Goal: Task Accomplishment & Management: Use online tool/utility

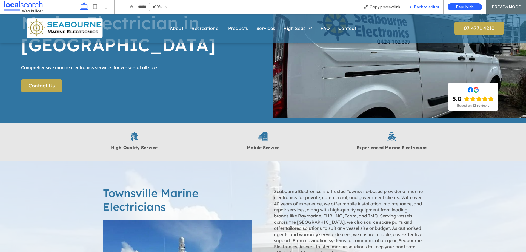
click at [430, 8] on span "Back to editor" at bounding box center [426, 7] width 25 height 5
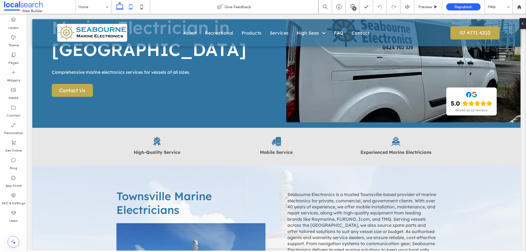
click at [131, 7] on icon at bounding box center [130, 6] width 11 height 11
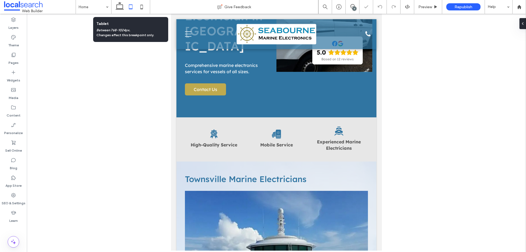
scroll to position [117, 0]
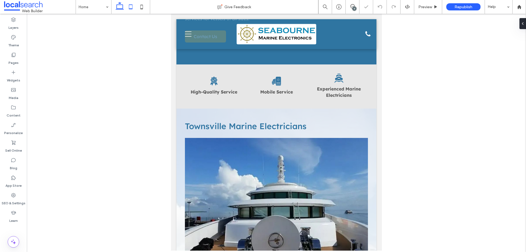
click at [116, 8] on icon at bounding box center [119, 6] width 11 height 11
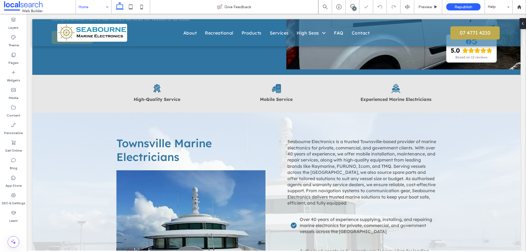
scroll to position [145, 0]
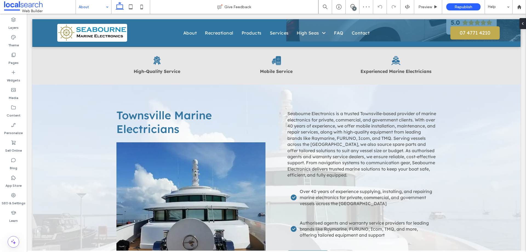
click at [103, 8] on input at bounding box center [92, 7] width 27 height 14
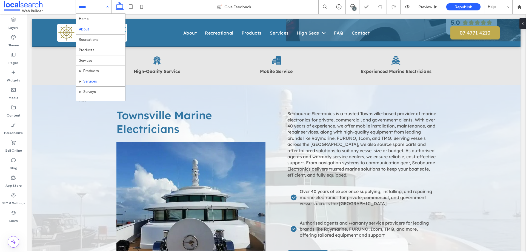
scroll to position [16, 0]
click at [107, 7] on div "Home About Recreational Products Services Products Services Surveys FAQ Contact" at bounding box center [93, 7] width 35 height 14
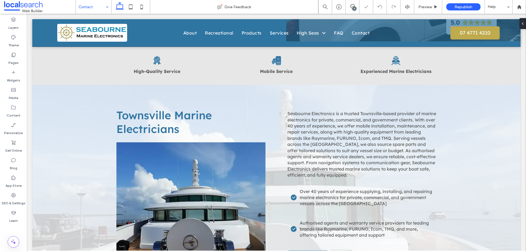
click at [108, 7] on div "Contact" at bounding box center [93, 7] width 35 height 14
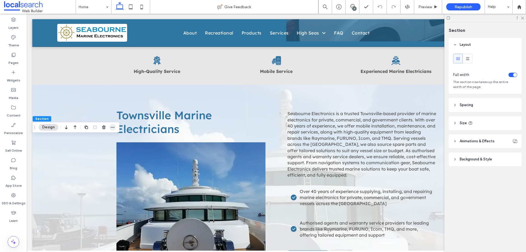
click at [110, 126] on span "button" at bounding box center [112, 127] width 7 height 7
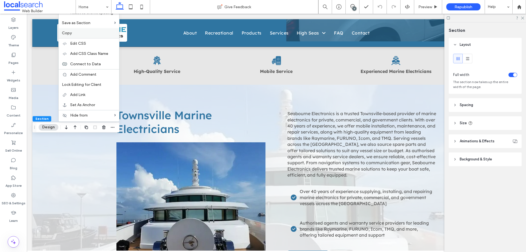
click at [88, 32] on label "Copy" at bounding box center [89, 33] width 54 height 5
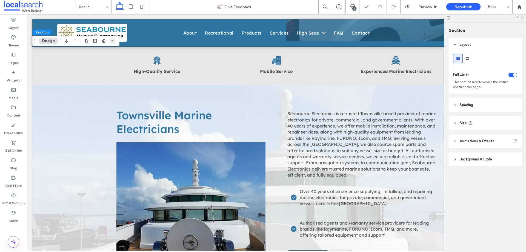
click at [111, 42] on icon "button" at bounding box center [112, 41] width 4 height 4
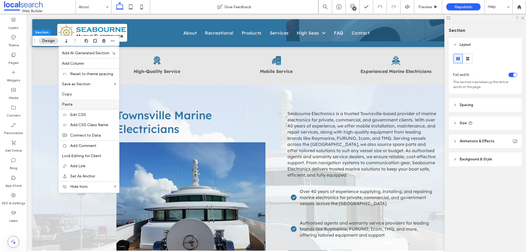
click at [79, 104] on label "Paste" at bounding box center [89, 104] width 54 height 5
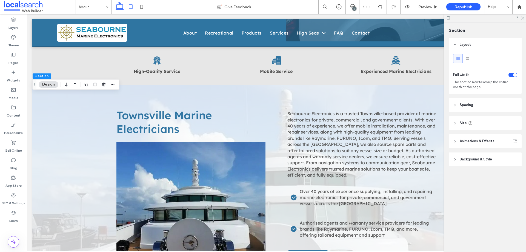
click at [131, 7] on icon at bounding box center [130, 6] width 11 height 11
type input "*"
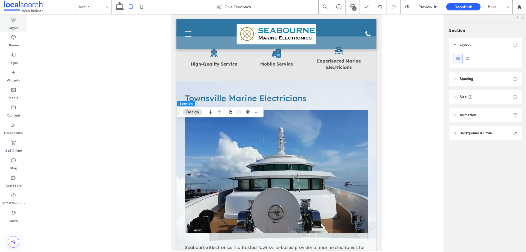
click at [12, 24] on label "Layers" at bounding box center [13, 26] width 10 height 8
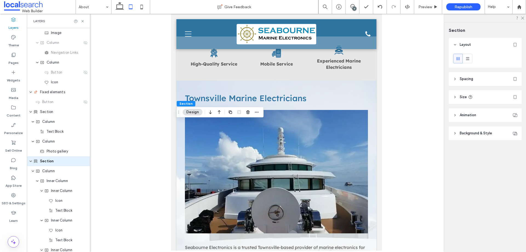
scroll to position [71, 0]
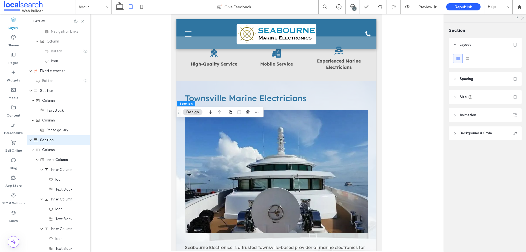
click at [490, 83] on header "Spacing" at bounding box center [485, 79] width 73 height 14
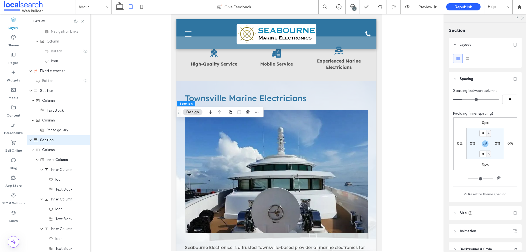
drag, startPoint x: 484, startPoint y: 203, endPoint x: 485, endPoint y: 207, distance: 3.8
click at [485, 204] on div "Layout Spacing Spacing between columns ** Padding (inner spacing) 0px 0% 0px 0%…" at bounding box center [487, 144] width 76 height 212
click at [484, 216] on header "Size" at bounding box center [485, 213] width 73 height 14
click at [50, 150] on span "Column" at bounding box center [48, 149] width 13 height 5
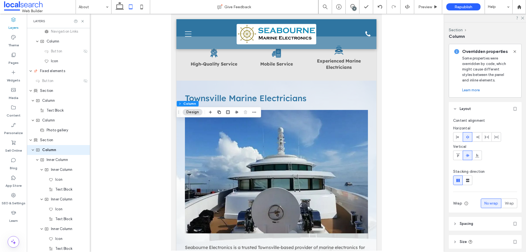
scroll to position [81, 0]
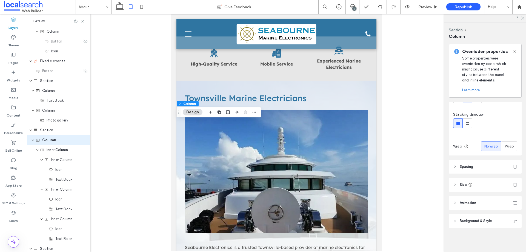
click at [482, 171] on header "Spacing" at bounding box center [485, 167] width 73 height 14
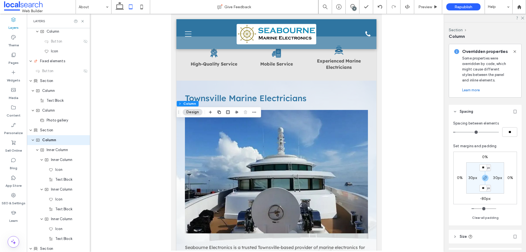
scroll to position [145, 0]
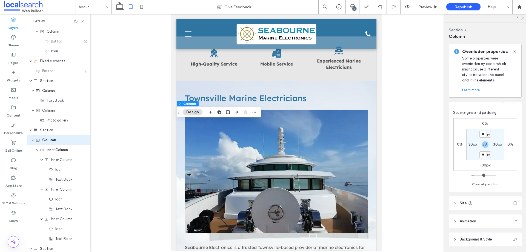
click at [485, 167] on label "-80px" at bounding box center [485, 165] width 11 height 5
type input "*"
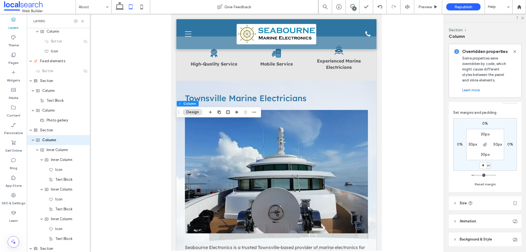
type input "*"
click at [141, 5] on use at bounding box center [141, 7] width 2 height 4
type input "**"
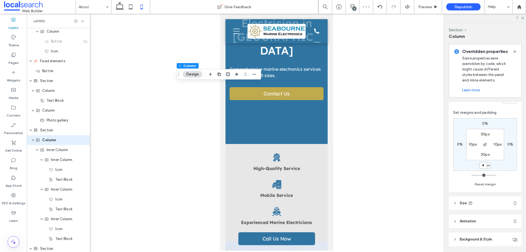
click at [481, 163] on input "*" at bounding box center [482, 165] width 7 height 7
type input "****"
type input "*"
type input "***"
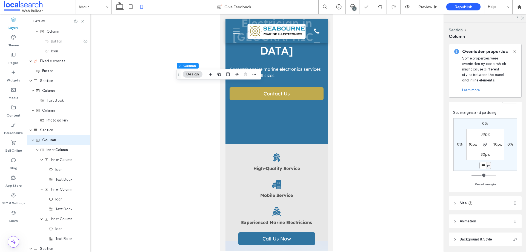
type input "***"
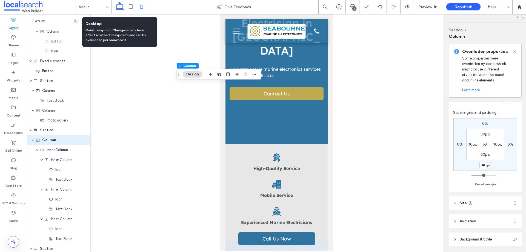
click at [122, 8] on icon at bounding box center [119, 6] width 11 height 11
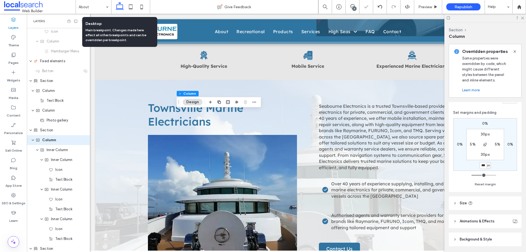
type input "*"
type input "***"
type input "****"
type input "***"
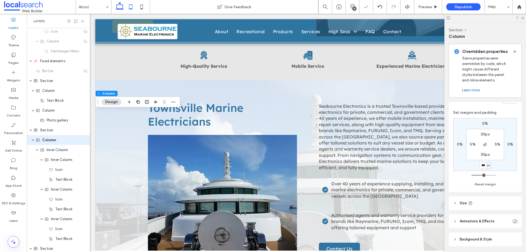
click at [133, 7] on icon at bounding box center [130, 6] width 11 height 11
type input "*"
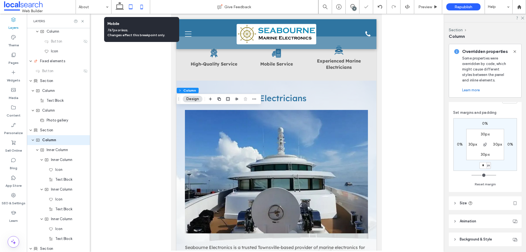
click at [139, 7] on icon at bounding box center [141, 6] width 11 height 11
type input "***"
type input "**"
type input "***"
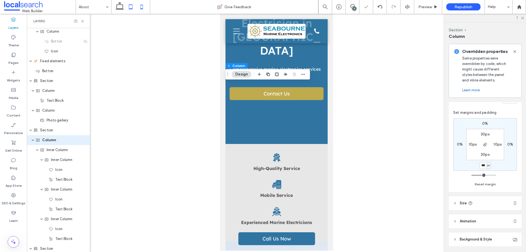
click at [132, 8] on icon at bounding box center [130, 6] width 11 height 11
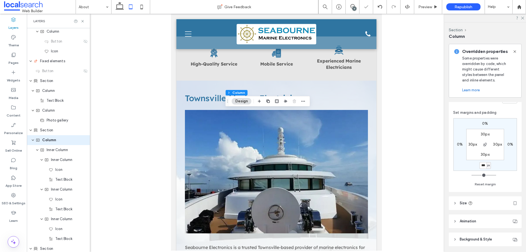
type input "*"
type input "***"
type input "****"
type input "*"
click at [121, 9] on use at bounding box center [120, 6] width 8 height 8
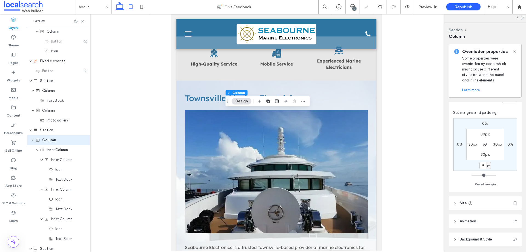
type input "*"
type input "***"
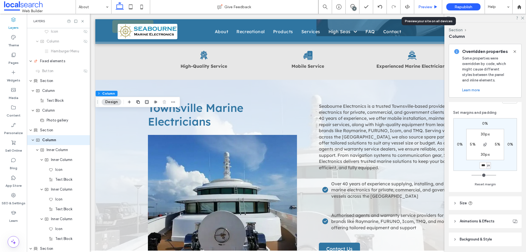
click at [425, 7] on span "Preview" at bounding box center [425, 7] width 14 height 5
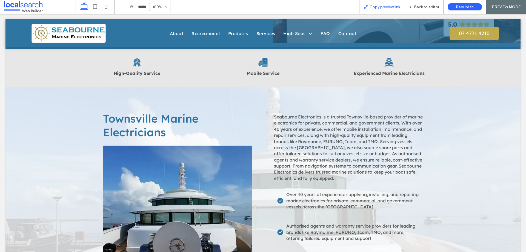
click at [372, 6] on span "Copy preview link" at bounding box center [384, 7] width 30 height 5
click at [428, 6] on span "Back to editor" at bounding box center [426, 7] width 25 height 5
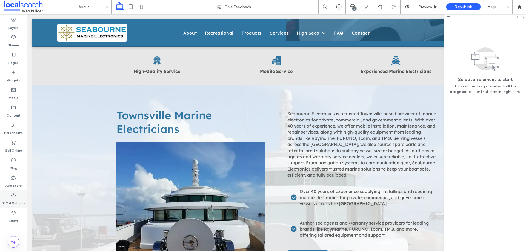
click at [17, 196] on div "SEO & Settings" at bounding box center [13, 199] width 27 height 18
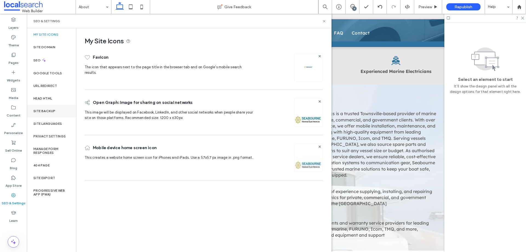
click at [45, 112] on label "Site Backup" at bounding box center [44, 111] width 22 height 4
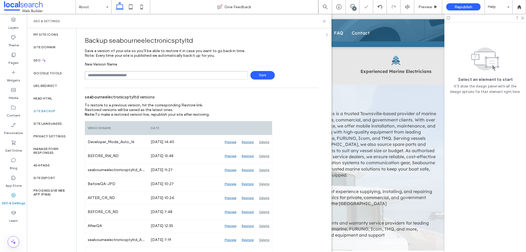
click at [122, 76] on input "text" at bounding box center [166, 75] width 163 height 8
type input "**********"
click at [262, 74] on span "Save" at bounding box center [262, 75] width 24 height 8
click at [325, 20] on icon at bounding box center [324, 21] width 4 height 4
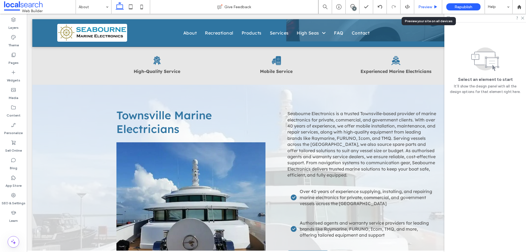
click at [429, 7] on span "Preview" at bounding box center [425, 7] width 14 height 5
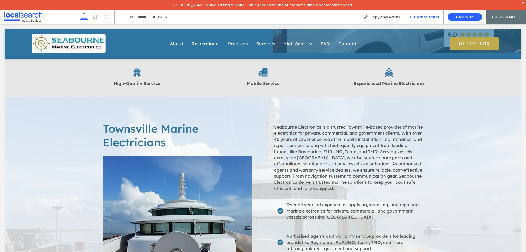
click at [415, 19] on span "Back to editor" at bounding box center [426, 17] width 25 height 5
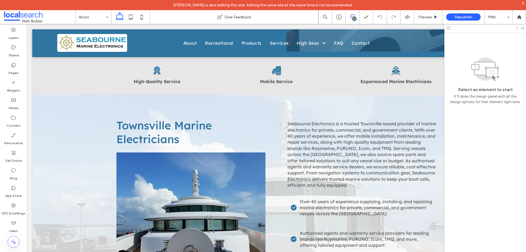
click at [352, 17] on icon at bounding box center [352, 16] width 4 height 4
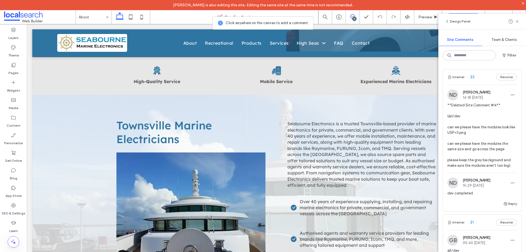
click at [352, 16] on icon at bounding box center [352, 16] width 4 height 4
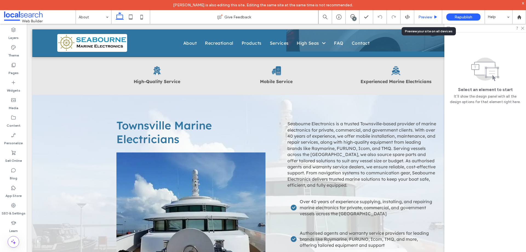
click at [426, 15] on span "Preview" at bounding box center [425, 17] width 14 height 5
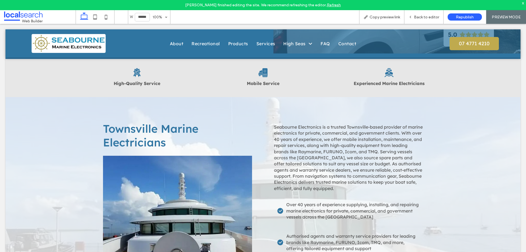
click at [331, 6] on link "Refresh" at bounding box center [334, 5] width 14 height 5
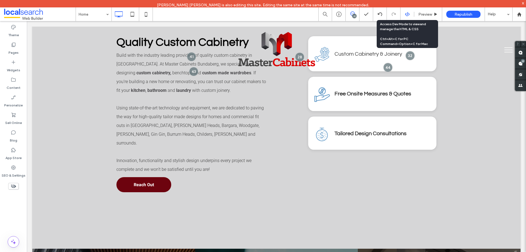
click at [404, 16] on div at bounding box center [406, 14] width 13 height 5
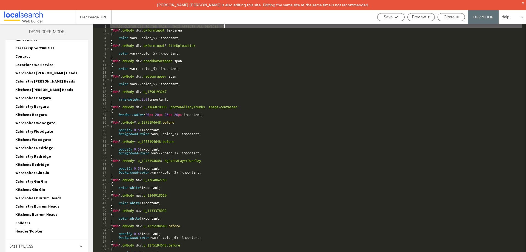
drag, startPoint x: 40, startPoint y: 247, endPoint x: 41, endPoint y: 242, distance: 5.6
click at [40, 247] on div "Site HTML/CSS" at bounding box center [46, 246] width 82 height 14
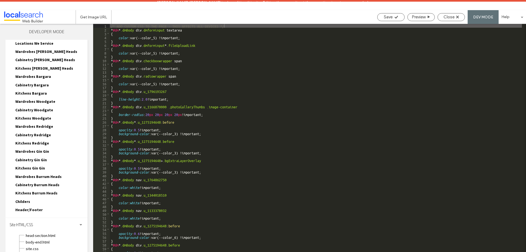
scroll to position [192, 0]
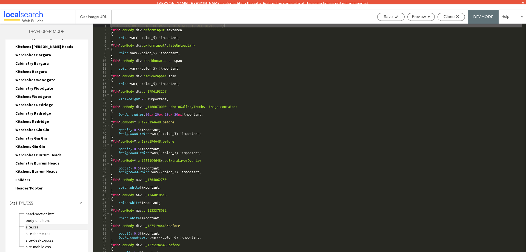
click at [50, 227] on span "site.css" at bounding box center [56, 226] width 62 height 5
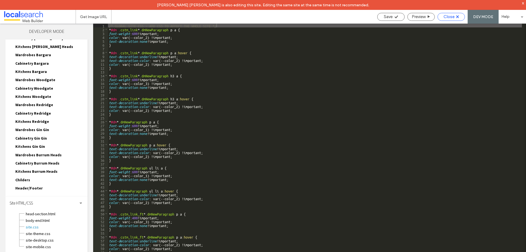
click at [440, 18] on div "Close" at bounding box center [451, 16] width 27 height 5
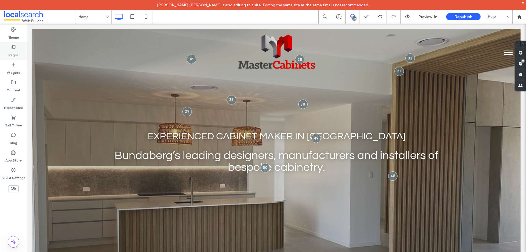
click at [9, 50] on div "Pages" at bounding box center [13, 51] width 27 height 18
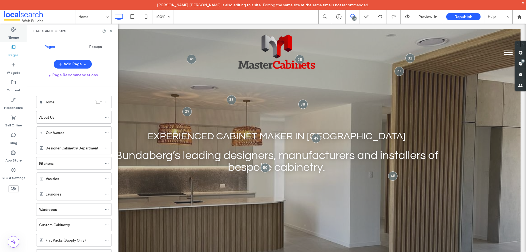
click at [19, 30] on div "Theme" at bounding box center [13, 34] width 27 height 18
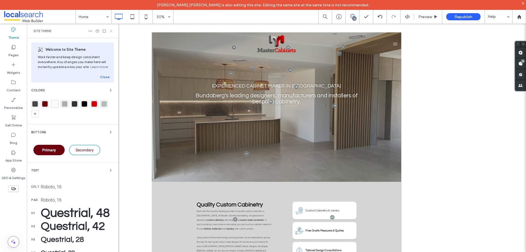
click at [109, 31] on icon at bounding box center [111, 31] width 4 height 4
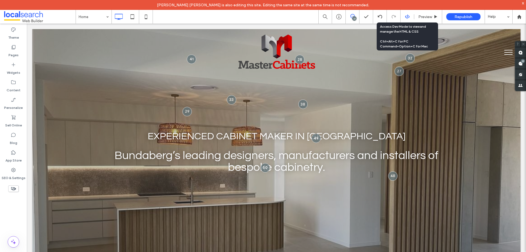
click at [404, 17] on div at bounding box center [406, 16] width 13 height 5
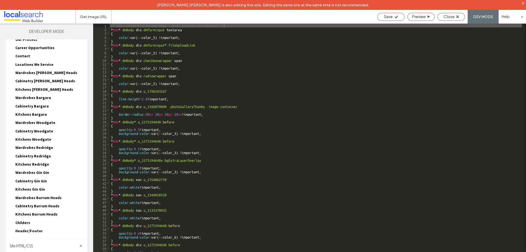
click at [43, 241] on div "Site HTML/CSS" at bounding box center [46, 246] width 82 height 14
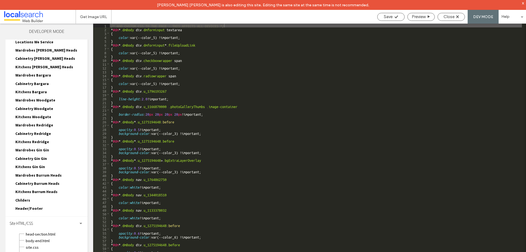
scroll to position [192, 0]
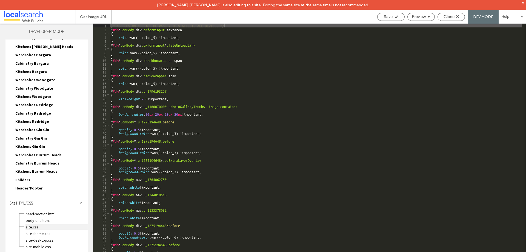
click at [46, 226] on span "site.css" at bounding box center [56, 226] width 62 height 5
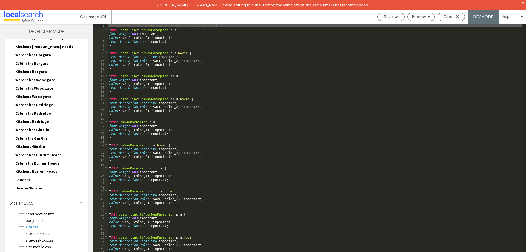
click at [453, 21] on div "Save Preview Close DEV MODE Help" at bounding box center [449, 17] width 151 height 14
click at [453, 15] on span "Close" at bounding box center [448, 16] width 11 height 5
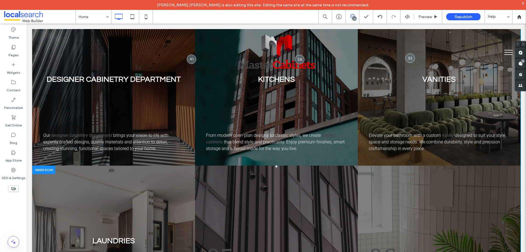
scroll to position [575, 0]
click at [406, 18] on icon at bounding box center [407, 16] width 5 height 5
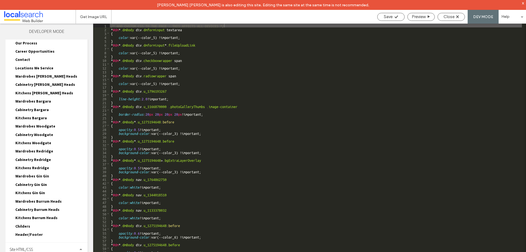
scroll to position [150, 0]
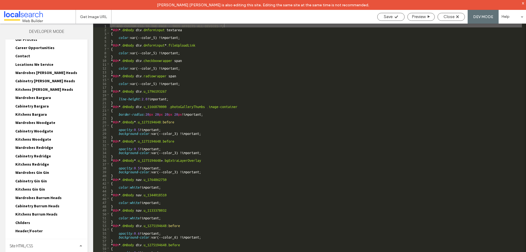
click at [54, 245] on div "Site HTML/CSS" at bounding box center [46, 246] width 82 height 14
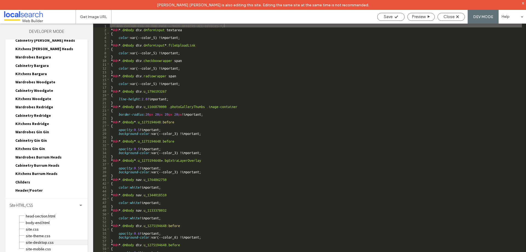
scroll to position [192, 0]
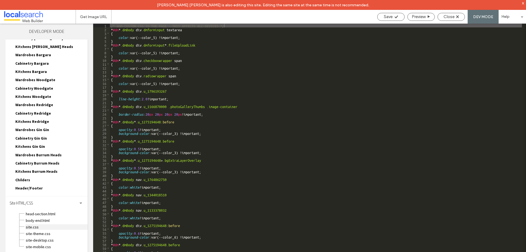
click at [55, 229] on span "site.css" at bounding box center [56, 226] width 62 height 5
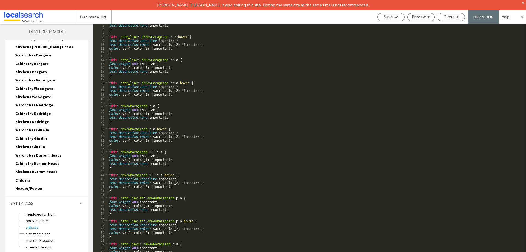
scroll to position [33, 0]
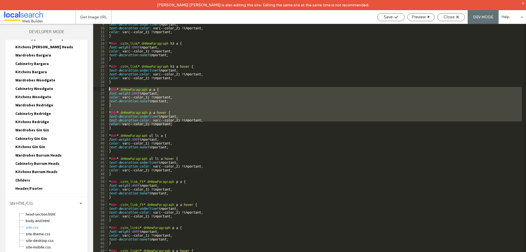
drag, startPoint x: 180, startPoint y: 123, endPoint x: 108, endPoint y: 86, distance: 80.8
click at [108, 86] on div "text-decoration : underline !important; text-decoration-color : var(--color_2) …" at bounding box center [315, 145] width 414 height 246
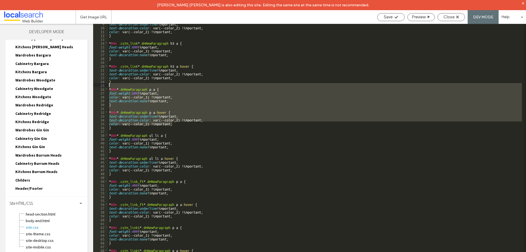
scroll to position [0, 0]
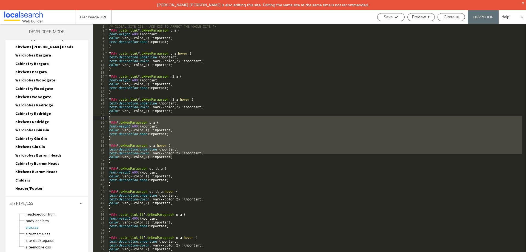
click at [124, 160] on div "/* GLOBAL SITE CSS - ADD CSS TO AFFECT THE WHOLE SITE */ * #dm .cstm_link * .dm…" at bounding box center [315, 147] width 414 height 246
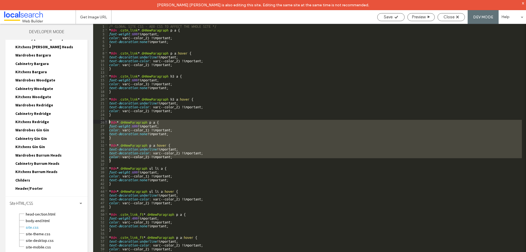
drag, startPoint x: 116, startPoint y: 160, endPoint x: 105, endPoint y: 120, distance: 41.0
click at [105, 120] on div "** 1 2 3 4 5 6 7 8 9 10 11 12 13 14 15 16 17 18 19 20 21 22 23 24 25 26 27 28 2…" at bounding box center [309, 143] width 433 height 238
click at [455, 15] on div "Close" at bounding box center [451, 17] width 27 height 5
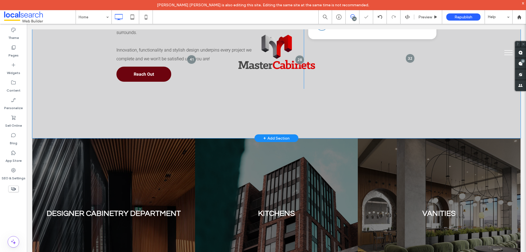
scroll to position [520, 0]
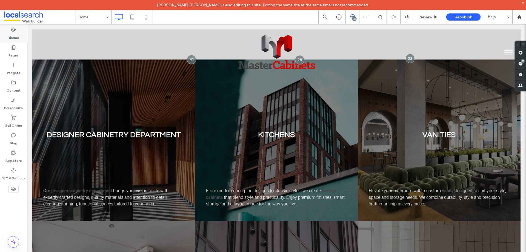
click at [16, 35] on label "Theme" at bounding box center [13, 37] width 11 height 8
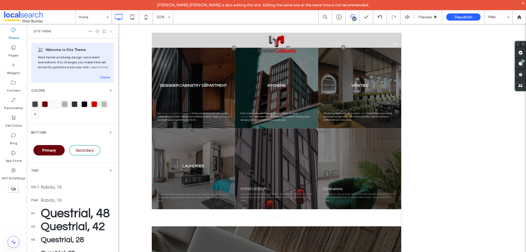
click at [112, 32] on icon at bounding box center [111, 31] width 4 height 4
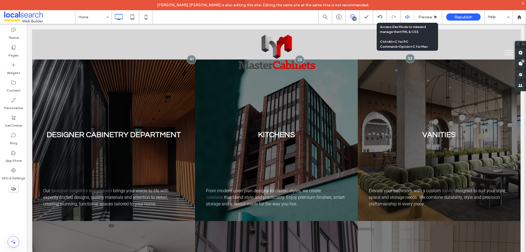
click at [409, 18] on icon at bounding box center [407, 17] width 5 height 5
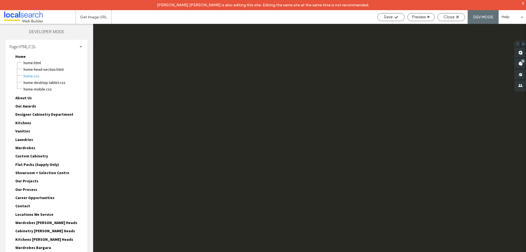
scroll to position [0, 0]
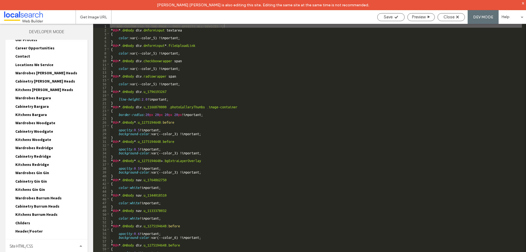
click at [45, 241] on div "Site HTML/CSS" at bounding box center [46, 246] width 82 height 14
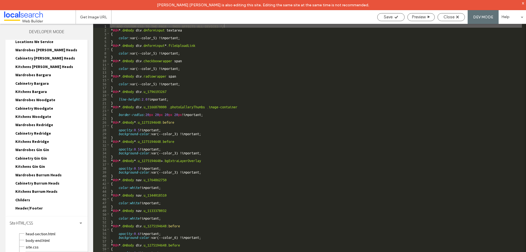
scroll to position [192, 0]
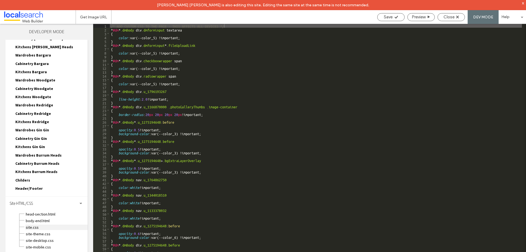
click at [44, 223] on div "site.css" at bounding box center [56, 226] width 62 height 7
click at [44, 226] on span "site.css" at bounding box center [56, 226] width 62 height 5
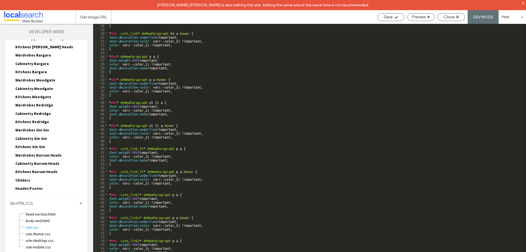
scroll to position [0, 0]
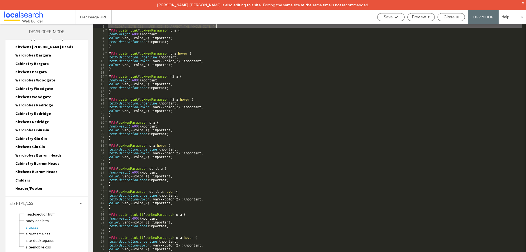
click at [147, 130] on div "/* GLOBAL SITE CSS - ADD CSS TO AFFECT THE WHOLE SITE */ * #dm .cstm_link * .dm…" at bounding box center [315, 147] width 414 height 246
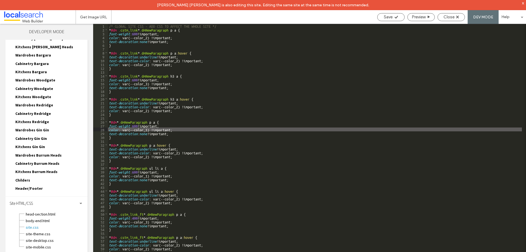
type textarea "**"
click at [176, 152] on div "/* GLOBAL SITE CSS - ADD CSS TO AFFECT THE WHOLE SITE */ * #dm .cstm_link * .dm…" at bounding box center [315, 147] width 414 height 246
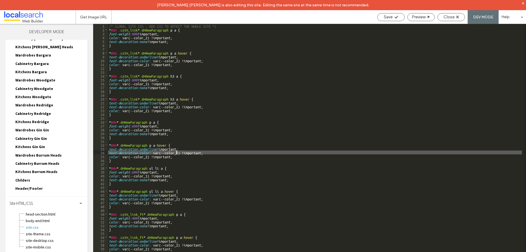
click at [177, 152] on div "/* GLOBAL SITE CSS - ADD CSS TO AFFECT THE WHOLE SITE */ * #dm .cstm_link * .dm…" at bounding box center [315, 147] width 414 height 246
click at [391, 17] on span "Save" at bounding box center [388, 17] width 9 height 5
click at [455, 16] on div "Close" at bounding box center [451, 17] width 27 height 5
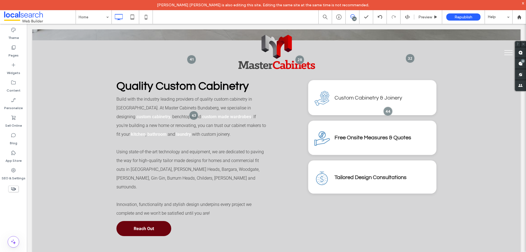
scroll to position [274, 0]
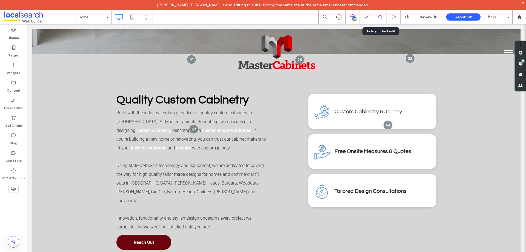
click at [375, 16] on div at bounding box center [379, 17] width 13 height 4
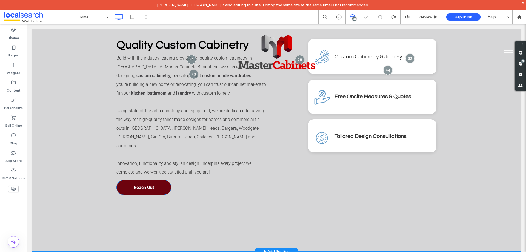
scroll to position [0, 0]
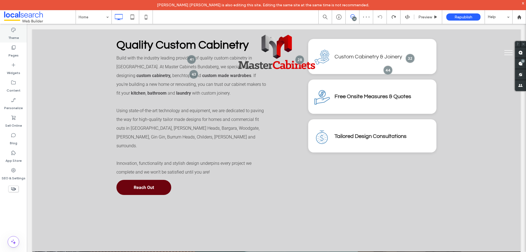
click at [11, 35] on label "Theme" at bounding box center [13, 37] width 11 height 8
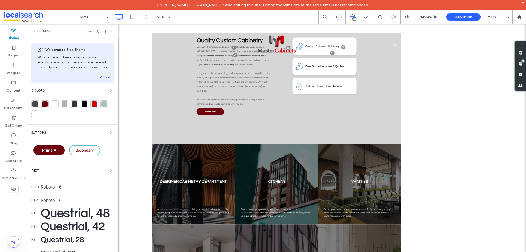
click at [111, 31] on icon at bounding box center [111, 31] width 4 height 4
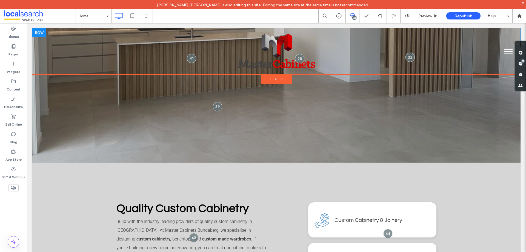
scroll to position [301, 0]
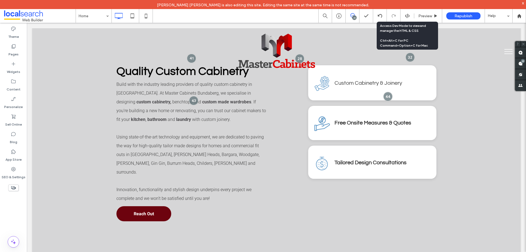
drag, startPoint x: 404, startPoint y: 16, endPoint x: 92, endPoint y: 97, distance: 322.1
click at [404, 16] on div at bounding box center [406, 15] width 13 height 5
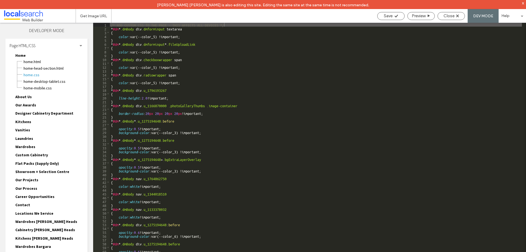
scroll to position [99, 0]
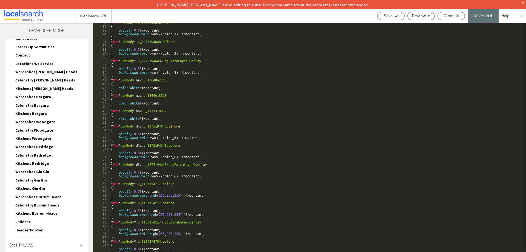
click at [38, 242] on div "Site HTML/CSS" at bounding box center [46, 245] width 82 height 14
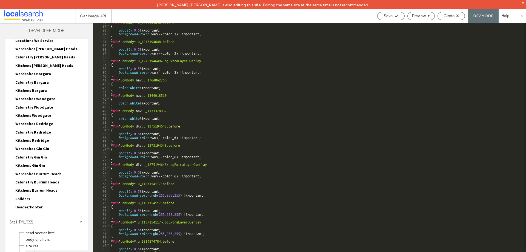
scroll to position [192, 0]
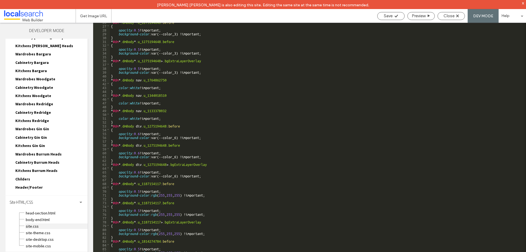
click at [40, 228] on span "site.css" at bounding box center [56, 225] width 62 height 5
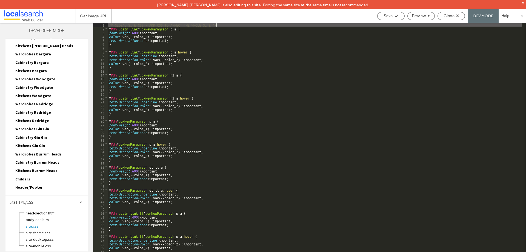
scroll to position [0, 0]
click at [147, 36] on div "/* GLOBAL SITE CSS - ADD CSS TO AFFECT THE WHOLE SITE */ * #dm .cstm_link * .dm…" at bounding box center [315, 146] width 414 height 246
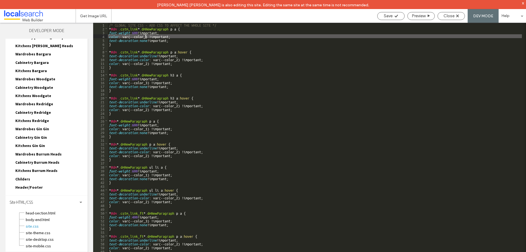
type textarea "**"
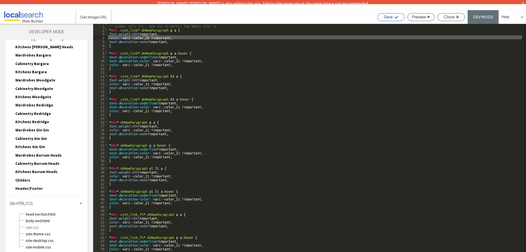
click at [391, 16] on span "Save" at bounding box center [388, 17] width 9 height 5
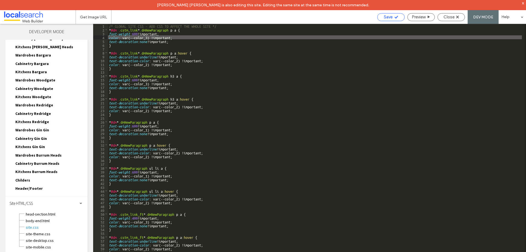
click at [394, 17] on icon at bounding box center [396, 17] width 4 height 4
click at [444, 16] on span "Close" at bounding box center [448, 17] width 11 height 5
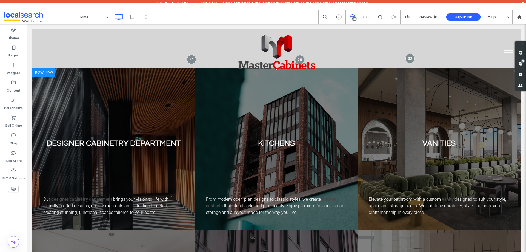
scroll to position [575, 0]
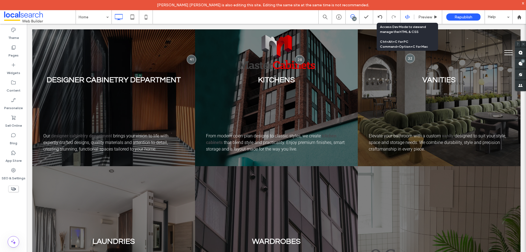
click at [409, 18] on icon at bounding box center [407, 17] width 5 height 5
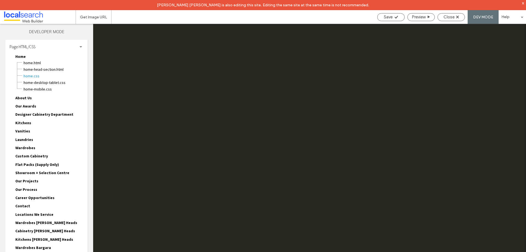
scroll to position [0, 0]
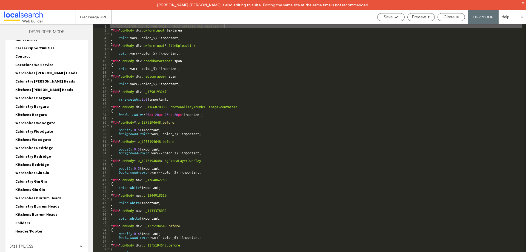
click at [42, 245] on div "Site HTML/CSS" at bounding box center [46, 246] width 82 height 14
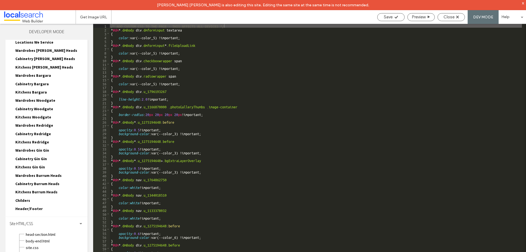
scroll to position [192, 0]
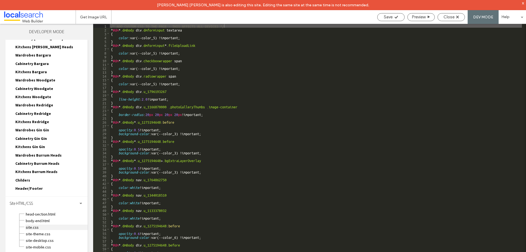
click at [44, 227] on span "site.css" at bounding box center [56, 226] width 62 height 5
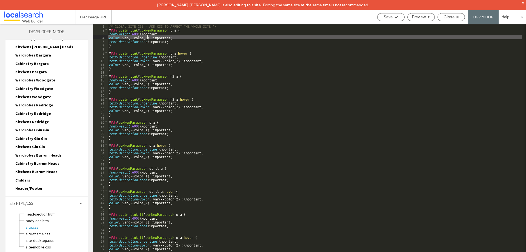
click at [147, 37] on div "/* GLOBAL SITE CSS - ADD CSS TO AFFECT THE WHOLE SITE */ * #dm .cstm_link * .dm…" at bounding box center [315, 147] width 414 height 246
type textarea "**"
click at [398, 16] on div "Save" at bounding box center [390, 17] width 27 height 5
click at [452, 14] on div "Close" at bounding box center [450, 17] width 27 height 8
click at [453, 17] on span "Close" at bounding box center [448, 17] width 11 height 5
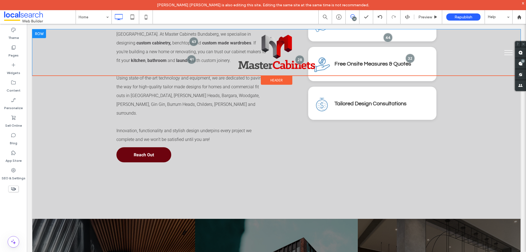
scroll to position [383, 0]
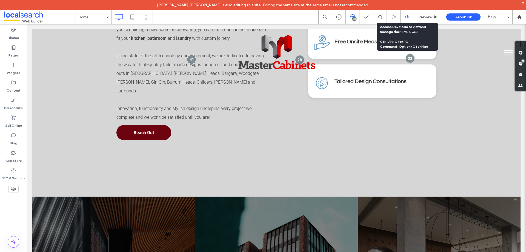
click at [403, 17] on div at bounding box center [406, 17] width 13 height 5
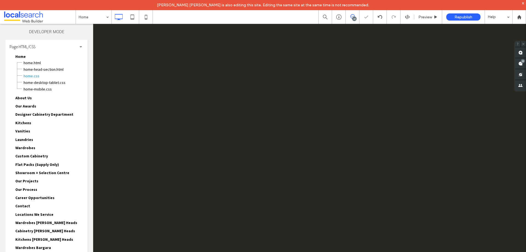
scroll to position [0, 0]
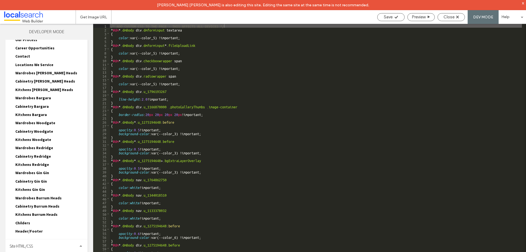
click at [39, 241] on div "Site HTML/CSS" at bounding box center [46, 246] width 82 height 14
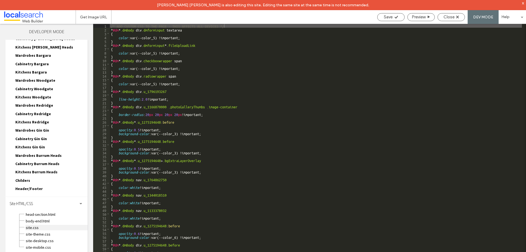
scroll to position [192, 0]
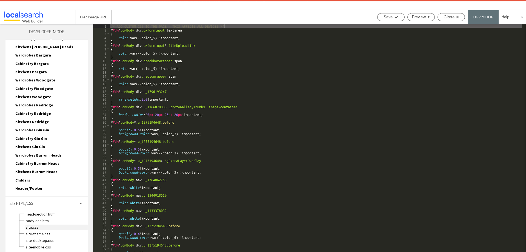
click at [39, 226] on span "site.css" at bounding box center [56, 226] width 62 height 5
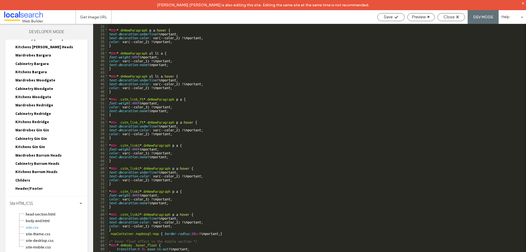
scroll to position [99, 0]
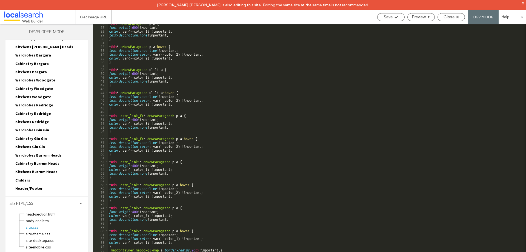
drag, startPoint x: 446, startPoint y: 16, endPoint x: 418, endPoint y: 24, distance: 28.7
click at [446, 16] on span "Close" at bounding box center [448, 17] width 11 height 5
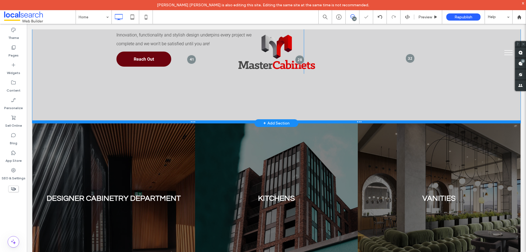
scroll to position [520, 0]
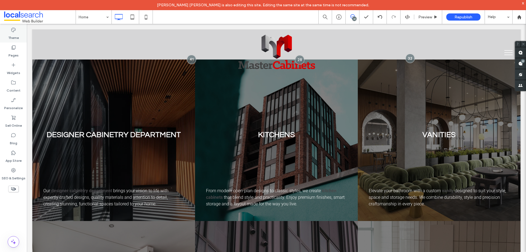
click at [16, 36] on label "Theme" at bounding box center [13, 37] width 11 height 8
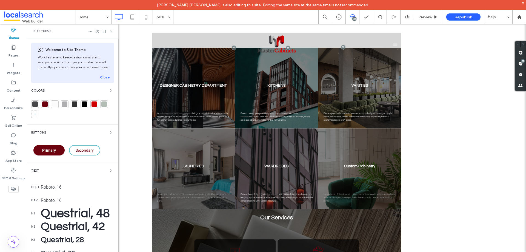
click at [113, 29] on icon at bounding box center [111, 31] width 4 height 4
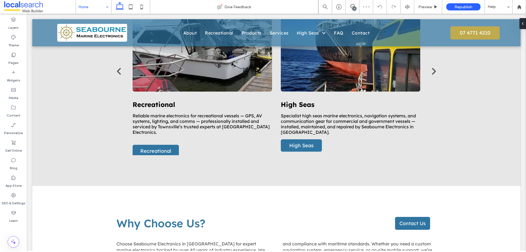
scroll to position [630, 0]
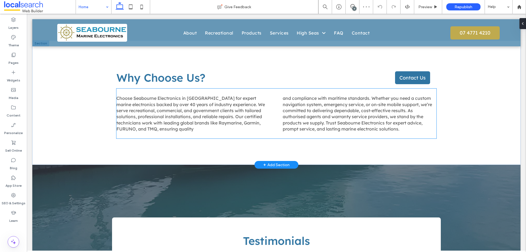
click at [325, 116] on span "and compliance with maritime standards. Whether you need a custom navigation sy…" at bounding box center [357, 113] width 149 height 36
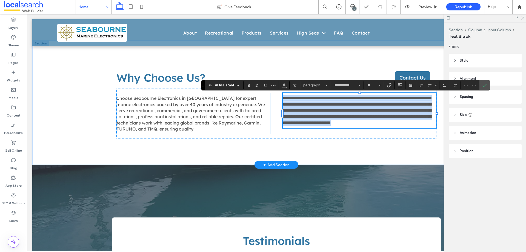
click at [202, 126] on p "Choose Seabourne Electronics in [GEOGRAPHIC_DATA] for expert marine electronics…" at bounding box center [193, 113] width 154 height 37
click at [202, 125] on p "Choose Seabourne Electronics in [GEOGRAPHIC_DATA] for expert marine electronics…" at bounding box center [193, 113] width 154 height 37
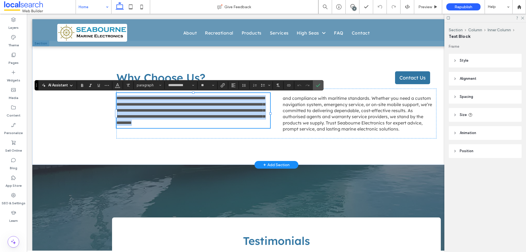
click at [202, 126] on p "**********" at bounding box center [193, 110] width 154 height 31
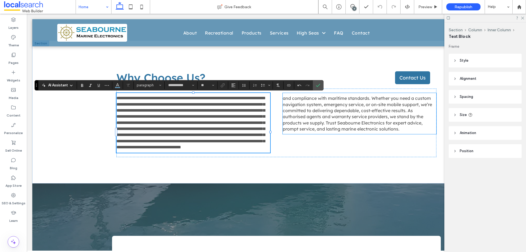
click at [326, 120] on span "and compliance with maritime standards. Whether you need a custom navigation sy…" at bounding box center [357, 113] width 149 height 36
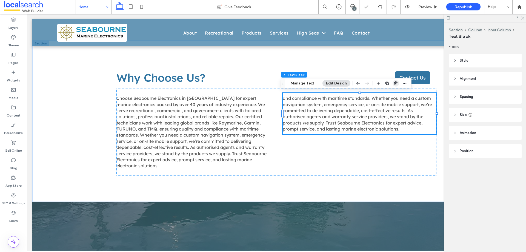
click at [394, 83] on icon "button" at bounding box center [396, 83] width 4 height 4
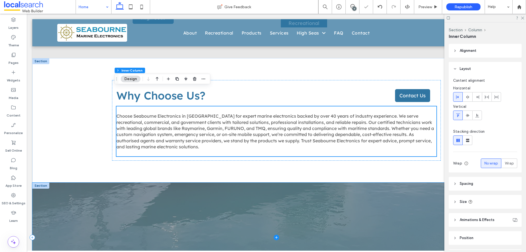
scroll to position [602, 0]
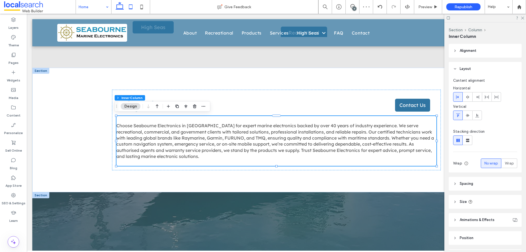
click at [132, 7] on icon at bounding box center [130, 6] width 11 height 11
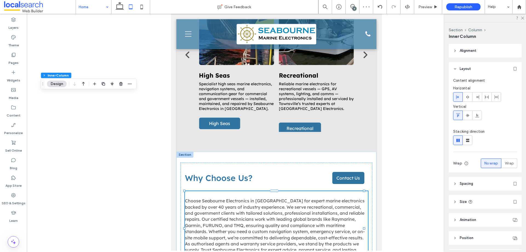
scroll to position [685, 0]
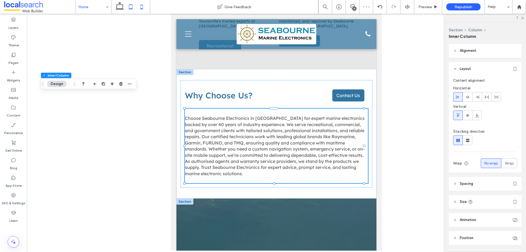
click at [140, 4] on icon at bounding box center [141, 6] width 11 height 11
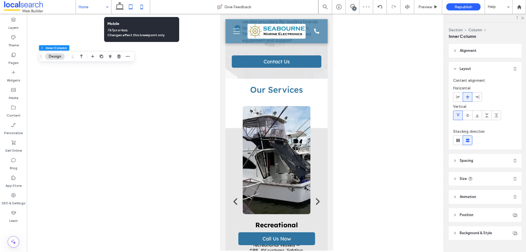
type input "*"
type input "***"
type input "*"
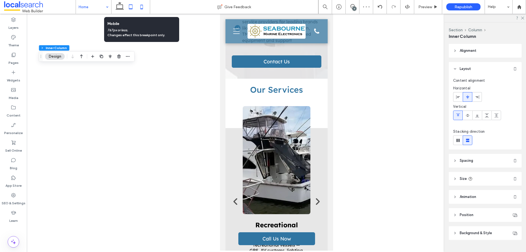
type input "**"
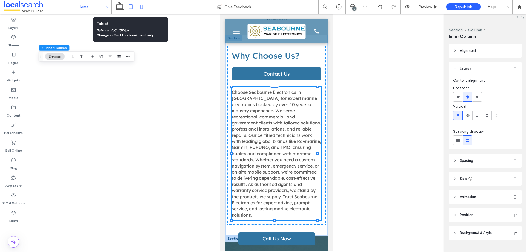
click at [131, 6] on icon at bounding box center [130, 6] width 11 height 11
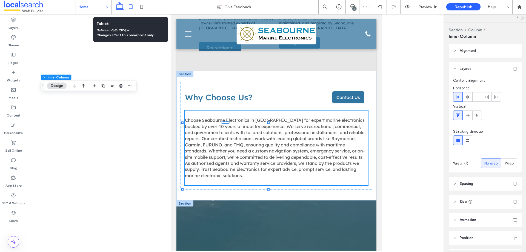
type input "*"
type input "**"
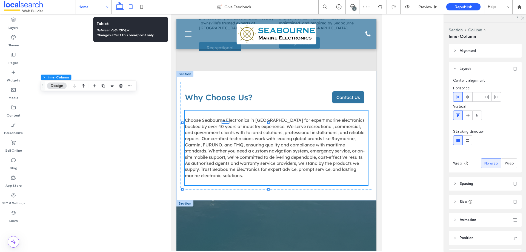
type input "*"
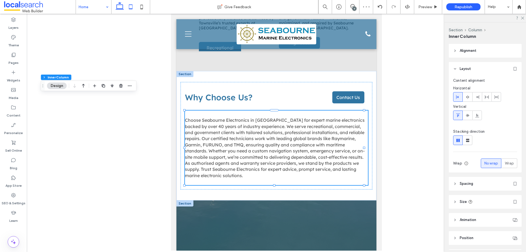
click at [124, 7] on icon at bounding box center [119, 6] width 11 height 11
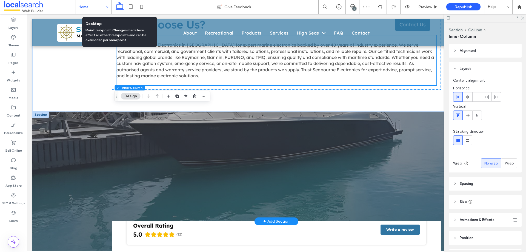
scroll to position [613, 0]
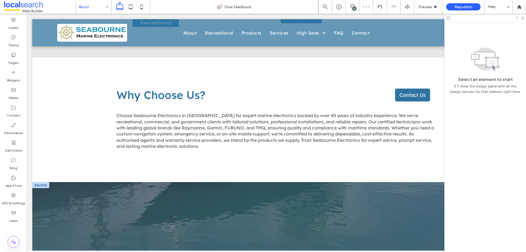
click at [108, 5] on div at bounding box center [263, 126] width 526 height 252
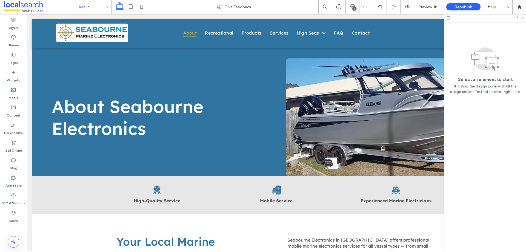
drag, startPoint x: 105, startPoint y: 5, endPoint x: 107, endPoint y: 8, distance: 2.8
click at [105, 11] on div "Recreational" at bounding box center [93, 7] width 35 height 14
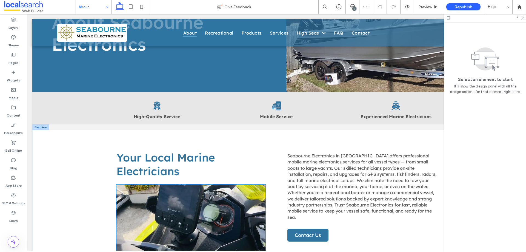
scroll to position [192, 0]
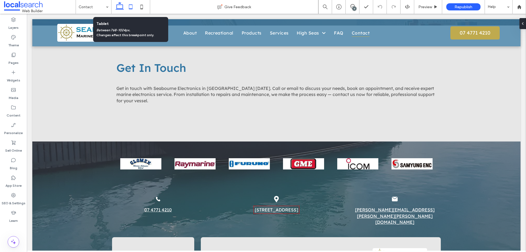
click at [128, 10] on icon at bounding box center [130, 6] width 11 height 11
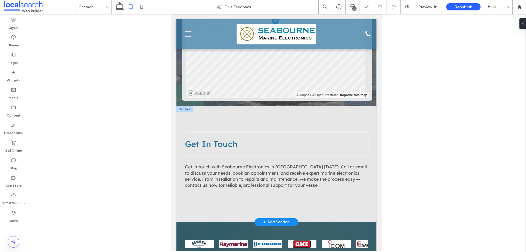
scroll to position [434, 0]
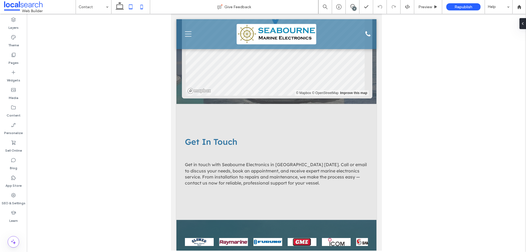
click at [139, 6] on icon at bounding box center [141, 6] width 11 height 11
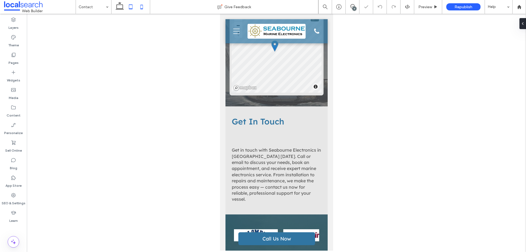
scroll to position [483, 0]
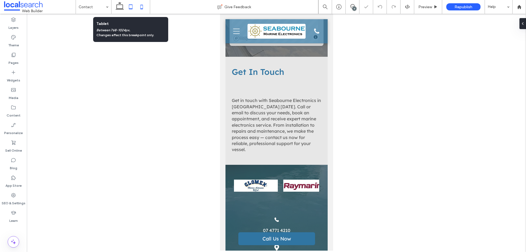
click at [132, 7] on icon at bounding box center [130, 6] width 11 height 11
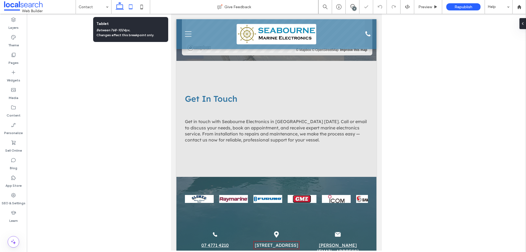
click at [124, 9] on icon at bounding box center [119, 6] width 11 height 11
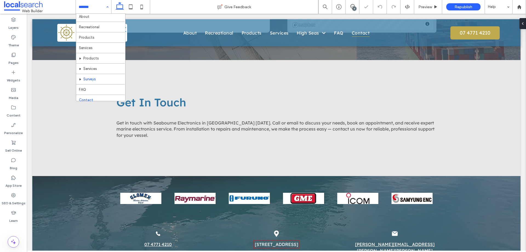
scroll to position [16, 0]
drag, startPoint x: 103, startPoint y: 83, endPoint x: 107, endPoint y: 84, distance: 4.4
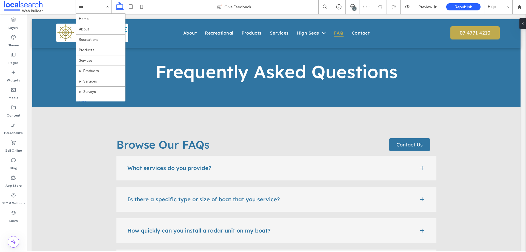
click at [105, 10] on div "Home About Recreational Products Services Products Services Surveys FAQ Contact" at bounding box center [93, 7] width 35 height 14
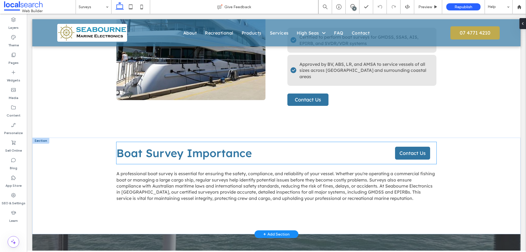
scroll to position [301, 0]
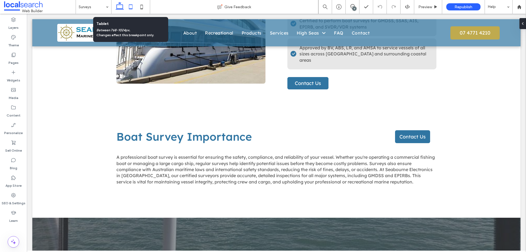
click at [128, 10] on icon at bounding box center [130, 6] width 11 height 11
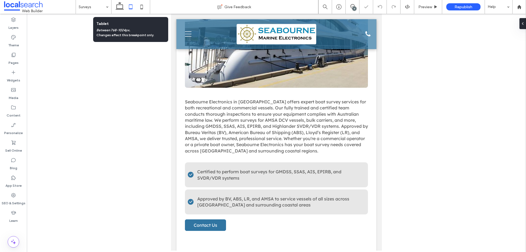
scroll to position [465, 0]
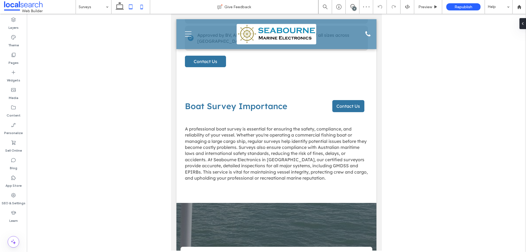
click at [141, 8] on icon at bounding box center [141, 6] width 11 height 11
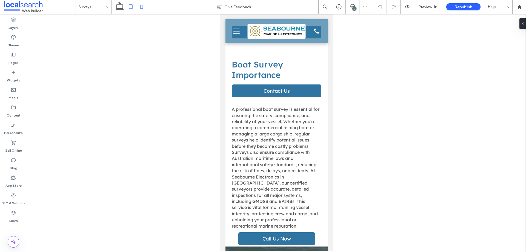
click at [128, 6] on icon at bounding box center [130, 6] width 11 height 11
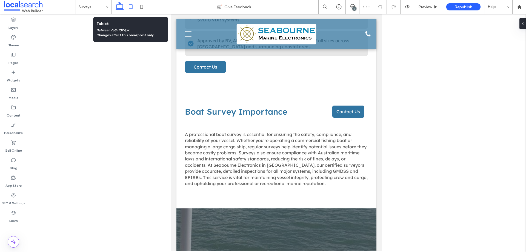
click at [119, 5] on use at bounding box center [120, 6] width 8 height 8
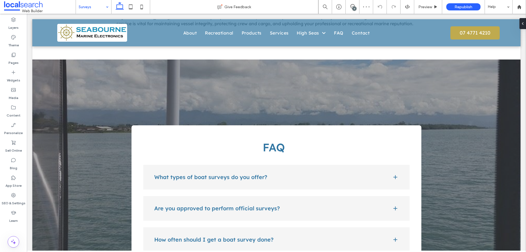
scroll to position [370, 0]
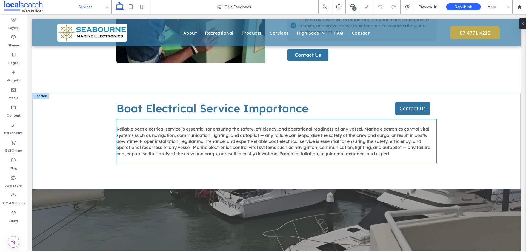
scroll to position [301, 0]
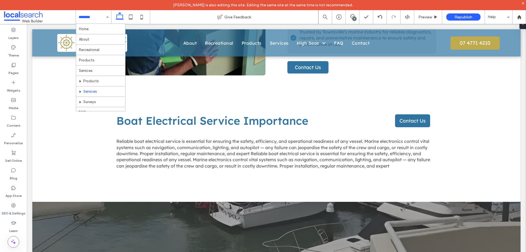
click at [106, 15] on div "Home About Recreational Products Services Products Services Surveys FAQ Contact" at bounding box center [93, 17] width 35 height 14
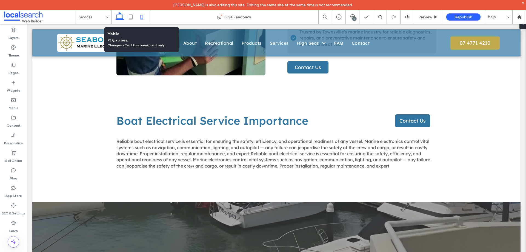
click at [140, 19] on use at bounding box center [141, 17] width 2 height 4
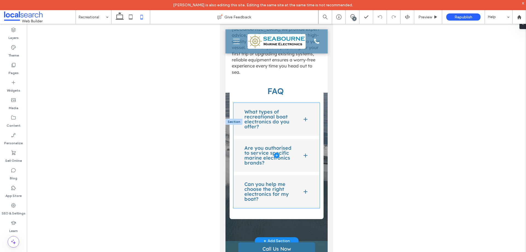
scroll to position [767, 0]
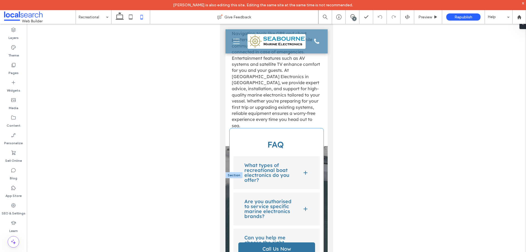
click at [249, 139] on h3 "FAQ" at bounding box center [275, 144] width 85 height 10
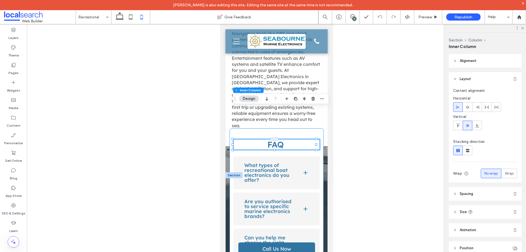
click at [231, 128] on div "FAQ What types of recreational boat electronics do you offer? We supply and ins…" at bounding box center [276, 200] width 94 height 144
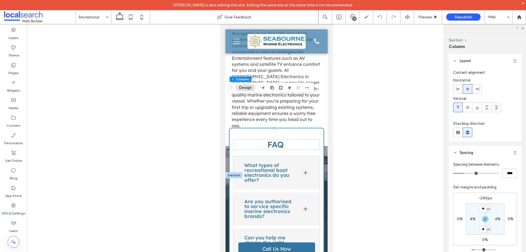
click at [469, 91] on span at bounding box center [467, 88] width 4 height 9
click at [466, 107] on use at bounding box center [468, 107] width 4 height 2
click at [282, 139] on h3 "FAQ" at bounding box center [275, 144] width 85 height 10
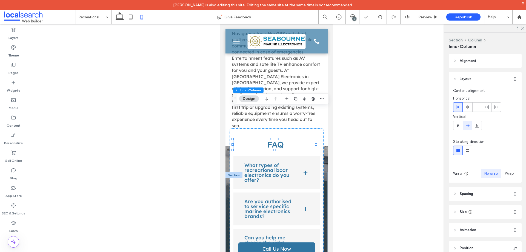
click at [280, 139] on span "FAQ" at bounding box center [275, 144] width 16 height 10
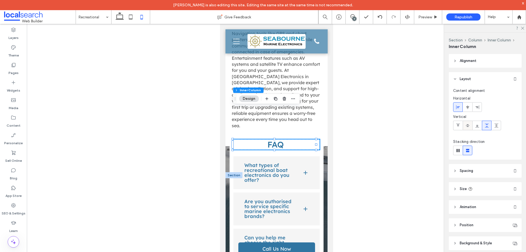
click at [469, 127] on icon at bounding box center [467, 125] width 4 height 4
click at [465, 107] on div at bounding box center [467, 106] width 9 height 9
click at [254, 156] on span at bounding box center [276, 208] width 87 height 105
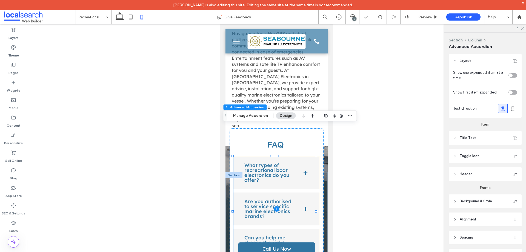
type input "*"
click at [18, 29] on div "Layers" at bounding box center [13, 34] width 27 height 18
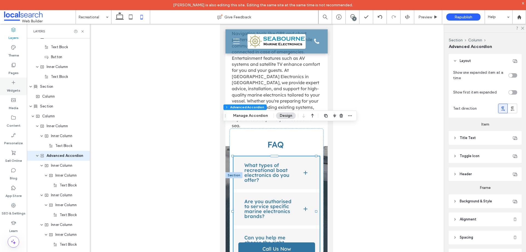
scroll to position [465, 0]
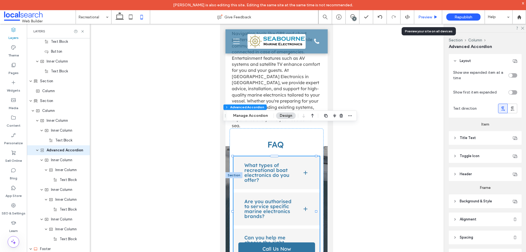
click at [423, 18] on span "Preview" at bounding box center [425, 17] width 14 height 5
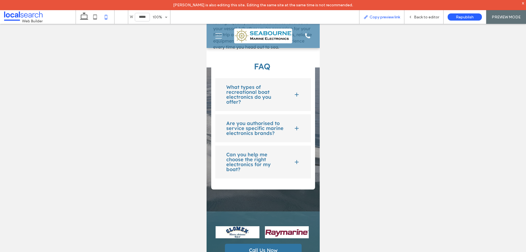
click at [393, 17] on span "Copy preview link" at bounding box center [384, 17] width 30 height 5
click at [433, 18] on span "Back to editor" at bounding box center [426, 17] width 25 height 5
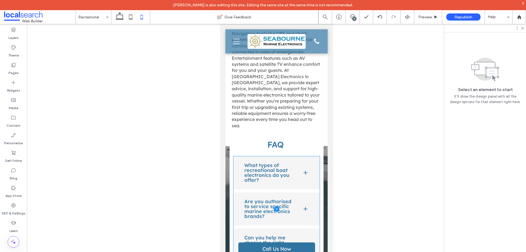
click at [289, 156] on span at bounding box center [276, 208] width 87 height 105
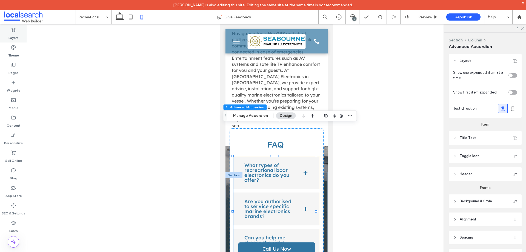
click at [15, 34] on label "Layers" at bounding box center [13, 37] width 10 height 8
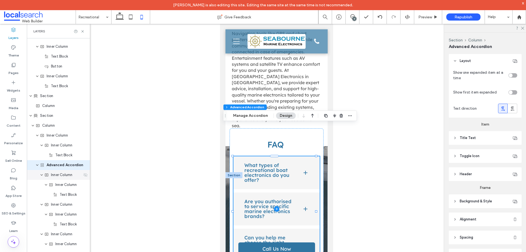
scroll to position [465, 0]
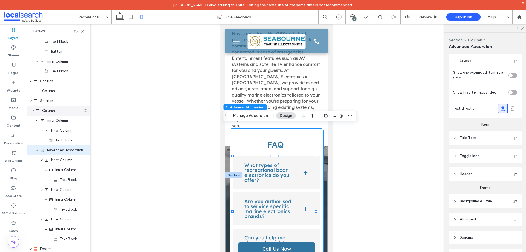
click at [52, 111] on span "Column" at bounding box center [48, 110] width 13 height 5
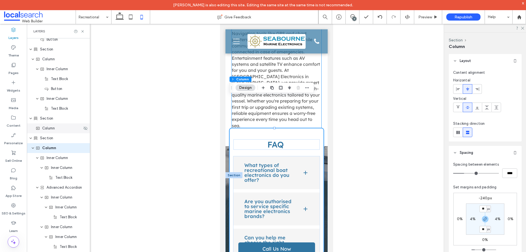
scroll to position [426, 0]
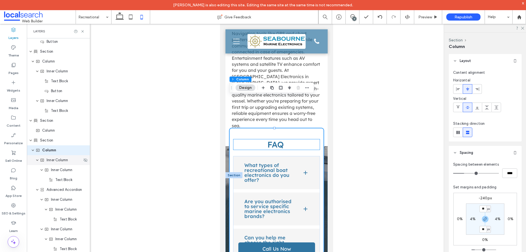
click at [63, 160] on span "Inner Column" at bounding box center [57, 159] width 21 height 5
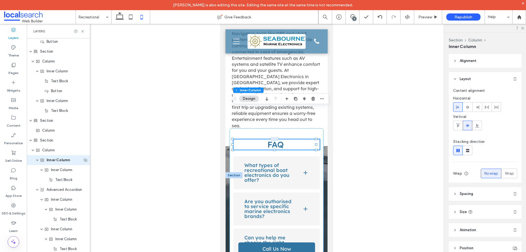
scroll to position [435, 0]
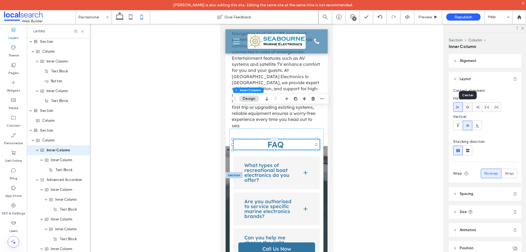
click at [466, 108] on icon at bounding box center [467, 107] width 4 height 4
click at [57, 160] on span "Inner Column" at bounding box center [61, 159] width 21 height 5
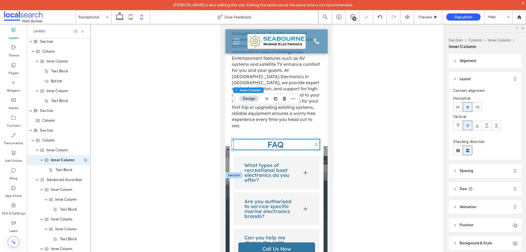
scroll to position [445, 0]
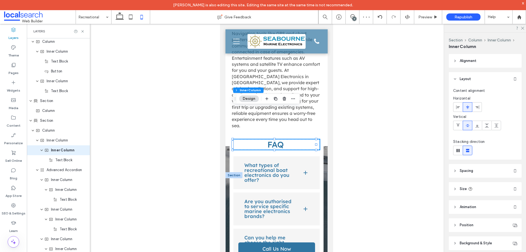
click at [466, 62] on span "Alignment" at bounding box center [468, 60] width 17 height 5
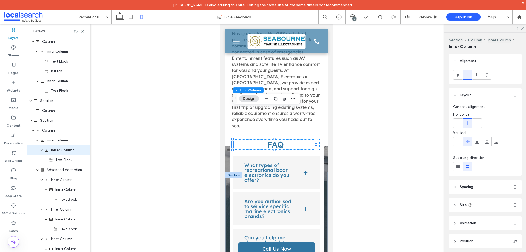
click at [470, 76] on div at bounding box center [467, 74] width 9 height 9
click at [52, 163] on div "Text Block" at bounding box center [58, 160] width 63 height 10
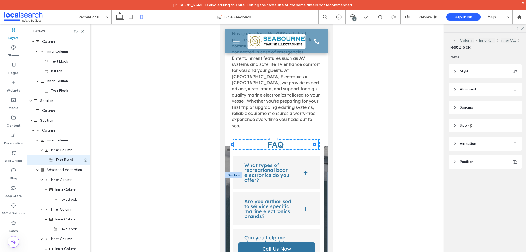
scroll to position [455, 0]
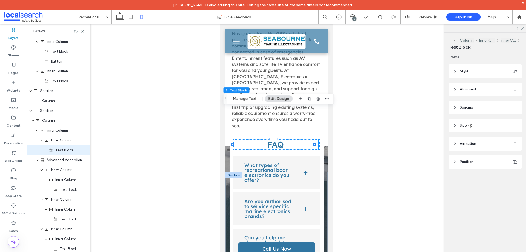
drag, startPoint x: 492, startPoint y: 67, endPoint x: 489, endPoint y: 77, distance: 10.2
click at [492, 67] on header "Style" at bounding box center [485, 71] width 73 height 14
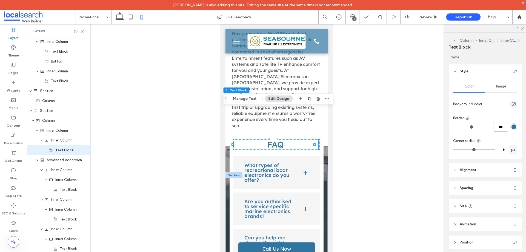
click at [481, 174] on header "Alignment" at bounding box center [485, 170] width 73 height 14
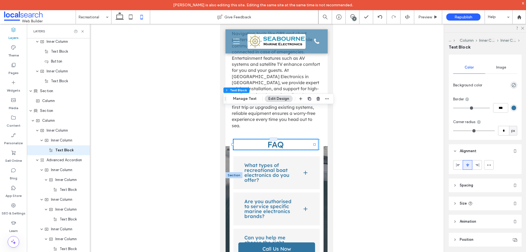
scroll to position [19, 0]
click at [56, 163] on div "Advanced Accordion" at bounding box center [58, 160] width 63 height 10
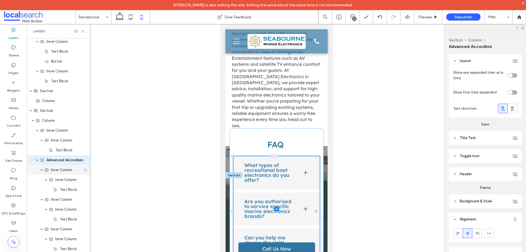
scroll to position [465, 0]
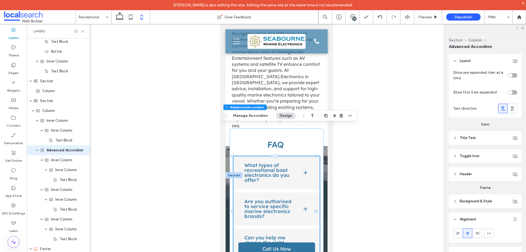
click at [477, 140] on header "Title Text" at bounding box center [485, 138] width 73 height 14
click at [478, 140] on header "Title Text" at bounding box center [485, 138] width 73 height 14
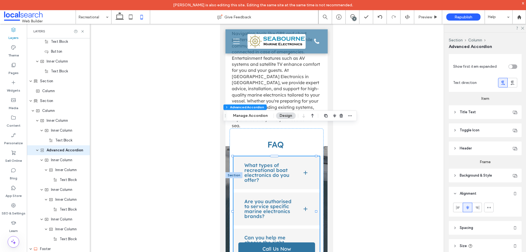
scroll to position [59, 0]
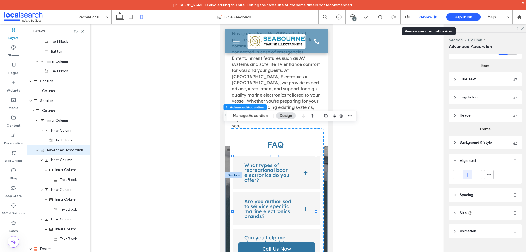
click at [422, 15] on span "Preview" at bounding box center [425, 17] width 14 height 5
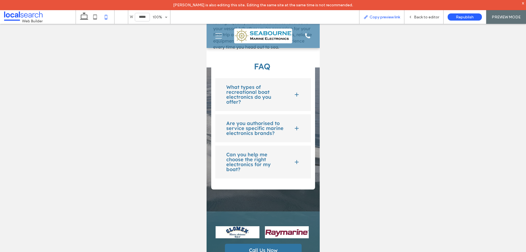
click at [369, 16] on div "Copy preview link" at bounding box center [381, 17] width 45 height 5
click at [427, 15] on span "Back to editor" at bounding box center [426, 17] width 25 height 5
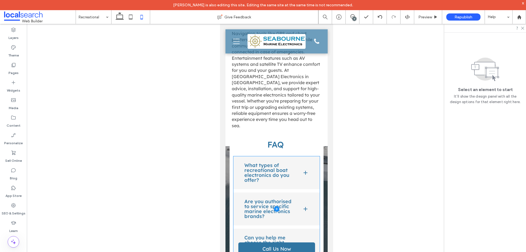
click at [267, 156] on span at bounding box center [276, 208] width 87 height 105
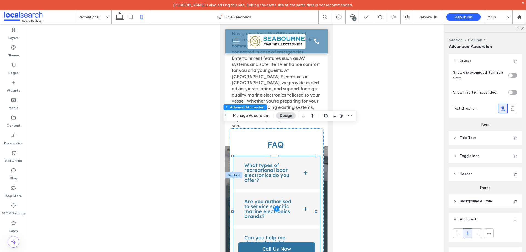
type input "*"
click at [267, 156] on span at bounding box center [276, 208] width 87 height 105
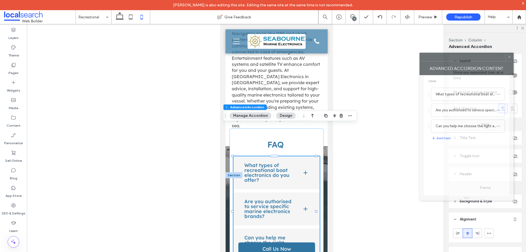
drag, startPoint x: 479, startPoint y: 57, endPoint x: 393, endPoint y: 39, distance: 87.3
click at [420, 53] on div at bounding box center [462, 57] width 85 height 8
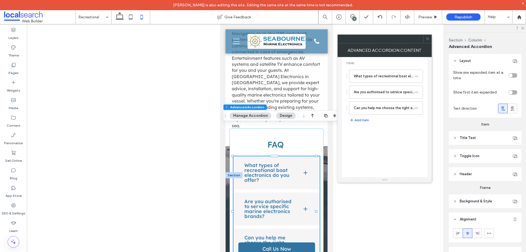
click at [474, 142] on header "Title Text" at bounding box center [485, 138] width 73 height 14
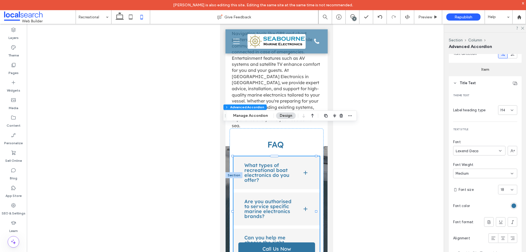
scroll to position [82, 0]
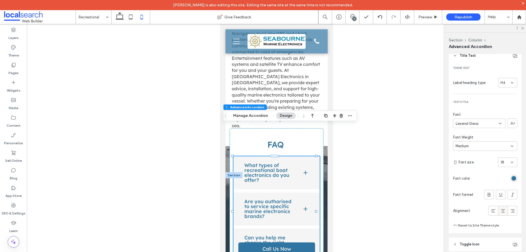
click at [500, 210] on icon at bounding box center [502, 210] width 5 height 5
click at [494, 212] on div at bounding box center [493, 210] width 9 height 9
click at [502, 213] on icon at bounding box center [502, 210] width 5 height 5
click at [368, 187] on div at bounding box center [276, 142] width 499 height 237
click at [322, 180] on div "FAQ What types of recreational boat electronics do you offer? We supply and ins…" at bounding box center [276, 233] width 102 height 122
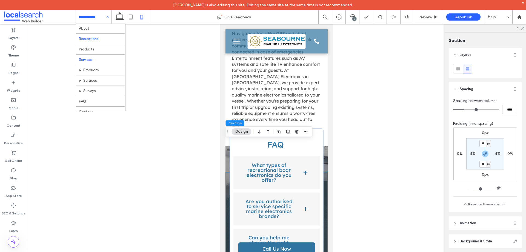
scroll to position [16, 0]
drag, startPoint x: 102, startPoint y: 44, endPoint x: 120, endPoint y: 51, distance: 19.6
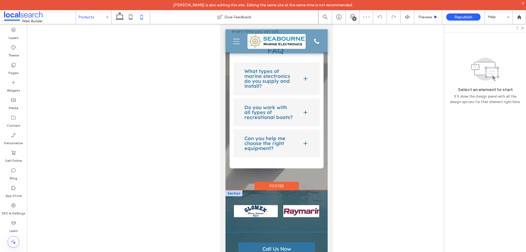
scroll to position [794, 0]
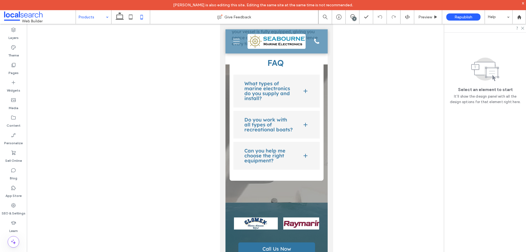
click at [90, 18] on input at bounding box center [92, 17] width 27 height 14
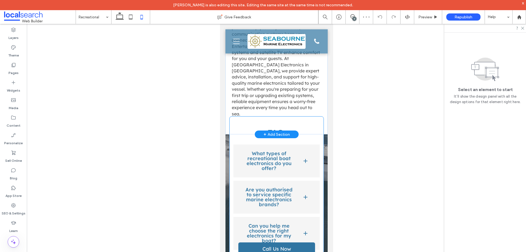
scroll to position [767, 0]
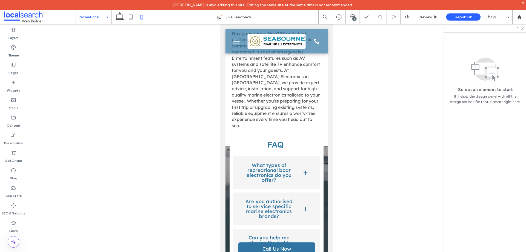
click at [97, 19] on input at bounding box center [92, 17] width 27 height 14
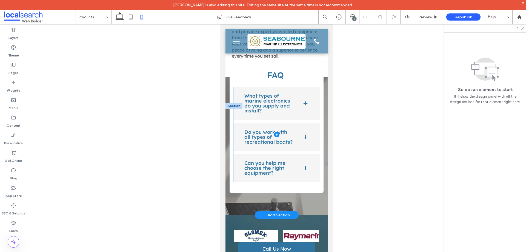
scroll to position [794, 0]
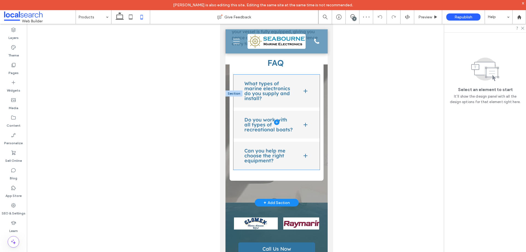
click at [274, 110] on span at bounding box center [276, 121] width 87 height 95
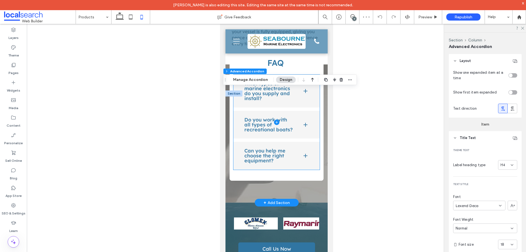
type input "*"
click at [274, 110] on span at bounding box center [276, 121] width 87 height 95
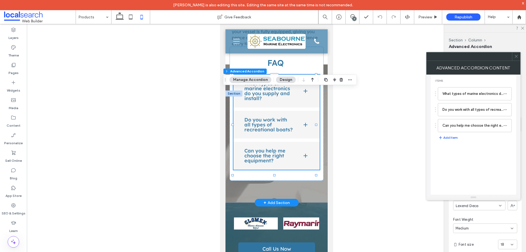
click at [518, 57] on icon at bounding box center [516, 56] width 4 height 4
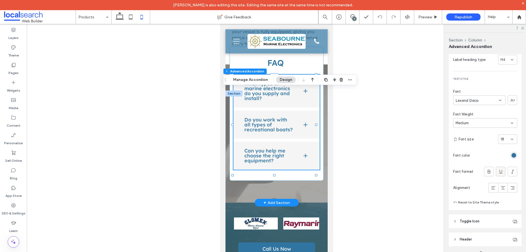
scroll to position [137, 0]
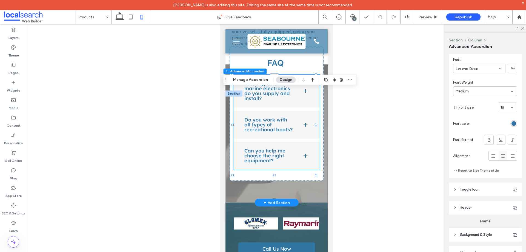
click at [500, 155] on icon at bounding box center [502, 155] width 5 height 5
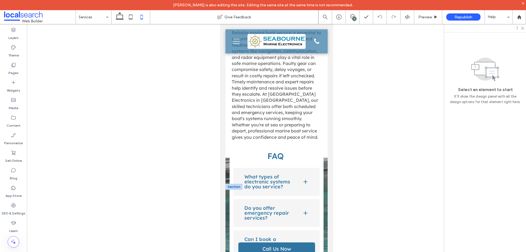
scroll to position [767, 0]
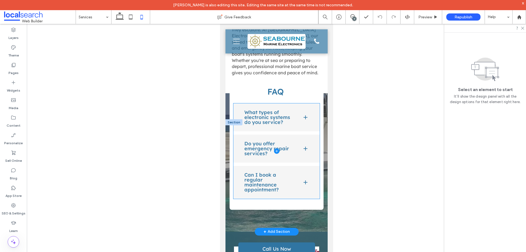
click at [270, 120] on span at bounding box center [276, 150] width 87 height 95
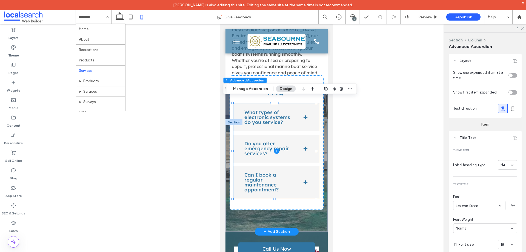
type input "*"
click at [269, 118] on span at bounding box center [276, 150] width 87 height 95
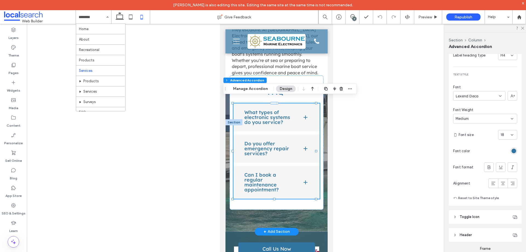
scroll to position [137, 0]
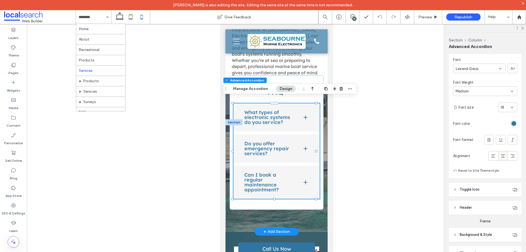
click at [500, 156] on icon at bounding box center [502, 155] width 5 height 5
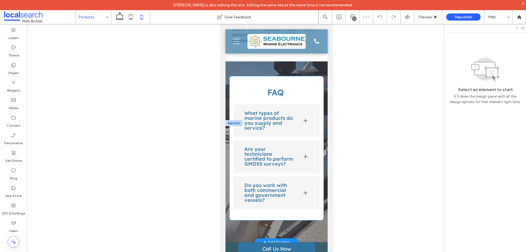
scroll to position [739, 0]
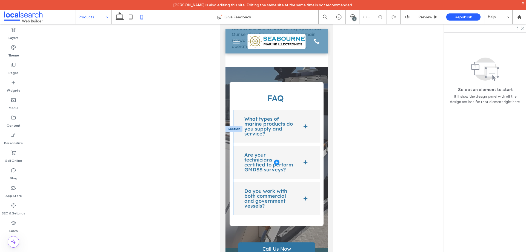
click at [268, 110] on span at bounding box center [276, 162] width 87 height 105
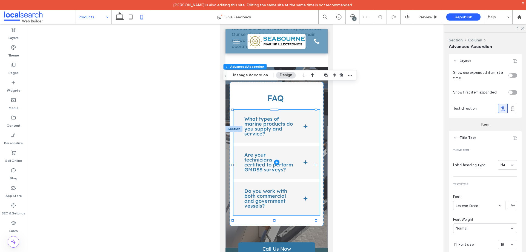
type input "*"
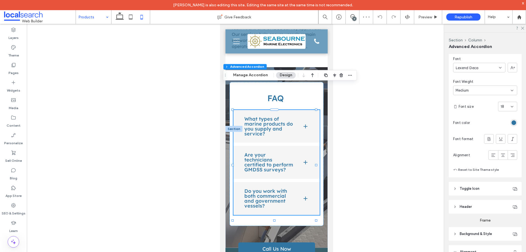
scroll to position [164, 0]
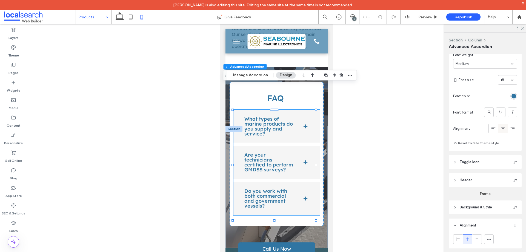
click at [498, 127] on div at bounding box center [502, 128] width 9 height 9
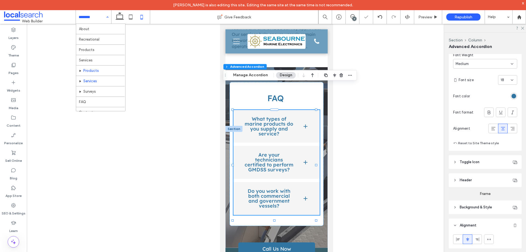
scroll to position [16, 0]
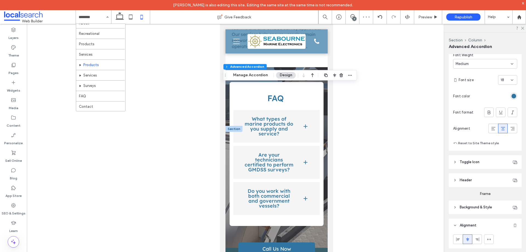
drag, startPoint x: 104, startPoint y: 75, endPoint x: 107, endPoint y: 76, distance: 3.7
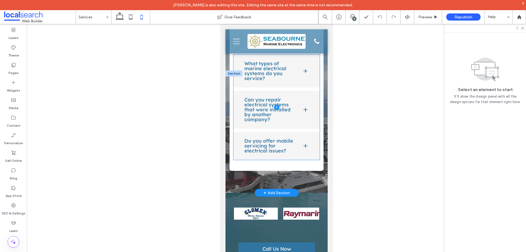
scroll to position [739, 0]
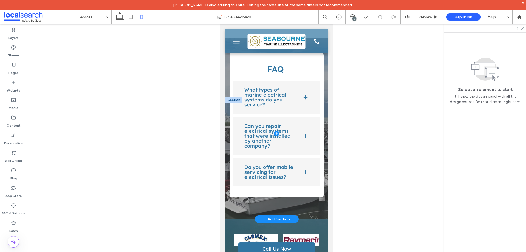
click at [269, 111] on span at bounding box center [276, 133] width 87 height 105
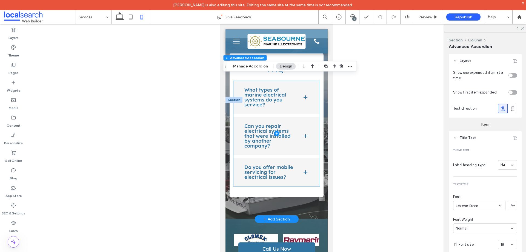
type input "*"
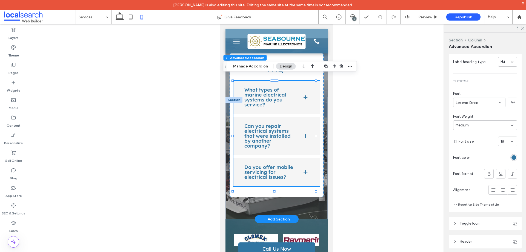
scroll to position [164, 0]
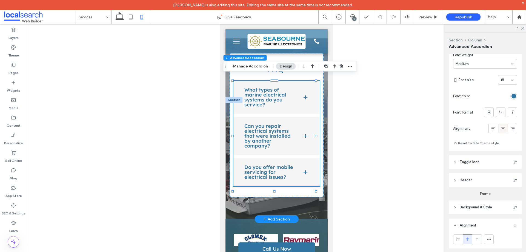
click at [501, 128] on use at bounding box center [503, 128] width 4 height 3
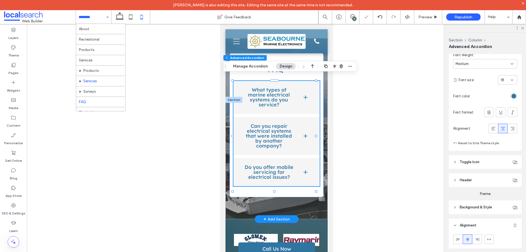
scroll to position [16, 0]
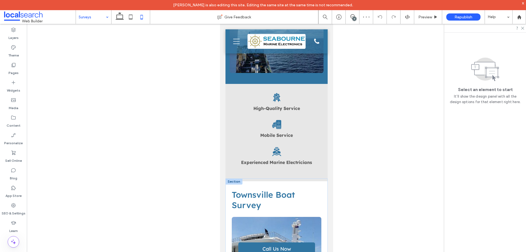
scroll to position [381, 0]
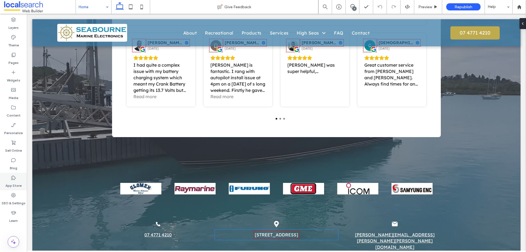
scroll to position [904, 0]
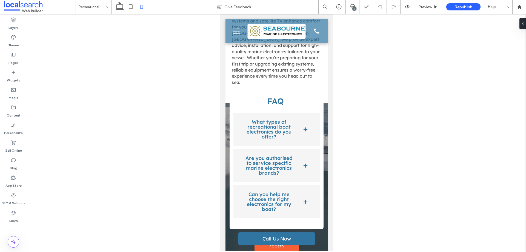
scroll to position [739, 0]
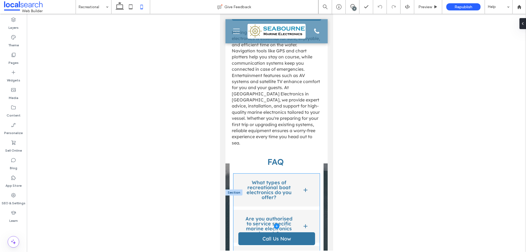
drag, startPoint x: 292, startPoint y: 143, endPoint x: 282, endPoint y: 155, distance: 15.2
click at [282, 173] on span at bounding box center [276, 225] width 87 height 105
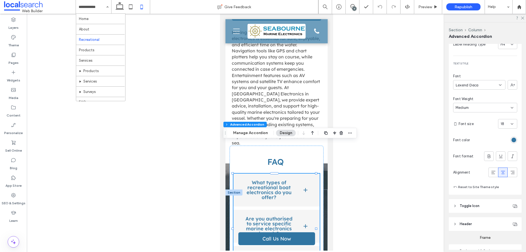
scroll to position [137, 0]
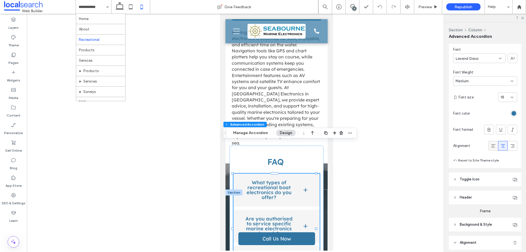
click at [492, 148] on icon at bounding box center [492, 145] width 5 height 5
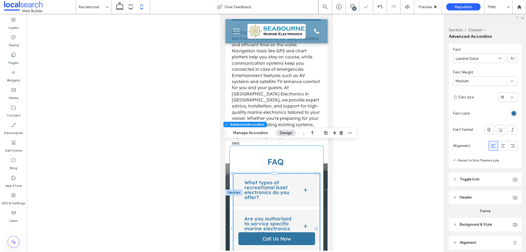
click at [292, 145] on div "FAQ What types of recreational boat electronics do you offer? We supply and ins…" at bounding box center [276, 217] width 94 height 144
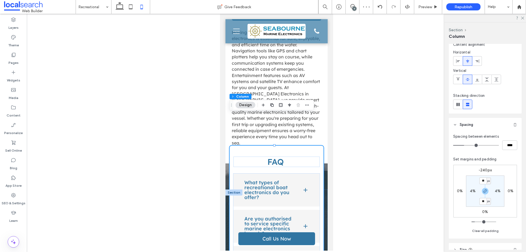
scroll to position [27, 0]
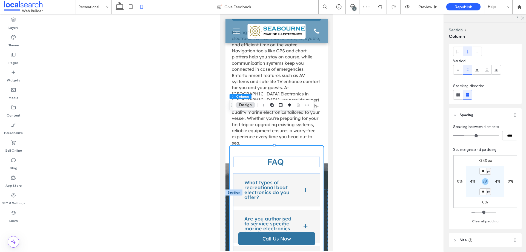
click at [485, 159] on label "-240px" at bounding box center [484, 160] width 13 height 5
type input "*"
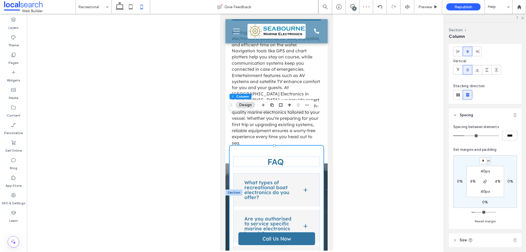
type input "*"
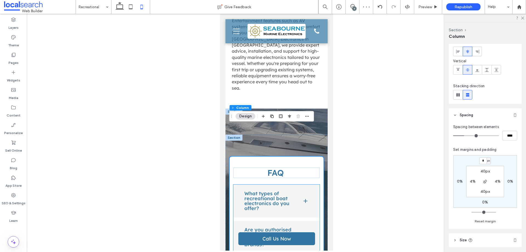
scroll to position [767, 0]
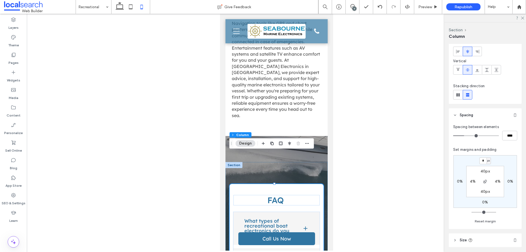
drag, startPoint x: 484, startPoint y: 160, endPoint x: 467, endPoint y: 159, distance: 16.8
click at [467, 159] on div "* px 0% 0% 0% 40px 4% 40px 4%" at bounding box center [485, 181] width 64 height 53
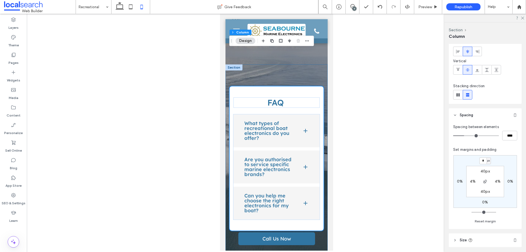
scroll to position [849, 0]
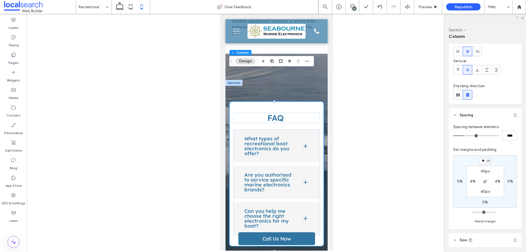
type input "**"
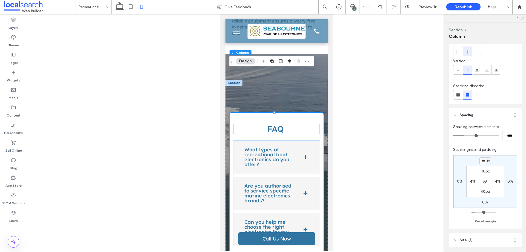
type input "***"
type input "*"
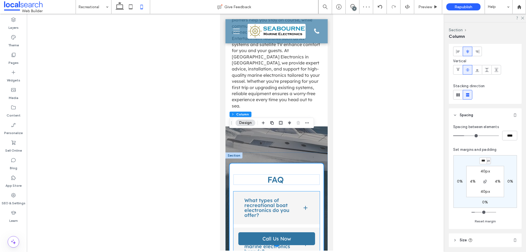
scroll to position [767, 0]
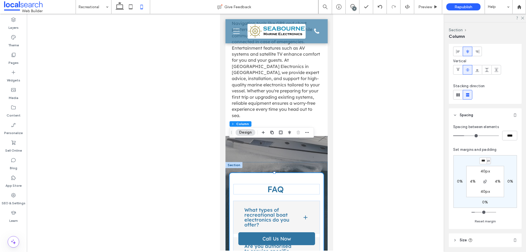
type input "***"
type input "*"
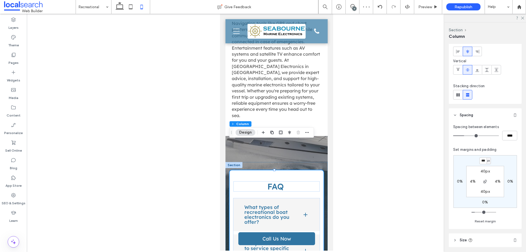
type input "***"
type input "*"
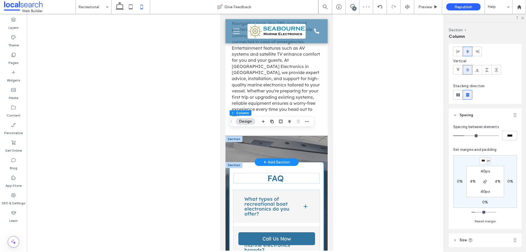
click at [321, 136] on div at bounding box center [276, 149] width 102 height 26
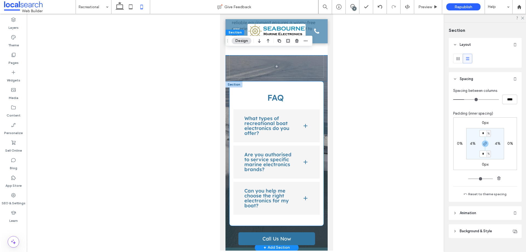
scroll to position [849, 0]
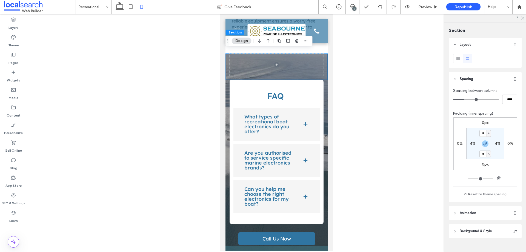
drag, startPoint x: 129, startPoint y: 7, endPoint x: 138, endPoint y: 6, distance: 8.8
click at [129, 6] on icon at bounding box center [130, 6] width 11 height 11
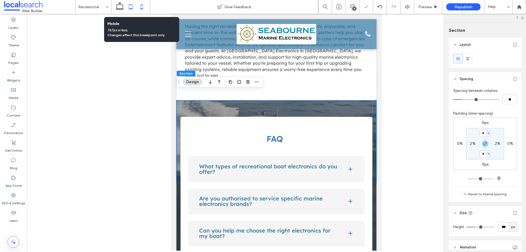
click at [143, 7] on icon at bounding box center [141, 6] width 11 height 11
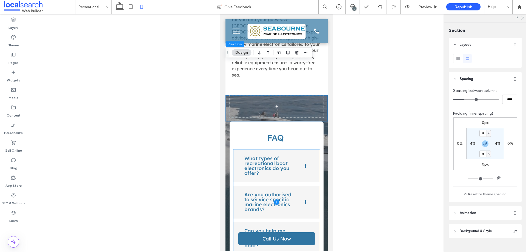
scroll to position [807, 0]
click at [242, 122] on div "FAQ What types of recreational boat electronics do you offer? We supply and ins…" at bounding box center [276, 194] width 94 height 144
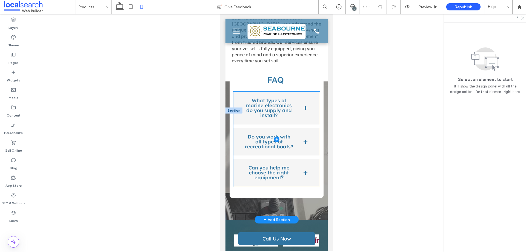
scroll to position [767, 0]
click at [302, 86] on div "FAQ What types of marine electronics do you supply and install? We offer naviga…" at bounding box center [276, 131] width 94 height 134
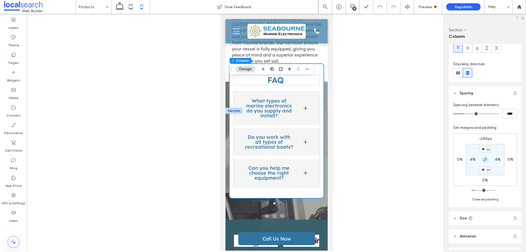
scroll to position [55, 0]
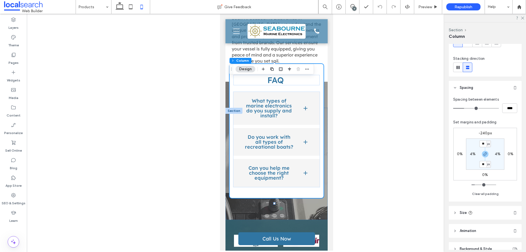
click at [484, 136] on div "-240px 0% 0% 0% ** px 4% ** px 4%" at bounding box center [485, 154] width 64 height 53
click at [484, 133] on label "-240px" at bounding box center [484, 133] width 13 height 5
type input "*"
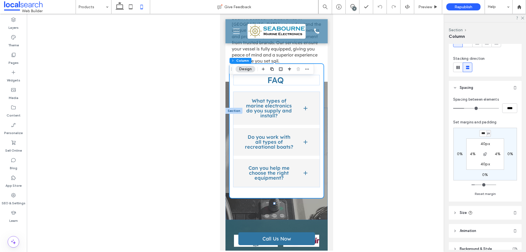
type input "***"
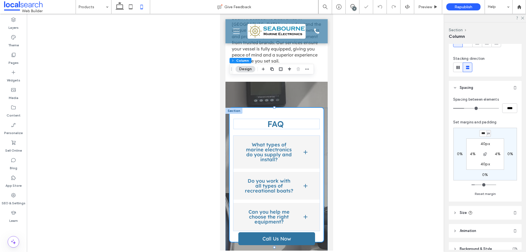
type input "*"
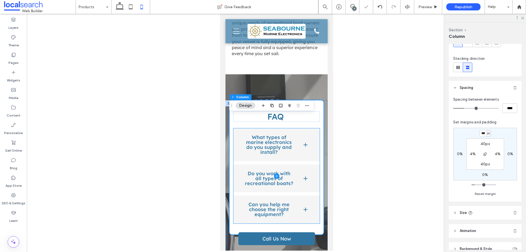
scroll to position [849, 0]
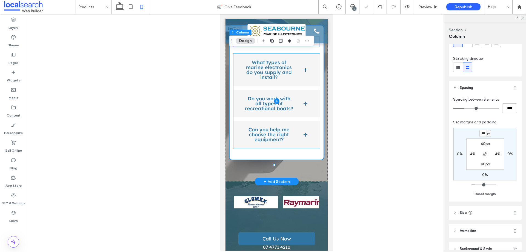
click at [289, 92] on span at bounding box center [276, 100] width 87 height 95
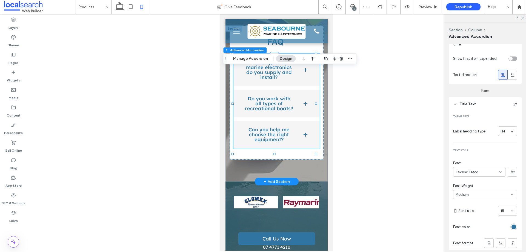
scroll to position [55, 0]
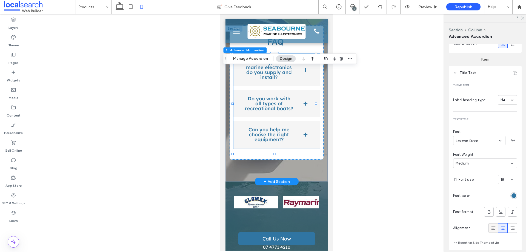
click at [492, 223] on span at bounding box center [492, 227] width 5 height 9
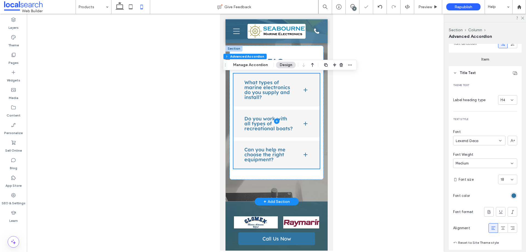
scroll to position [739, 0]
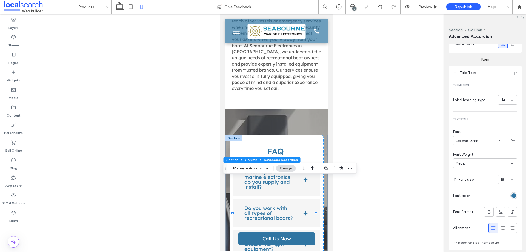
click at [290, 158] on span "Advanced Accordion" at bounding box center [281, 159] width 34 height 4
click at [313, 156] on div "FAQ What types of marine electronics do you supply and install? We offer naviga…" at bounding box center [276, 202] width 94 height 134
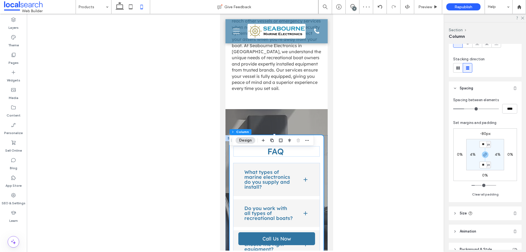
scroll to position [55, 0]
click at [486, 133] on label "-80px" at bounding box center [485, 133] width 11 height 5
type input "*"
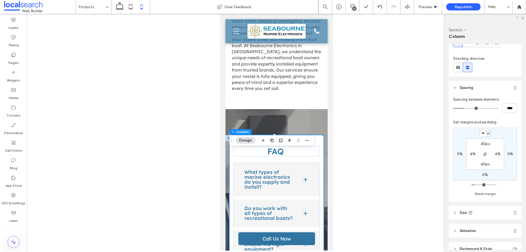
type input "*"
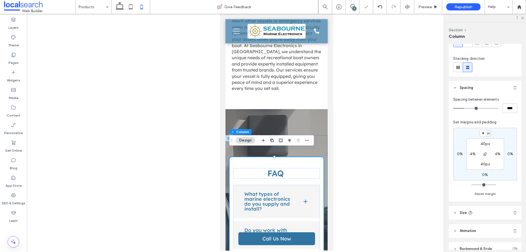
click at [482, 142] on label "40px" at bounding box center [484, 143] width 9 height 5
type input "**"
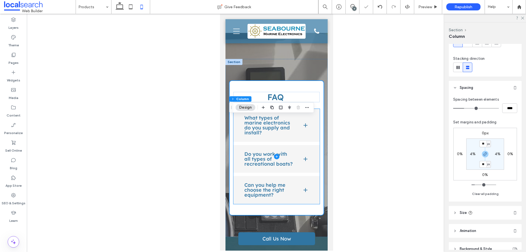
scroll to position [822, 0]
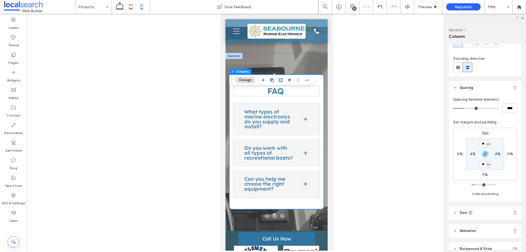
type input "**"
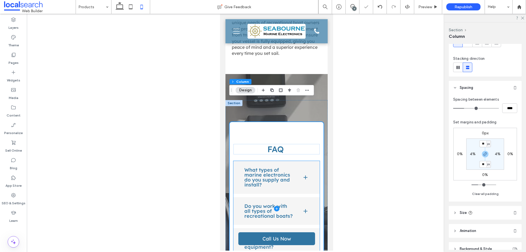
scroll to position [767, 0]
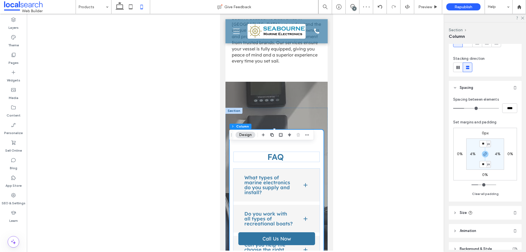
click at [484, 162] on input "**" at bounding box center [482, 164] width 7 height 7
type input "**"
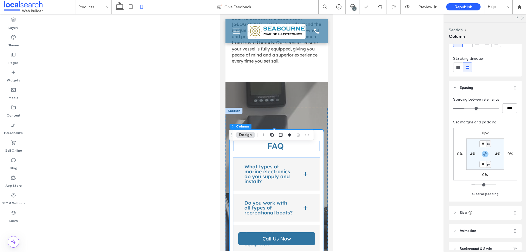
click at [484, 132] on label "0px" at bounding box center [485, 133] width 7 height 5
type input "*"
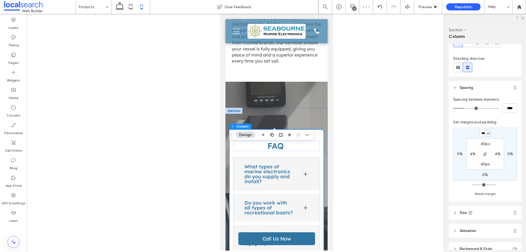
type input "***"
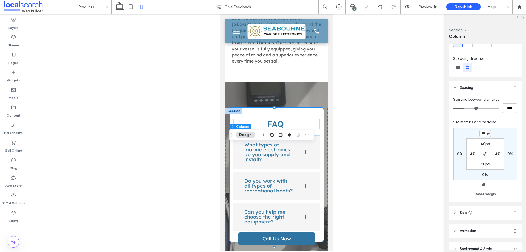
type input "*"
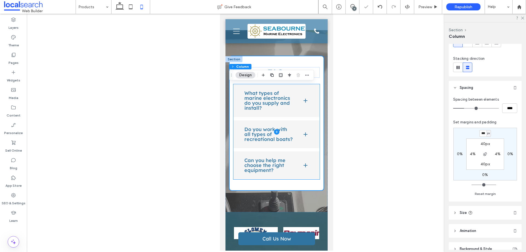
scroll to position [822, 0]
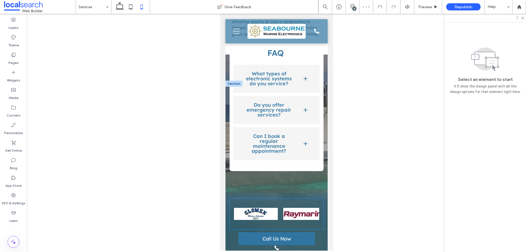
scroll to position [739, 0]
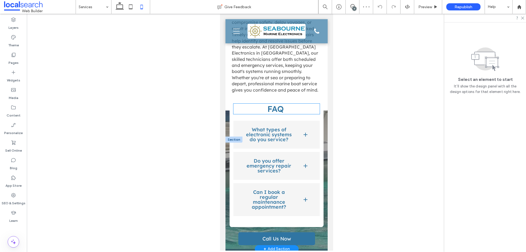
click at [303, 104] on h3 "FAQ" at bounding box center [275, 109] width 85 height 10
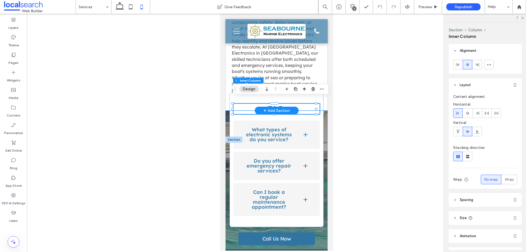
click at [318, 98] on div "Marine Boat Service Importance Contact Us Reliable marine boat service is essen…" at bounding box center [276, 18] width 102 height 185
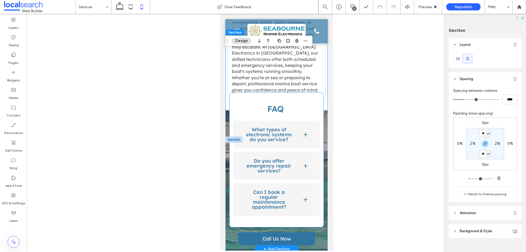
click at [231, 100] on div "FAQ What types of electronic systems do you service? We maintain and repair a w…" at bounding box center [276, 160] width 94 height 134
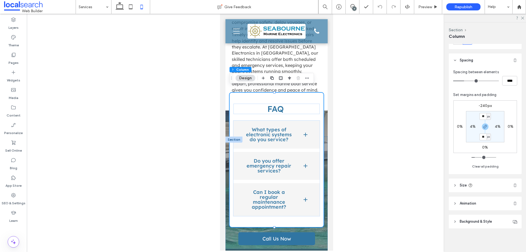
scroll to position [27, 0]
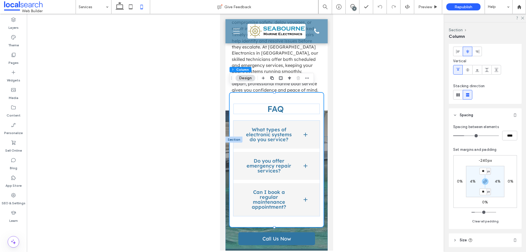
click at [486, 159] on label "-240px" at bounding box center [484, 160] width 13 height 5
type input "*"
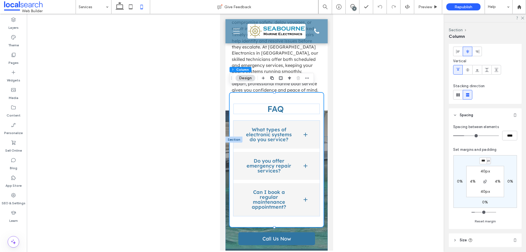
type input "***"
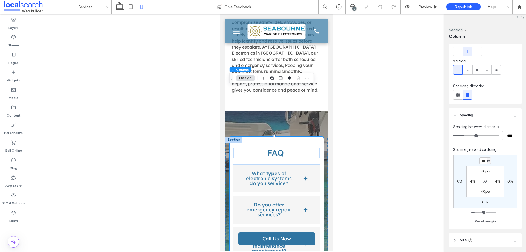
type input "*"
click at [280, 186] on span at bounding box center [276, 211] width 87 height 95
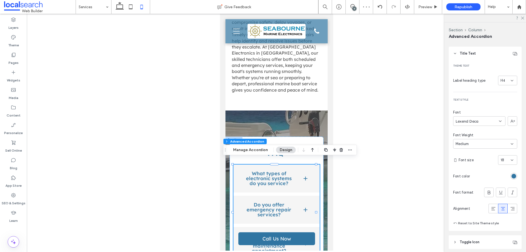
scroll to position [110, 0]
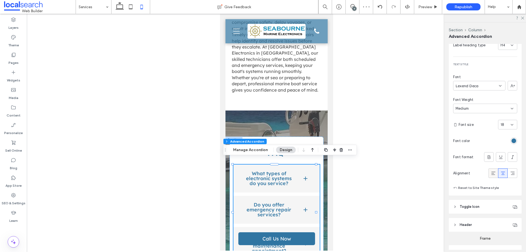
click at [494, 171] on div at bounding box center [493, 172] width 9 height 9
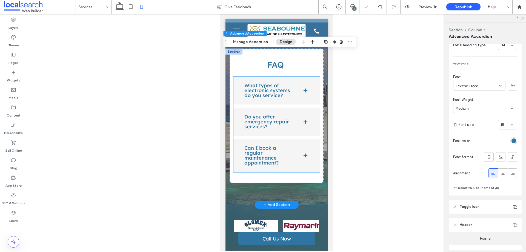
scroll to position [794, 0]
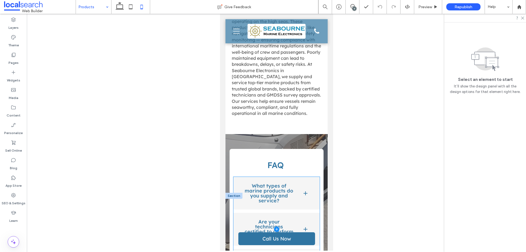
scroll to position [657, 0]
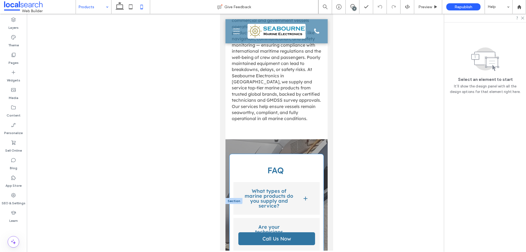
click at [312, 154] on div "FAQ What types of marine products do you supply and service? We provide and ser…" at bounding box center [276, 226] width 94 height 144
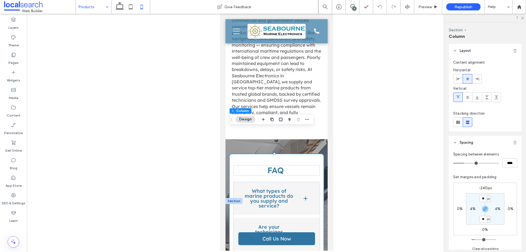
scroll to position [55, 0]
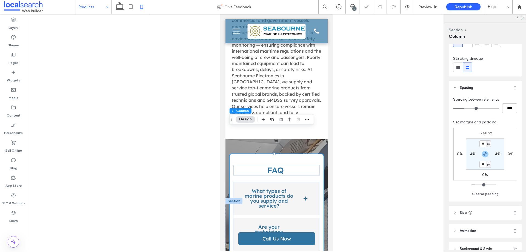
click at [486, 130] on div "-240px 0% 0% 0% ** px 4% ** px 4%" at bounding box center [485, 154] width 64 height 53
click at [486, 131] on label "-240px" at bounding box center [484, 133] width 13 height 5
type input "*"
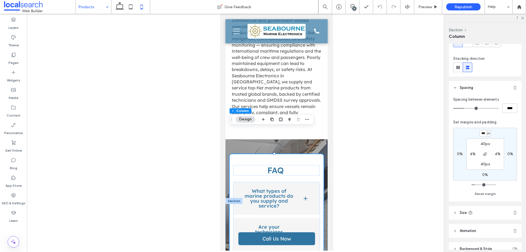
type input "***"
type input "*"
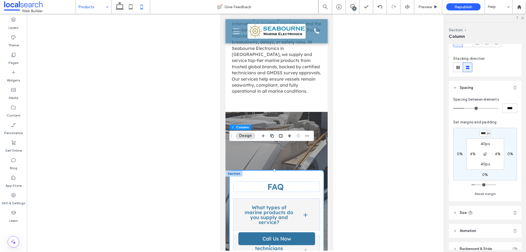
scroll to position [0, 1]
type input "****"
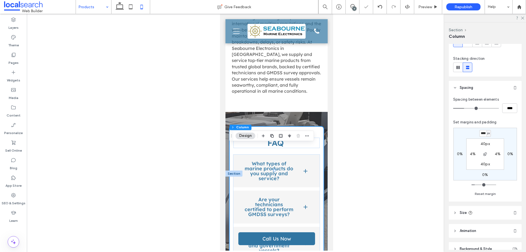
type input "*"
click at [108, 7] on div "Home About Recreational Products Services Products Services Surveys FAQ Contact" at bounding box center [93, 7] width 35 height 14
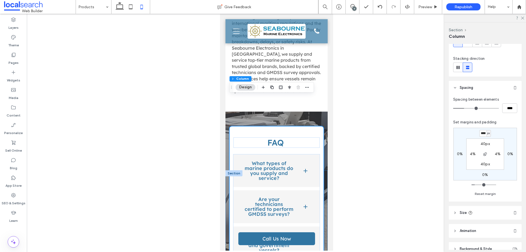
scroll to position [685, 0]
click at [289, 154] on span at bounding box center [276, 206] width 87 height 105
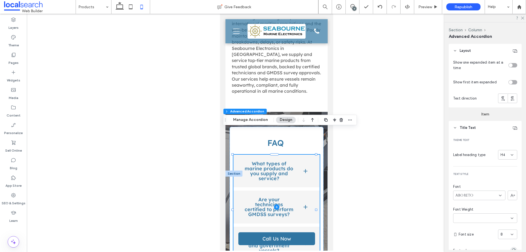
type input "*"
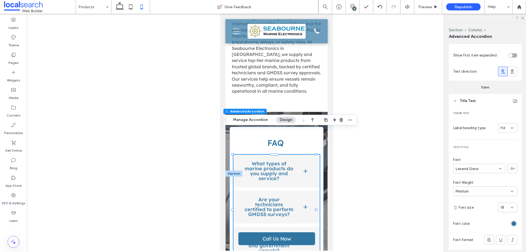
scroll to position [82, 0]
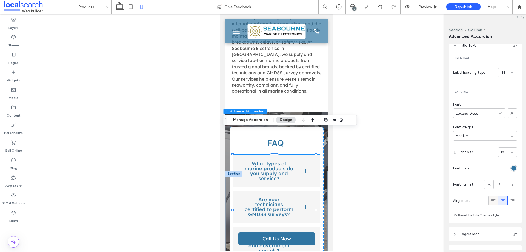
click at [492, 200] on icon at bounding box center [492, 200] width 5 height 5
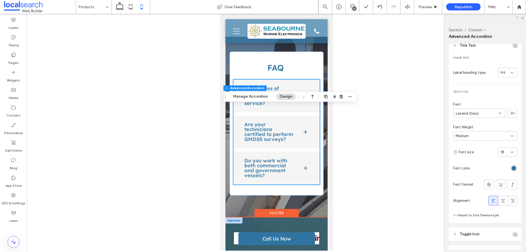
scroll to position [767, 0]
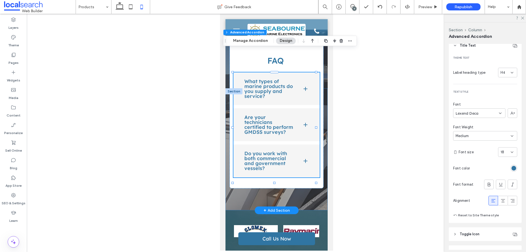
click at [309, 183] on div "FAQ What types of marine products do you supply and service? We provide and ser…" at bounding box center [276, 149] width 102 height 122
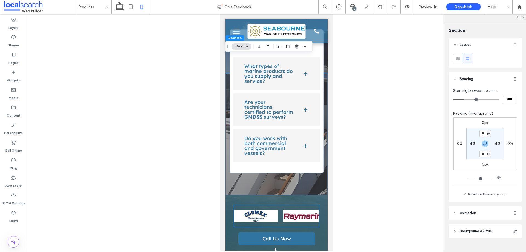
scroll to position [794, 0]
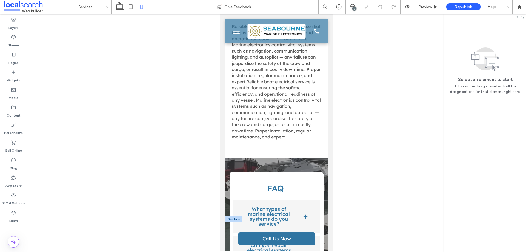
scroll to position [685, 0]
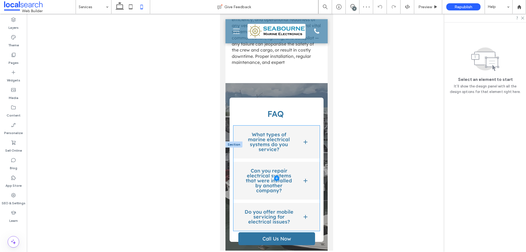
click at [296, 147] on span at bounding box center [276, 177] width 87 height 105
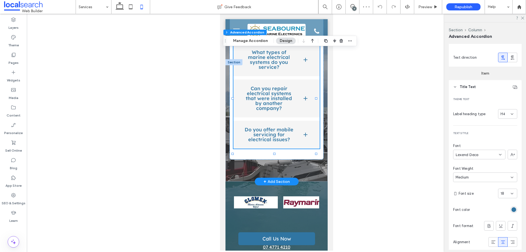
scroll to position [110, 0]
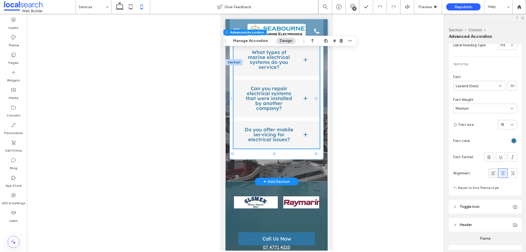
click at [490, 172] on icon at bounding box center [492, 172] width 5 height 5
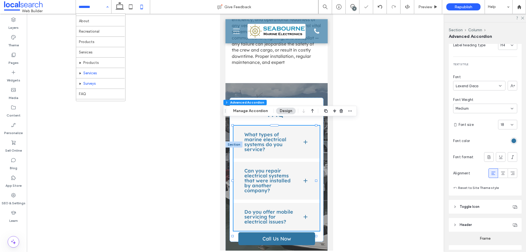
scroll to position [16, 0]
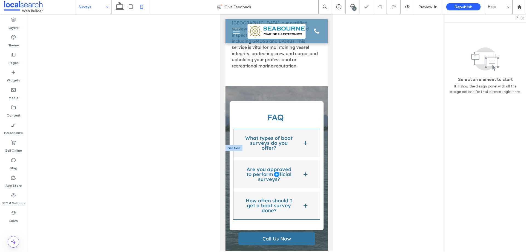
scroll to position [767, 0]
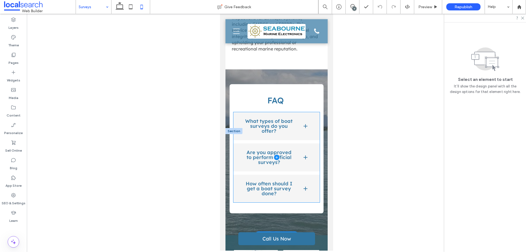
click at [293, 143] on span at bounding box center [276, 157] width 87 height 90
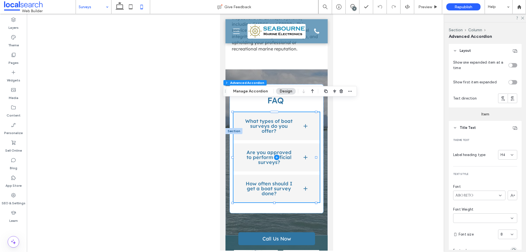
type input "*"
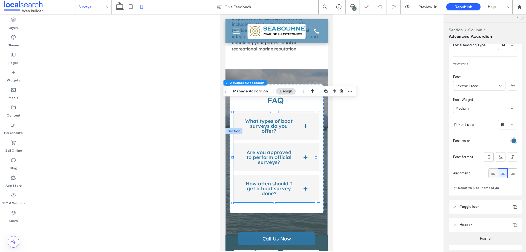
click at [492, 171] on icon at bounding box center [492, 172] width 5 height 5
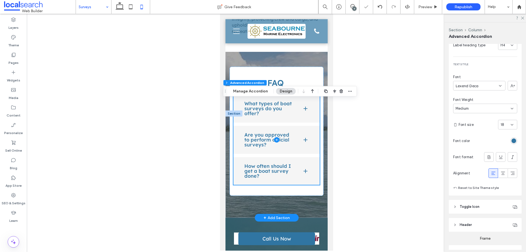
scroll to position [794, 0]
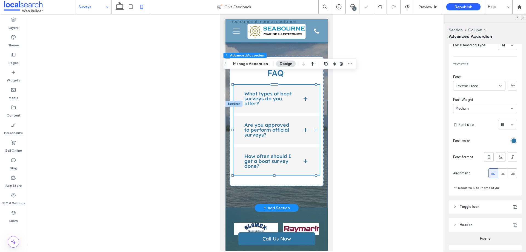
click at [303, 184] on div "FAQ What types of boat surveys do you offer? We provide certified surveys for G…" at bounding box center [276, 154] width 102 height 107
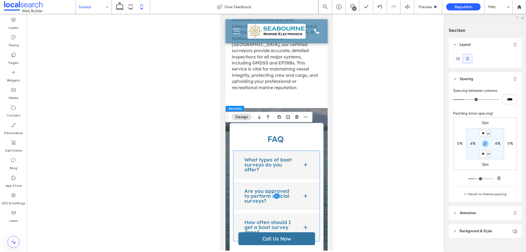
scroll to position [712, 0]
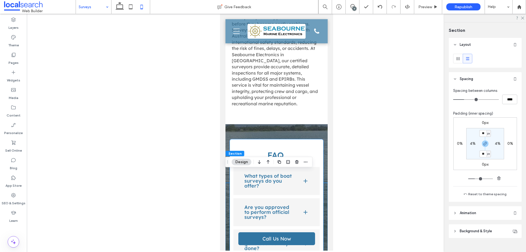
click at [312, 139] on div "FAQ What types of boat surveys do you offer? We provide certified surveys for G…" at bounding box center [276, 203] width 94 height 129
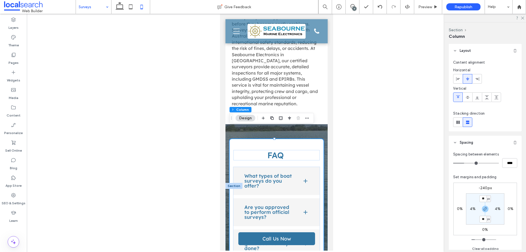
click at [484, 187] on label "-240px" at bounding box center [484, 187] width 13 height 5
type input "*"
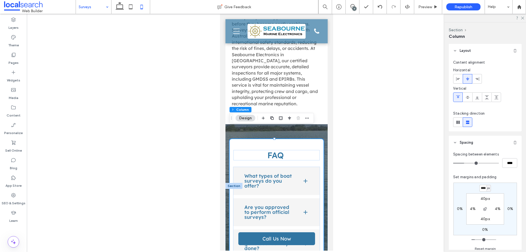
scroll to position [0, 1]
type input "****"
type input "*"
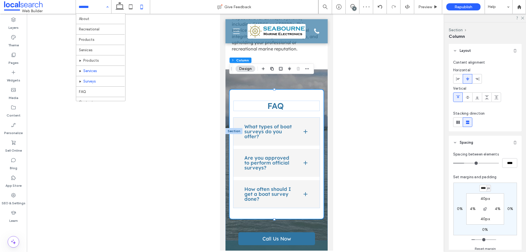
scroll to position [16, 0]
drag, startPoint x: 100, startPoint y: 83, endPoint x: 95, endPoint y: 87, distance: 5.9
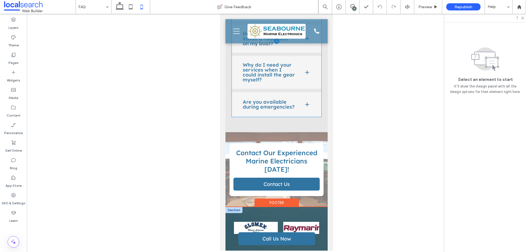
scroll to position [274, 0]
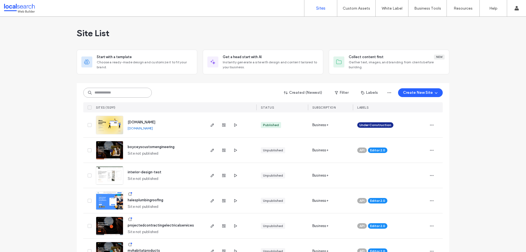
click at [116, 93] on input at bounding box center [117, 93] width 68 height 10
paste input "********"
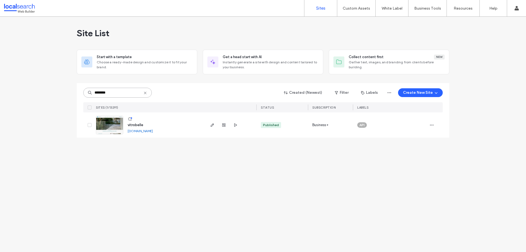
type input "********"
click at [113, 122] on img at bounding box center [109, 134] width 27 height 37
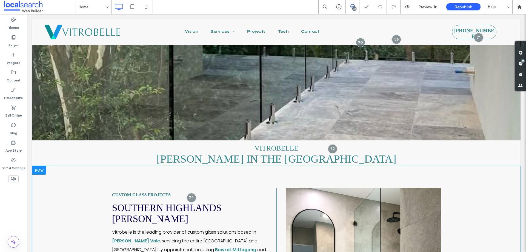
scroll to position [137, 0]
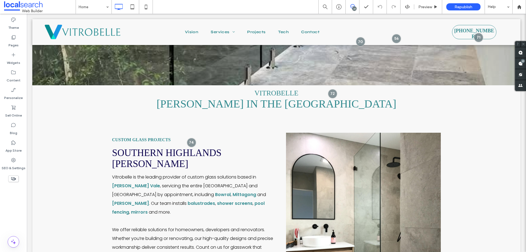
click at [354, 5] on icon at bounding box center [352, 6] width 4 height 4
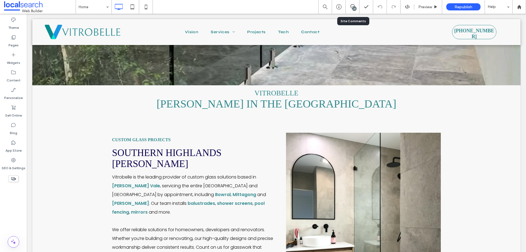
click at [352, 3] on div "23" at bounding box center [353, 7] width 14 height 14
click at [357, 8] on span at bounding box center [352, 6] width 13 height 4
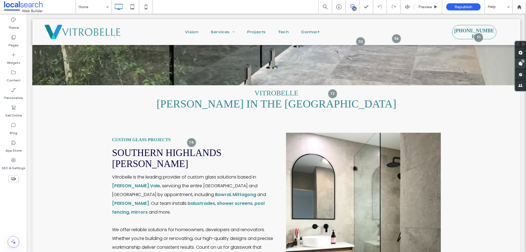
click at [522, 62] on div "23" at bounding box center [523, 61] width 4 height 4
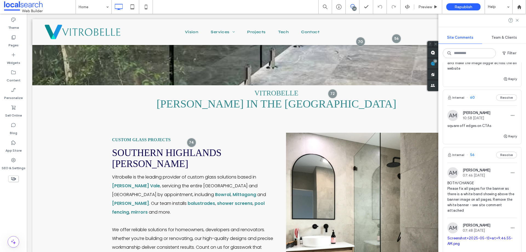
scroll to position [904, 0]
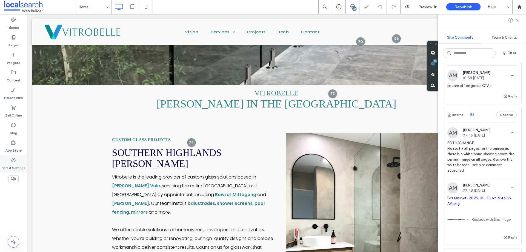
click at [11, 159] on icon at bounding box center [13, 159] width 5 height 5
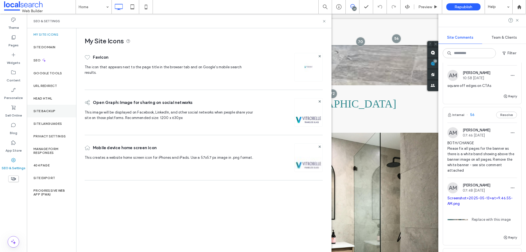
click at [43, 109] on div "Site Backup" at bounding box center [51, 111] width 49 height 13
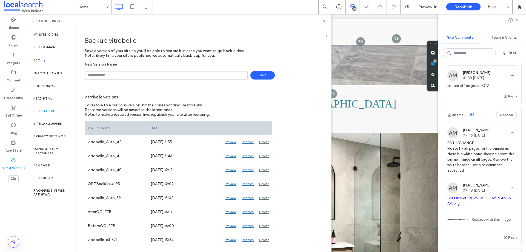
click at [127, 73] on input "text" at bounding box center [166, 75] width 163 height 8
type input "**********"
click at [257, 73] on span "Save" at bounding box center [262, 75] width 24 height 8
click at [323, 19] on icon at bounding box center [324, 21] width 4 height 4
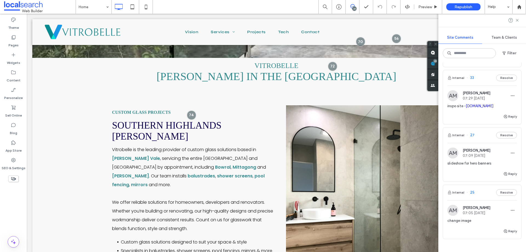
scroll to position [1529, 0]
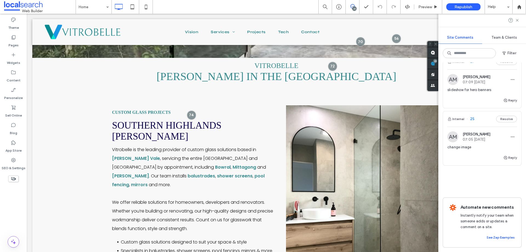
click at [477, 111] on div "Internal 25 Resolve" at bounding box center [482, 118] width 78 height 15
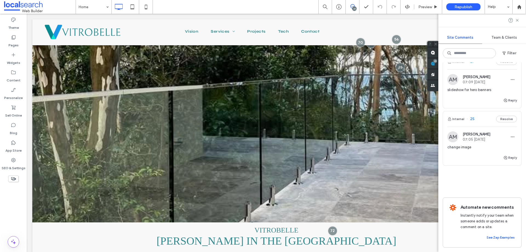
scroll to position [0, 0]
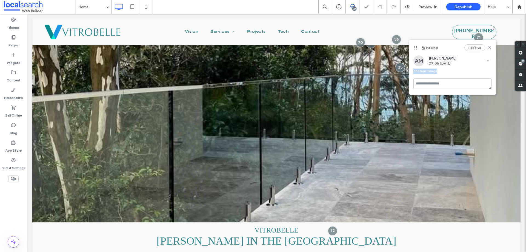
drag, startPoint x: 440, startPoint y: 73, endPoint x: 413, endPoint y: 75, distance: 26.9
click at [413, 73] on span "change image" at bounding box center [452, 70] width 78 height 5
copy span "change image"
click at [411, 78] on div at bounding box center [263, 126] width 526 height 252
drag, startPoint x: 524, startPoint y: 63, endPoint x: 521, endPoint y: 83, distance: 20.8
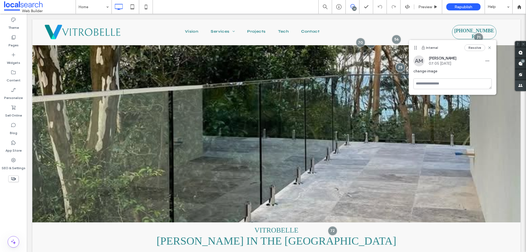
click at [524, 63] on span at bounding box center [520, 63] width 11 height 11
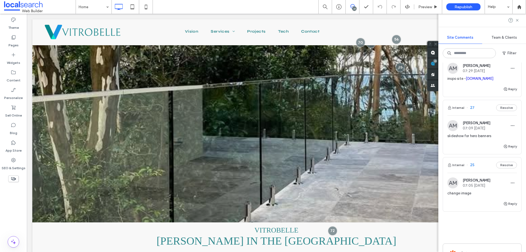
scroll to position [1447, 0]
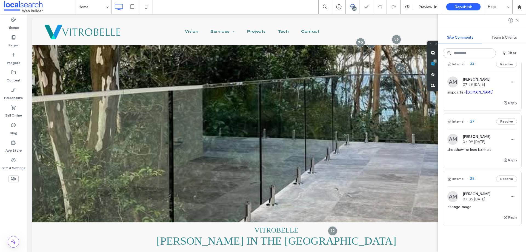
click at [474, 129] on div "Internal 27 Resolve" at bounding box center [482, 121] width 78 height 15
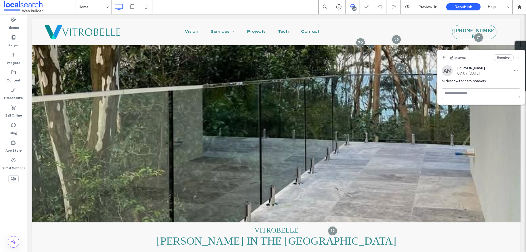
scroll to position [0, 0]
drag, startPoint x: 355, startPoint y: 7, endPoint x: 361, endPoint y: 13, distance: 8.3
click at [355, 7] on div "23" at bounding box center [354, 9] width 4 height 4
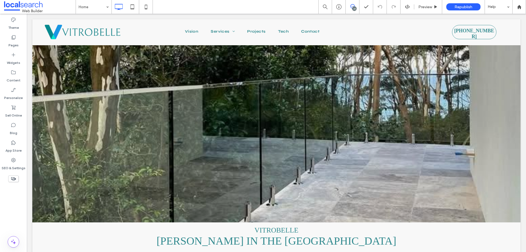
click at [350, 8] on span at bounding box center [352, 6] width 13 height 4
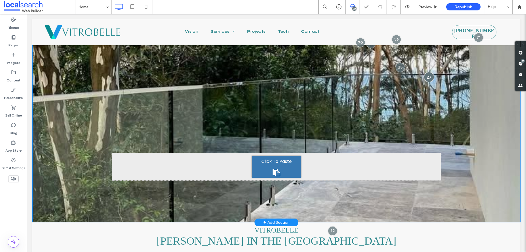
click at [425, 76] on div at bounding box center [429, 77] width 10 height 10
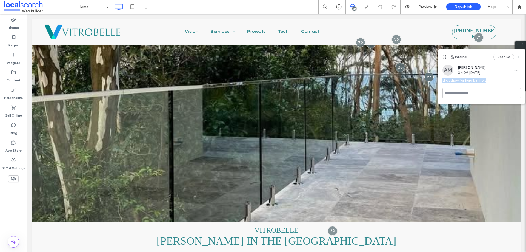
drag, startPoint x: 463, startPoint y: 80, endPoint x: 440, endPoint y: 81, distance: 23.0
click at [440, 81] on div "AM Amber Mills 07:09 Feb 19 2025 slideshow for hero banners" at bounding box center [481, 76] width 87 height 23
copy span "slideshow for hero banners"
click at [516, 58] on div "Resolve" at bounding box center [506, 57] width 27 height 7
click at [518, 58] on icon at bounding box center [518, 57] width 4 height 4
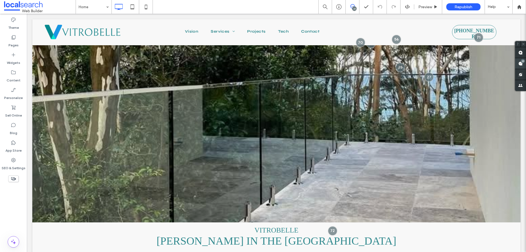
click at [519, 64] on use at bounding box center [520, 63] width 4 height 4
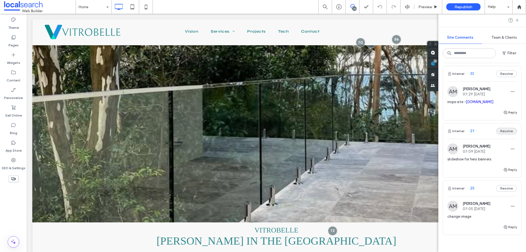
scroll to position [1365, 0]
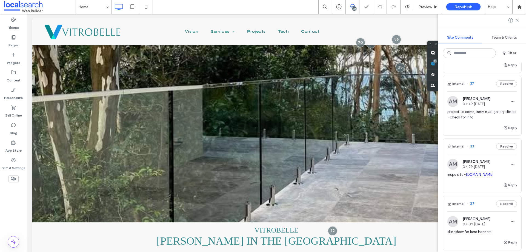
click at [476, 154] on div "Internal 33 Resolve" at bounding box center [482, 146] width 78 height 15
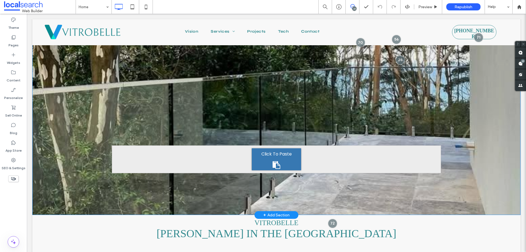
scroll to position [0, 0]
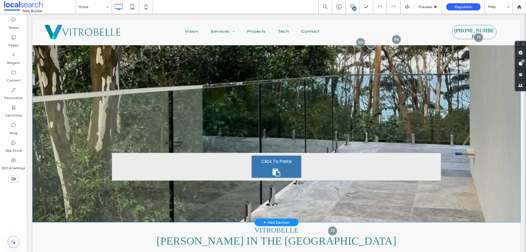
click at [369, 47] on div at bounding box center [371, 43] width 10 height 10
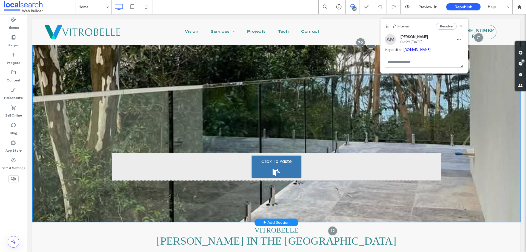
click at [369, 47] on div at bounding box center [371, 43] width 10 height 10
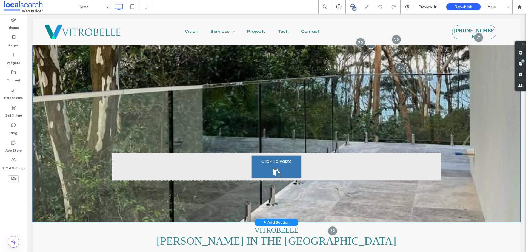
click at [369, 47] on div at bounding box center [371, 43] width 10 height 10
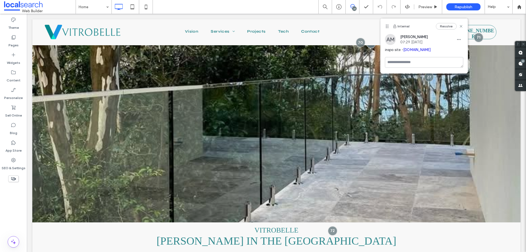
click at [419, 49] on link "[DOMAIN_NAME]" at bounding box center [417, 50] width 28 height 4
drag, startPoint x: 435, startPoint y: 50, endPoint x: 383, endPoint y: 55, distance: 52.8
click at [383, 55] on div "AM Amber Mills 07:29 Feb 19 2025 inspo site - parklanecph.com" at bounding box center [423, 45] width 87 height 23
copy span "inspo site - parklanecph.com"
click at [382, 42] on div "AM Amber Mills 07:29 Feb 19 2025 inspo site - parklanecph.com" at bounding box center [423, 45] width 87 height 23
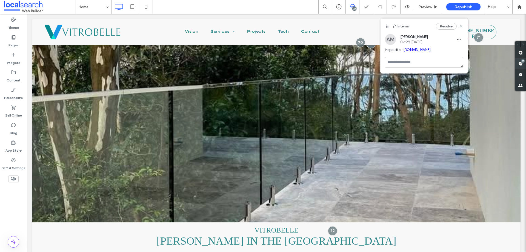
click at [523, 61] on div "23" at bounding box center [523, 61] width 4 height 4
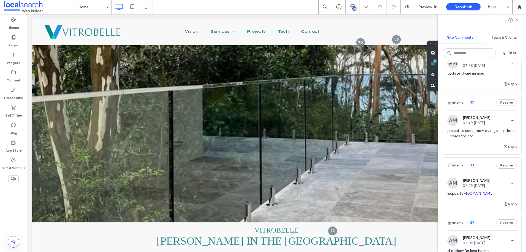
scroll to position [1338, 0]
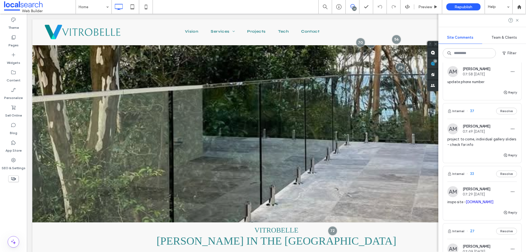
click at [472, 119] on div "Internal 37 Resolve" at bounding box center [482, 110] width 78 height 15
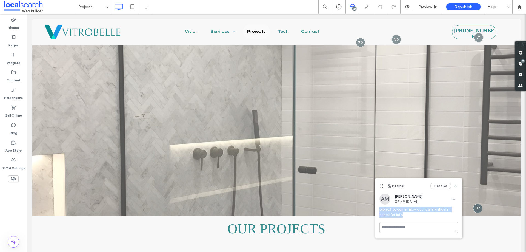
drag, startPoint x: 406, startPoint y: 215, endPoint x: 381, endPoint y: 209, distance: 25.6
click at [380, 209] on span "project to come, individual gallery sliders - check for info" at bounding box center [418, 211] width 78 height 11
click at [411, 214] on span "project to come, individual gallery sliders - check for info" at bounding box center [418, 211] width 78 height 11
drag, startPoint x: 407, startPoint y: 216, endPoint x: 379, endPoint y: 211, distance: 28.3
click at [379, 211] on div "AM Amber Mills 07:49 Feb 19 2025 project to come, individual gallery sliders - …" at bounding box center [418, 207] width 87 height 28
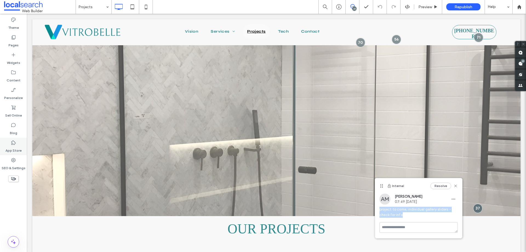
copy span "project to come, individual gallery sliders - check for info"
click at [432, 215] on span "project to come, individual gallery sliders - check for info" at bounding box center [418, 211] width 78 height 11
click at [519, 62] on use at bounding box center [520, 63] width 4 height 4
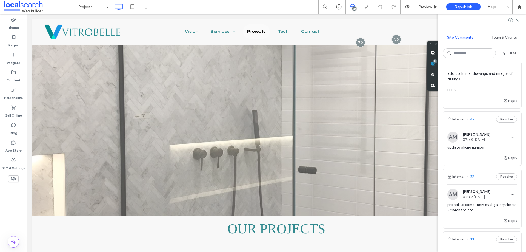
scroll to position [1291, 0]
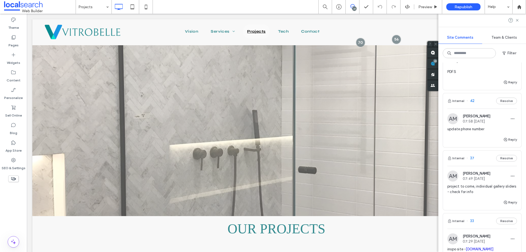
click at [476, 108] on div "Internal 42 Resolve" at bounding box center [482, 100] width 78 height 15
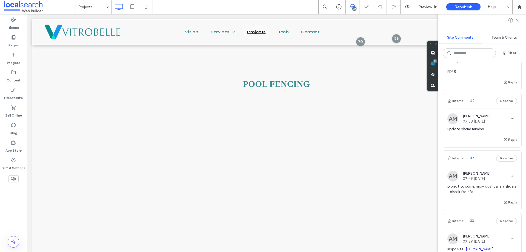
scroll to position [1334, 0]
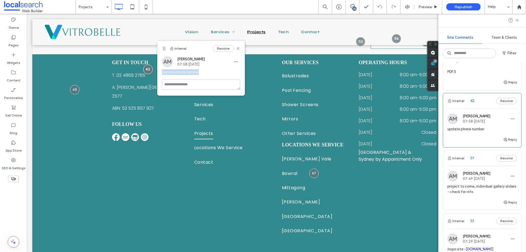
drag, startPoint x: 185, startPoint y: 71, endPoint x: 162, endPoint y: 70, distance: 23.8
click at [162, 70] on div "AM Amber Mills 07:58 Feb 19 2025 update phone number" at bounding box center [200, 67] width 87 height 23
copy span "update phone number"
click at [13, 81] on label "Content" at bounding box center [14, 79] width 14 height 8
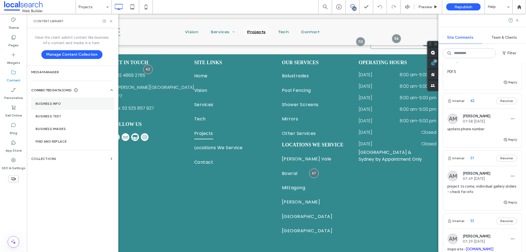
click at [67, 108] on section "Business Info" at bounding box center [72, 103] width 83 height 13
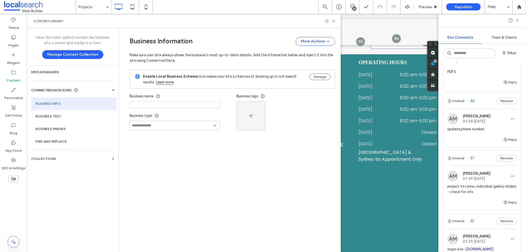
type input "**********"
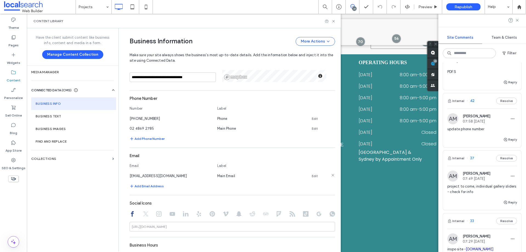
scroll to position [131, 0]
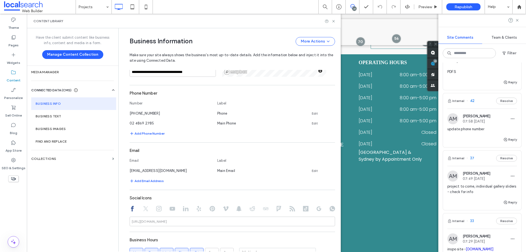
click at [334, 23] on div "Content Library" at bounding box center [184, 21] width 314 height 15
click at [332, 22] on icon at bounding box center [333, 21] width 4 height 4
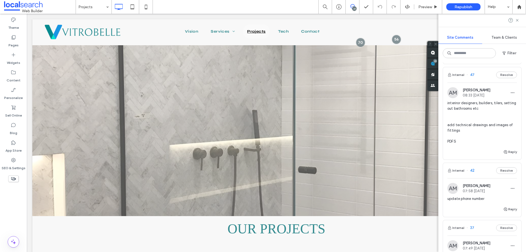
scroll to position [1208, 0]
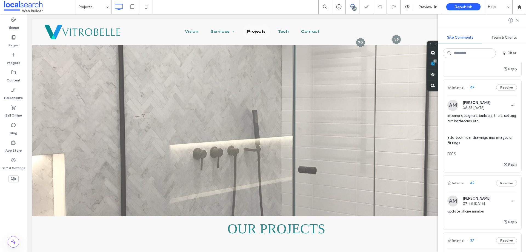
click at [472, 95] on div "Internal 47 Resolve" at bounding box center [482, 87] width 78 height 15
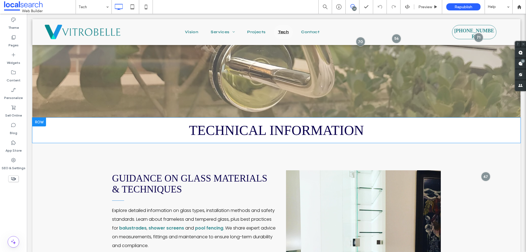
scroll to position [84, 0]
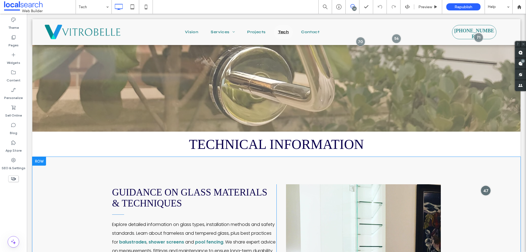
click at [480, 188] on div at bounding box center [485, 190] width 10 height 10
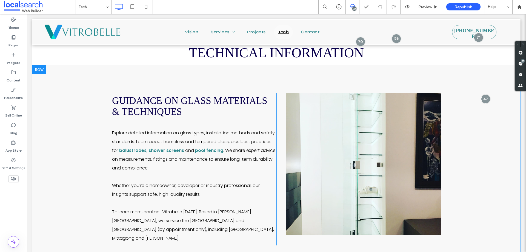
scroll to position [166, 0]
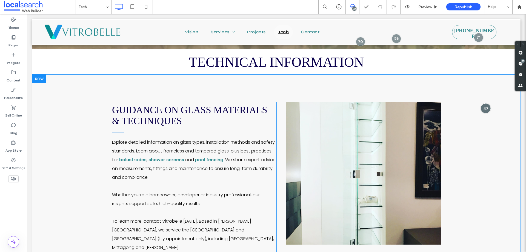
click at [481, 105] on div at bounding box center [485, 108] width 10 height 10
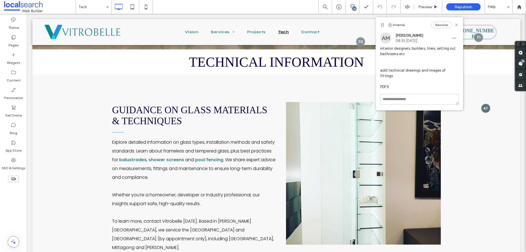
drag, startPoint x: 388, startPoint y: 68, endPoint x: 383, endPoint y: 23, distance: 45.1
click at [383, 23] on use at bounding box center [382, 25] width 2 height 4
drag, startPoint x: 391, startPoint y: 77, endPoint x: 378, endPoint y: 50, distance: 30.4
click at [378, 50] on div "AM Amber Mills 08:33 Feb 19 2025 interiror designers, builders, tilers, setting…" at bounding box center [419, 63] width 87 height 61
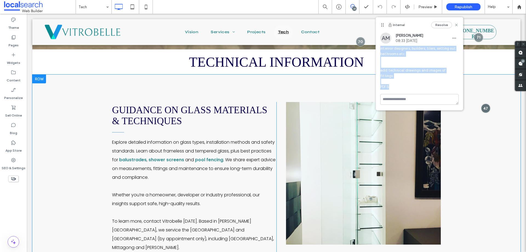
copy span "interiror designers, builders, tilers, setting out bathrooms etc add technical …"
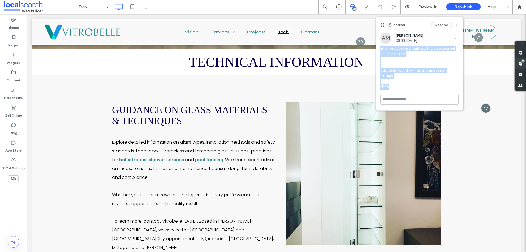
click at [521, 63] on use at bounding box center [520, 63] width 4 height 4
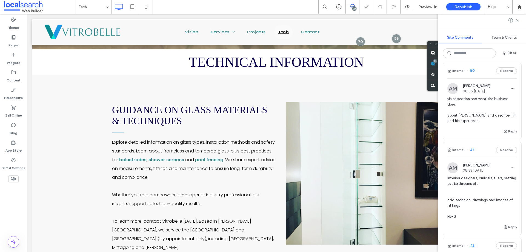
scroll to position [1119, 0]
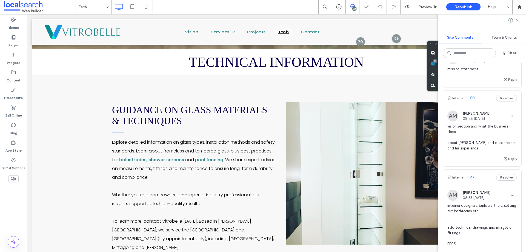
click at [474, 101] on span "50" at bounding box center [470, 97] width 8 height 5
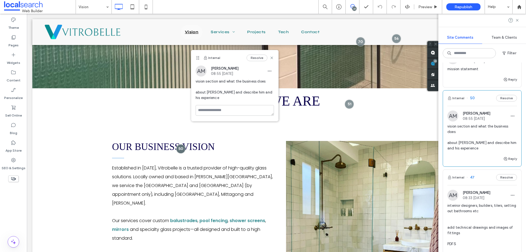
drag, startPoint x: 192, startPoint y: 123, endPoint x: 197, endPoint y: 56, distance: 67.9
click at [197, 56] on icon at bounding box center [198, 58] width 4 height 4
drag, startPoint x: 221, startPoint y: 97, endPoint x: 194, endPoint y: 82, distance: 30.6
click at [194, 82] on div "AM Amber Mills 08:55 Feb 19 2025 vision section and what the business does abou…" at bounding box center [234, 84] width 87 height 39
copy span "vision section and what the business does about Mark and describe him and his e…"
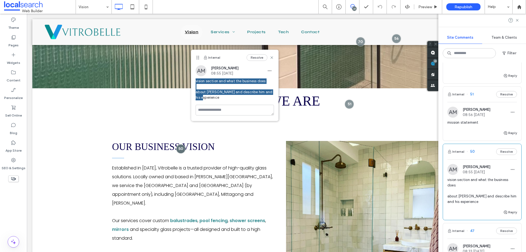
scroll to position [1064, 0]
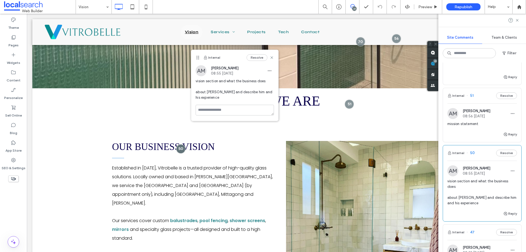
click at [466, 98] on span "51" at bounding box center [469, 95] width 7 height 5
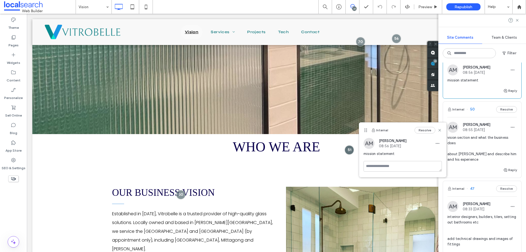
scroll to position [1119, 0]
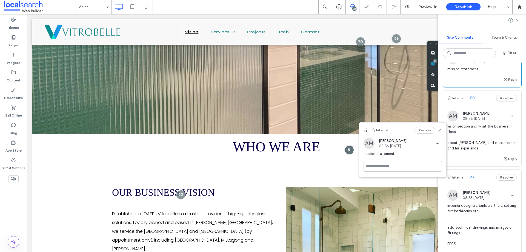
click at [470, 101] on span "50" at bounding box center [470, 97] width 8 height 5
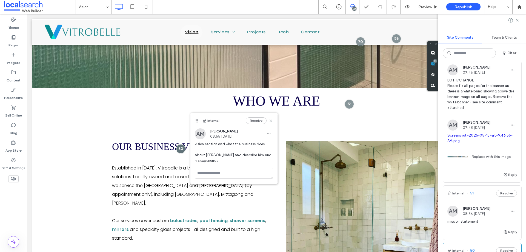
scroll to position [954, 0]
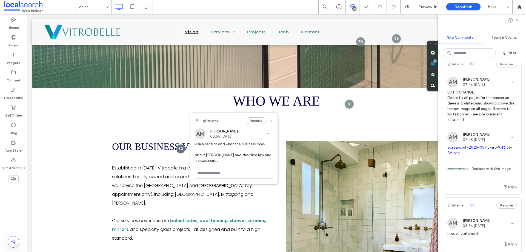
click at [467, 67] on span "56" at bounding box center [470, 63] width 8 height 5
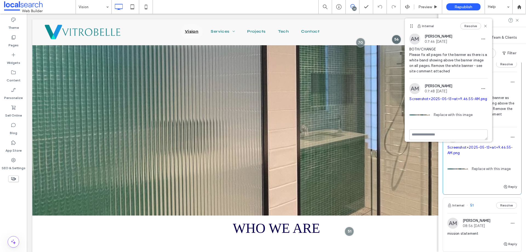
scroll to position [0, 0]
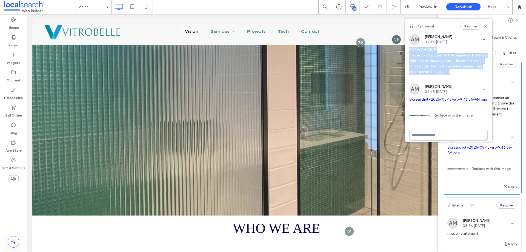
drag, startPoint x: 410, startPoint y: 49, endPoint x: 474, endPoint y: 74, distance: 69.2
click at [474, 74] on div "BOTH/CHANGE Please fix all pages for the banner as there is a white band showin…" at bounding box center [448, 63] width 78 height 32
copy span "BOTH/CHANGE Please fix all pages for the banner as there is a white band showin…"
click at [483, 76] on div "BOTH/CHANGE Please fix all pages for the banner as there is a white band showin…" at bounding box center [448, 63] width 78 height 32
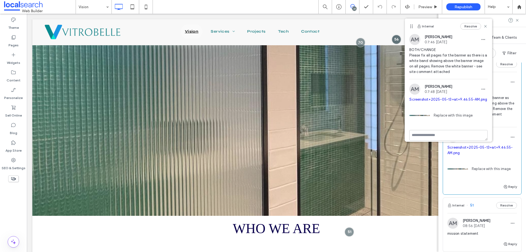
click at [483, 25] on icon at bounding box center [485, 26] width 4 height 4
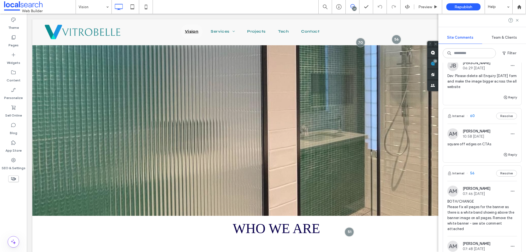
scroll to position [845, 0]
click at [467, 124] on div "Internal 60 Resolve" at bounding box center [482, 116] width 78 height 15
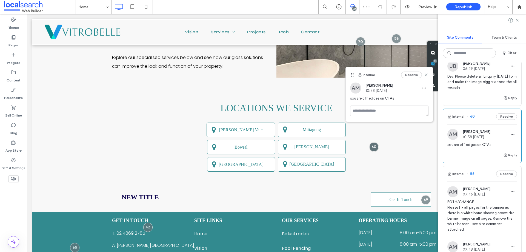
drag, startPoint x: 388, startPoint y: 125, endPoint x: 348, endPoint y: 71, distance: 67.6
click at [350, 73] on icon at bounding box center [352, 75] width 4 height 4
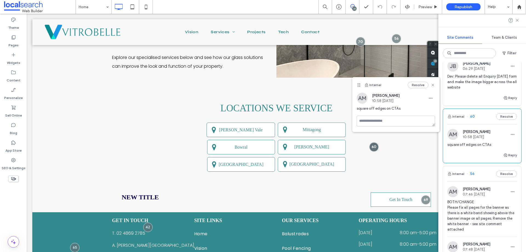
drag, startPoint x: 351, startPoint y: 74, endPoint x: 359, endPoint y: 87, distance: 15.5
click at [359, 87] on icon at bounding box center [359, 85] width 4 height 4
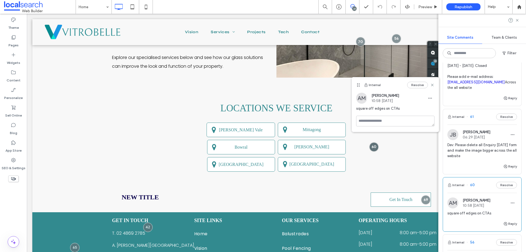
scroll to position [763, 0]
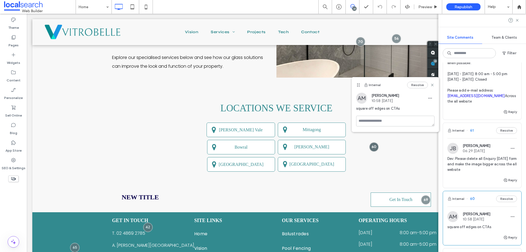
click at [475, 138] on div "Internal 61 Resolve" at bounding box center [482, 130] width 78 height 15
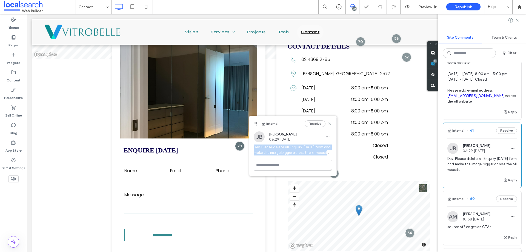
drag, startPoint x: 254, startPoint y: 147, endPoint x: 328, endPoint y: 157, distance: 75.4
click at [328, 157] on div "JB Jackeline Bogiani 06:29 Aug 14 2025 Dev: Please delete all Enquiry Today for…" at bounding box center [292, 145] width 87 height 28
copy span "Dev: Please delete all Enquiry [DATE] form and make the image bigger across the…"
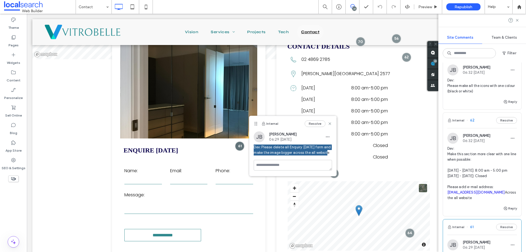
scroll to position [653, 0]
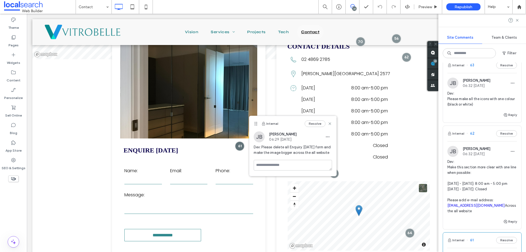
click at [467, 139] on div "Internal 62 Resolve" at bounding box center [482, 133] width 78 height 15
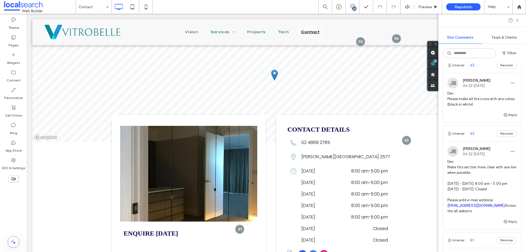
scroll to position [217, 0]
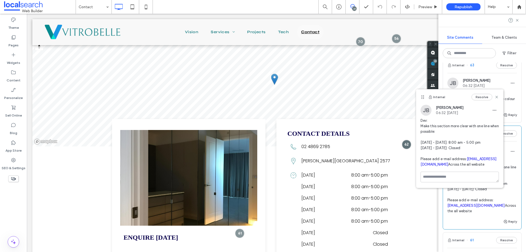
drag, startPoint x: 460, startPoint y: 175, endPoint x: 420, endPoint y: 122, distance: 66.5
click at [420, 122] on div "JB Jackeline Bogiani 06:32 Aug 14 2025 Dev: Make this section more clear with o…" at bounding box center [459, 138] width 87 height 67
copy span "Dev: Make this section more clear with one line when possible: Monday - Friday:…"
click at [467, 167] on span "Dev: Make this section more clear with one line when possible: Monday - Friday:…" at bounding box center [459, 142] width 78 height 49
click at [495, 99] on icon at bounding box center [496, 97] width 4 height 4
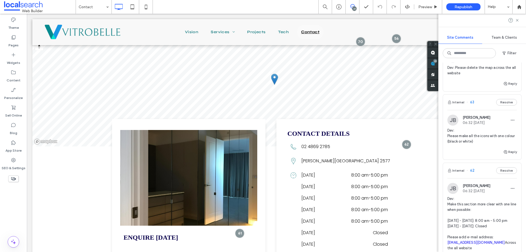
scroll to position [571, 0]
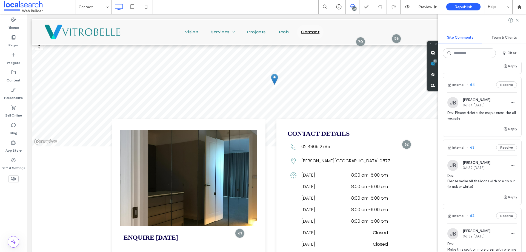
click at [478, 155] on div "Internal 63 Resolve" at bounding box center [482, 147] width 78 height 15
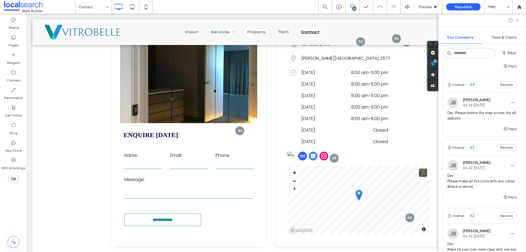
scroll to position [329, 0]
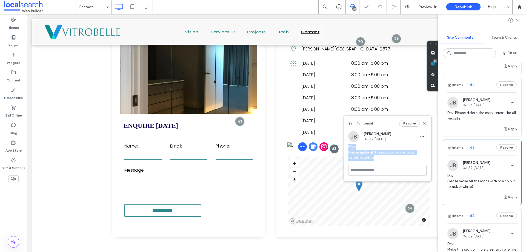
drag, startPoint x: 379, startPoint y: 158, endPoint x: 347, endPoint y: 146, distance: 34.1
click at [348, 146] on span "Dev: Please make all the icons with one colour (black or white)" at bounding box center [387, 152] width 78 height 16
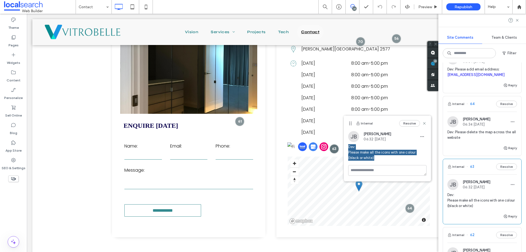
scroll to position [544, 0]
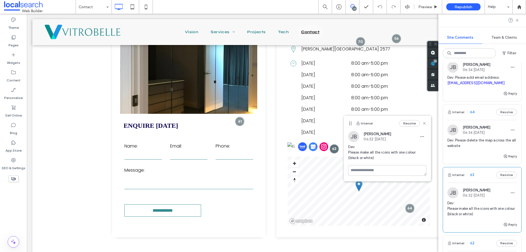
click at [469, 120] on div "Internal 64 Resolve" at bounding box center [482, 111] width 78 height 15
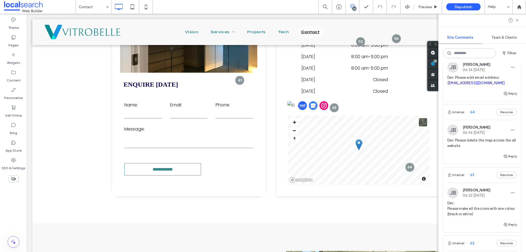
scroll to position [373, 0]
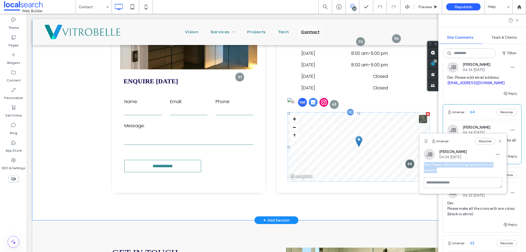
drag, startPoint x: 471, startPoint y: 182, endPoint x: 418, endPoint y: 163, distance: 56.5
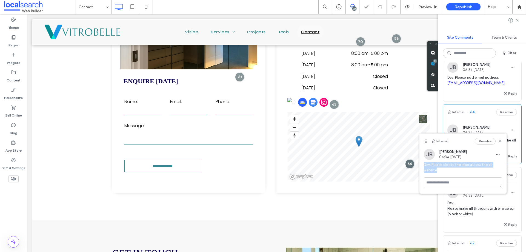
click at [453, 173] on span "Dev: Please delete the map across the all website" at bounding box center [463, 167] width 78 height 11
drag, startPoint x: 436, startPoint y: 168, endPoint x: 423, endPoint y: 164, distance: 13.2
click at [423, 164] on div "JB Jackeline Bogiani 06:34 Aug 14 2025 Dev: Please delete the map across the al…" at bounding box center [462, 163] width 87 height 28
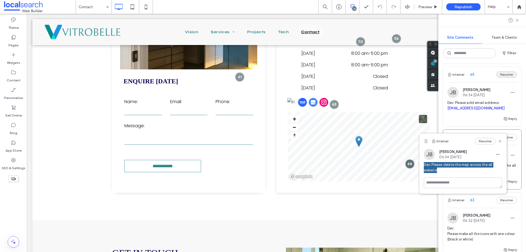
scroll to position [489, 0]
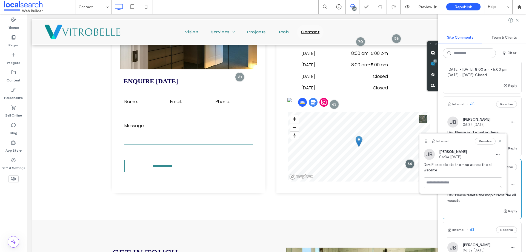
click at [476, 112] on div "Internal 65 Resolve" at bounding box center [482, 103] width 78 height 15
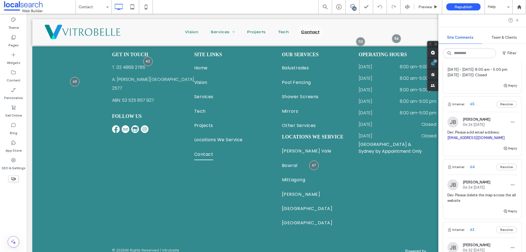
scroll to position [0, 0]
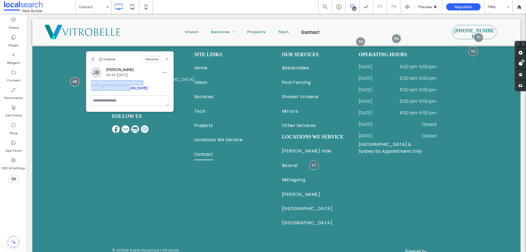
drag, startPoint x: 134, startPoint y: 87, endPoint x: 91, endPoint y: 81, distance: 43.7
click at [91, 81] on span "Dev: Please add email address: mark@vitrobelle.com" at bounding box center [130, 85] width 78 height 11
click at [521, 63] on div "23" at bounding box center [523, 61] width 4 height 4
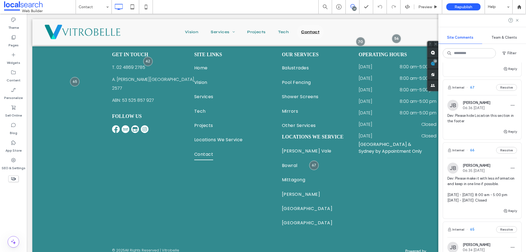
scroll to position [411, 0]
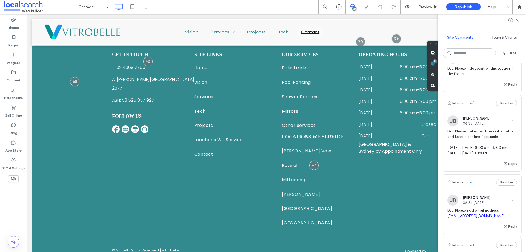
click at [469, 111] on div "Internal 66 Resolve" at bounding box center [482, 102] width 78 height 15
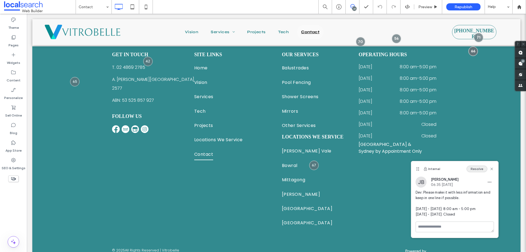
drag, startPoint x: 377, startPoint y: 27, endPoint x: 478, endPoint y: 169, distance: 174.9
click at [478, 169] on div "Internal Resolve" at bounding box center [454, 168] width 87 height 15
drag, startPoint x: 420, startPoint y: 169, endPoint x: 480, endPoint y: 168, distance: 60.2
click at [480, 168] on div "Internal Resolve" at bounding box center [454, 167] width 87 height 15
drag, startPoint x: 453, startPoint y: 211, endPoint x: 413, endPoint y: 191, distance: 45.2
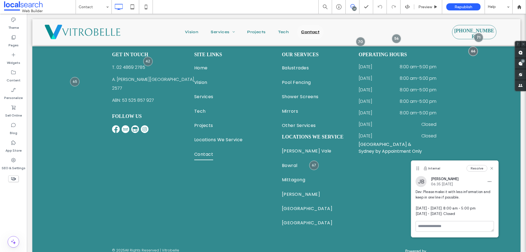
click at [413, 191] on div "JB Jackeline Bogiani 06:35 Aug 14 2025 Dev: Please make it with less informatio…" at bounding box center [454, 198] width 87 height 45
click at [521, 62] on div "23" at bounding box center [520, 63] width 11 height 11
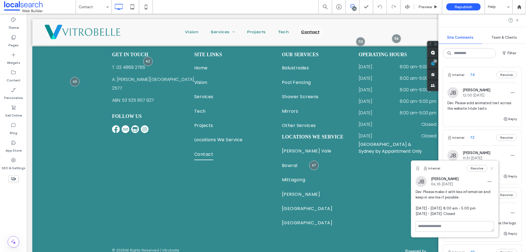
click at [492, 168] on use at bounding box center [491, 168] width 2 height 2
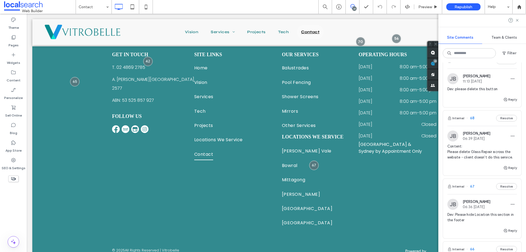
scroll to position [274, 0]
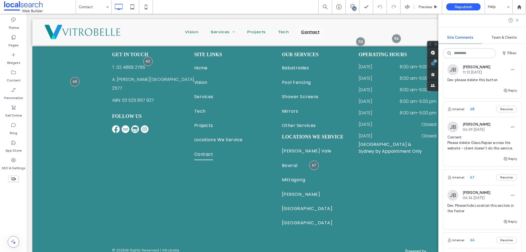
click at [476, 116] on div "Internal 68 Resolve" at bounding box center [482, 108] width 78 height 15
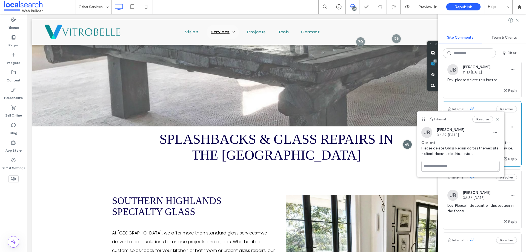
drag, startPoint x: 496, startPoint y: 119, endPoint x: 498, endPoint y: 128, distance: 8.6
click at [496, 119] on icon at bounding box center [497, 119] width 4 height 4
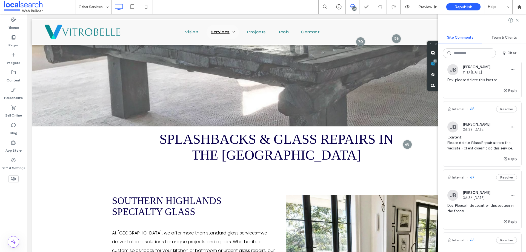
click at [486, 181] on div "Internal 67 Resolve" at bounding box center [482, 177] width 78 height 15
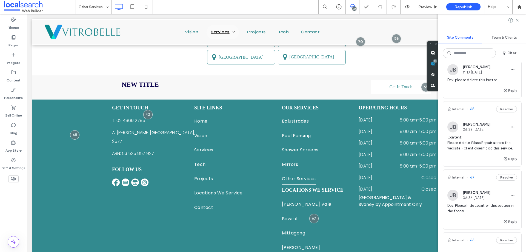
scroll to position [847, 0]
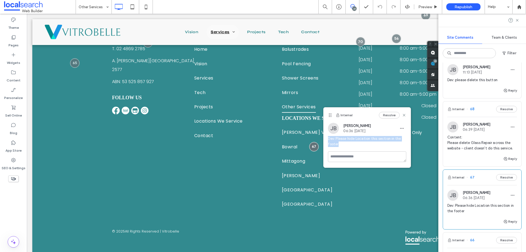
drag, startPoint x: 343, startPoint y: 145, endPoint x: 329, endPoint y: 140, distance: 14.7
click at [329, 140] on span "Dev: Please hide Location this section in the footer" at bounding box center [367, 141] width 78 height 11
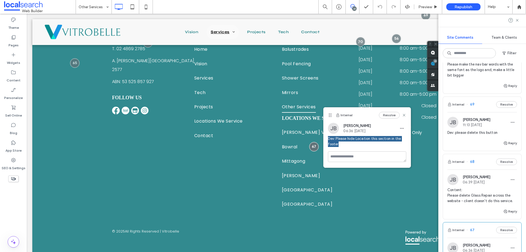
scroll to position [219, 0]
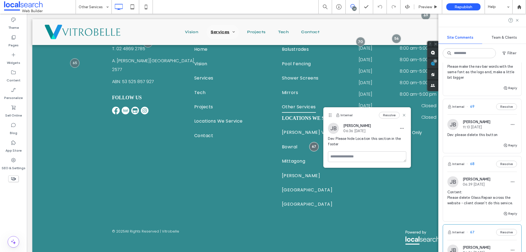
click at [468, 109] on span "69" at bounding box center [470, 106] width 8 height 5
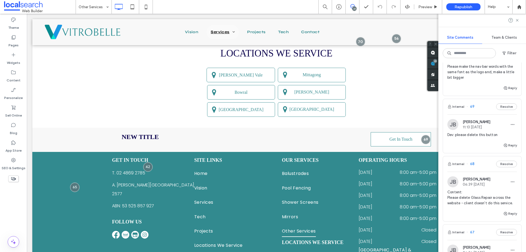
scroll to position [706, 0]
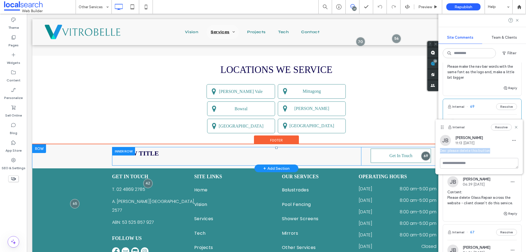
drag, startPoint x: 522, startPoint y: 165, endPoint x: 430, endPoint y: 152, distance: 92.4
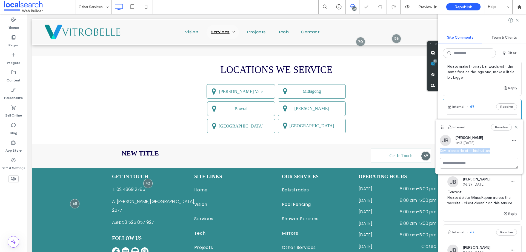
click at [502, 152] on span "Dev: please delete this button" at bounding box center [479, 150] width 78 height 5
drag, startPoint x: 516, startPoint y: 127, endPoint x: 498, endPoint y: 140, distance: 22.5
click at [516, 127] on use at bounding box center [516, 127] width 2 height 2
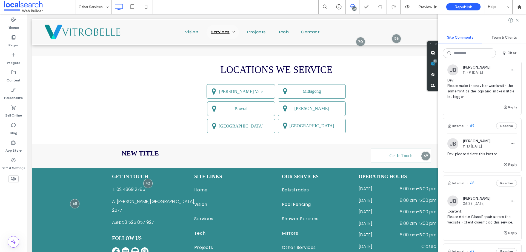
scroll to position [110, 0]
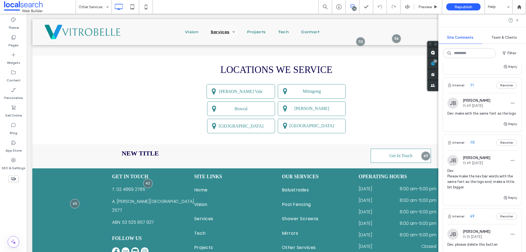
click at [470, 145] on span "70" at bounding box center [470, 142] width 8 height 5
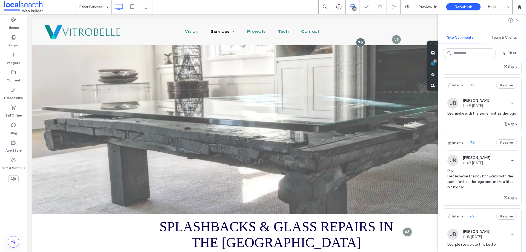
scroll to position [0, 0]
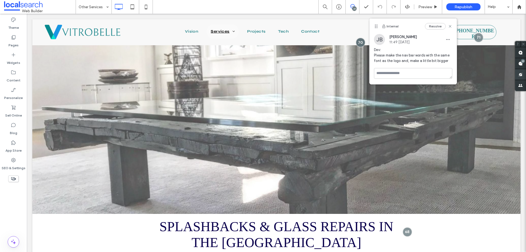
click at [525, 64] on span at bounding box center [520, 63] width 11 height 11
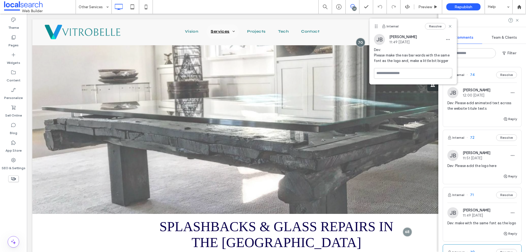
click at [471, 196] on span "71" at bounding box center [469, 194] width 7 height 5
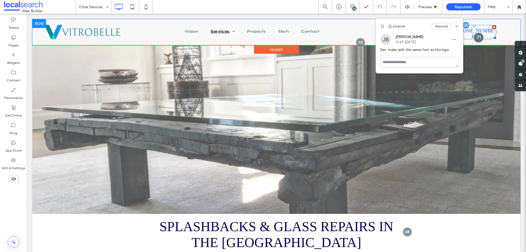
drag, startPoint x: 475, startPoint y: 38, endPoint x: 472, endPoint y: 39, distance: 3.2
click at [475, 38] on div at bounding box center [478, 37] width 10 height 10
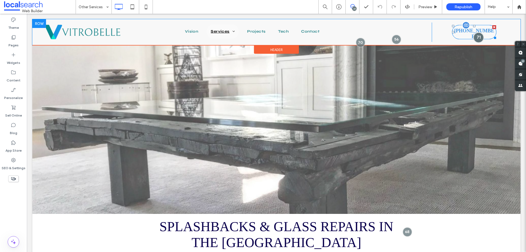
click at [474, 39] on div at bounding box center [478, 37] width 10 height 10
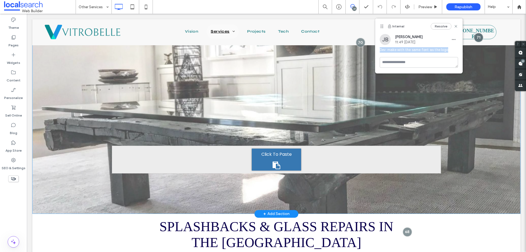
drag, startPoint x: 478, startPoint y: 64, endPoint x: 369, endPoint y: 51, distance: 109.7
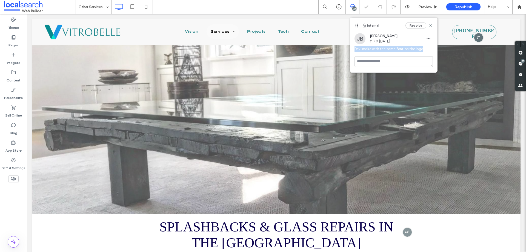
drag, startPoint x: 382, startPoint y: 27, endPoint x: 357, endPoint y: 26, distance: 25.2
click at [357, 26] on icon at bounding box center [356, 25] width 4 height 4
click at [430, 48] on span "Dev: make with the same font as the logo" at bounding box center [393, 48] width 78 height 5
click at [518, 64] on span at bounding box center [520, 63] width 11 height 11
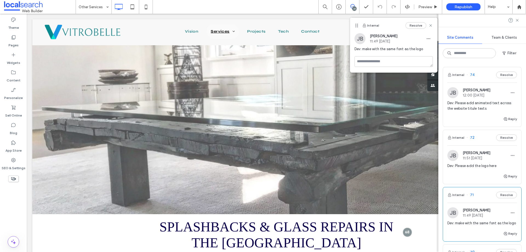
click at [475, 138] on div "Internal 72 Resolve" at bounding box center [482, 137] width 78 height 15
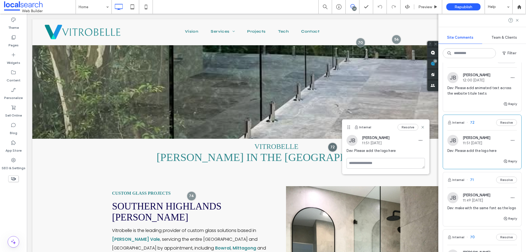
scroll to position [27, 0]
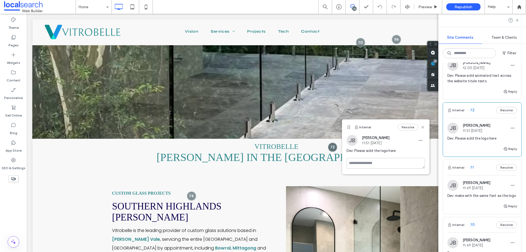
click at [465, 167] on div "Internal 71 Resolve" at bounding box center [482, 167] width 78 height 15
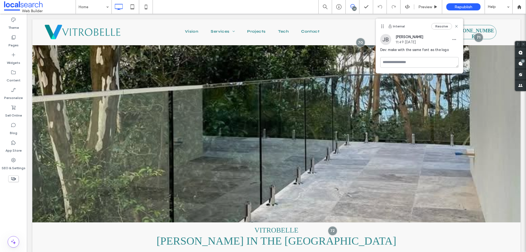
scroll to position [0, 0]
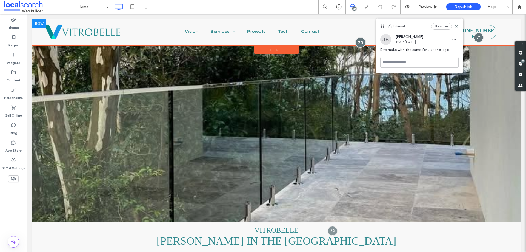
click at [357, 42] on div at bounding box center [360, 42] width 10 height 10
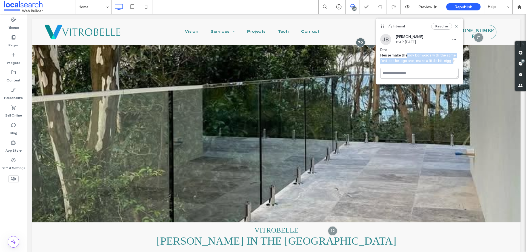
drag, startPoint x: 451, startPoint y: 60, endPoint x: 435, endPoint y: 60, distance: 15.6
click at [408, 54] on span "Dev: Please make the nav bar words with the same font as the logo and, make a l…" at bounding box center [419, 55] width 78 height 16
click at [436, 60] on span "Dev: Please make the nav bar words with the same font as the logo and, make a l…" at bounding box center [419, 55] width 78 height 16
click at [448, 61] on span "Dev: Please make the nav bar words with the same font as the logo and, make a l…" at bounding box center [419, 55] width 78 height 16
drag, startPoint x: 453, startPoint y: 61, endPoint x: 380, endPoint y: 50, distance: 73.9
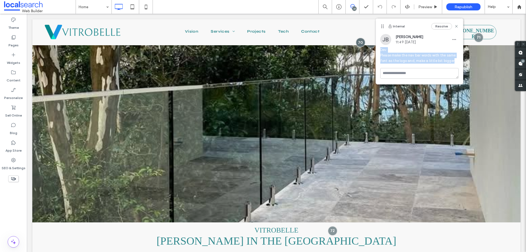
click at [380, 50] on span "Dev: Please make the nav bar words with the same font as the logo and, make a l…" at bounding box center [419, 55] width 78 height 16
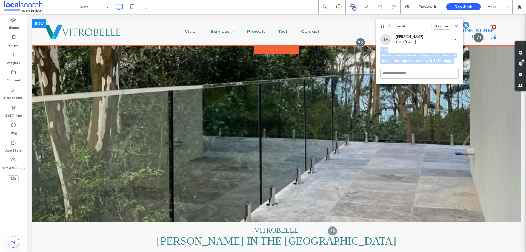
click at [474, 37] on div at bounding box center [478, 37] width 10 height 10
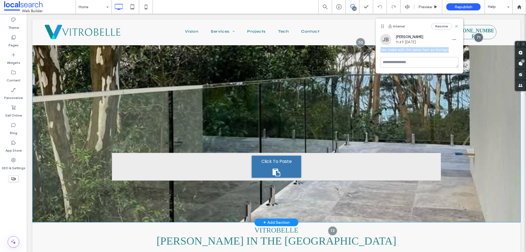
drag, startPoint x: 449, startPoint y: 65, endPoint x: 374, endPoint y: 53, distance: 76.2
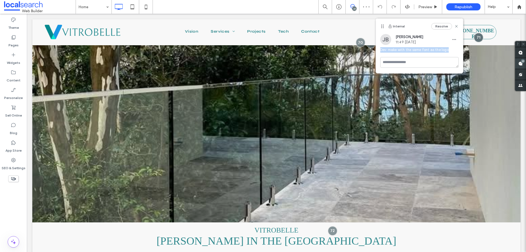
drag, startPoint x: 518, startPoint y: 62, endPoint x: 518, endPoint y: 65, distance: 3.6
click at [518, 62] on use at bounding box center [520, 63] width 4 height 4
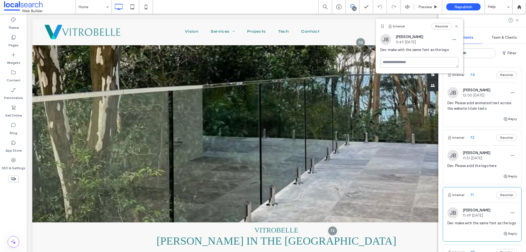
click at [473, 137] on span "72" at bounding box center [470, 137] width 8 height 5
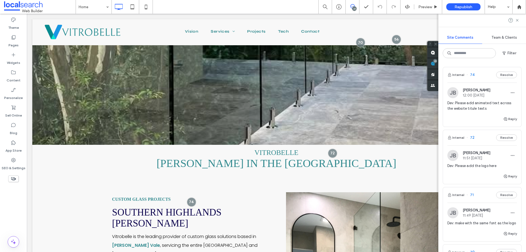
scroll to position [84, 0]
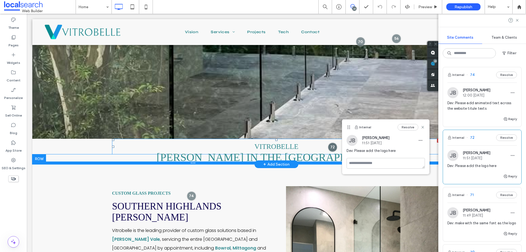
drag, startPoint x: 332, startPoint y: 147, endPoint x: 309, endPoint y: 163, distance: 27.8
click at [331, 147] on div at bounding box center [332, 146] width 9 height 9
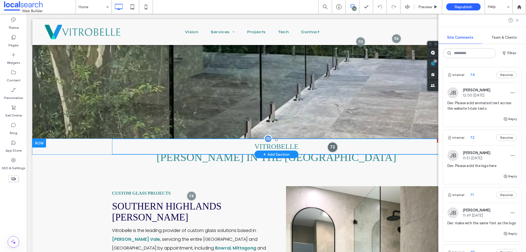
click at [328, 145] on div at bounding box center [332, 147] width 10 height 10
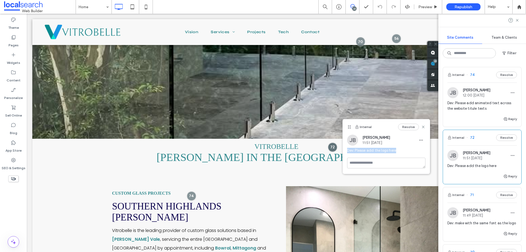
drag, startPoint x: 348, startPoint y: 151, endPoint x: 397, endPoint y: 152, distance: 49.3
click at [397, 152] on div "JB Jackeline Bogiani 11:51 Aug 14 2025 Dev: Please add the logo here" at bounding box center [386, 145] width 87 height 23
click at [467, 76] on span "74" at bounding box center [470, 74] width 8 height 5
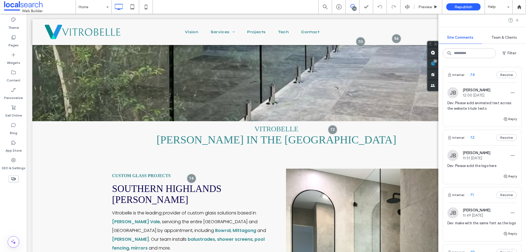
scroll to position [130, 0]
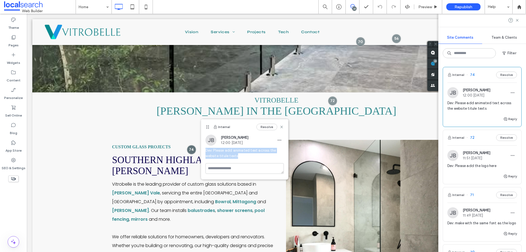
drag, startPoint x: 240, startPoint y: 158, endPoint x: 204, endPoint y: 150, distance: 37.0
click at [204, 150] on div "JB Jackeline Bogiani 12:00 Aug 14 2025 Dev: Please add animated text across the…" at bounding box center [244, 148] width 87 height 28
click at [253, 158] on span "Dev: Please add animated text across the website titule texts" at bounding box center [244, 153] width 78 height 11
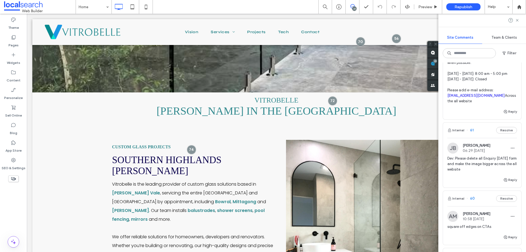
scroll to position [707, 0]
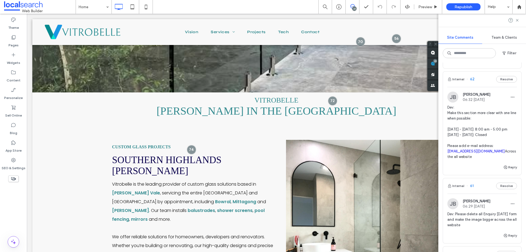
click at [467, 82] on span "62" at bounding box center [470, 78] width 8 height 5
click at [145, 7] on use at bounding box center [146, 7] width 2 height 4
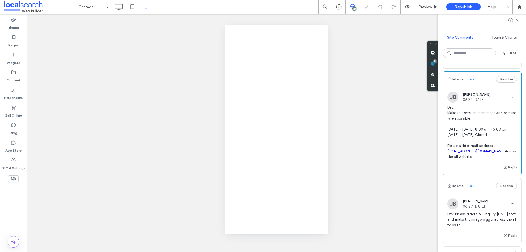
click at [133, 8] on div at bounding box center [263, 126] width 526 height 252
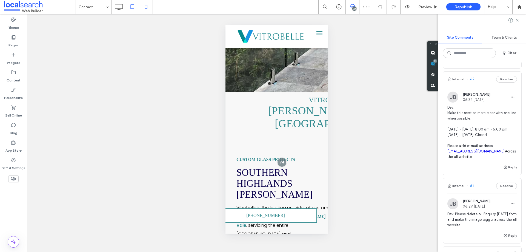
click at [137, 6] on icon at bounding box center [132, 6] width 11 height 11
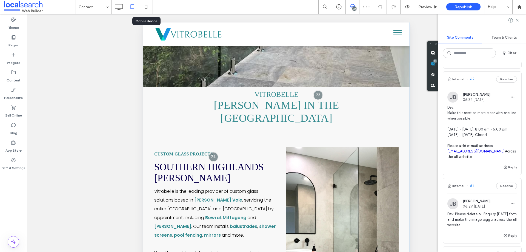
click at [144, 6] on icon at bounding box center [145, 6] width 11 height 11
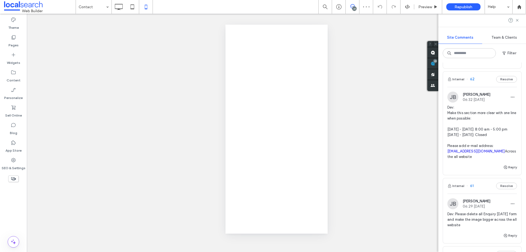
click at [131, 7] on div at bounding box center [263, 126] width 526 height 252
click at [120, 8] on div at bounding box center [263, 126] width 526 height 252
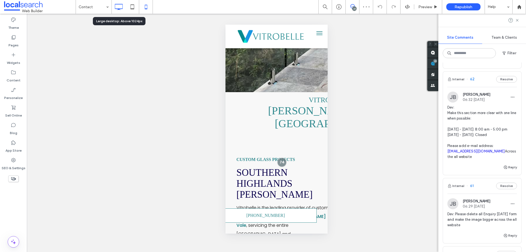
click at [120, 8] on icon at bounding box center [118, 6] width 11 height 11
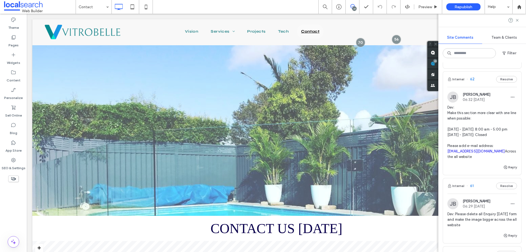
click at [470, 82] on span "62" at bounding box center [470, 78] width 8 height 5
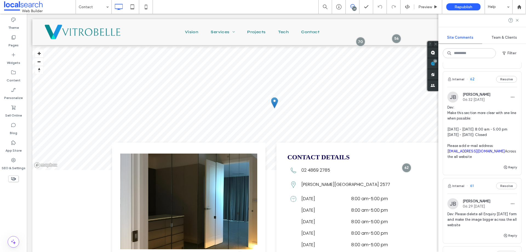
scroll to position [217, 0]
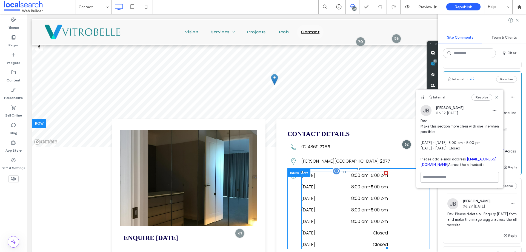
click at [368, 204] on div "Wednesday 8:00 am - 5:00 pm" at bounding box center [344, 200] width 87 height 12
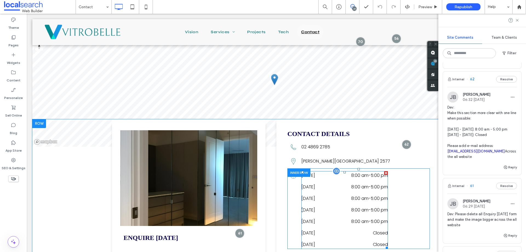
click at [330, 193] on div "Tuesday 8:00 am - 5:00 pm" at bounding box center [344, 188] width 87 height 12
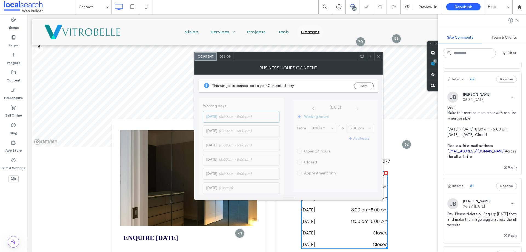
drag, startPoint x: 303, startPoint y: 179, endPoint x: 229, endPoint y: 53, distance: 145.6
click at [229, 53] on div "Design" at bounding box center [226, 56] width 18 height 8
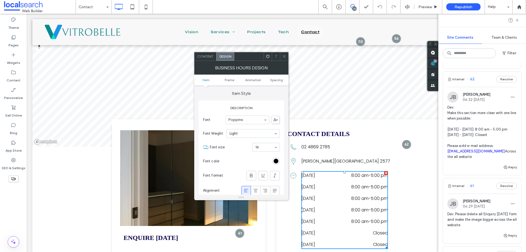
click at [209, 56] on span "Content" at bounding box center [205, 56] width 16 height 4
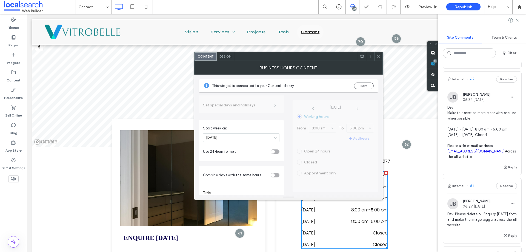
scroll to position [142, 0]
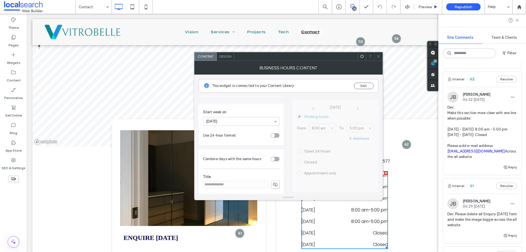
click at [272, 159] on div "toggle" at bounding box center [275, 159] width 9 height 4
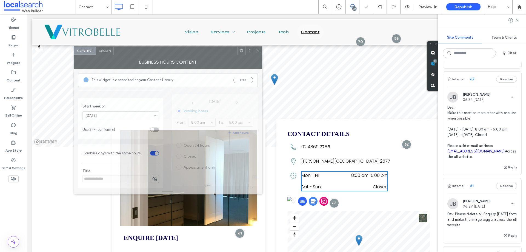
drag, startPoint x: 254, startPoint y: 62, endPoint x: 207, endPoint y: 57, distance: 46.8
click at [199, 56] on div "BUSINESS HOURS CONTENT" at bounding box center [168, 62] width 188 height 14
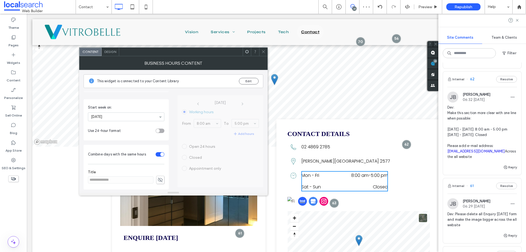
click at [263, 55] on span at bounding box center [263, 52] width 4 height 8
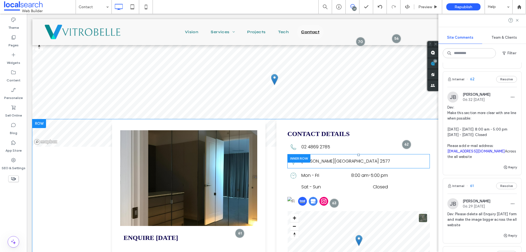
click at [364, 160] on div "Pin Icon ﻿ Moss Vale NSW 2577 Click To Paste" at bounding box center [358, 161] width 142 height 14
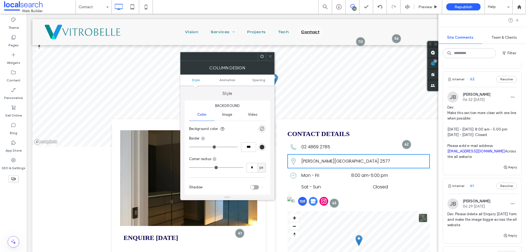
click at [268, 60] on span at bounding box center [270, 56] width 4 height 8
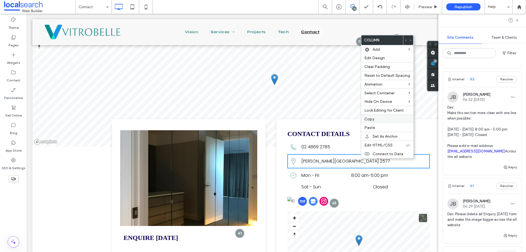
click at [384, 116] on div "Copy" at bounding box center [387, 118] width 52 height 9
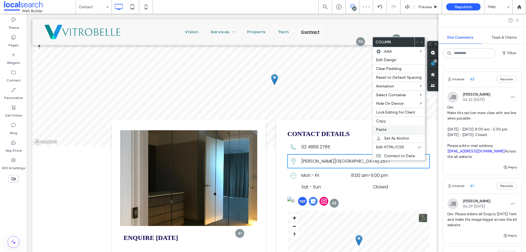
click at [390, 128] on label "Paste" at bounding box center [399, 129] width 46 height 5
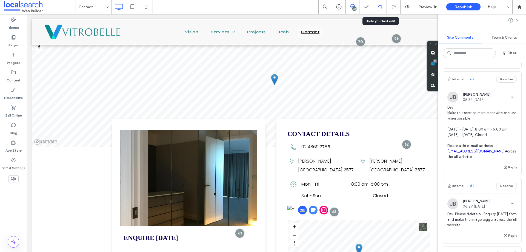
click at [379, 7] on icon at bounding box center [380, 7] width 4 height 4
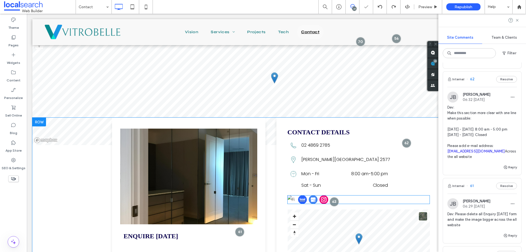
scroll to position [0, 0]
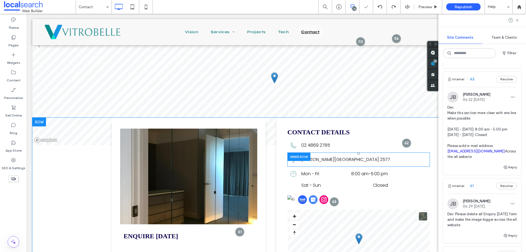
click at [293, 155] on div at bounding box center [298, 156] width 23 height 8
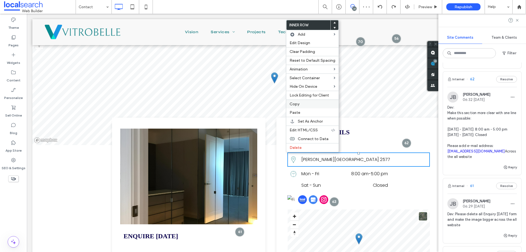
drag, startPoint x: 304, startPoint y: 102, endPoint x: 303, endPoint y: 107, distance: 5.4
click at [304, 102] on label "Copy" at bounding box center [312, 104] width 46 height 5
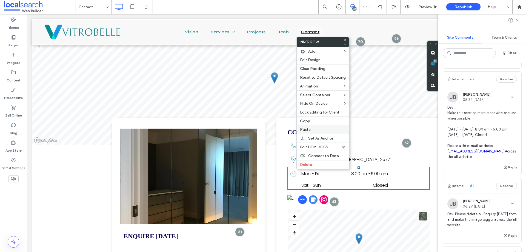
click at [314, 128] on label "Paste" at bounding box center [323, 129] width 46 height 5
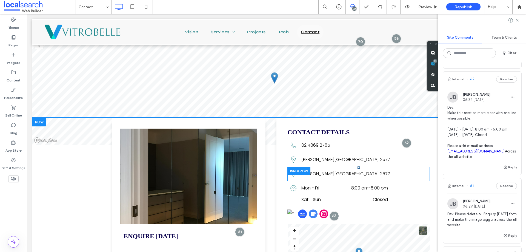
click at [294, 169] on div at bounding box center [298, 171] width 23 height 8
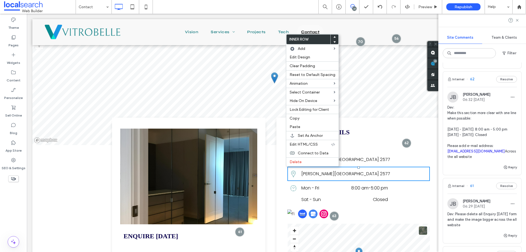
click at [333, 43] on span at bounding box center [334, 41] width 2 height 5
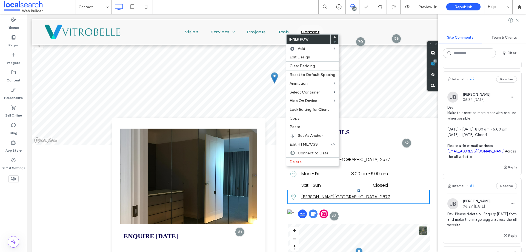
click at [340, 196] on link "﻿ Moss Vale NSW 2577" at bounding box center [345, 196] width 89 height 6
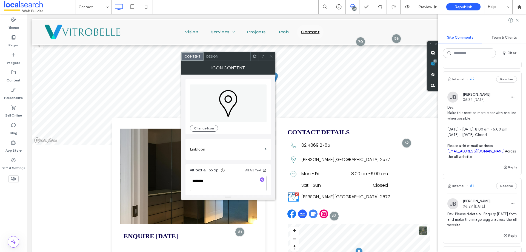
click at [223, 89] on icon "Pin Icon" at bounding box center [228, 103] width 38 height 38
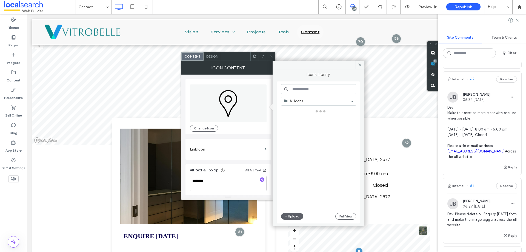
click at [321, 91] on input at bounding box center [318, 89] width 75 height 10
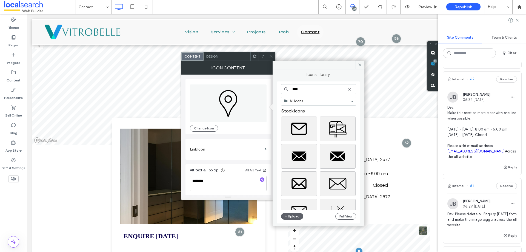
type input "****"
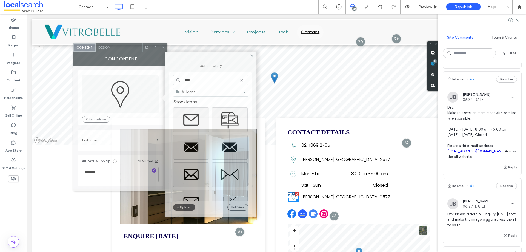
drag, startPoint x: 240, startPoint y: 58, endPoint x: 135, endPoint y: 49, distance: 105.3
click at [135, 49] on div at bounding box center [127, 47] width 29 height 8
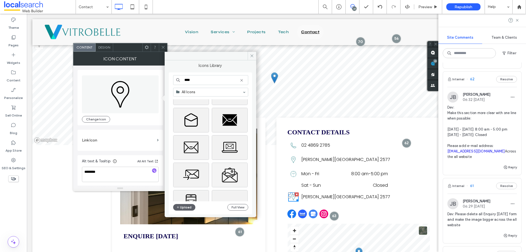
scroll to position [164, 0]
click at [223, 151] on div "Select" at bounding box center [230, 147] width 36 height 25
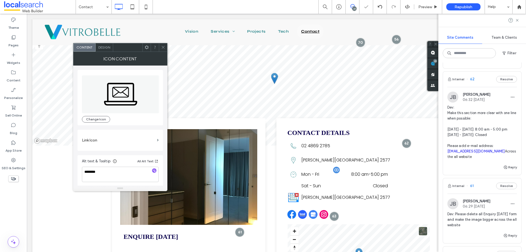
scroll to position [219, 0]
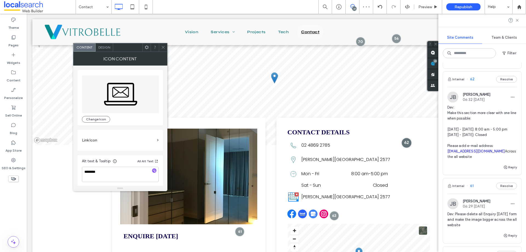
click at [404, 143] on div at bounding box center [406, 142] width 10 height 10
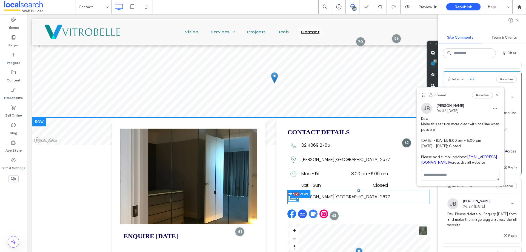
click at [292, 199] on icon at bounding box center [293, 196] width 8 height 5
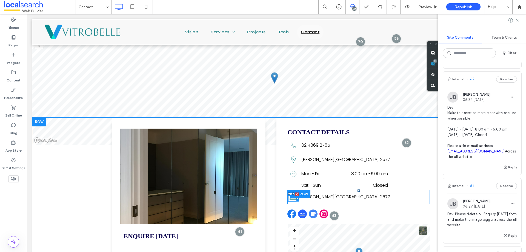
click at [290, 198] on icon at bounding box center [293, 196] width 8 height 5
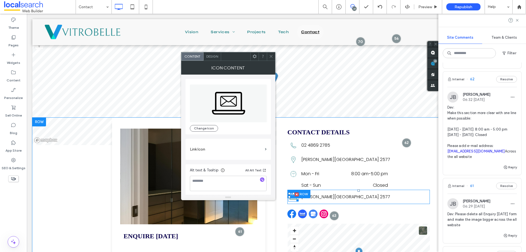
click at [290, 198] on icon at bounding box center [293, 196] width 8 height 5
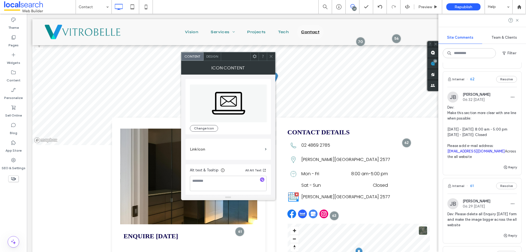
click at [214, 106] on icon at bounding box center [228, 103] width 77 height 38
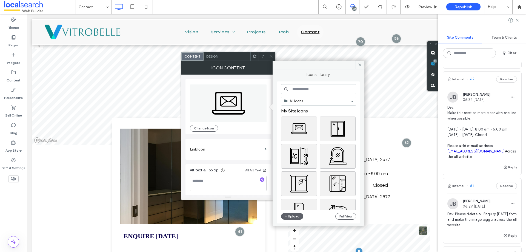
click at [301, 90] on input at bounding box center [318, 89] width 75 height 10
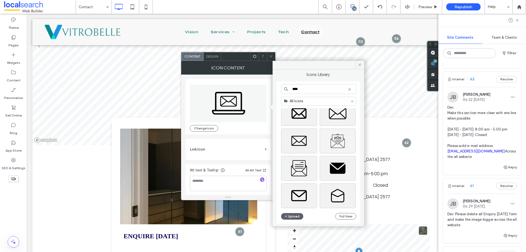
scroll to position [109, 0]
type input "****"
click at [330, 140] on div "Select" at bounding box center [338, 140] width 36 height 25
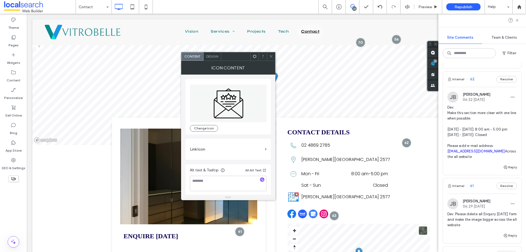
click at [219, 108] on icon at bounding box center [228, 103] width 77 height 38
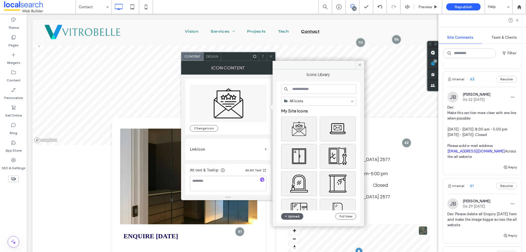
click at [317, 92] on input at bounding box center [318, 89] width 75 height 10
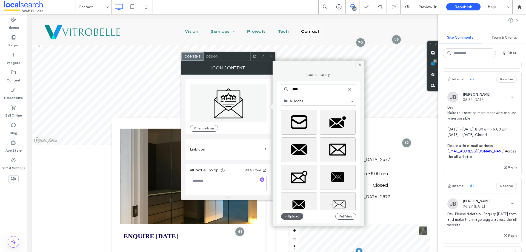
scroll to position [607, 0]
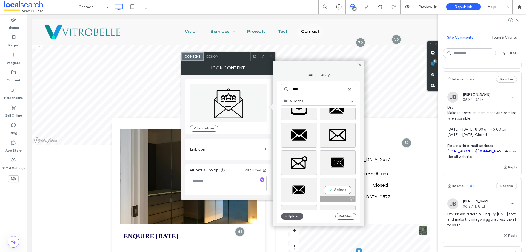
type input "****"
click at [336, 194] on div "Select" at bounding box center [338, 189] width 36 height 25
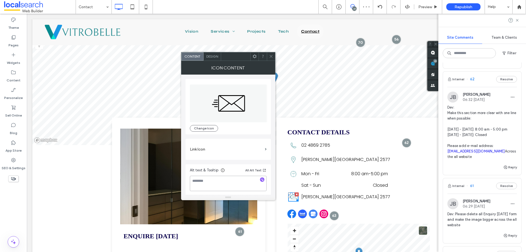
click at [233, 183] on textarea at bounding box center [228, 183] width 77 height 15
type textarea "**********"
click at [231, 160] on div "**********" at bounding box center [227, 134] width 85 height 121
click at [270, 57] on icon at bounding box center [271, 56] width 4 height 4
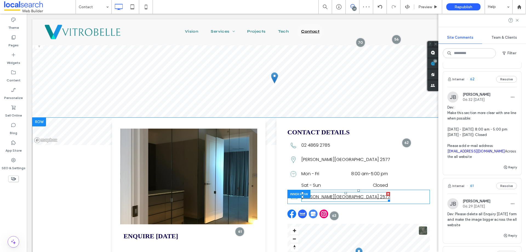
click at [329, 194] on link "﻿ [PERSON_NAME][GEOGRAPHIC_DATA] 2577" at bounding box center [345, 196] width 89 height 6
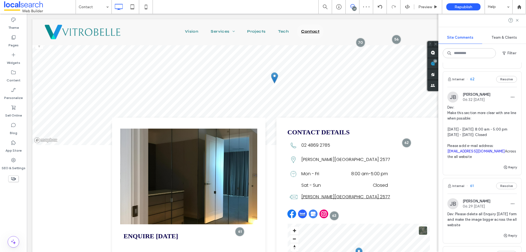
click at [329, 194] on link "﻿ [PERSON_NAME][GEOGRAPHIC_DATA] 2577" at bounding box center [345, 196] width 89 height 6
type input "*******"
type input "**"
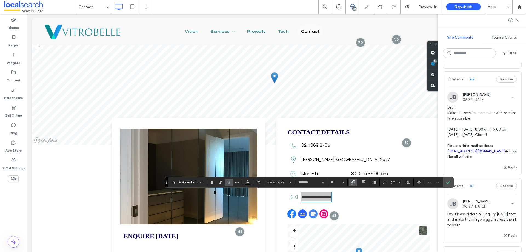
click at [353, 180] on use "Link" at bounding box center [353, 182] width 4 height 4
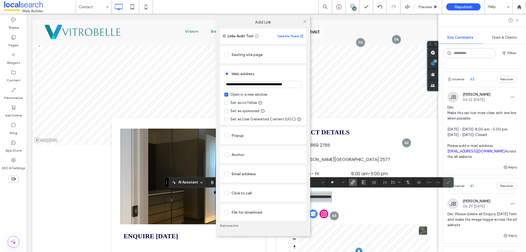
click at [235, 227] on link "Remove link" at bounding box center [263, 225] width 86 height 4
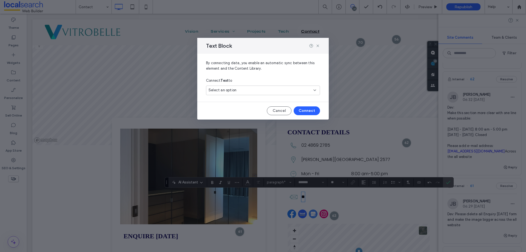
click at [262, 90] on div "Select an option" at bounding box center [259, 89] width 102 height 5
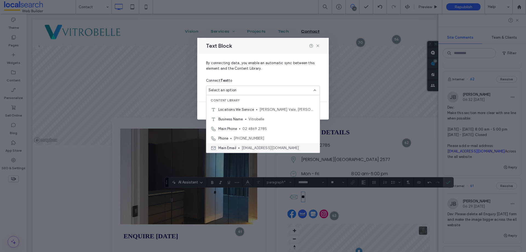
click at [264, 145] on span "[EMAIL_ADDRESS][DOMAIN_NAME]" at bounding box center [279, 147] width 74 height 5
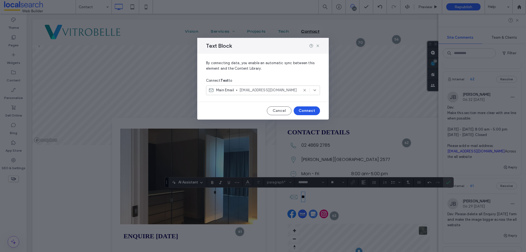
click at [310, 115] on button "Connect" at bounding box center [307, 110] width 26 height 9
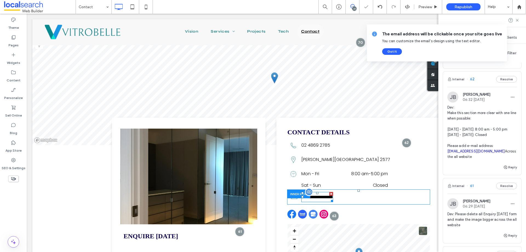
click at [325, 197] on span "**********" at bounding box center [317, 197] width 32 height 4
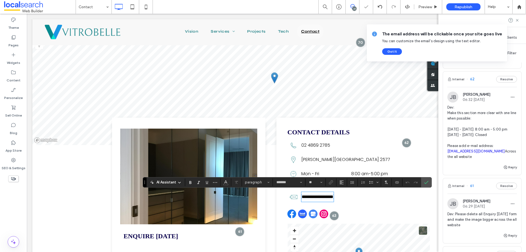
click at [333, 196] on span "**********" at bounding box center [318, 196] width 32 height 4
click at [426, 182] on icon "Confirm" at bounding box center [426, 182] width 4 height 4
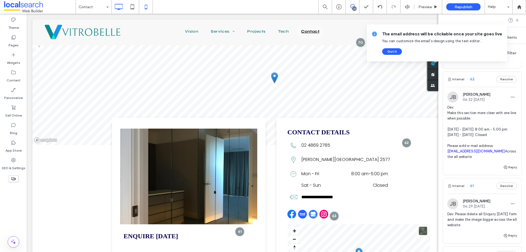
click at [142, 1] on div at bounding box center [146, 7] width 14 height 14
click at [145, 2] on icon at bounding box center [145, 6] width 11 height 11
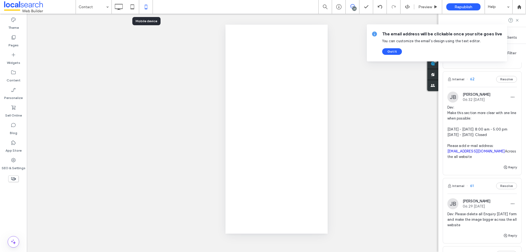
scroll to position [0, 0]
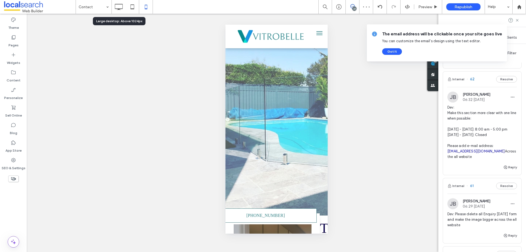
click at [119, 10] on use at bounding box center [119, 7] width 8 height 6
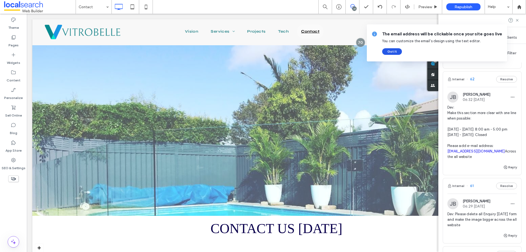
click at [387, 51] on button "Got It" at bounding box center [392, 51] width 20 height 7
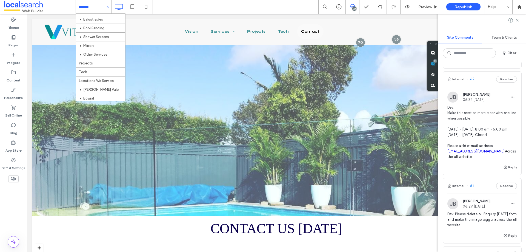
scroll to position [52, 0]
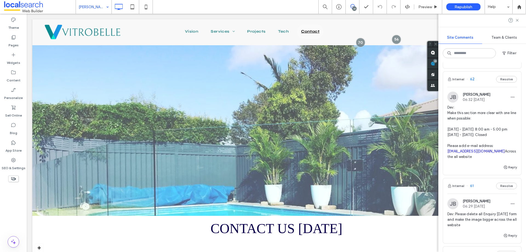
click at [107, 12] on div "[PERSON_NAME]" at bounding box center [94, 7] width 36 height 14
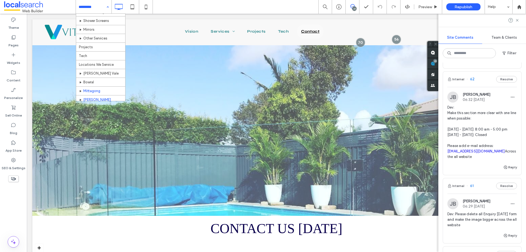
scroll to position [52, 0]
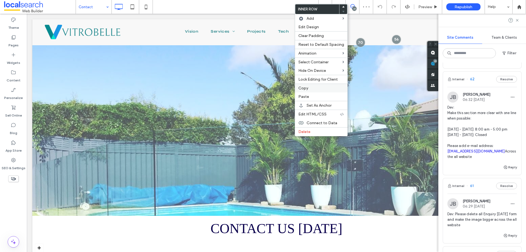
click at [311, 88] on label "Copy" at bounding box center [321, 88] width 46 height 5
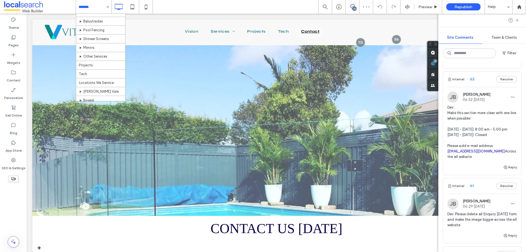
scroll to position [52, 0]
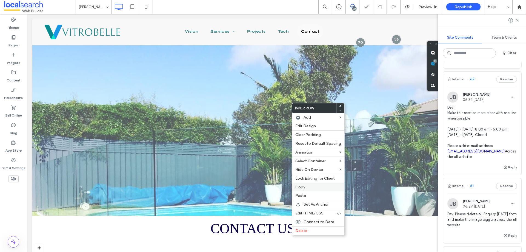
click at [312, 191] on div "Copy" at bounding box center [318, 186] width 52 height 9
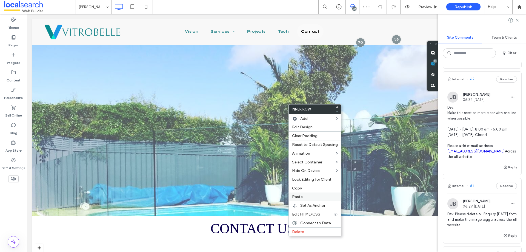
click at [307, 194] on div "Paste" at bounding box center [315, 196] width 52 height 8
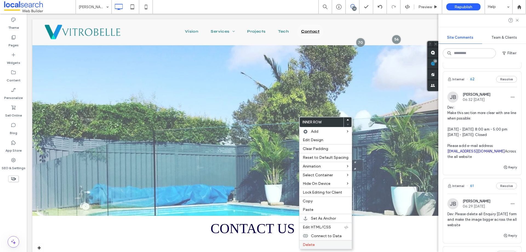
click at [334, 242] on div "Delete" at bounding box center [325, 244] width 52 height 9
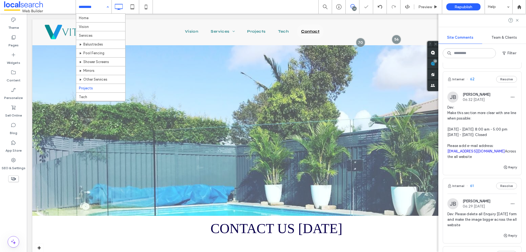
scroll to position [52, 0]
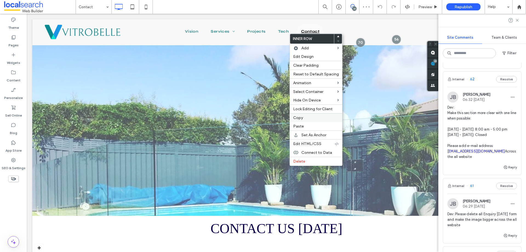
click at [308, 117] on label "Copy" at bounding box center [316, 117] width 46 height 5
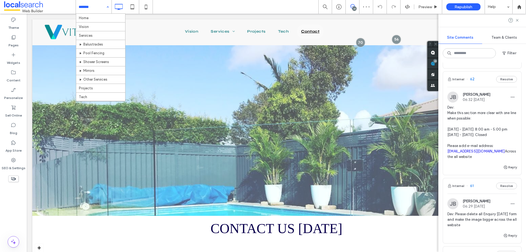
scroll to position [52, 0]
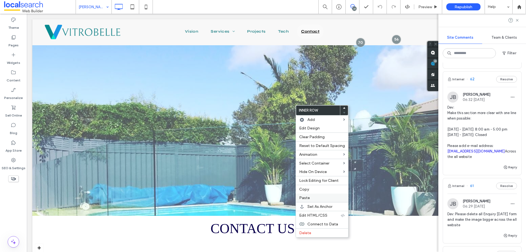
click at [311, 197] on label "Paste" at bounding box center [322, 197] width 46 height 5
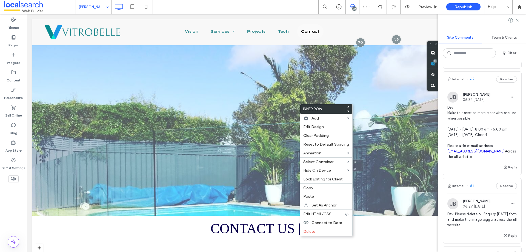
click at [347, 111] on icon at bounding box center [348, 111] width 2 height 2
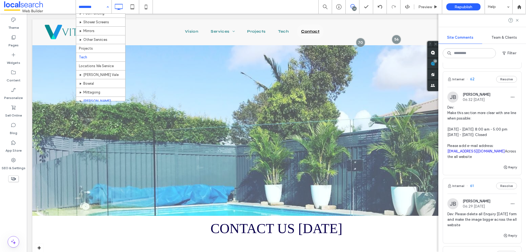
scroll to position [52, 0]
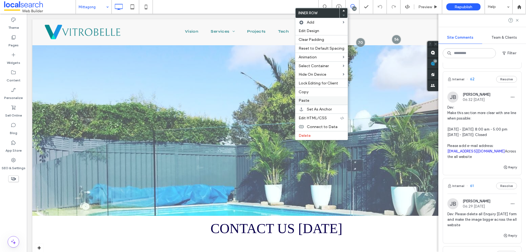
click at [315, 103] on div "Paste" at bounding box center [321, 100] width 52 height 8
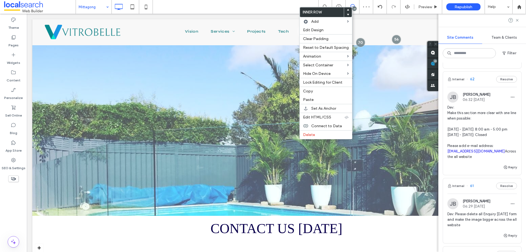
click at [344, 14] on div at bounding box center [348, 14] width 8 height 5
click at [347, 14] on use at bounding box center [348, 15] width 2 height 2
drag, startPoint x: 103, startPoint y: 5, endPoint x: 105, endPoint y: 10, distance: 5.2
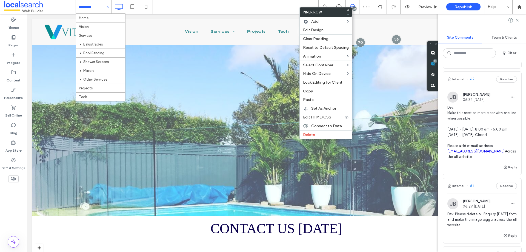
scroll to position [52, 0]
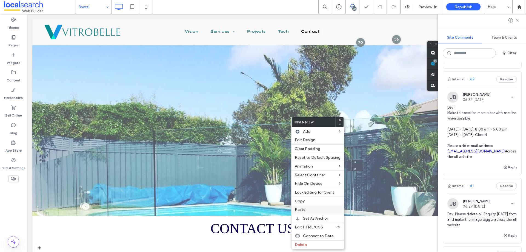
click at [315, 209] on label "Paste" at bounding box center [318, 209] width 46 height 5
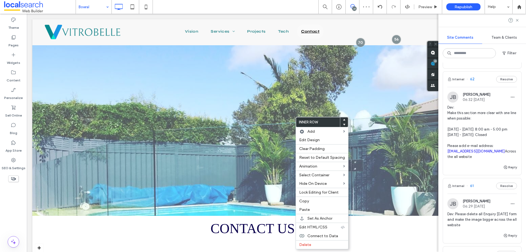
click at [343, 124] on use at bounding box center [344, 125] width 2 height 2
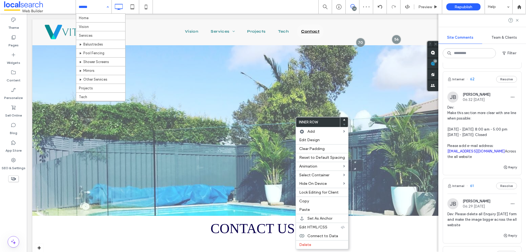
scroll to position [52, 0]
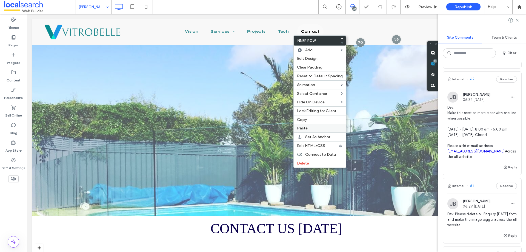
click at [306, 131] on div "Paste" at bounding box center [320, 128] width 52 height 8
click at [341, 41] on icon at bounding box center [342, 41] width 2 height 2
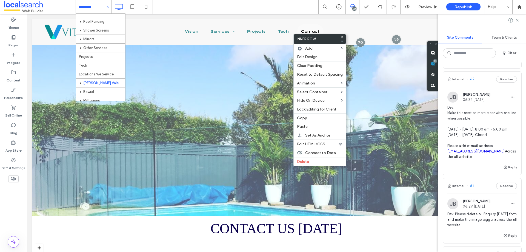
scroll to position [52, 0]
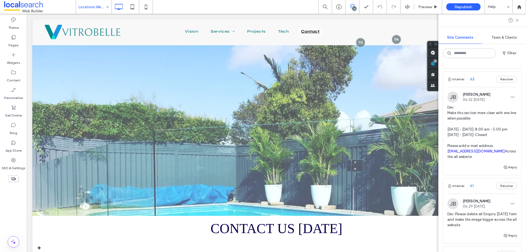
click at [102, 5] on input at bounding box center [92, 7] width 27 height 14
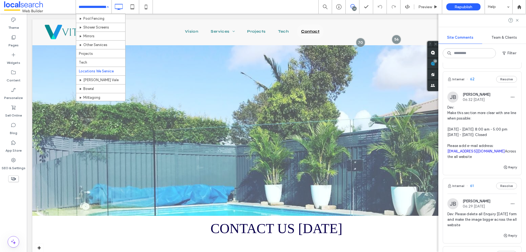
scroll to position [25, 0]
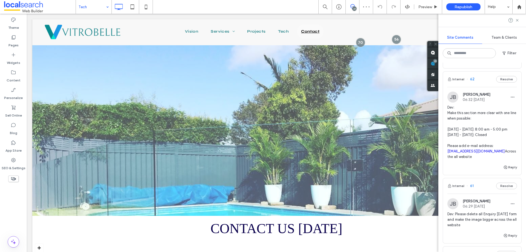
drag, startPoint x: 92, startPoint y: 7, endPoint x: 91, endPoint y: 12, distance: 5.8
click at [91, 7] on input at bounding box center [92, 7] width 27 height 14
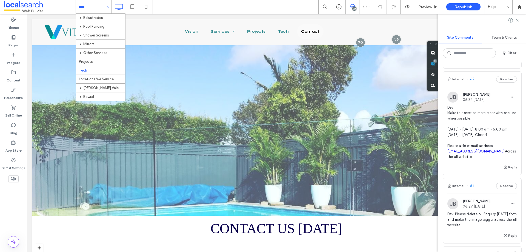
scroll to position [52, 0]
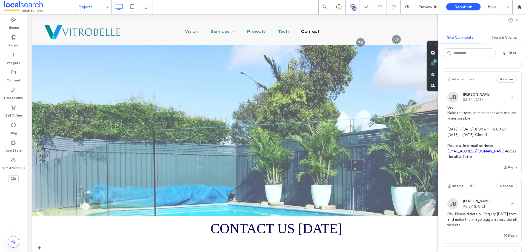
click at [98, 10] on input at bounding box center [92, 7] width 27 height 14
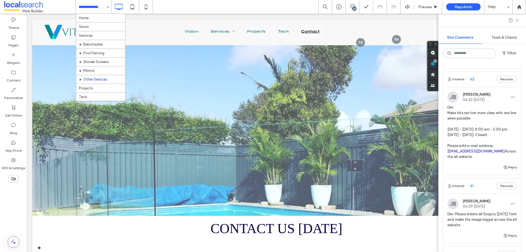
click at [91, 4] on input at bounding box center [92, 7] width 27 height 14
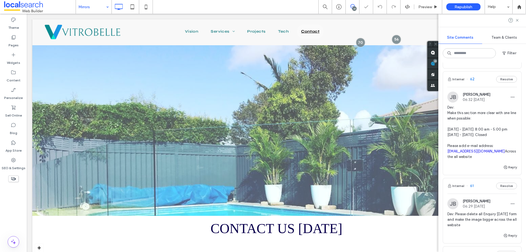
click at [95, 5] on input at bounding box center [92, 7] width 27 height 14
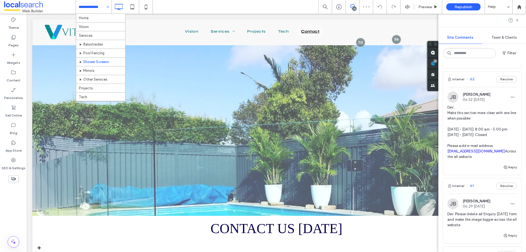
click at [108, 12] on div "Home Vision Services Balustrades Pool Fencing Shower Screens Mirrors Other Serv…" at bounding box center [94, 7] width 36 height 14
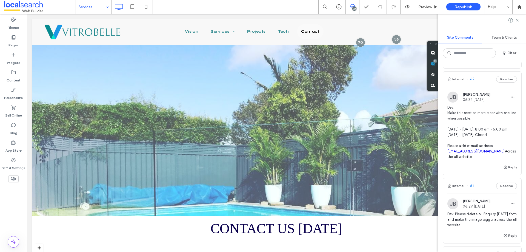
click at [91, 10] on input at bounding box center [92, 7] width 27 height 14
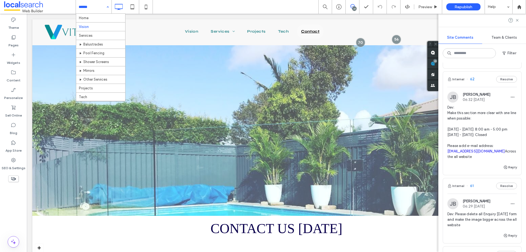
click at [98, 5] on input at bounding box center [92, 7] width 27 height 14
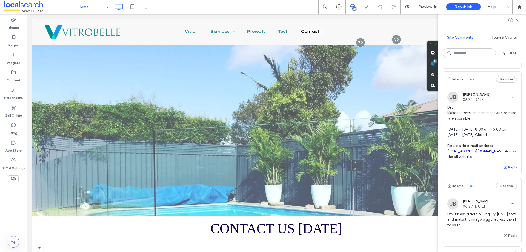
click at [504, 170] on button "Reply" at bounding box center [510, 167] width 14 height 7
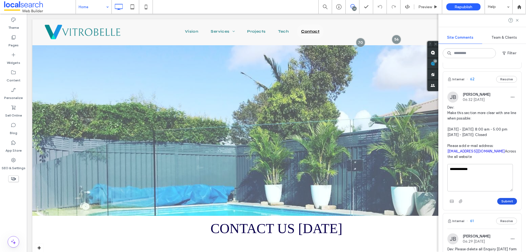
type textarea "**********"
click at [504, 204] on button "Submit" at bounding box center [507, 201] width 20 height 7
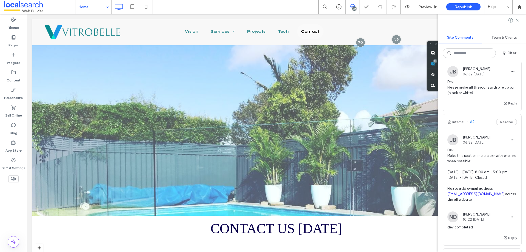
scroll to position [625, 0]
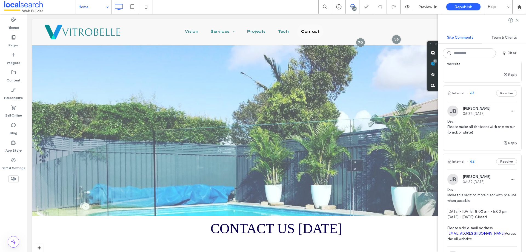
click at [469, 96] on span "63" at bounding box center [470, 92] width 8 height 5
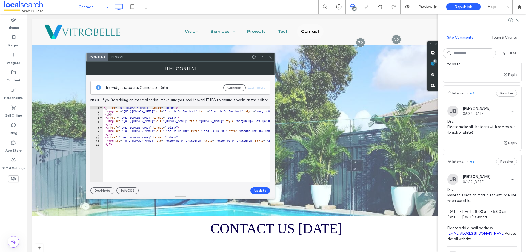
click at [272, 55] on span at bounding box center [270, 57] width 4 height 8
drag, startPoint x: 240, startPoint y: 112, endPoint x: 124, endPoint y: 112, distance: 116.4
click at [124, 112] on div "< a href = "[URL][DOMAIN_NAME]" target = "_blank" > < img src = "[URL][DOMAIN_N…" at bounding box center [297, 145] width 388 height 78
paste textarea "Cursor at row 2"
type textarea "**********"
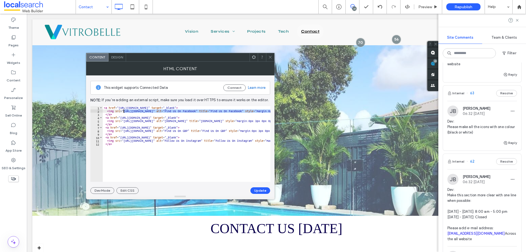
scroll to position [0, 8]
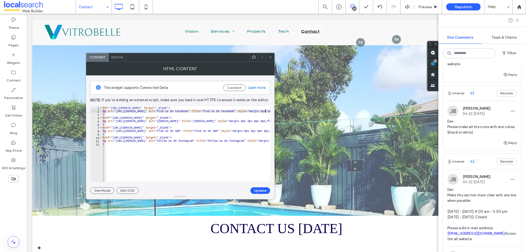
click at [256, 192] on button "Update" at bounding box center [260, 190] width 20 height 7
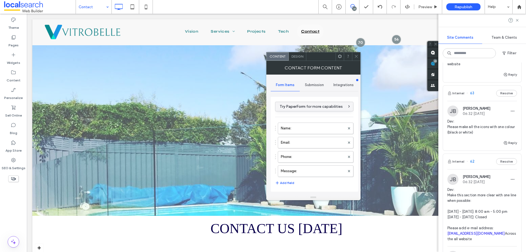
type input "**********"
click at [357, 56] on icon at bounding box center [356, 56] width 4 height 4
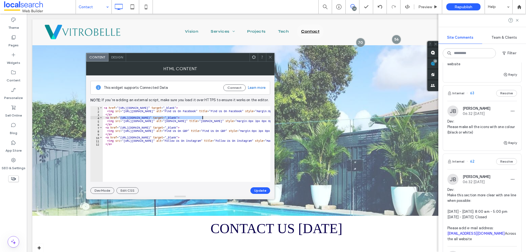
drag, startPoint x: 120, startPoint y: 117, endPoint x: 202, endPoint y: 119, distance: 82.7
click at [202, 119] on div "< a href = "https://www.facebook.com/vitrobelle" target = "_blank" > < img src …" at bounding box center [297, 145] width 388 height 78
click at [141, 119] on div "< a href = "https://www.facebook.com/vitrobelle" target = "_blank" > < img src …" at bounding box center [187, 144] width 168 height 76
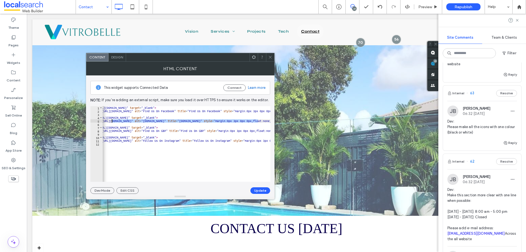
scroll to position [0, 0]
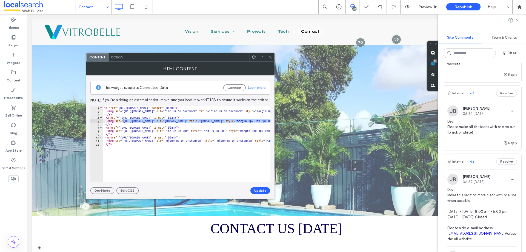
drag, startPoint x: 257, startPoint y: 121, endPoint x: 124, endPoint y: 122, distance: 133.1
click at [124, 122] on div "< a href = "https://www.facebook.com/vitrobelle" target = "_blank" > < img src …" at bounding box center [297, 145] width 388 height 78
paste textarea "Cursor at row 5"
click at [266, 190] on button "Update" at bounding box center [260, 190] width 20 height 7
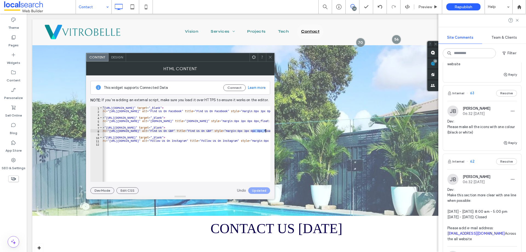
scroll to position [0, 14]
click at [265, 131] on div "< a href = "https://www.facebook.com/vitrobelle" target = "_blank" > < img src …" at bounding box center [281, 145] width 387 height 78
click at [250, 130] on div "< a href = "https://www.facebook.com/vitrobelle" target = "_blank" > < img src …" at bounding box center [281, 145] width 387 height 78
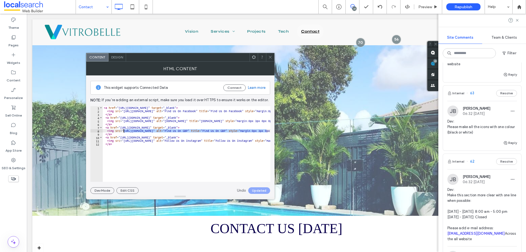
drag, startPoint x: 252, startPoint y: 131, endPoint x: 124, endPoint y: 132, distance: 127.9
click at [124, 132] on div "< a href = "https://www.facebook.com/vitrobelle" target = "_blank" > < img src …" at bounding box center [296, 145] width 387 height 78
paste textarea "Cursor at row 8"
click at [262, 190] on button "Update" at bounding box center [260, 190] width 20 height 7
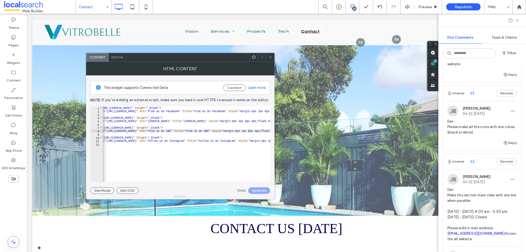
scroll to position [0, 22]
click at [254, 141] on div "< a href = "[URL][DOMAIN_NAME]" target = "_blank" > < img src = "[URL][DOMAIN_N…" at bounding box center [274, 145] width 387 height 78
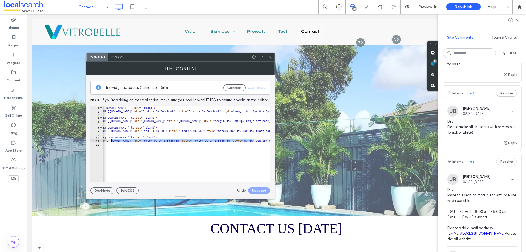
scroll to position [0, 0]
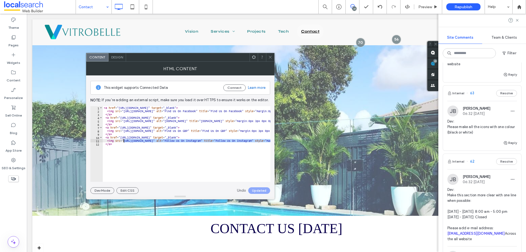
drag, startPoint x: 254, startPoint y: 141, endPoint x: 125, endPoint y: 142, distance: 129.3
click at [123, 142] on div "< a href = "[URL][DOMAIN_NAME]" target = "_blank" > < img src = "[URL][DOMAIN_N…" at bounding box center [296, 145] width 387 height 78
paste textarea "Cursor at row 11"
type textarea "**********"
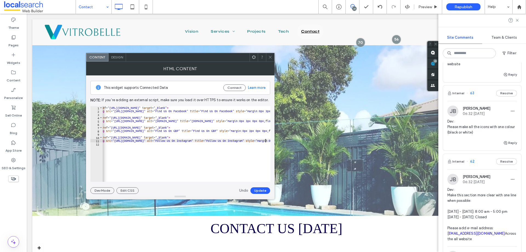
scroll to position [0, 9]
click at [263, 189] on button "Update" at bounding box center [260, 190] width 20 height 7
click at [272, 59] on div at bounding box center [270, 57] width 8 height 8
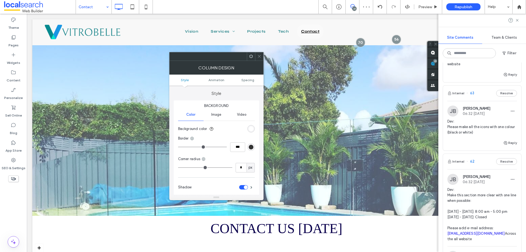
click at [263, 56] on div at bounding box center [259, 56] width 8 height 8
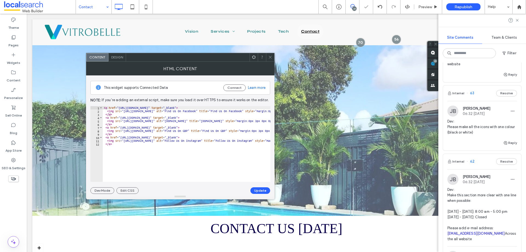
click at [269, 59] on icon at bounding box center [270, 57] width 4 height 4
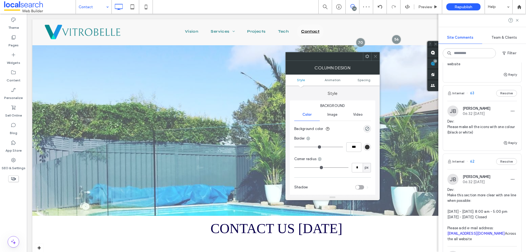
drag, startPoint x: 372, startPoint y: 60, endPoint x: 375, endPoint y: 56, distance: 4.8
click at [373, 59] on div at bounding box center [375, 56] width 8 height 8
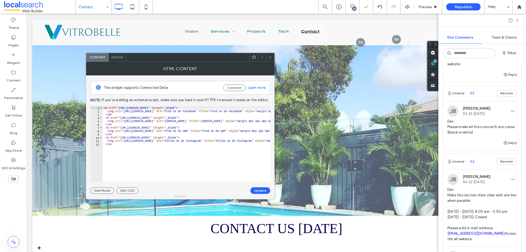
drag, startPoint x: 269, startPoint y: 58, endPoint x: 271, endPoint y: 63, distance: 5.3
click at [269, 58] on icon at bounding box center [270, 57] width 4 height 4
click at [271, 58] on icon at bounding box center [270, 57] width 4 height 4
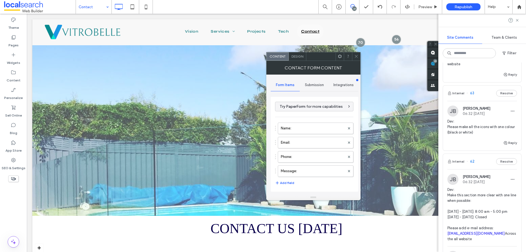
click at [356, 53] on span at bounding box center [356, 56] width 4 height 8
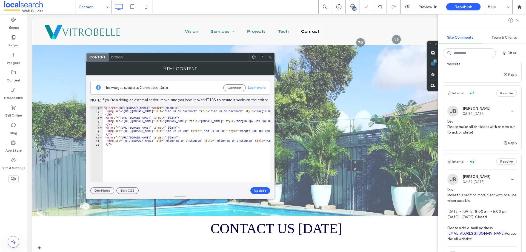
click at [267, 60] on div at bounding box center [270, 57] width 8 height 8
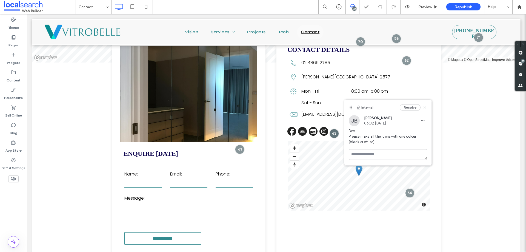
click at [425, 108] on use at bounding box center [425, 107] width 2 height 2
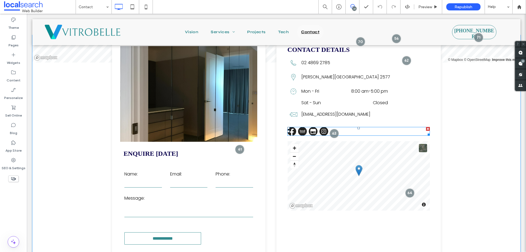
click at [301, 129] on span at bounding box center [358, 131] width 142 height 9
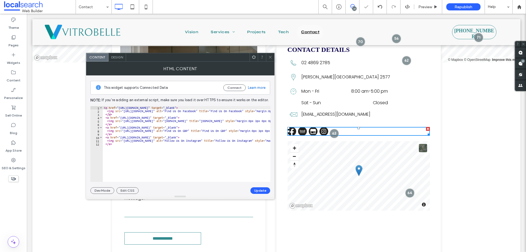
click at [189, 135] on div "< a href = "[URL][DOMAIN_NAME]" target = "_blank" > < img src = "[URL][DOMAIN_N…" at bounding box center [296, 145] width 387 height 78
type textarea "**********"
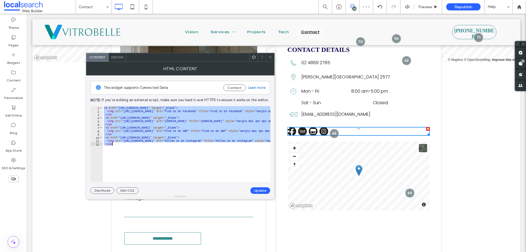
click at [271, 60] on span at bounding box center [270, 57] width 4 height 8
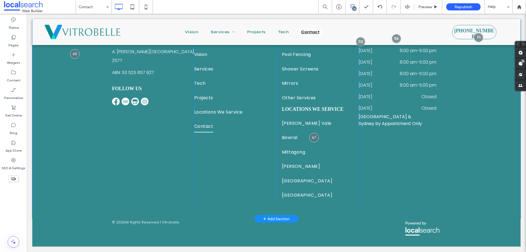
scroll to position [629, 0]
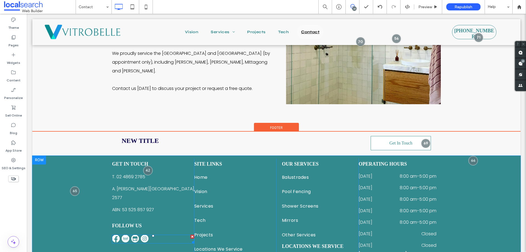
click at [132, 234] on span at bounding box center [153, 238] width 82 height 9
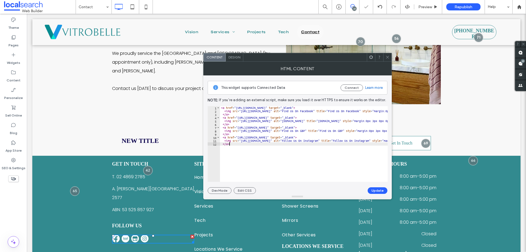
click at [272, 147] on div "< a href = "[URL][DOMAIN_NAME]" target = "_blank" > < img src = "[URL][DOMAIN_N…" at bounding box center [413, 145] width 387 height 78
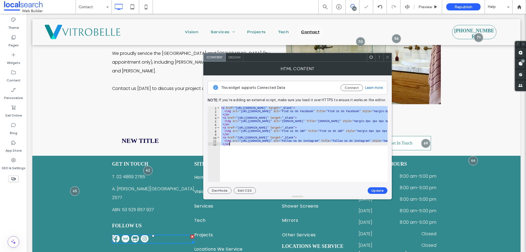
paste textarea "Cursor at row 12"
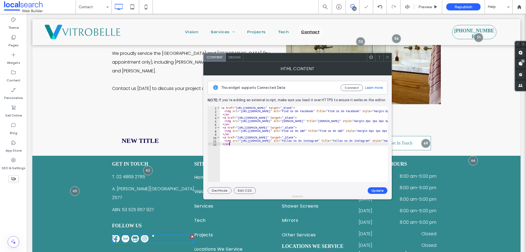
click at [289, 162] on div "< a href = "[URL][DOMAIN_NAME]" target = "_blank" > < img src = "[URL][DOMAIN_N…" at bounding box center [413, 145] width 387 height 78
paste textarea "Cursor at row 12"
type textarea "****"
click at [376, 190] on button "Update" at bounding box center [378, 190] width 20 height 7
click at [358, 190] on link "Undo" at bounding box center [358, 190] width 9 height 5
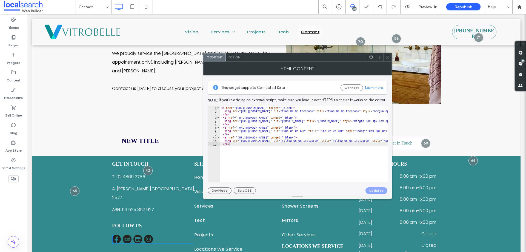
drag, startPoint x: 388, startPoint y: 58, endPoint x: 386, endPoint y: 54, distance: 4.9
click at [387, 58] on icon at bounding box center [387, 57] width 4 height 4
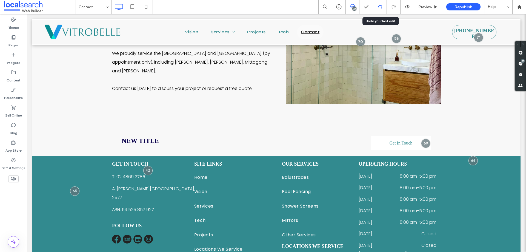
click at [377, 6] on div at bounding box center [379, 7] width 13 height 4
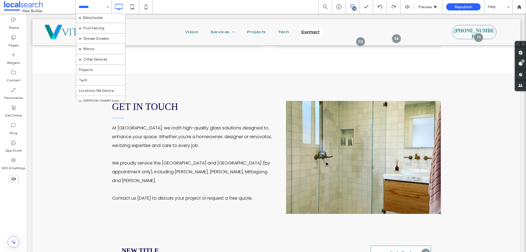
scroll to position [79, 0]
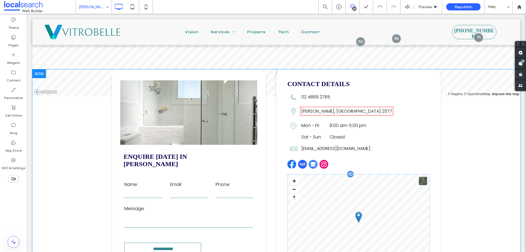
scroll to position [1150, 0]
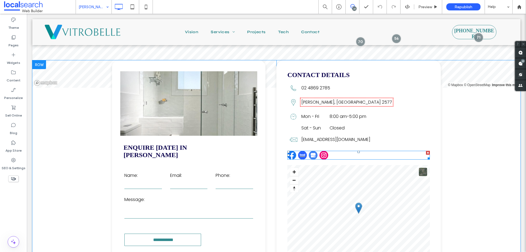
click at [313, 151] on span at bounding box center [358, 155] width 142 height 9
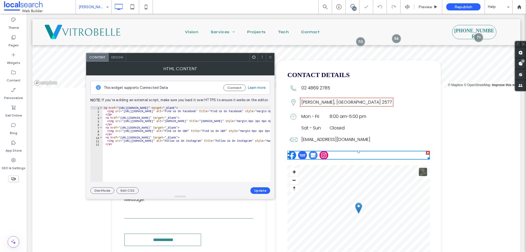
click at [203, 148] on div "< a href = "[URL][DOMAIN_NAME]" target = "_blank" > < img src = "[URL][DOMAIN_N…" at bounding box center [297, 145] width 388 height 78
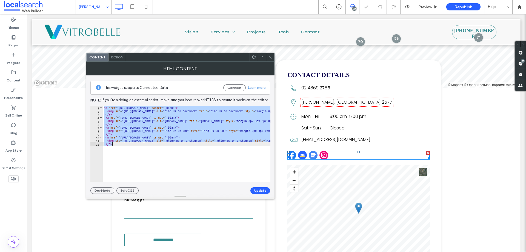
paste textarea "Cursor at row 12"
type textarea "****"
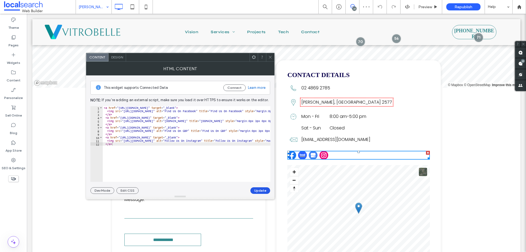
click at [260, 188] on button "Update" at bounding box center [260, 190] width 20 height 7
click at [271, 57] on icon at bounding box center [270, 57] width 4 height 4
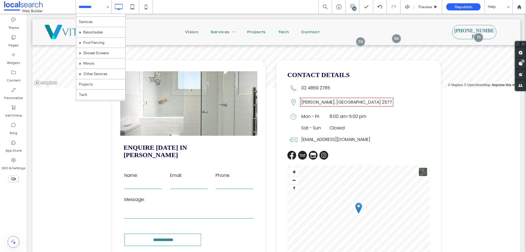
scroll to position [79, 0]
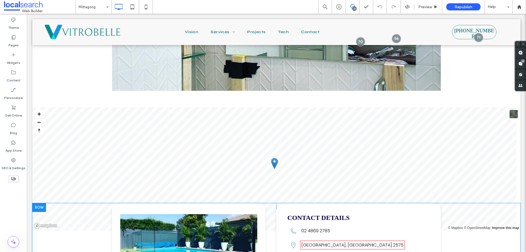
scroll to position [1150, 0]
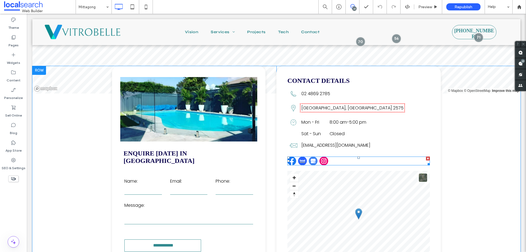
click at [313, 156] on span at bounding box center [358, 160] width 142 height 9
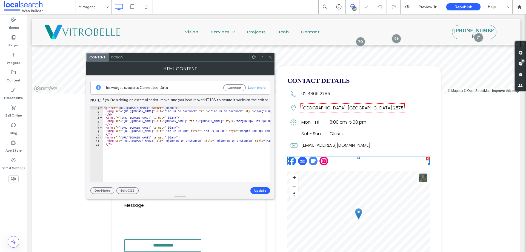
click at [178, 122] on div "< a href = "[URL][DOMAIN_NAME]" target = "_blank" > < img src = "[URL][DOMAIN_N…" at bounding box center [297, 145] width 388 height 78
paste textarea "Cursor at row 5"
type textarea "****"
click at [263, 188] on button "Update" at bounding box center [260, 190] width 20 height 7
click at [269, 58] on icon at bounding box center [270, 57] width 4 height 4
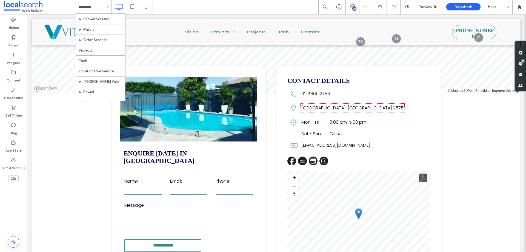
scroll to position [79, 0]
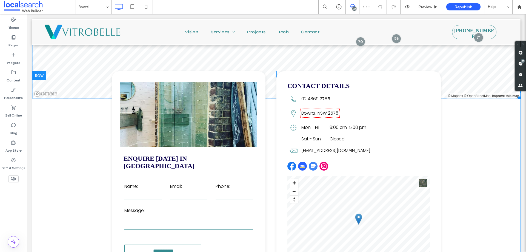
scroll to position [1150, 0]
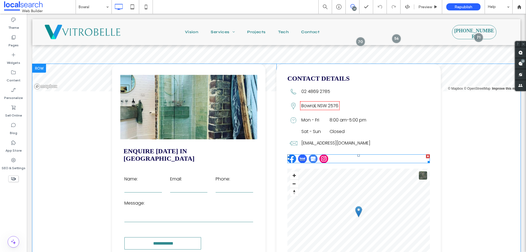
click at [302, 160] on span at bounding box center [358, 158] width 142 height 9
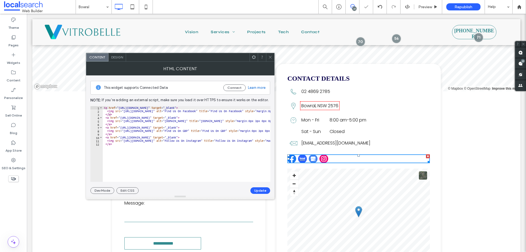
click at [197, 144] on div "< a href = "[URL][DOMAIN_NAME]" target = "_blank" > < img src = "[URL][DOMAIN_N…" at bounding box center [297, 145] width 388 height 78
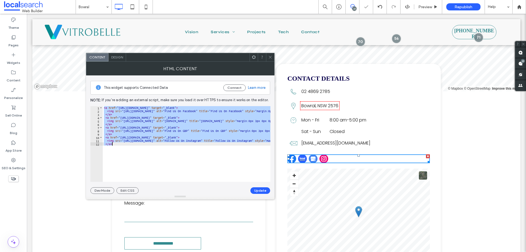
paste textarea "Cursor at row 12"
type textarea "****"
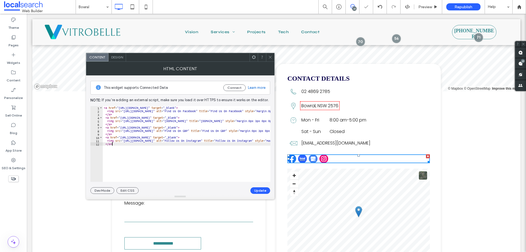
click at [256, 191] on button "Update" at bounding box center [260, 190] width 20 height 7
click at [269, 58] on icon at bounding box center [270, 57] width 4 height 4
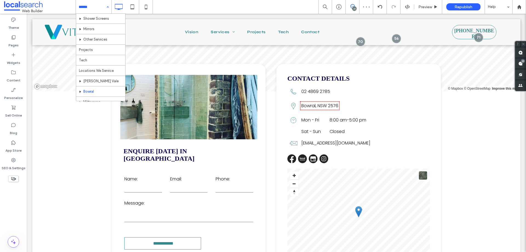
scroll to position [79, 0]
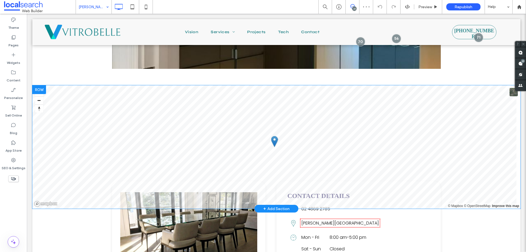
scroll to position [1090, 0]
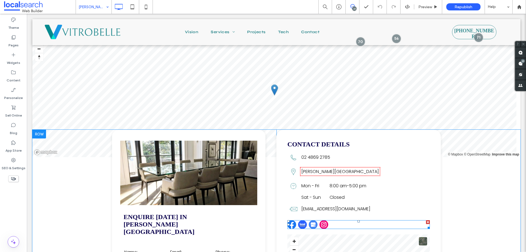
click at [314, 220] on span at bounding box center [358, 224] width 142 height 9
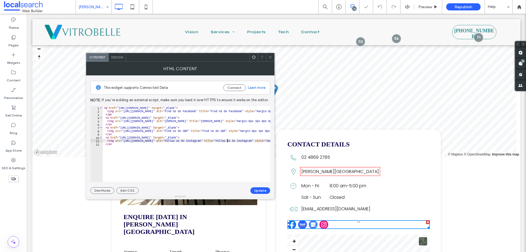
click at [226, 140] on div "< a href = "[URL][DOMAIN_NAME]" target = "_blank" > < img src = "[URL][DOMAIN_N…" at bounding box center [297, 145] width 388 height 78
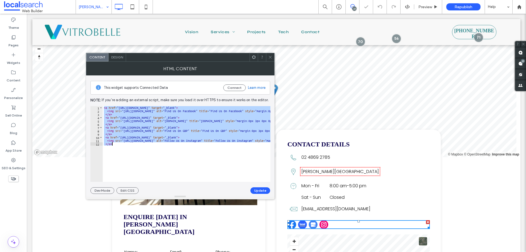
paste textarea "Cursor at row 12"
type textarea "****"
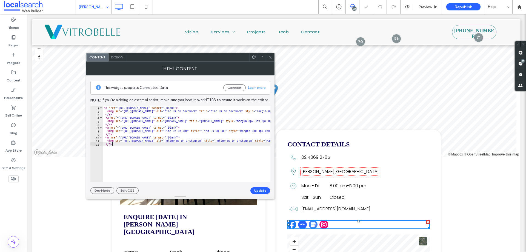
click at [266, 194] on div at bounding box center [180, 196] width 188 height 5
click at [267, 191] on button "Update" at bounding box center [260, 190] width 20 height 7
drag, startPoint x: 267, startPoint y: 59, endPoint x: 258, endPoint y: 56, distance: 9.8
click at [268, 59] on div at bounding box center [270, 57] width 8 height 8
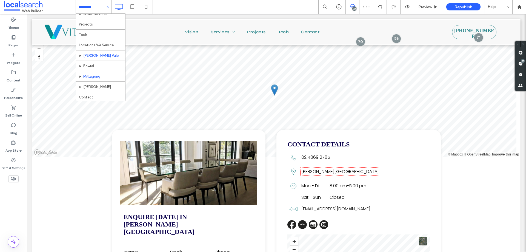
scroll to position [79, 0]
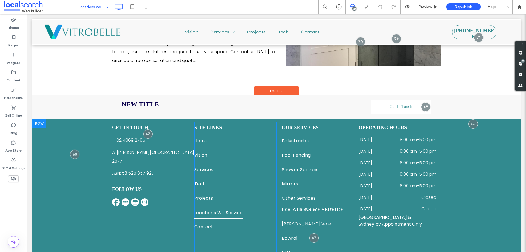
scroll to position [365, 0]
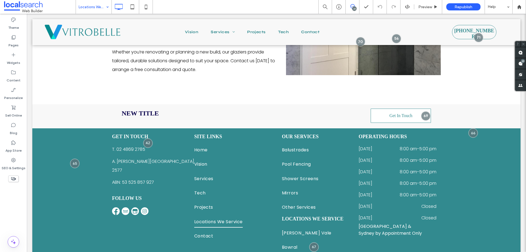
click at [93, 8] on input at bounding box center [92, 7] width 27 height 14
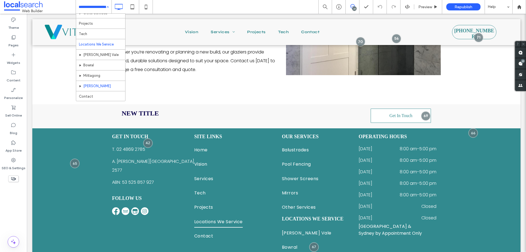
scroll to position [51, 0]
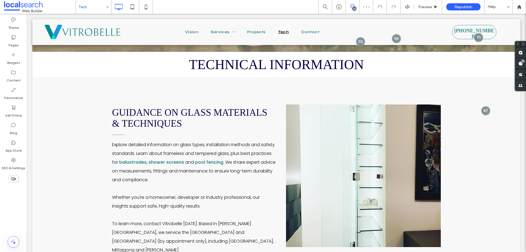
scroll to position [55, 0]
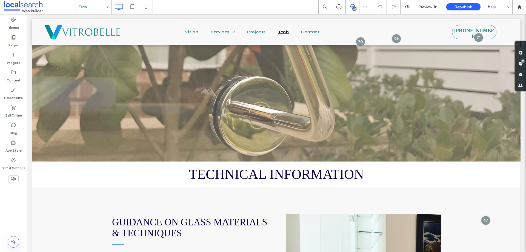
click at [104, 10] on div "Tech" at bounding box center [94, 7] width 36 height 14
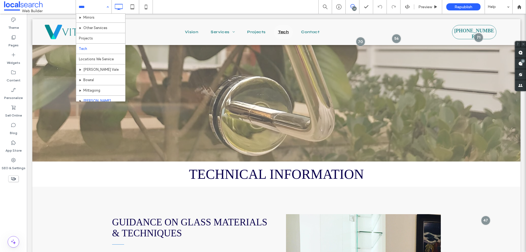
scroll to position [51, 0]
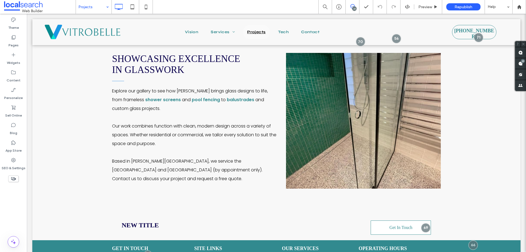
scroll to position [1150, 0]
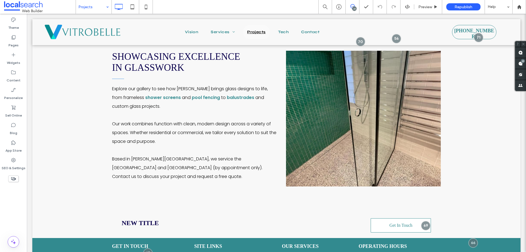
click at [99, 1] on input at bounding box center [92, 7] width 27 height 14
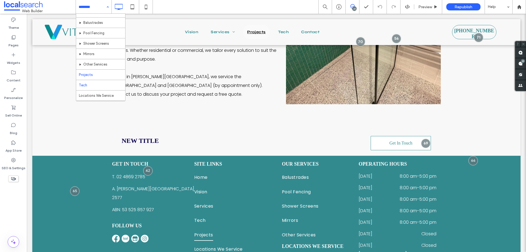
scroll to position [55, 0]
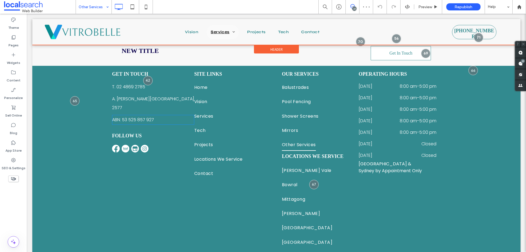
scroll to position [847, 0]
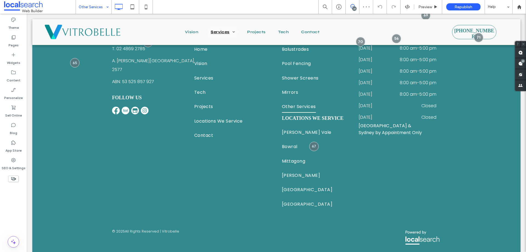
click at [101, 9] on input at bounding box center [92, 7] width 27 height 14
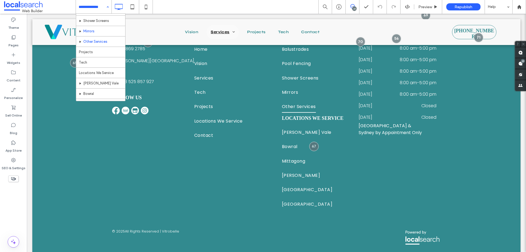
scroll to position [0, 0]
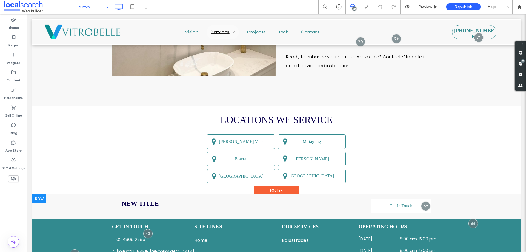
scroll to position [739, 0]
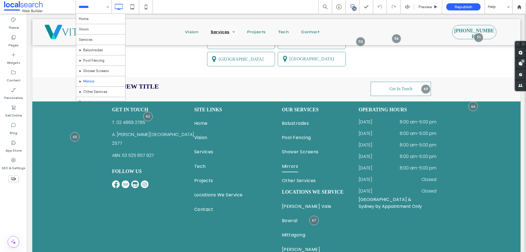
click at [101, 5] on input at bounding box center [92, 7] width 27 height 14
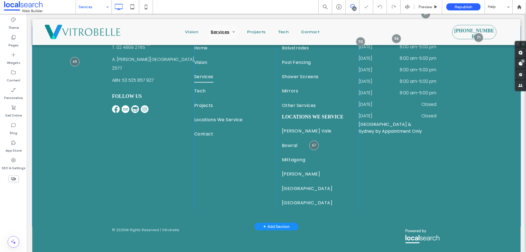
scroll to position [704, 0]
click at [103, 2] on input at bounding box center [92, 7] width 27 height 14
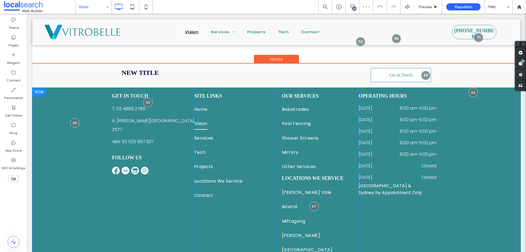
scroll to position [475, 0]
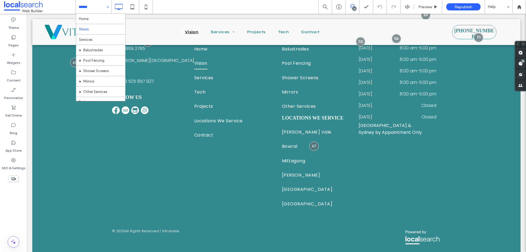
click at [99, 6] on input at bounding box center [92, 7] width 27 height 14
drag, startPoint x: 98, startPoint y: 19, endPoint x: 98, endPoint y: 22, distance: 3.3
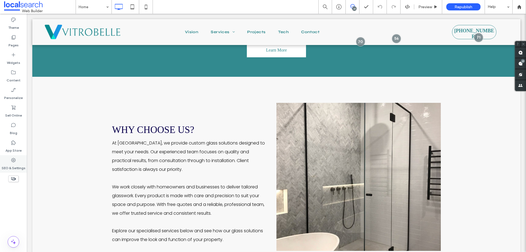
scroll to position [825, 0]
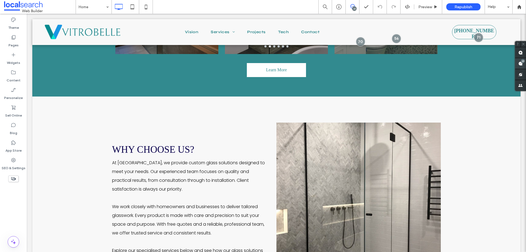
drag, startPoint x: 523, startPoint y: 64, endPoint x: 523, endPoint y: 67, distance: 3.1
click at [522, 64] on span at bounding box center [520, 63] width 11 height 11
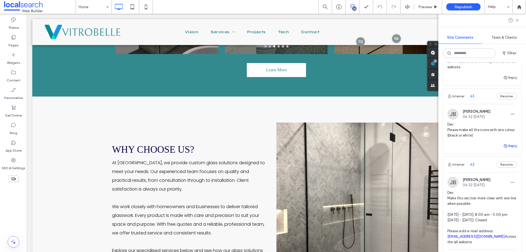
scroll to position [602, 0]
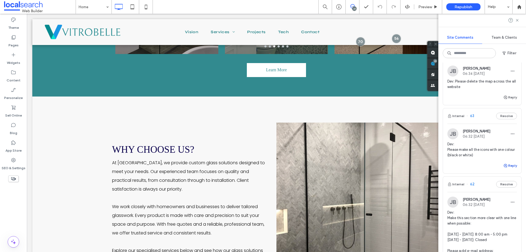
click at [503, 168] on icon "button" at bounding box center [505, 165] width 4 height 4
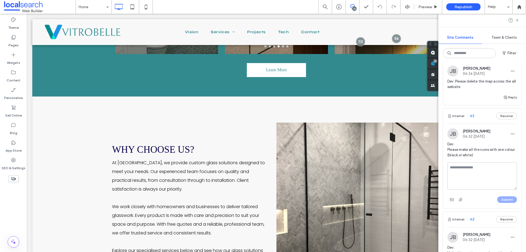
click at [490, 186] on textarea at bounding box center [482, 175] width 70 height 27
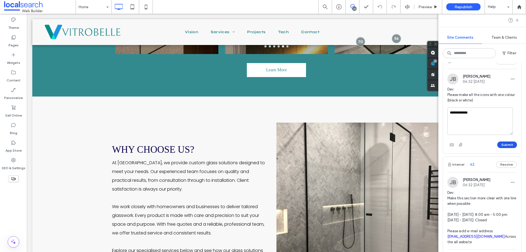
type textarea "**********"
click at [503, 148] on button "Submit" at bounding box center [507, 144] width 20 height 7
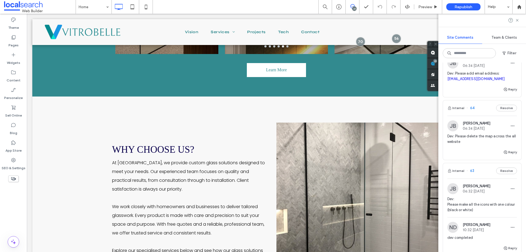
scroll to position [520, 0]
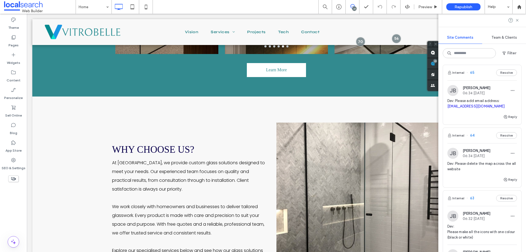
click at [480, 143] on div "Internal 64 Resolve" at bounding box center [482, 135] width 78 height 15
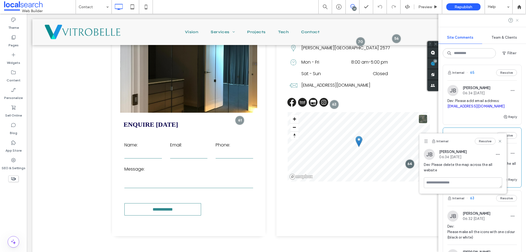
click at [516, 20] on icon at bounding box center [517, 20] width 4 height 4
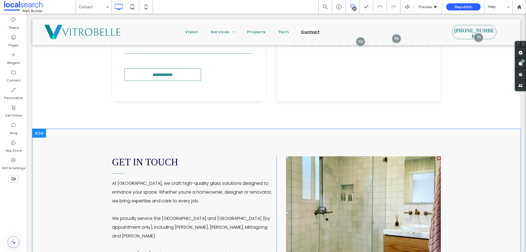
scroll to position [328, 0]
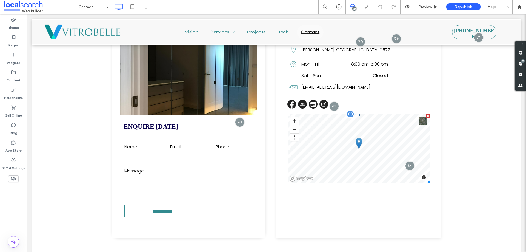
click at [301, 117] on span at bounding box center [359, 148] width 142 height 69
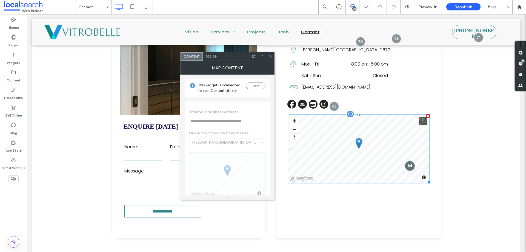
click at [408, 166] on div at bounding box center [409, 165] width 10 height 10
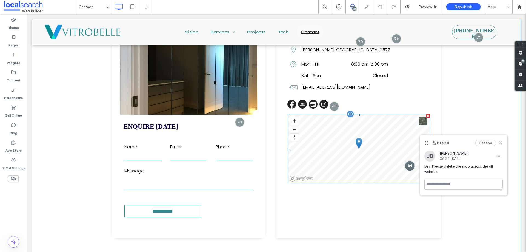
click at [408, 166] on div at bounding box center [409, 165] width 10 height 10
click at [328, 124] on span at bounding box center [359, 148] width 142 height 69
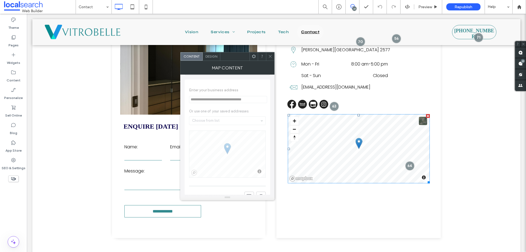
scroll to position [0, 0]
click at [270, 55] on icon at bounding box center [270, 56] width 4 height 4
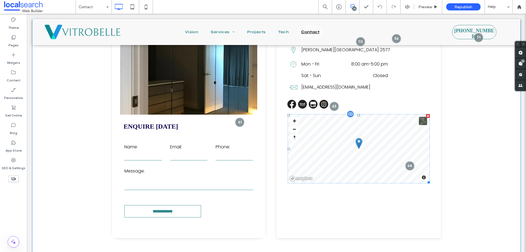
click at [426, 115] on div at bounding box center [428, 116] width 4 height 4
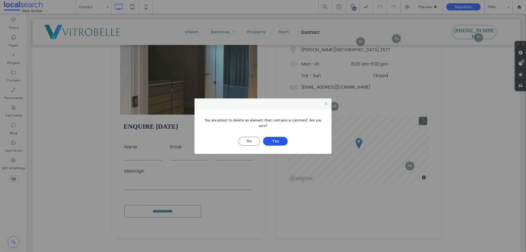
click at [275, 140] on button "Yes" at bounding box center [275, 141] width 25 height 9
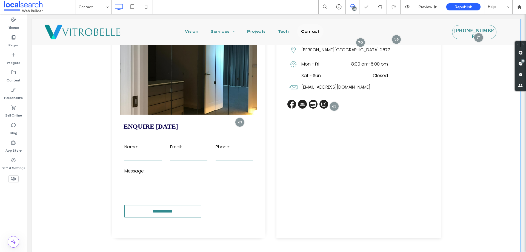
click at [336, 149] on div "Contact Details Phone Icon 02 4869 2785 Click To Paste Pin Icon ﻿ Moss Vale NSW…" at bounding box center [358, 123] width 164 height 230
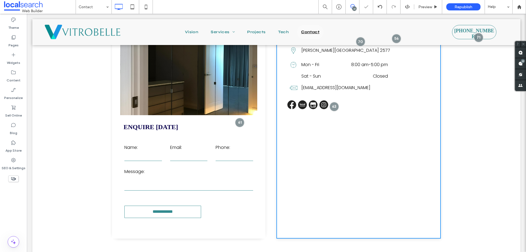
scroll to position [329, 0]
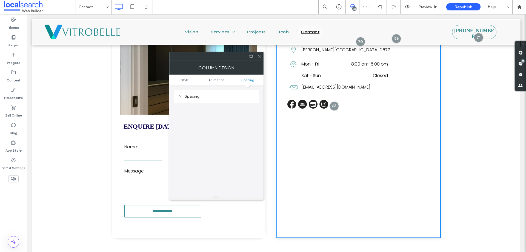
click at [239, 97] on div "Spacing" at bounding box center [216, 96] width 77 height 5
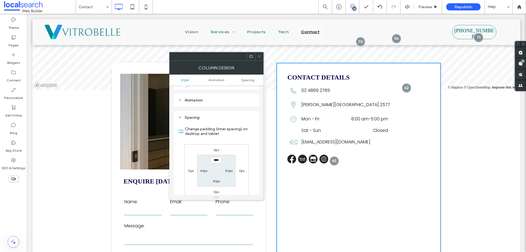
scroll to position [110, 0]
click at [223, 104] on div "Animation" at bounding box center [216, 97] width 85 height 13
click at [245, 81] on span "Spacing" at bounding box center [247, 80] width 13 height 4
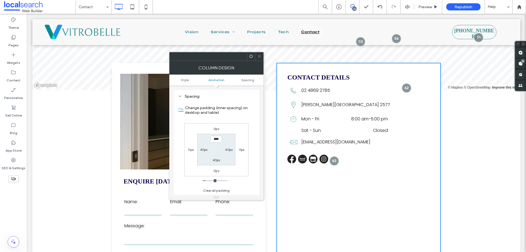
scroll to position [128, 0]
click at [260, 57] on icon at bounding box center [259, 56] width 4 height 4
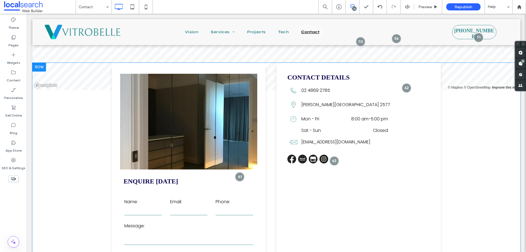
click at [283, 76] on div "Contact Details Phone Icon 02 4869 2785 Click To Paste Pin Icon ﻿ Moss Vale NSW…" at bounding box center [358, 178] width 164 height 230
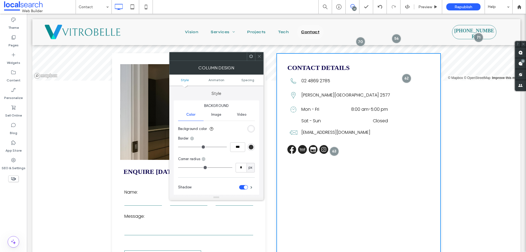
scroll to position [274, 0]
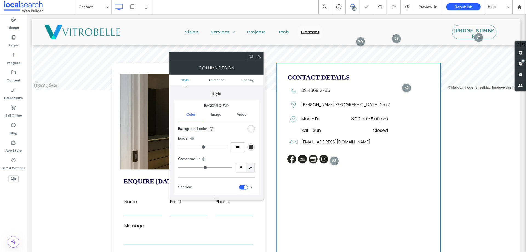
click at [294, 75] on span "Contact Details" at bounding box center [318, 77] width 62 height 7
click at [262, 60] on div at bounding box center [259, 56] width 8 height 8
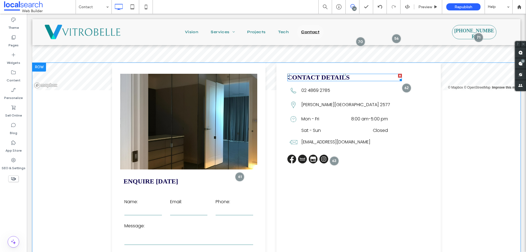
click at [323, 74] on span "Contact Details" at bounding box center [318, 77] width 62 height 7
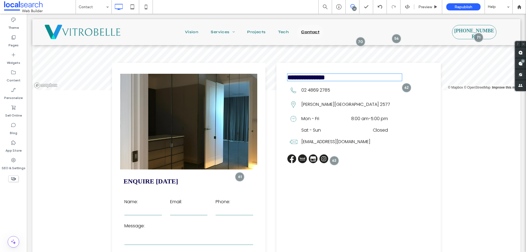
type input "*******"
type input "**"
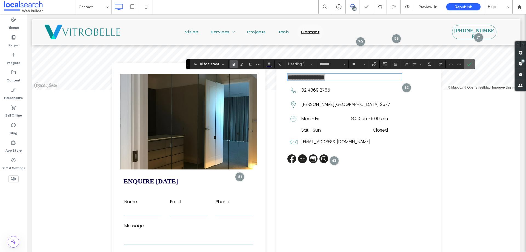
click at [464, 64] on section at bounding box center [469, 64] width 10 height 10
click at [468, 64] on icon "Confirm" at bounding box center [469, 64] width 4 height 4
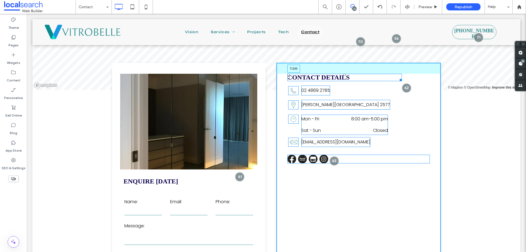
drag, startPoint x: 343, startPoint y: 74, endPoint x: 371, endPoint y: 151, distance: 81.4
click at [344, 81] on div "Contact Details T:230" at bounding box center [344, 77] width 114 height 7
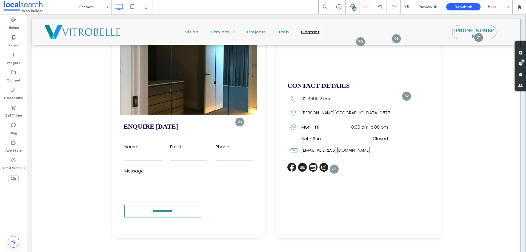
scroll to position [301, 0]
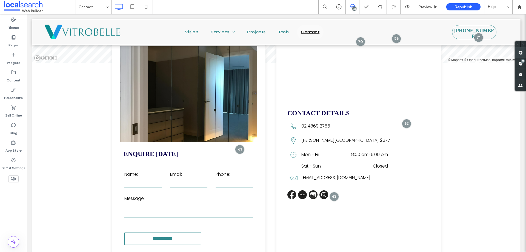
click at [521, 53] on use at bounding box center [520, 52] width 4 height 4
click at [369, 215] on div "Contact Details Phone Icon 02 4869 2785 Click To Paste Pin Icon ﻿ Moss Vale NSW…" at bounding box center [358, 150] width 164 height 230
click at [399, 218] on textarea at bounding box center [419, 217] width 78 height 27
paste textarea "**********"
click at [428, 210] on textarea "**********" at bounding box center [419, 217] width 78 height 27
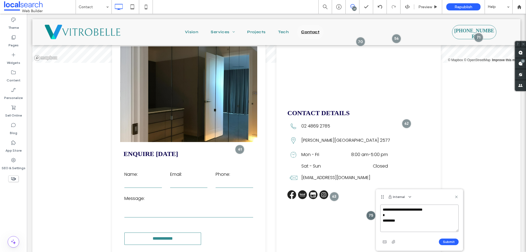
click at [400, 220] on textarea "**********" at bounding box center [419, 217] width 78 height 27
click at [401, 220] on textarea "**********" at bounding box center [419, 217] width 78 height 27
click at [401, 221] on textarea "**********" at bounding box center [419, 217] width 78 height 27
drag, startPoint x: 401, startPoint y: 221, endPoint x: 384, endPoint y: 221, distance: 16.7
click at [384, 221] on textarea "**********" at bounding box center [419, 217] width 78 height 27
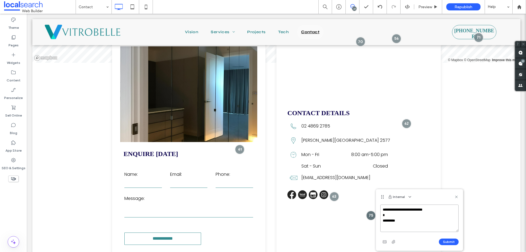
paste textarea "**********"
type textarea "**********"
click at [451, 241] on button "Submit" at bounding box center [449, 241] width 20 height 7
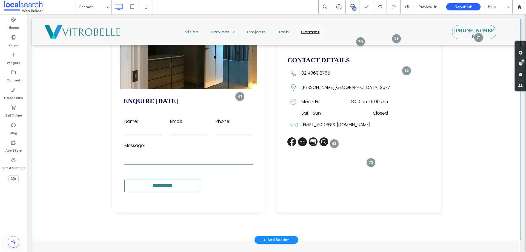
scroll to position [356, 0]
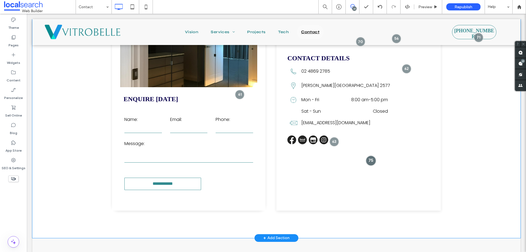
click at [369, 160] on div at bounding box center [371, 160] width 10 height 10
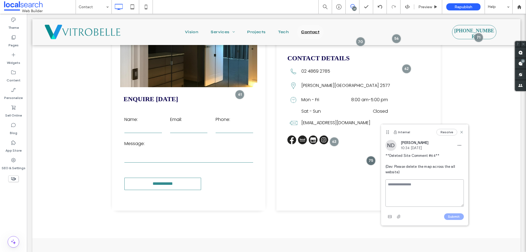
click at [417, 186] on textarea at bounding box center [424, 192] width 78 height 27
type textarea "**********"
click at [451, 219] on button "Submit" at bounding box center [454, 216] width 20 height 7
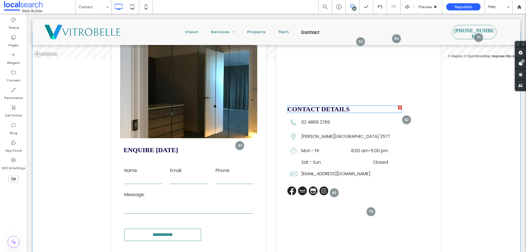
scroll to position [301, 0]
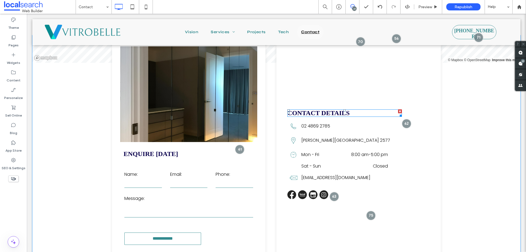
click at [342, 111] on span "Contact Details" at bounding box center [318, 112] width 62 height 7
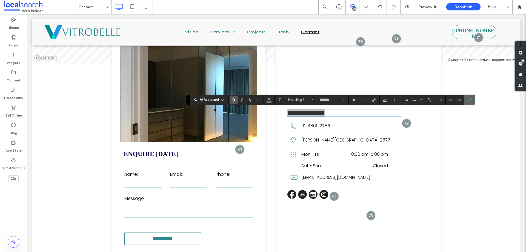
click at [469, 98] on icon "Confirm" at bounding box center [469, 99] width 4 height 4
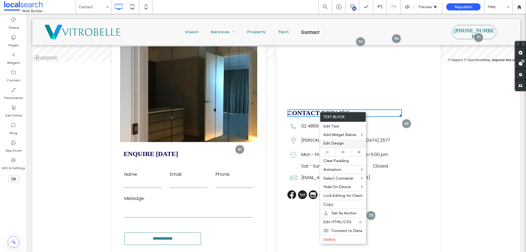
click at [343, 145] on span "Edit Design" at bounding box center [333, 143] width 21 height 5
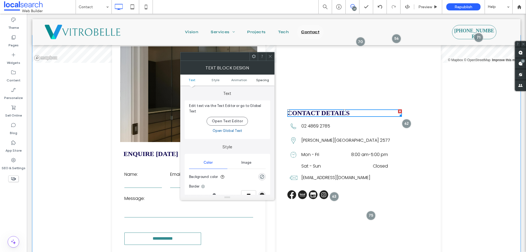
click at [257, 78] on link "Spacing" at bounding box center [263, 80] width 24 height 4
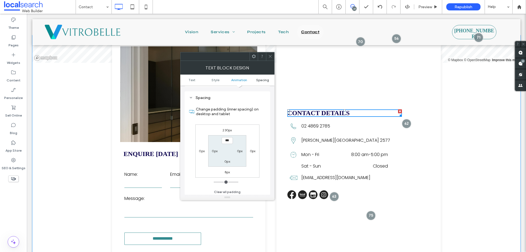
scroll to position [157, 0]
click at [269, 58] on icon at bounding box center [270, 56] width 4 height 4
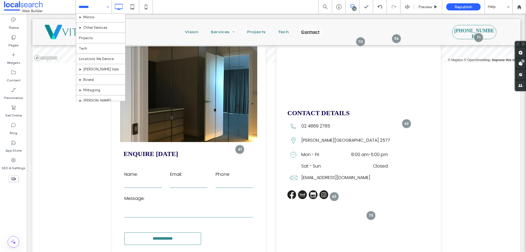
scroll to position [79, 0]
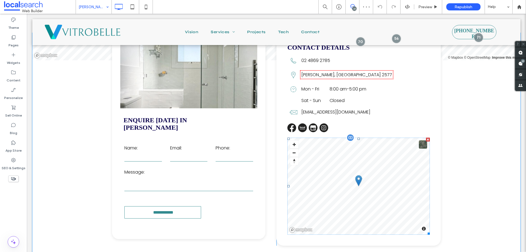
click at [426, 137] on div at bounding box center [428, 139] width 4 height 4
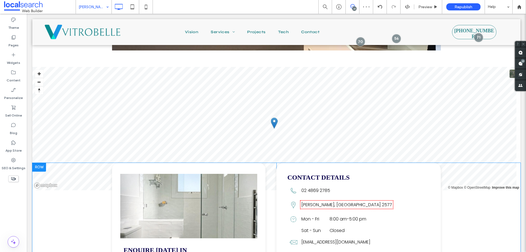
scroll to position [1040, 0]
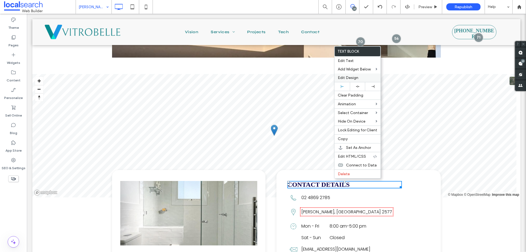
click at [352, 81] on div "Edit Design" at bounding box center [357, 77] width 46 height 8
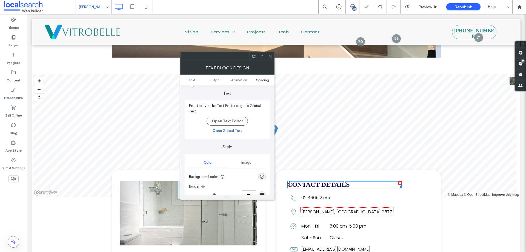
click at [262, 80] on span "Spacing" at bounding box center [262, 80] width 13 height 4
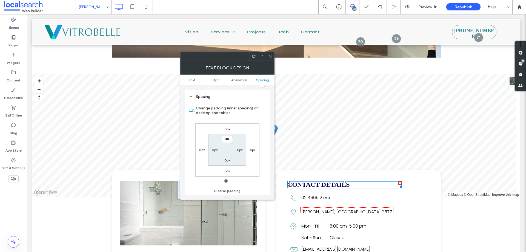
scroll to position [157, 0]
click at [225, 129] on label "0px" at bounding box center [227, 129] width 6 height 4
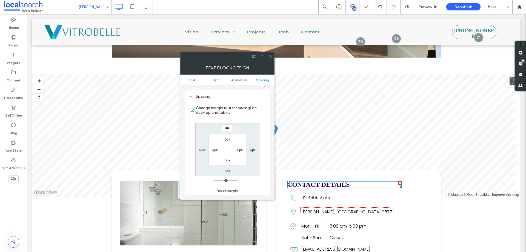
type input "***"
type input "*****"
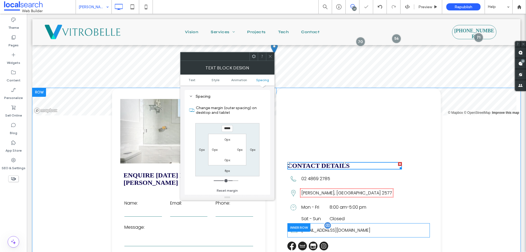
scroll to position [1177, 0]
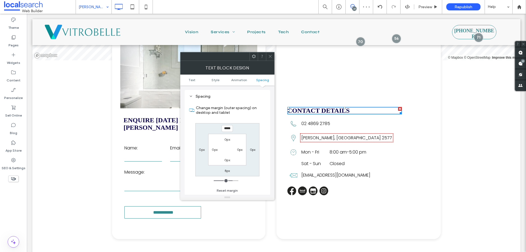
click at [272, 55] on div at bounding box center [270, 56] width 8 height 8
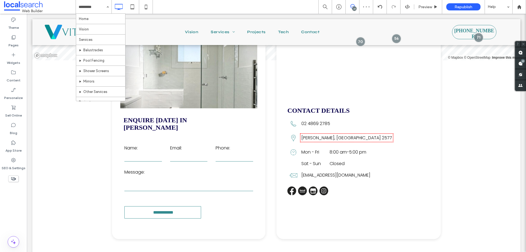
scroll to position [79, 0]
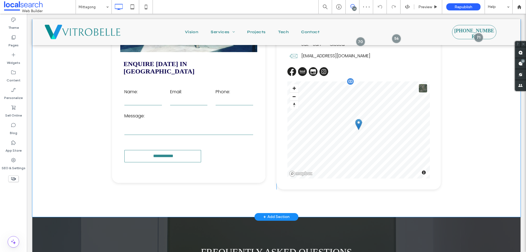
scroll to position [1205, 0]
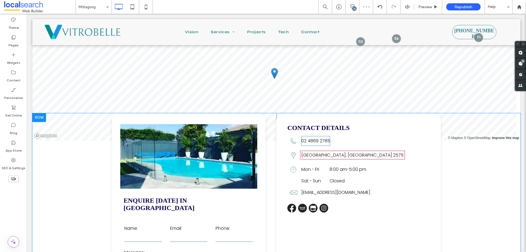
scroll to position [1096, 0]
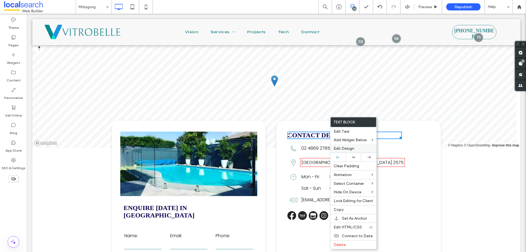
click at [357, 148] on label "Edit Design" at bounding box center [353, 148] width 39 height 5
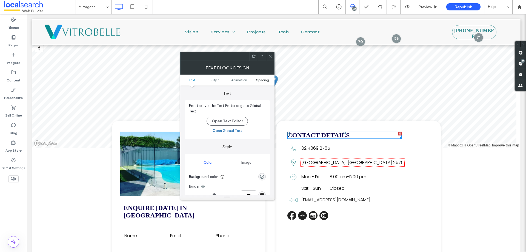
click at [263, 81] on span "Spacing" at bounding box center [262, 80] width 13 height 4
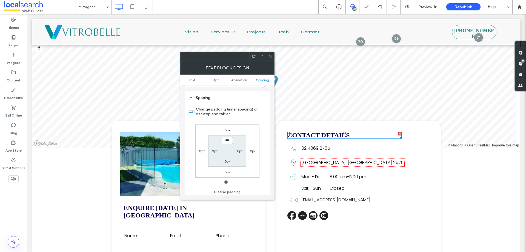
scroll to position [157, 0]
click at [225, 131] on div "0px" at bounding box center [227, 128] width 6 height 5
click at [227, 129] on label "0px" at bounding box center [227, 129] width 6 height 4
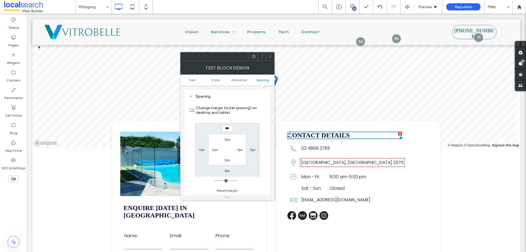
type input "***"
type input "*****"
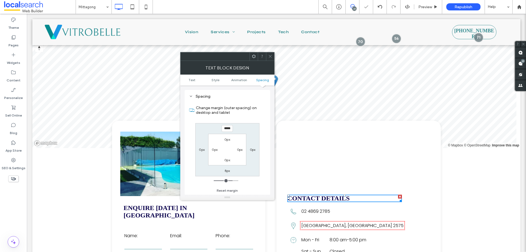
drag, startPoint x: 272, startPoint y: 58, endPoint x: 295, endPoint y: 112, distance: 58.4
click at [272, 58] on div at bounding box center [270, 56] width 8 height 8
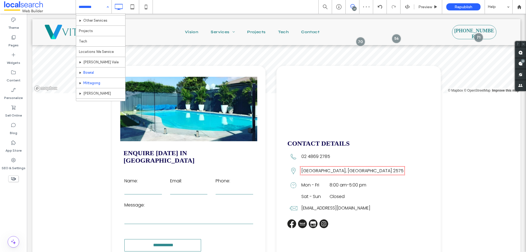
scroll to position [79, 0]
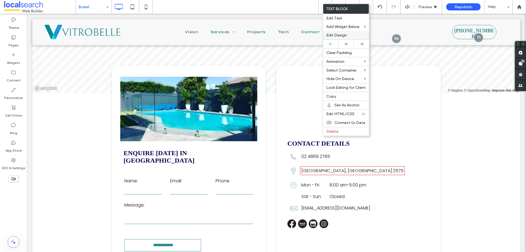
click at [335, 36] on span "Edit Design" at bounding box center [336, 35] width 21 height 5
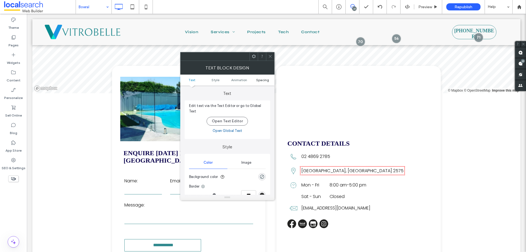
click at [265, 78] on span "Spacing" at bounding box center [262, 80] width 13 height 4
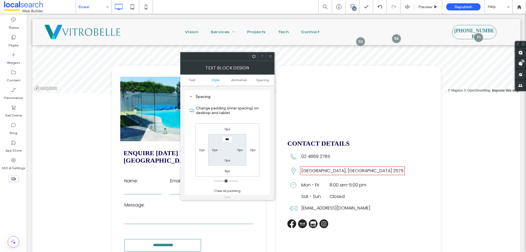
scroll to position [157, 0]
click at [229, 127] on label "0px" at bounding box center [227, 129] width 6 height 4
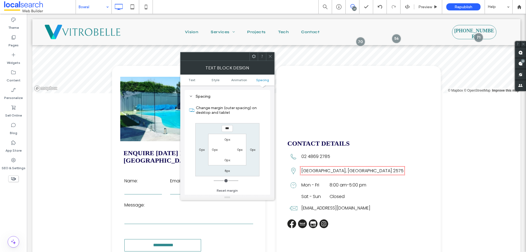
type input "***"
type input "*****"
click at [269, 58] on icon at bounding box center [270, 56] width 4 height 4
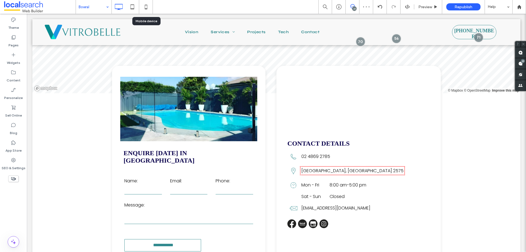
click at [145, 5] on icon at bounding box center [145, 6] width 11 height 11
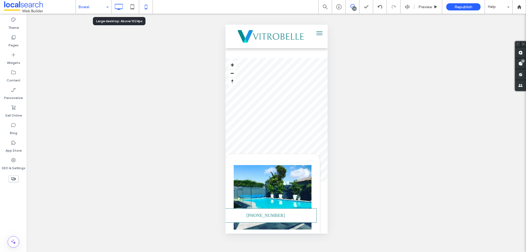
click at [116, 8] on icon at bounding box center [118, 6] width 11 height 11
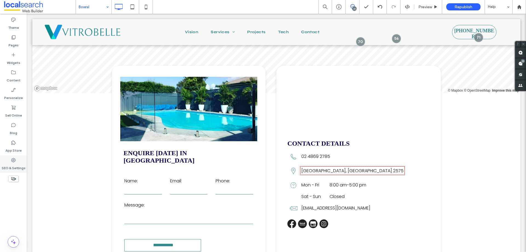
click at [17, 164] on label "SEO & Settings" at bounding box center [14, 167] width 24 height 8
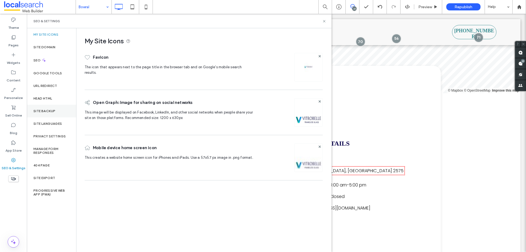
click at [44, 111] on label "Site Backup" at bounding box center [44, 111] width 22 height 4
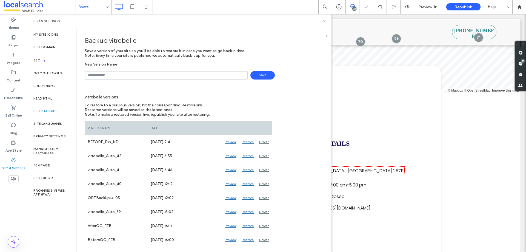
click at [324, 22] on icon at bounding box center [324, 21] width 4 height 4
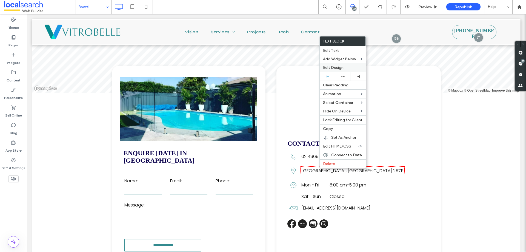
click at [331, 66] on span "Edit Design" at bounding box center [333, 67] width 21 height 5
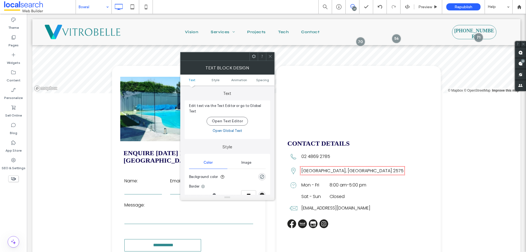
click at [265, 82] on ul "Text Style Animation Spacing" at bounding box center [227, 79] width 94 height 11
click at [261, 78] on span "Spacing" at bounding box center [262, 80] width 13 height 4
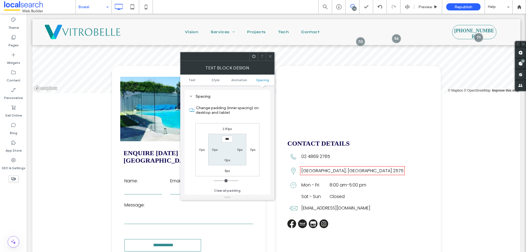
click at [228, 127] on label "230px" at bounding box center [226, 129] width 9 height 4
type input "***"
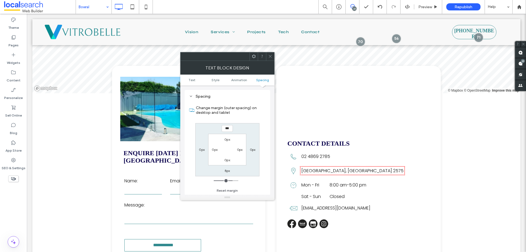
type input "***"
type input "*****"
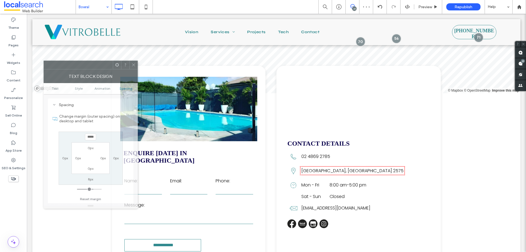
drag, startPoint x: 214, startPoint y: 59, endPoint x: 112, endPoint y: 91, distance: 107.7
click at [80, 67] on div at bounding box center [78, 65] width 69 height 8
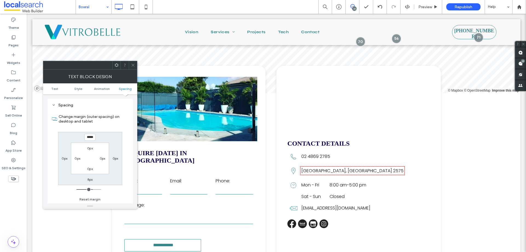
click at [131, 65] on icon at bounding box center [133, 65] width 4 height 4
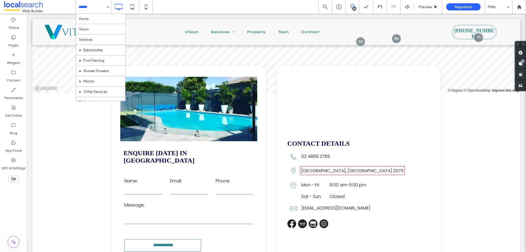
click at [108, 7] on div "Home Vision Services Balustrades Pool Fencing Shower Screens Mirrors Other Serv…" at bounding box center [94, 7] width 36 height 14
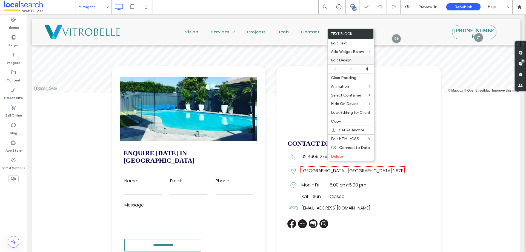
click at [346, 60] on span "Edit Design" at bounding box center [341, 60] width 21 height 5
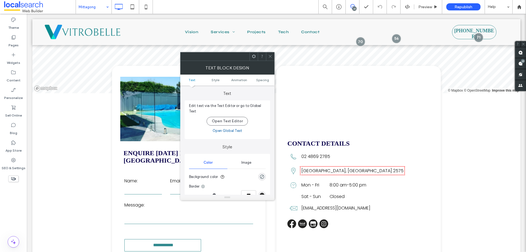
click at [260, 82] on ul "Text Style Animation Spacing" at bounding box center [227, 79] width 94 height 11
click at [263, 81] on span "Spacing" at bounding box center [262, 80] width 13 height 4
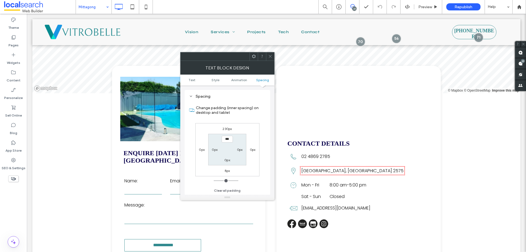
scroll to position [157, 0]
click at [231, 131] on div "230px" at bounding box center [226, 128] width 9 height 5
click at [228, 128] on label "230px" at bounding box center [226, 129] width 9 height 4
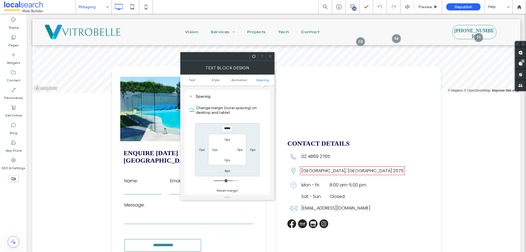
type input "***"
type input "*****"
drag, startPoint x: 270, startPoint y: 54, endPoint x: 274, endPoint y: 79, distance: 25.2
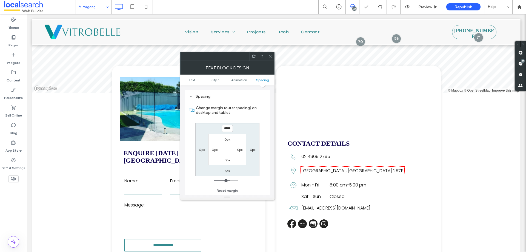
click at [270, 54] on span at bounding box center [270, 56] width 4 height 8
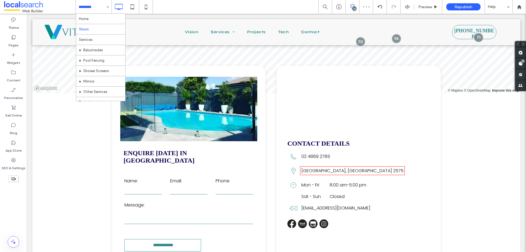
drag, startPoint x: 85, startPoint y: 5, endPoint x: 84, endPoint y: 26, distance: 20.9
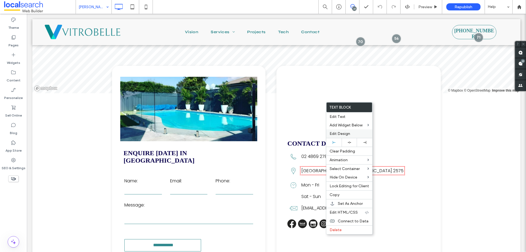
click at [353, 132] on label "Edit Design" at bounding box center [348, 133] width 39 height 5
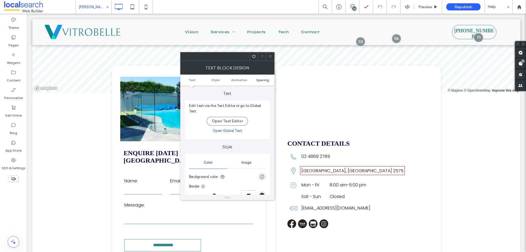
click at [259, 81] on span "Spacing" at bounding box center [262, 80] width 13 height 4
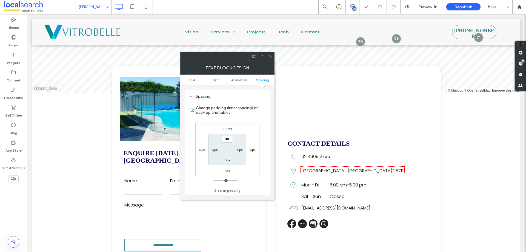
scroll to position [157, 0]
click at [225, 128] on label "230px" at bounding box center [226, 129] width 9 height 4
type input "***"
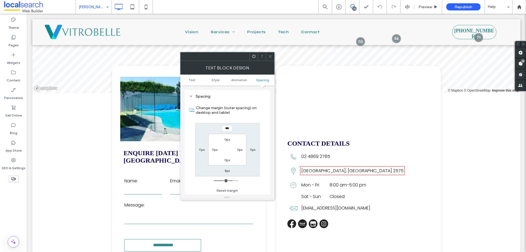
type input "***"
type input "*****"
click at [271, 58] on span at bounding box center [270, 56] width 4 height 8
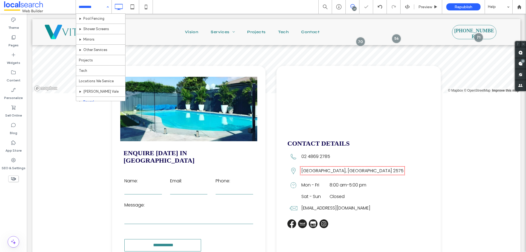
scroll to position [79, 0]
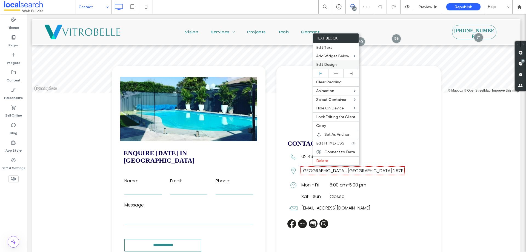
click at [335, 63] on span "Edit Design" at bounding box center [326, 64] width 21 height 5
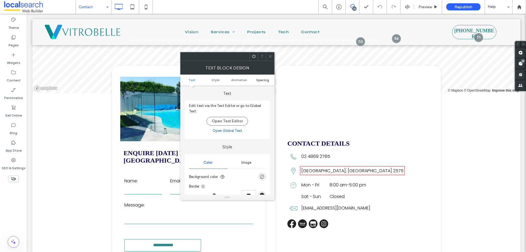
click at [264, 81] on span "Spacing" at bounding box center [262, 80] width 13 height 4
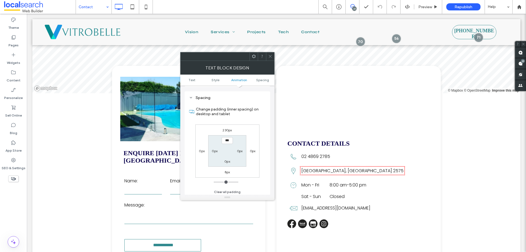
scroll to position [157, 0]
click at [227, 126] on div "230px" at bounding box center [226, 128] width 9 height 5
click at [228, 127] on label "230px" at bounding box center [226, 129] width 9 height 4
type input "***"
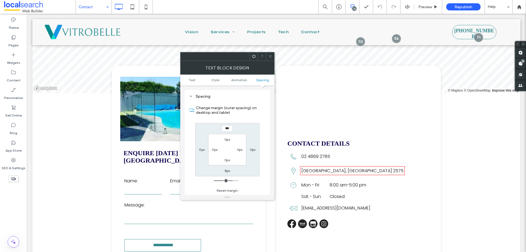
type input "***"
type input "*****"
click at [272, 55] on icon at bounding box center [270, 56] width 4 height 4
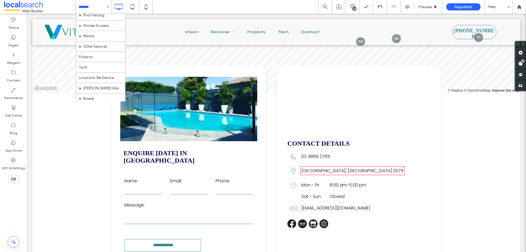
scroll to position [79, 0]
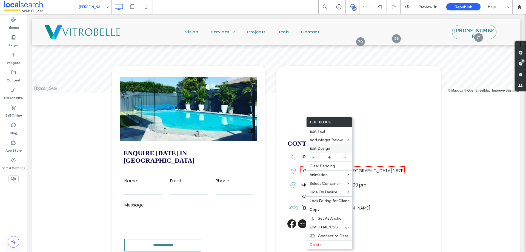
click at [334, 147] on label "Edit Design" at bounding box center [328, 148] width 39 height 5
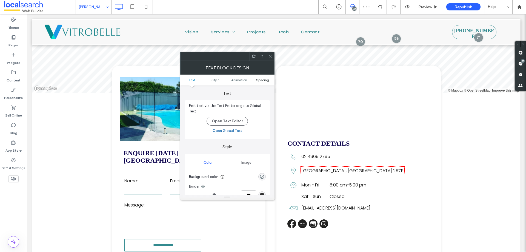
click at [262, 78] on span "Spacing" at bounding box center [262, 80] width 13 height 4
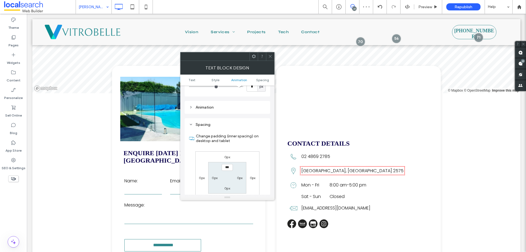
scroll to position [157, 0]
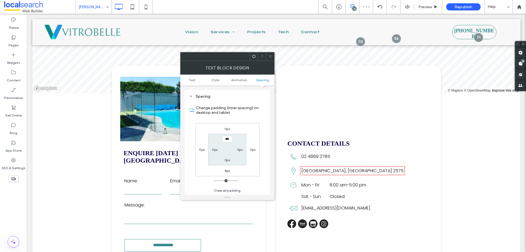
click at [227, 128] on label "0px" at bounding box center [227, 129] width 6 height 4
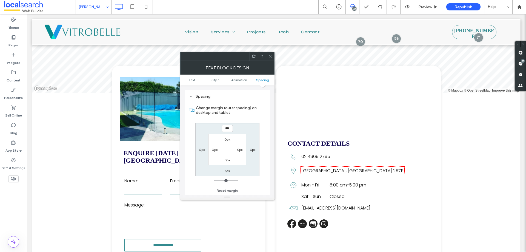
type input "***"
type input "*****"
drag, startPoint x: 269, startPoint y: 55, endPoint x: 264, endPoint y: 55, distance: 4.9
click at [269, 55] on icon at bounding box center [270, 56] width 4 height 4
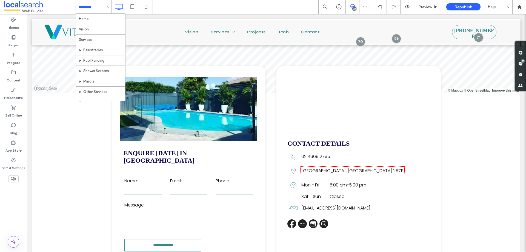
scroll to position [79, 0]
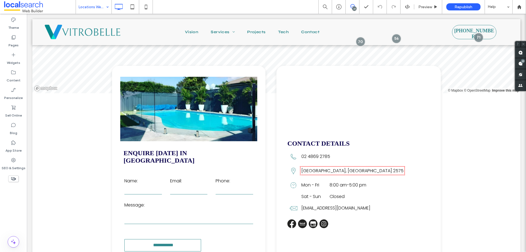
click at [97, 8] on input at bounding box center [92, 7] width 27 height 14
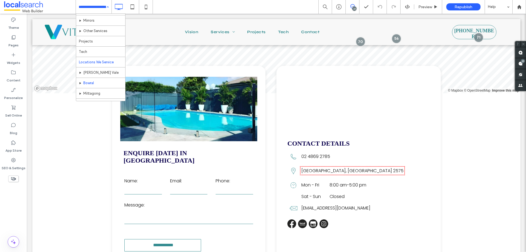
scroll to position [51, 0]
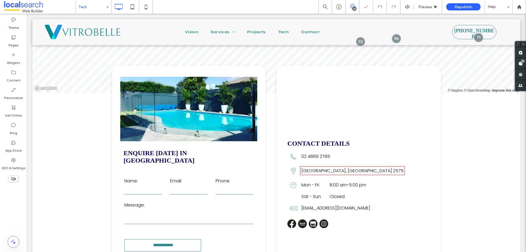
click at [94, 8] on input at bounding box center [92, 7] width 27 height 14
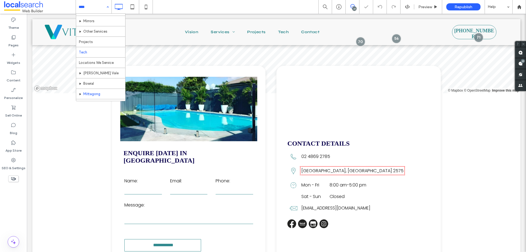
scroll to position [51, 0]
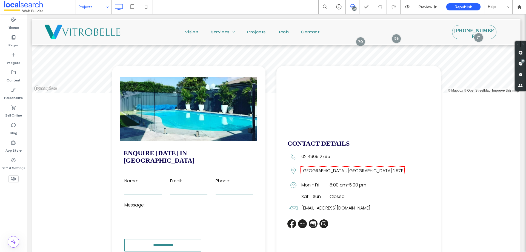
click at [90, 7] on input at bounding box center [92, 7] width 27 height 14
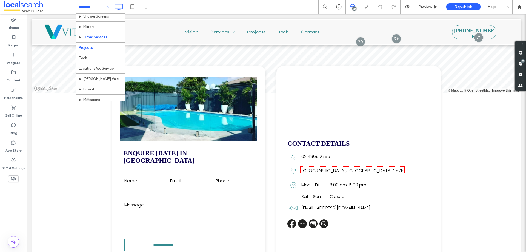
scroll to position [24, 0]
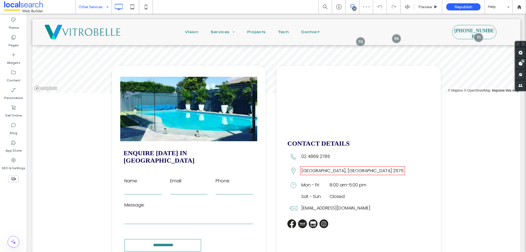
click at [102, 13] on input at bounding box center [92, 7] width 27 height 14
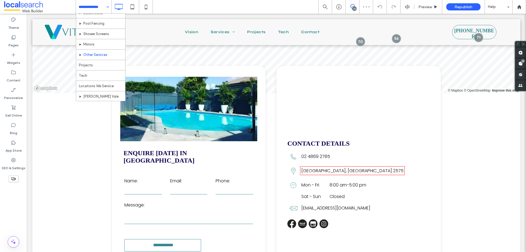
scroll to position [24, 0]
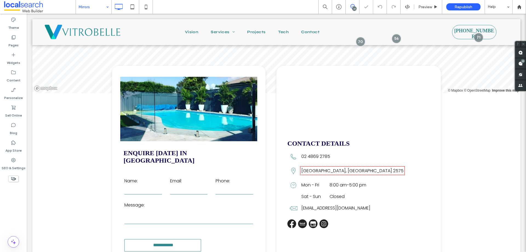
click at [95, 4] on input at bounding box center [92, 7] width 27 height 14
click at [103, 11] on input at bounding box center [92, 7] width 27 height 14
click at [96, 12] on input at bounding box center [92, 7] width 27 height 14
click at [522, 63] on use at bounding box center [520, 63] width 4 height 4
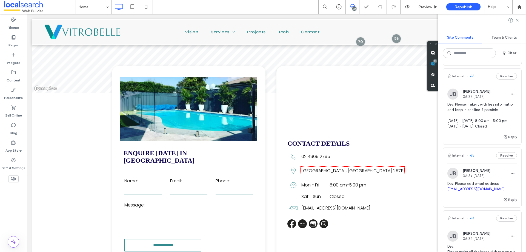
scroll to position [575, 0]
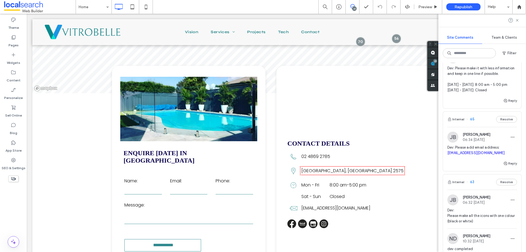
click at [470, 122] on span "65" at bounding box center [470, 118] width 8 height 5
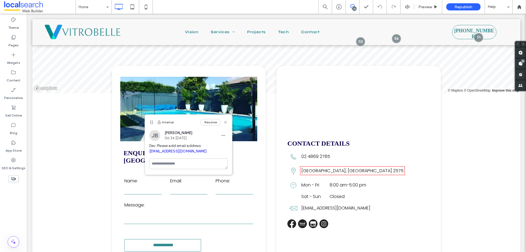
drag, startPoint x: 94, startPoint y: 58, endPoint x: 166, endPoint y: 111, distance: 89.0
click at [154, 120] on icon at bounding box center [151, 122] width 4 height 4
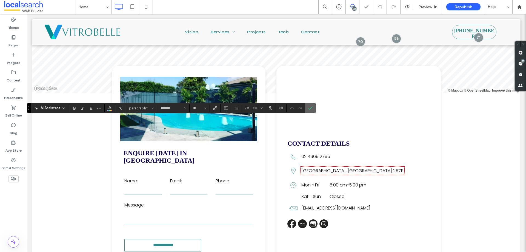
click at [311, 106] on icon "Confirm" at bounding box center [310, 108] width 4 height 4
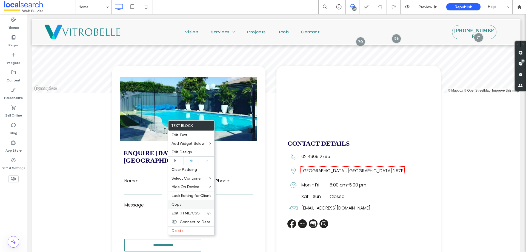
click at [186, 205] on label "Copy" at bounding box center [190, 204] width 39 height 5
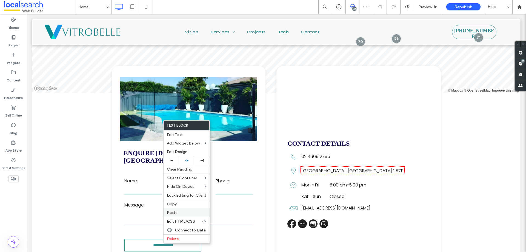
click at [181, 208] on div "Paste" at bounding box center [186, 212] width 46 height 8
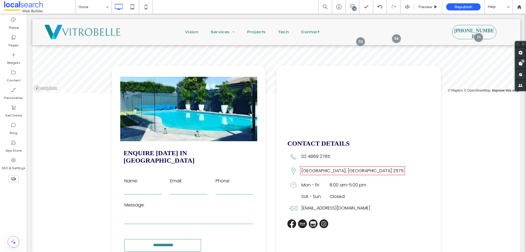
type input "*******"
type input "**"
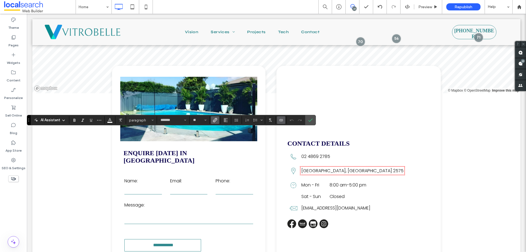
click at [282, 119] on icon "Connect To Data" at bounding box center [281, 120] width 4 height 4
click at [288, 104] on span "Disconnect" at bounding box center [291, 106] width 19 height 5
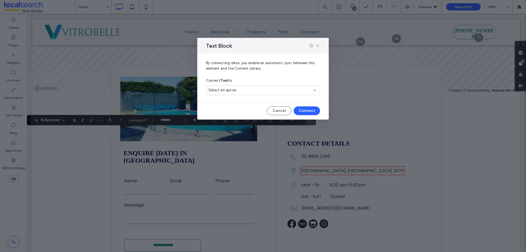
click at [238, 90] on div "Select an option" at bounding box center [259, 89] width 102 height 5
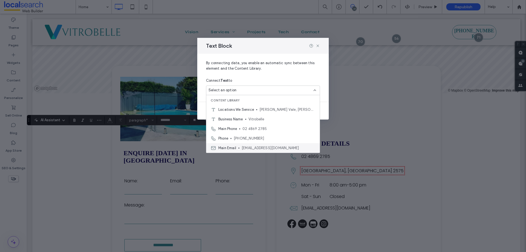
click at [262, 147] on span "[EMAIL_ADDRESS][DOMAIN_NAME]" at bounding box center [279, 147] width 74 height 5
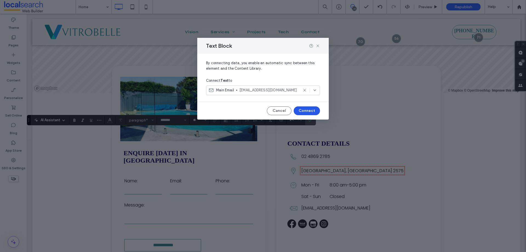
click at [305, 109] on button "Connect" at bounding box center [307, 110] width 26 height 9
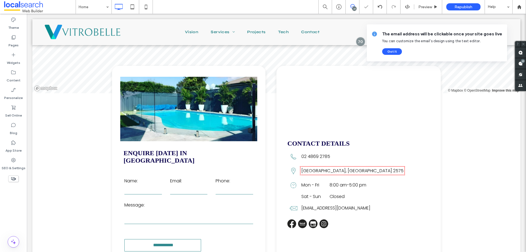
type input "*******"
type input "**"
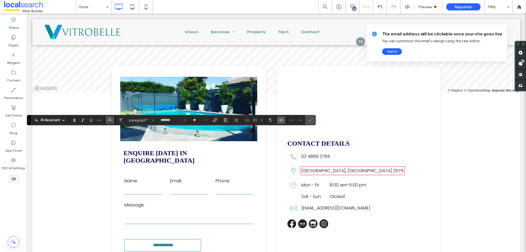
click at [110, 119] on icon "Color" at bounding box center [110, 119] width 4 height 4
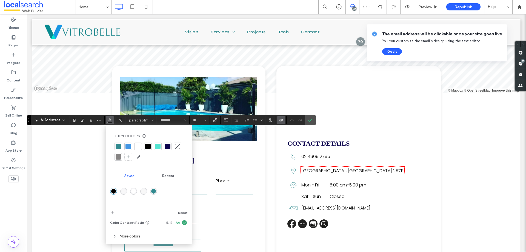
click at [139, 145] on div at bounding box center [137, 145] width 5 height 5
click at [309, 119] on icon "Confirm" at bounding box center [310, 120] width 4 height 4
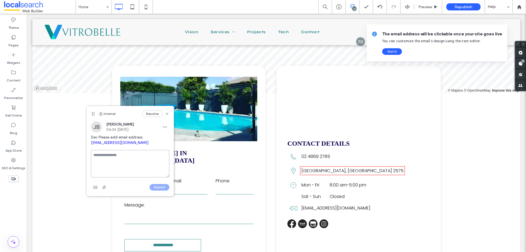
click at [115, 153] on textarea at bounding box center [130, 163] width 78 height 27
type textarea "**********"
click at [162, 188] on button "Submit" at bounding box center [160, 187] width 20 height 7
drag, startPoint x: 522, startPoint y: 64, endPoint x: 518, endPoint y: 74, distance: 10.3
click at [521, 64] on use at bounding box center [520, 63] width 4 height 4
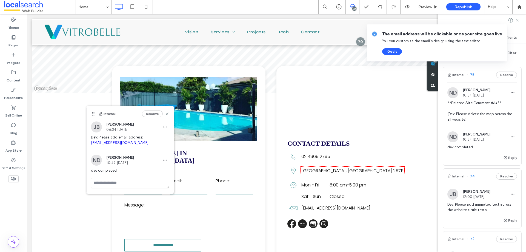
click at [515, 19] on icon at bounding box center [517, 20] width 4 height 4
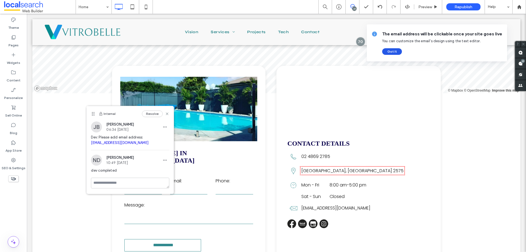
click at [397, 54] on button "Got It" at bounding box center [392, 51] width 20 height 7
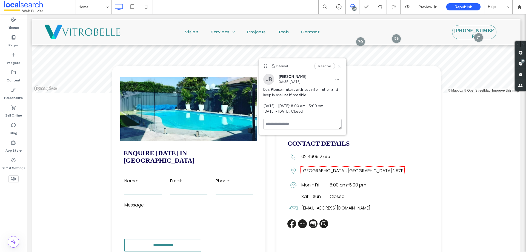
drag, startPoint x: 375, startPoint y: 75, endPoint x: 262, endPoint y: 65, distance: 114.1
click at [264, 65] on use at bounding box center [265, 66] width 2 height 4
click at [337, 65] on use at bounding box center [336, 65] width 2 height 2
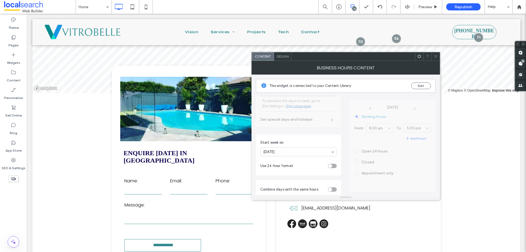
scroll to position [142, 0]
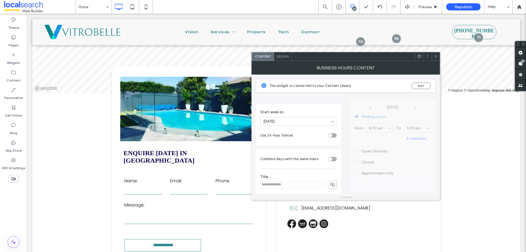
click at [330, 160] on div "toggle" at bounding box center [332, 159] width 9 height 4
click at [435, 59] on span at bounding box center [436, 56] width 4 height 8
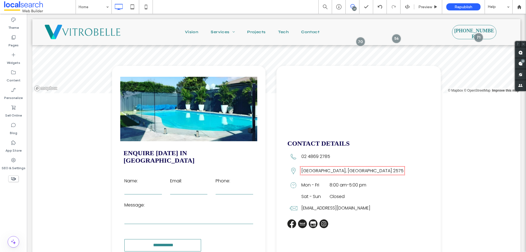
type input "*******"
type input "**"
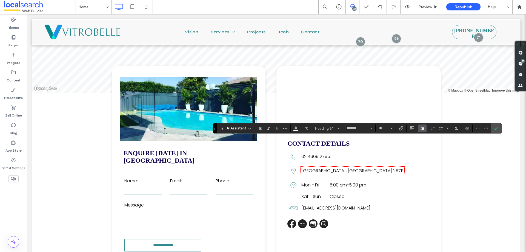
click at [424, 128] on icon "Line Height" at bounding box center [422, 128] width 4 height 4
click at [499, 168] on input "*" at bounding box center [498, 168] width 14 height 10
drag, startPoint x: 501, startPoint y: 168, endPoint x: 496, endPoint y: 169, distance: 4.7
click at [496, 169] on input "*" at bounding box center [498, 168] width 14 height 10
type input "**"
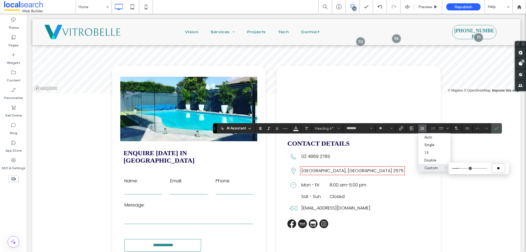
type input "***"
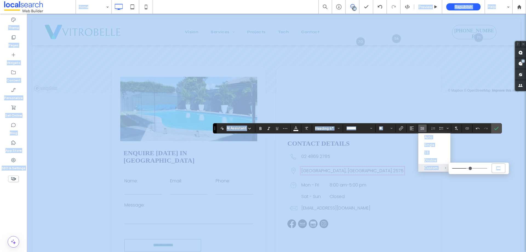
click at [499, 169] on input "***" at bounding box center [498, 168] width 14 height 10
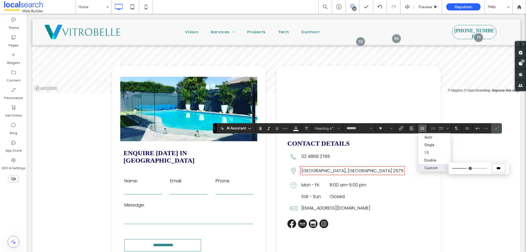
type input "***"
click at [501, 170] on input "***" at bounding box center [498, 168] width 14 height 10
type input "*"
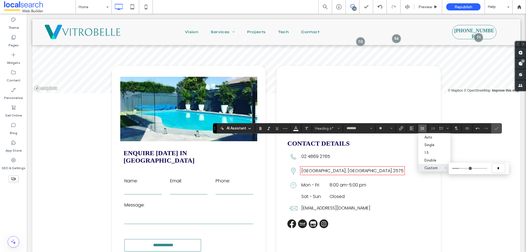
type input "***"
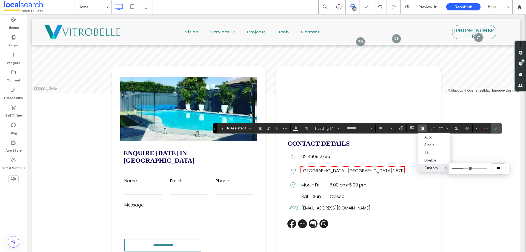
type input "***"
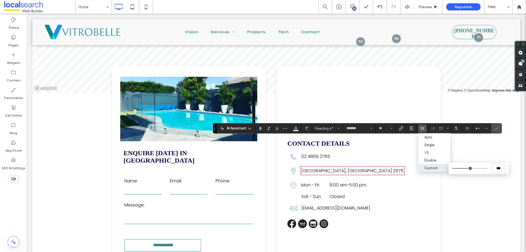
type input "***"
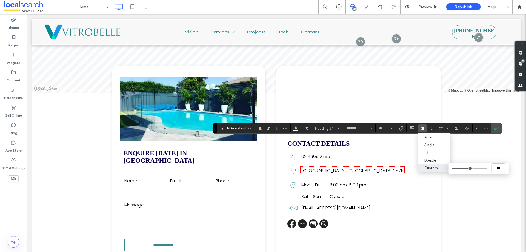
type input "***"
drag, startPoint x: 463, startPoint y: 167, endPoint x: 471, endPoint y: 170, distance: 8.9
click at [471, 168] on input "Custom ***" at bounding box center [469, 168] width 35 height 1
drag, startPoint x: 503, startPoint y: 169, endPoint x: 483, endPoint y: 168, distance: 20.3
click at [490, 169] on div "***" at bounding box center [478, 168] width 60 height 12
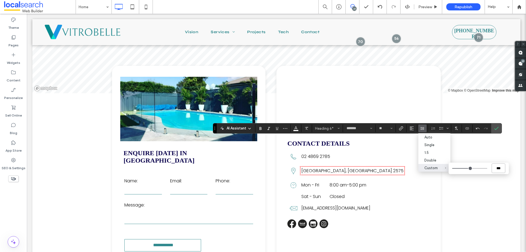
type input "*"
click at [496, 126] on icon "Confirm" at bounding box center [496, 128] width 4 height 4
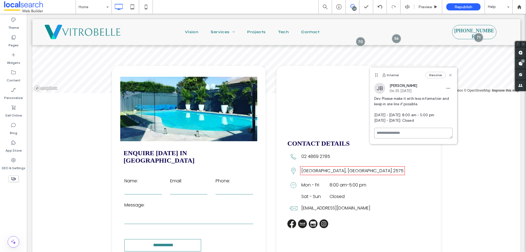
click at [401, 135] on textarea at bounding box center [413, 133] width 78 height 11
click at [396, 133] on textarea at bounding box center [413, 141] width 78 height 27
type textarea "**********"
click at [445, 164] on button "Submit" at bounding box center [443, 165] width 20 height 7
click at [451, 76] on use at bounding box center [450, 75] width 2 height 2
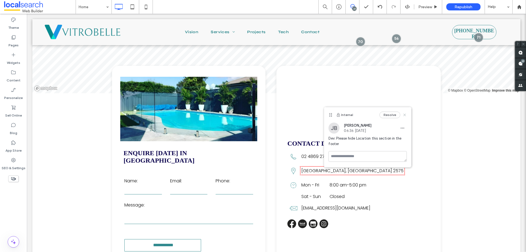
click at [405, 116] on use at bounding box center [404, 115] width 2 height 2
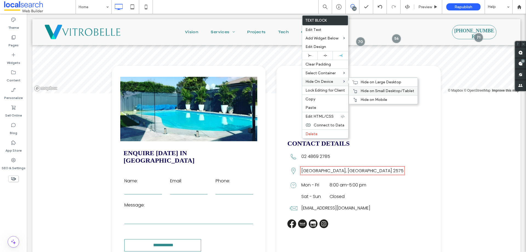
click at [366, 90] on span "Hide on Small Desktop/Tablet" at bounding box center [387, 90] width 54 height 5
click at [375, 99] on span "Hide on Mobile" at bounding box center [373, 99] width 27 height 5
click at [363, 82] on span "Hide on Large Desktop" at bounding box center [380, 82] width 41 height 5
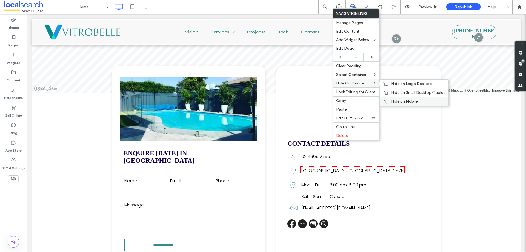
click at [401, 98] on div "Hide on Mobile" at bounding box center [414, 101] width 68 height 9
click at [395, 92] on span "Hide on Small Desktop/Tablet" at bounding box center [418, 92] width 54 height 5
click at [389, 82] on div "Hide on Large Desktop" at bounding box center [414, 83] width 68 height 9
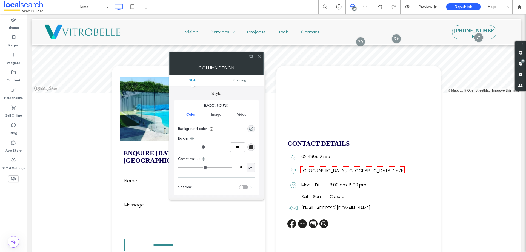
click at [260, 56] on icon at bounding box center [259, 56] width 4 height 4
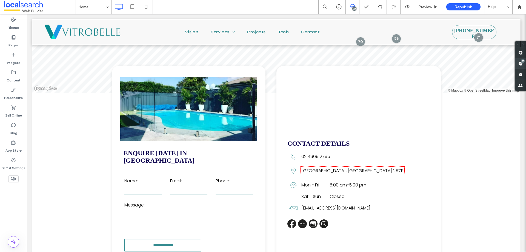
click at [518, 64] on span at bounding box center [520, 63] width 11 height 11
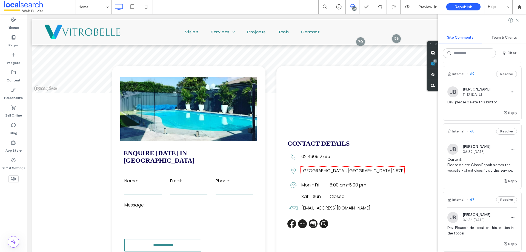
scroll to position [383, 0]
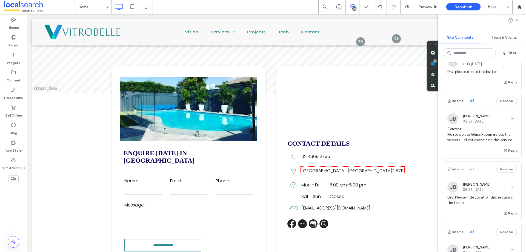
click at [475, 176] on div "Internal 67 Resolve" at bounding box center [482, 168] width 78 height 15
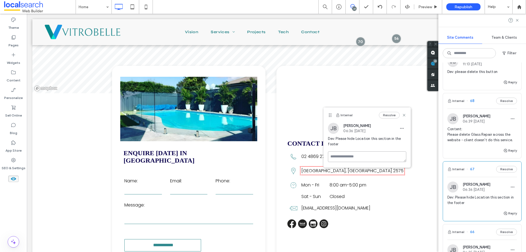
click at [360, 156] on textarea at bounding box center [367, 156] width 78 height 11
type textarea "*"
type textarea "**********"
click at [403, 189] on button "Submit" at bounding box center [396, 188] width 20 height 7
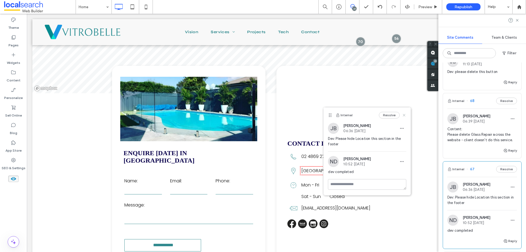
click at [406, 115] on icon at bounding box center [404, 115] width 4 height 4
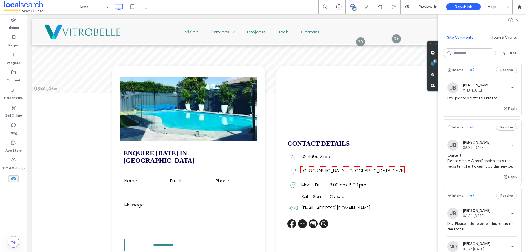
scroll to position [356, 0]
click at [473, 136] on div "Internal 68 Resolve" at bounding box center [482, 127] width 78 height 15
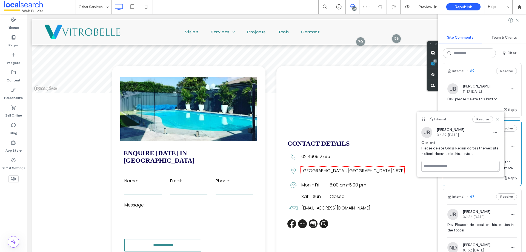
click at [498, 119] on use at bounding box center [497, 119] width 2 height 2
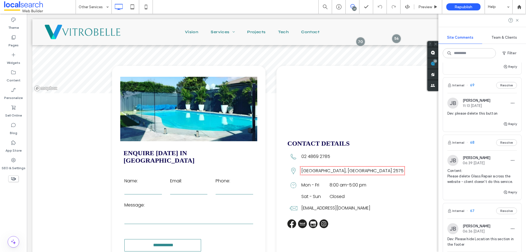
scroll to position [329, 0]
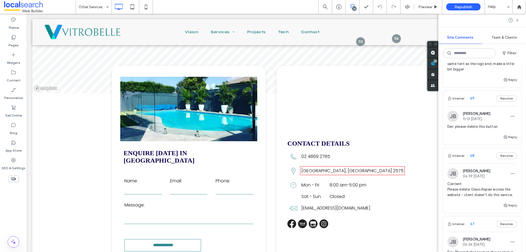
click at [476, 106] on div "Internal 69 Resolve" at bounding box center [482, 98] width 78 height 15
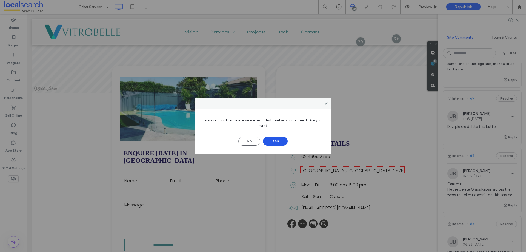
click at [281, 139] on button "Yes" at bounding box center [275, 141] width 25 height 9
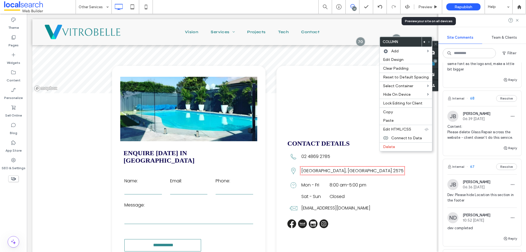
click at [423, 7] on span "Preview" at bounding box center [425, 7] width 14 height 5
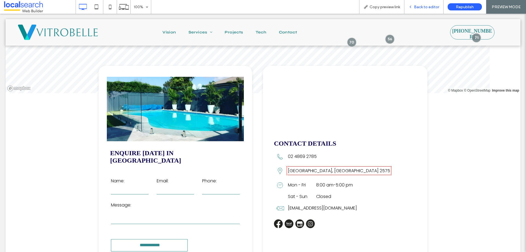
click at [431, 7] on span "Back to editor" at bounding box center [426, 7] width 25 height 5
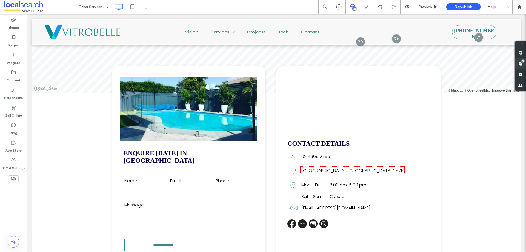
click at [520, 64] on use at bounding box center [520, 63] width 4 height 4
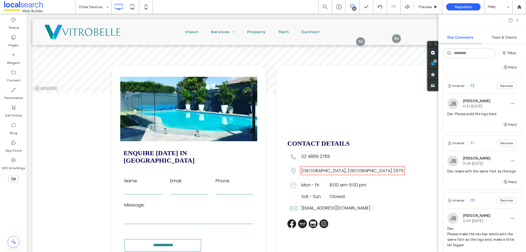
scroll to position [192, 0]
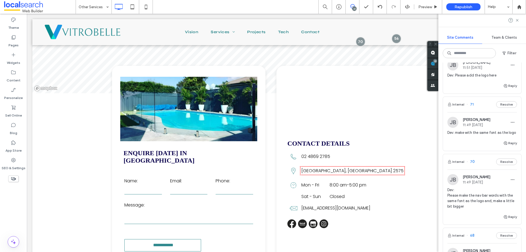
click at [470, 169] on div "Internal 70 Resolve" at bounding box center [482, 161] width 78 height 15
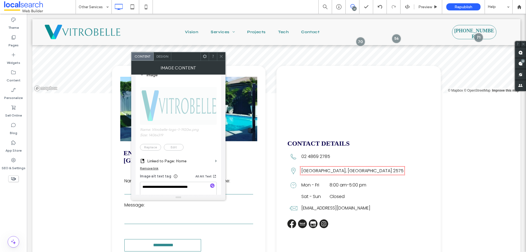
scroll to position [55, 0]
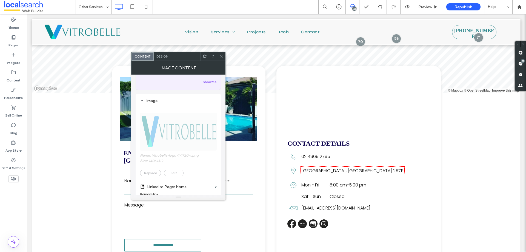
click at [220, 57] on icon at bounding box center [221, 56] width 4 height 4
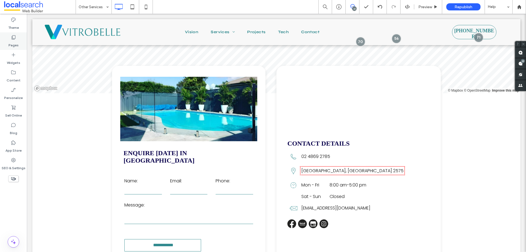
click at [16, 33] on div "Pages" at bounding box center [13, 41] width 27 height 18
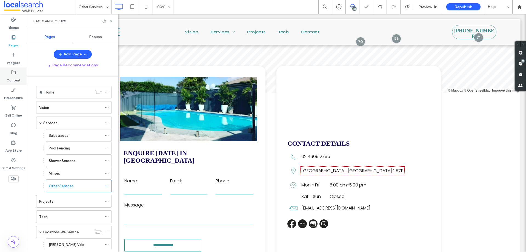
click at [15, 73] on use at bounding box center [13, 72] width 4 height 4
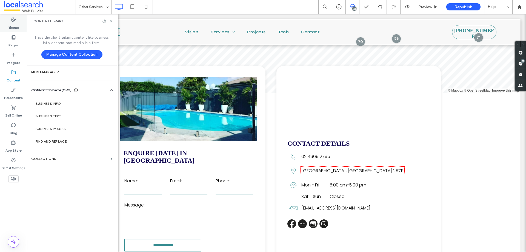
click at [16, 23] on label "Theme" at bounding box center [13, 26] width 11 height 8
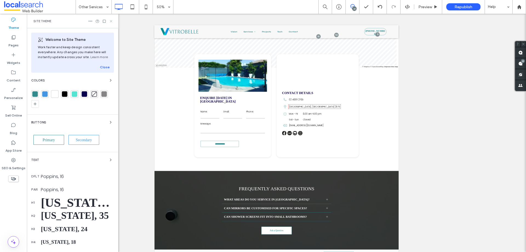
click at [110, 23] on icon at bounding box center [111, 21] width 4 height 4
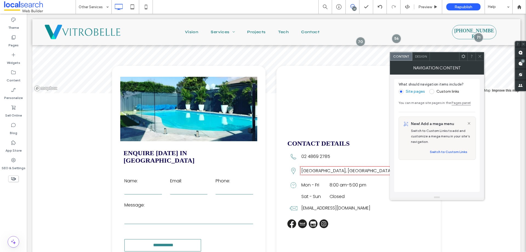
click at [425, 59] on div "Design" at bounding box center [421, 56] width 18 height 8
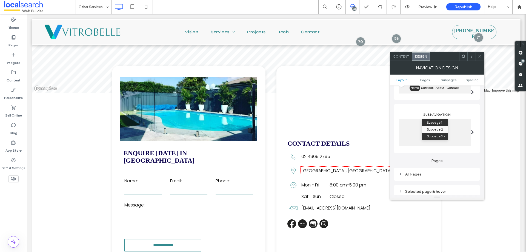
scroll to position [110, 0]
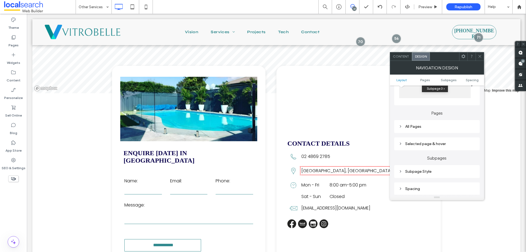
click at [440, 124] on div "All Pages" at bounding box center [436, 126] width 77 height 7
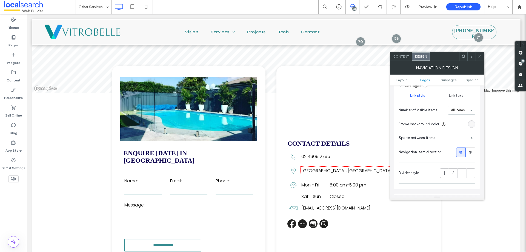
scroll to position [137, 0]
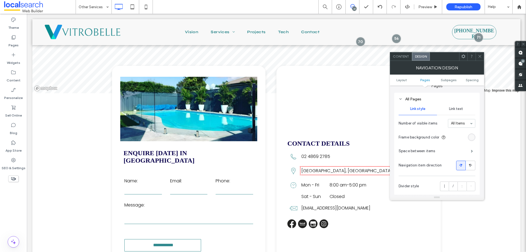
click at [455, 107] on span "Link text" at bounding box center [456, 109] width 14 height 4
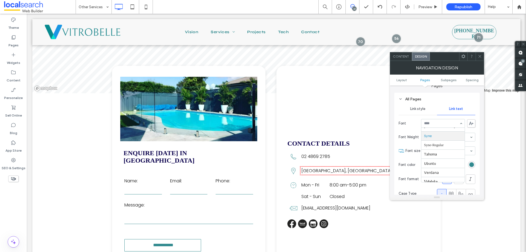
scroll to position [607, 0]
click at [440, 124] on input at bounding box center [441, 123] width 35 height 4
type input "*****"
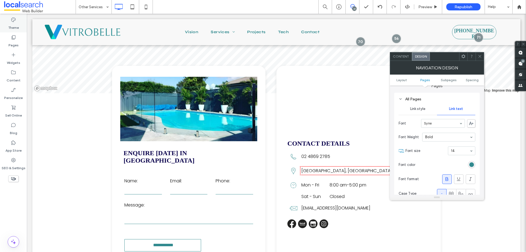
click at [16, 30] on div "Theme" at bounding box center [13, 24] width 27 height 18
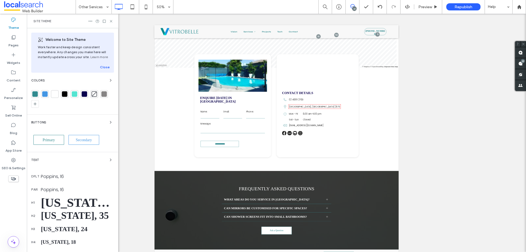
click at [76, 160] on div "Text" at bounding box center [72, 159] width 83 height 7
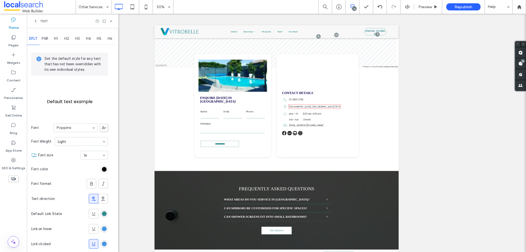
click at [107, 128] on span at bounding box center [104, 128] width 8 height 8
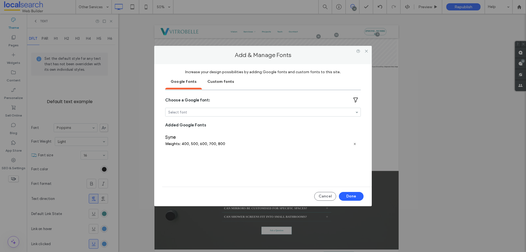
click at [218, 77] on div "Custom fonts" at bounding box center [221, 81] width 38 height 14
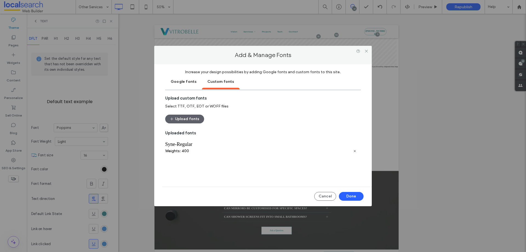
click at [185, 81] on div "Google fonts" at bounding box center [183, 81] width 37 height 14
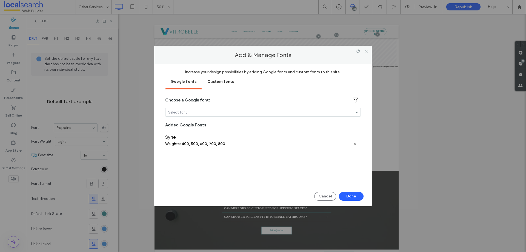
click at [358, 112] on div "Select font" at bounding box center [263, 112] width 196 height 9
click at [209, 82] on div "Custom fonts" at bounding box center [221, 81] width 38 height 14
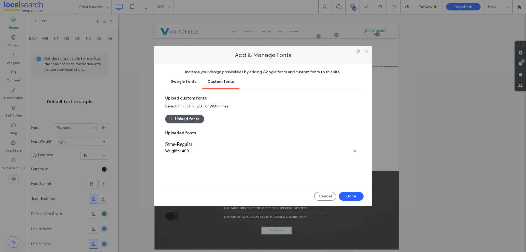
click at [192, 119] on button "Upload fonts" at bounding box center [184, 118] width 39 height 9
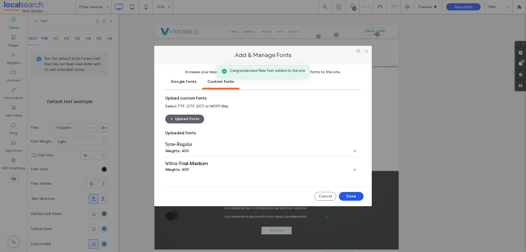
click at [345, 197] on button "Done" at bounding box center [351, 196] width 25 height 9
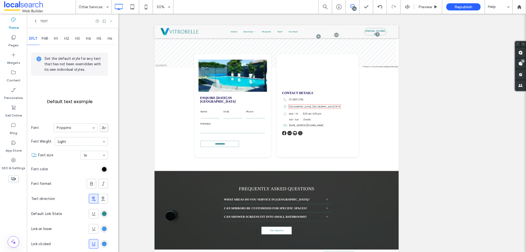
click at [111, 22] on icon at bounding box center [111, 21] width 4 height 4
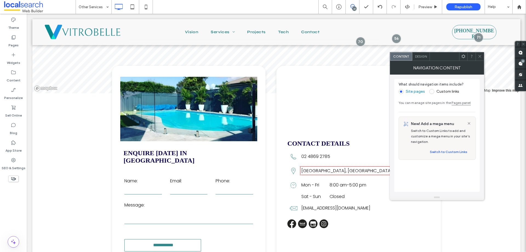
click at [424, 60] on div "Design" at bounding box center [421, 56] width 18 height 8
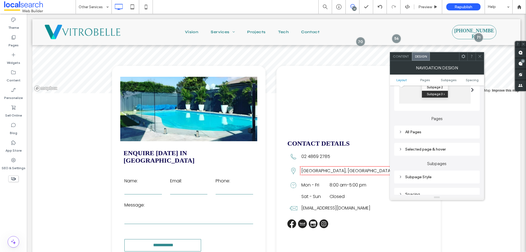
scroll to position [137, 0]
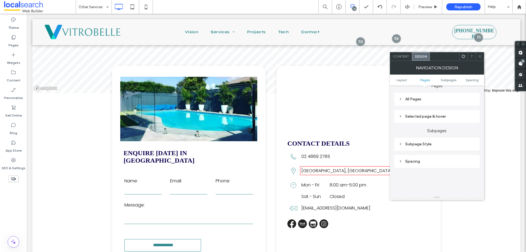
click at [436, 117] on div "Selected page & hover" at bounding box center [436, 116] width 77 height 5
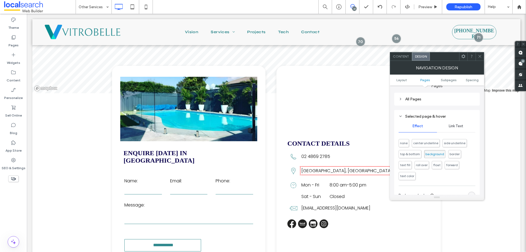
click at [438, 100] on div "All Pages" at bounding box center [436, 99] width 77 height 5
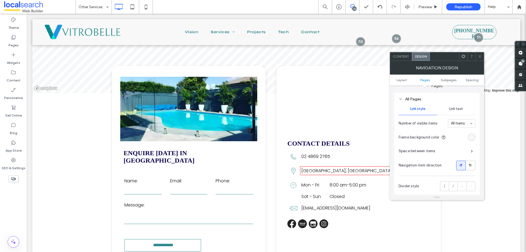
click at [453, 108] on span "Link text" at bounding box center [456, 109] width 14 height 4
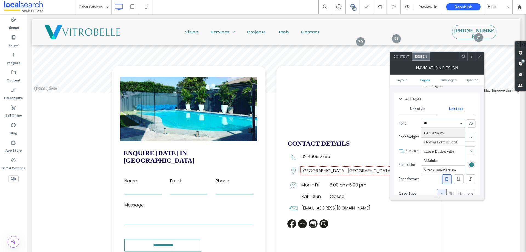
scroll to position [0, 0]
type input "*****"
click at [449, 125] on input at bounding box center [441, 123] width 35 height 4
click at [447, 127] on div at bounding box center [442, 123] width 43 height 8
click at [447, 126] on div at bounding box center [442, 123] width 43 height 8
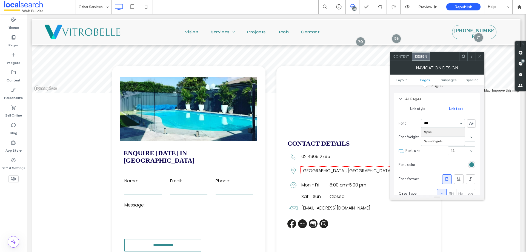
type input "****"
click at [15, 38] on icon at bounding box center [13, 37] width 5 height 5
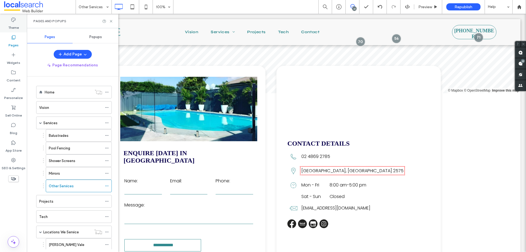
click at [18, 27] on label "Theme" at bounding box center [13, 26] width 11 height 8
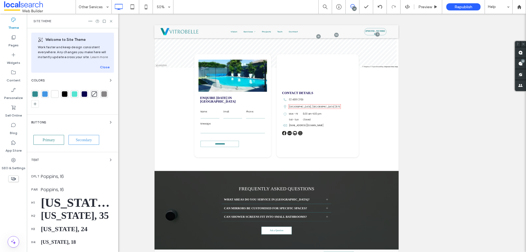
click at [96, 158] on div "Text" at bounding box center [72, 159] width 83 height 7
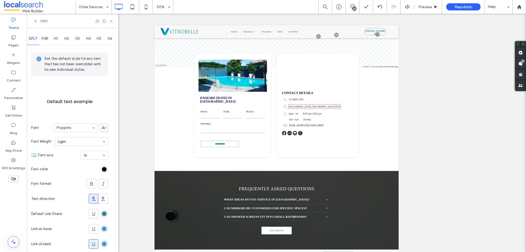
click at [103, 128] on use at bounding box center [104, 127] width 4 height 3
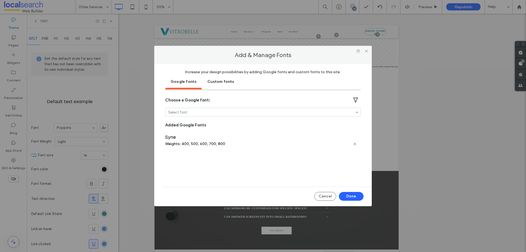
click at [221, 78] on div "Custom fonts" at bounding box center [221, 81] width 38 height 14
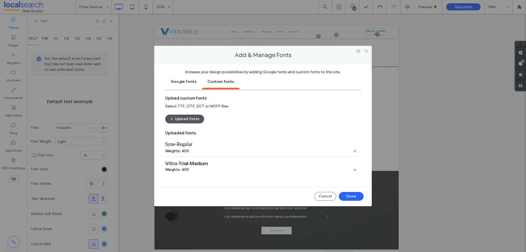
click at [184, 120] on button "Upload fonts" at bounding box center [184, 118] width 39 height 9
click at [191, 119] on button "Upload fonts" at bounding box center [184, 118] width 39 height 9
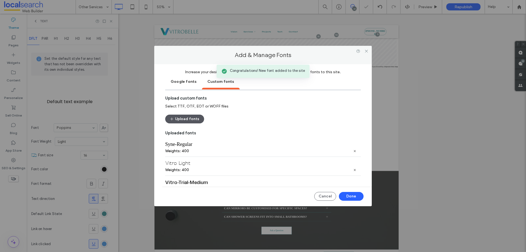
click at [194, 122] on button "Upload fonts" at bounding box center [184, 118] width 39 height 9
click at [349, 197] on button "Done" at bounding box center [351, 196] width 25 height 9
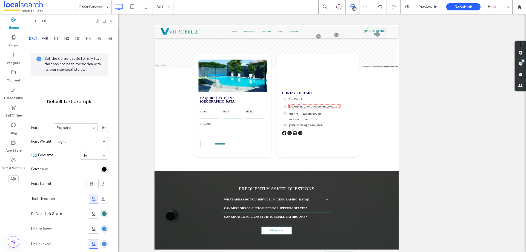
click at [110, 18] on div "Text" at bounding box center [72, 21] width 91 height 15
click at [111, 20] on icon at bounding box center [111, 21] width 4 height 4
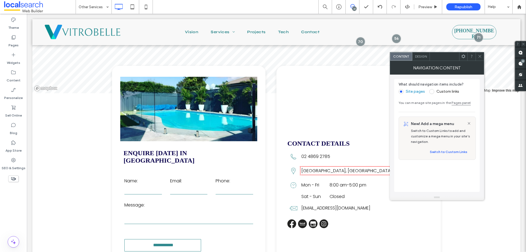
click at [426, 54] on div "Design" at bounding box center [421, 56] width 18 height 8
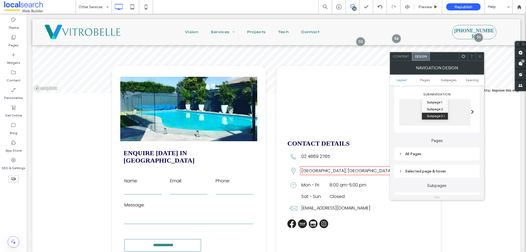
click at [436, 155] on div "All Pages" at bounding box center [436, 153] width 77 height 5
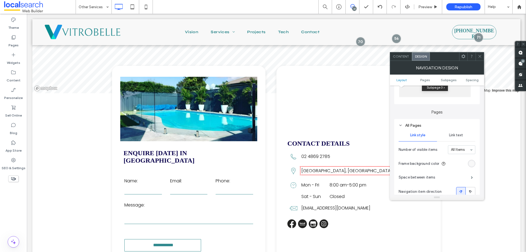
scroll to position [137, 0]
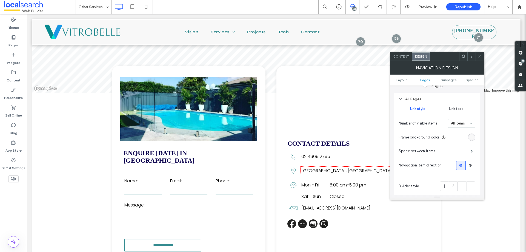
click at [451, 111] on div "Link text" at bounding box center [456, 109] width 38 height 12
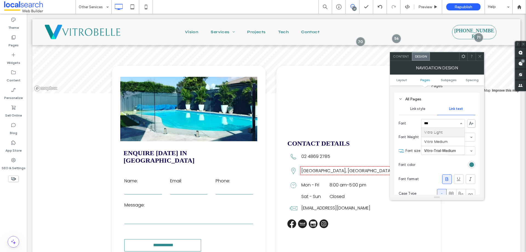
scroll to position [0, 0]
type input "*****"
click at [452, 125] on div at bounding box center [442, 123] width 43 height 8
click at [460, 123] on div "Vitro Light" at bounding box center [443, 123] width 44 height 9
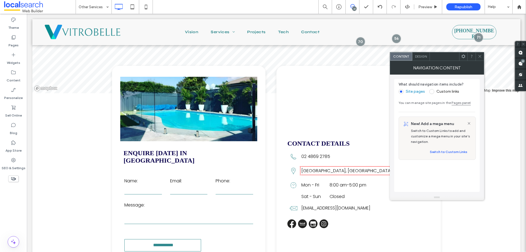
click at [416, 59] on div "Design" at bounding box center [421, 56] width 18 height 8
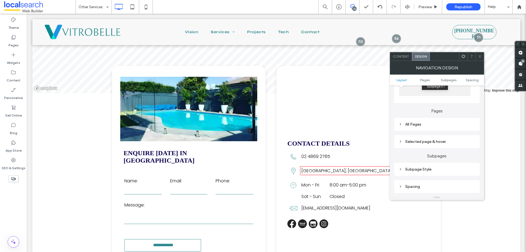
scroll to position [110, 0]
click at [449, 129] on div "All Pages" at bounding box center [436, 126] width 77 height 7
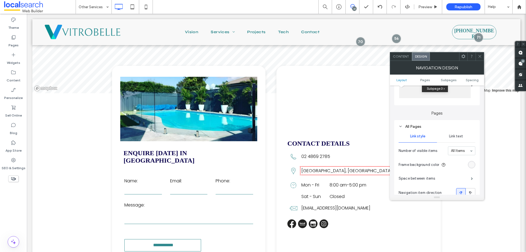
click at [461, 135] on span "Link text" at bounding box center [456, 136] width 14 height 4
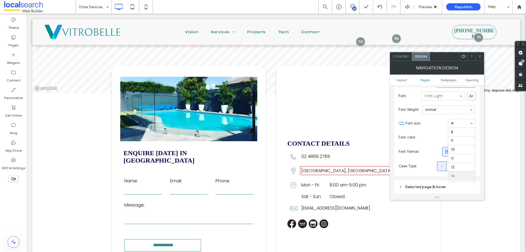
scroll to position [44, 0]
click at [462, 125] on div at bounding box center [461, 123] width 27 height 8
drag, startPoint x: 470, startPoint y: 118, endPoint x: 472, endPoint y: 122, distance: 4.1
click at [470, 119] on section "Font size 18" at bounding box center [440, 123] width 70 height 14
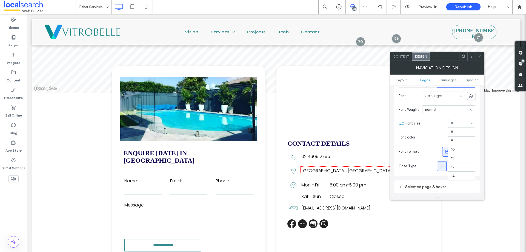
scroll to position [61, 0]
click at [469, 125] on div "8 9 10 11 12 14 16 18 24 30 32 36 48 60 72 96" at bounding box center [461, 123] width 27 height 9
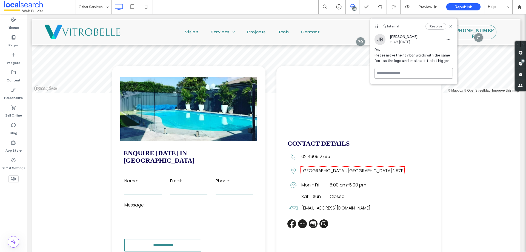
click at [392, 73] on textarea at bounding box center [413, 73] width 78 height 11
type textarea "**********"
click at [446, 105] on button "Submit" at bounding box center [443, 105] width 20 height 7
click at [522, 63] on use at bounding box center [520, 63] width 4 height 4
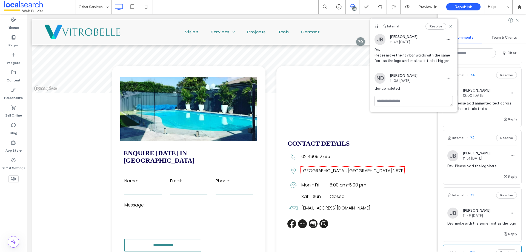
scroll to position [110, 0]
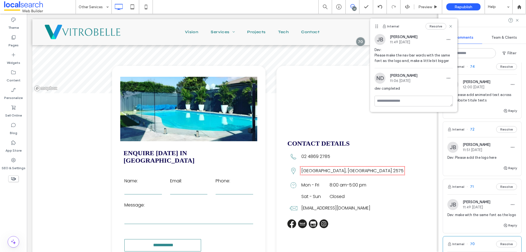
click at [478, 183] on div "Internal 71 Resolve" at bounding box center [482, 186] width 78 height 15
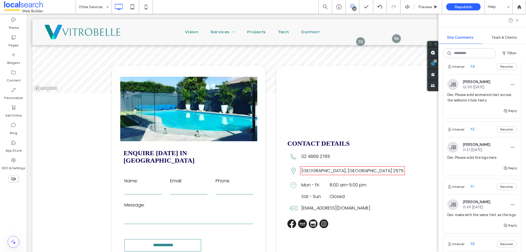
scroll to position [0, 0]
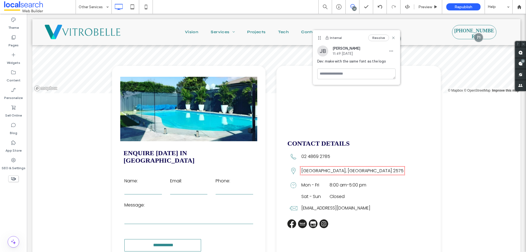
drag, startPoint x: 381, startPoint y: 26, endPoint x: 318, endPoint y: 37, distance: 63.8
click at [318, 37] on icon at bounding box center [319, 38] width 4 height 4
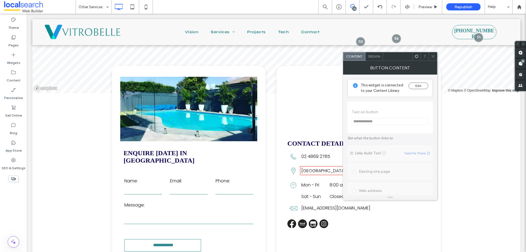
click at [372, 55] on span "Design" at bounding box center [374, 56] width 12 height 4
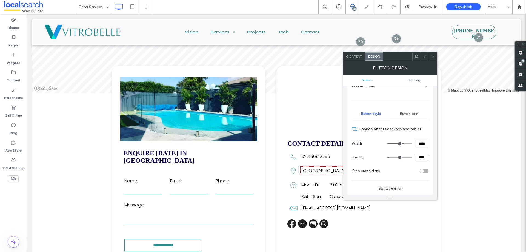
scroll to position [27, 0]
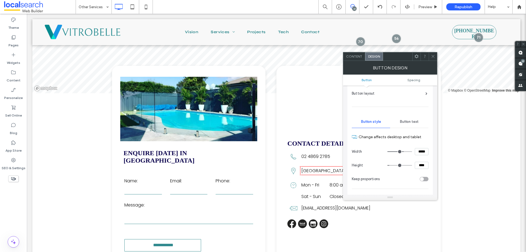
click at [414, 122] on span "Button text" at bounding box center [409, 121] width 19 height 4
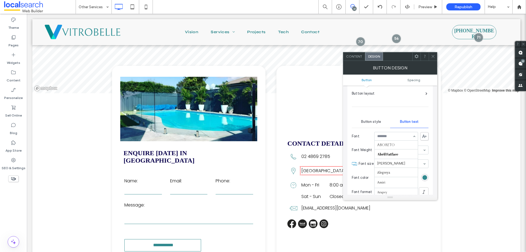
scroll to position [182, 0]
click at [399, 136] on input at bounding box center [394, 136] width 35 height 4
type input "*****"
click at [409, 138] on input at bounding box center [394, 136] width 35 height 4
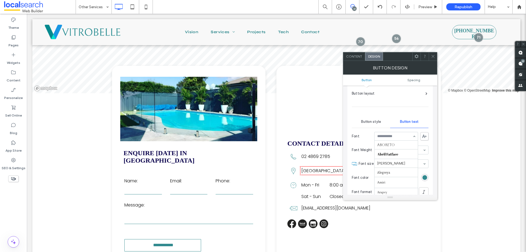
scroll to position [650, 0]
click at [415, 136] on div "Aboreto Abril Fatface [PERSON_NAME] Alegreya Amiri Arapey [PERSON_NAME] Be Viet…" at bounding box center [396, 136] width 44 height 9
click at [412, 133] on div "Vitro Light" at bounding box center [396, 136] width 44 height 9
click at [430, 58] on div at bounding box center [433, 56] width 8 height 8
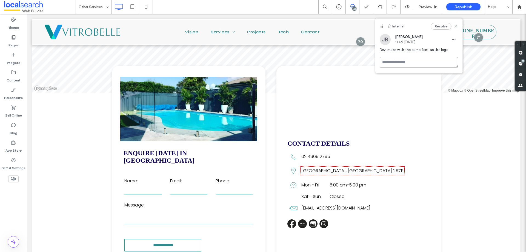
click at [440, 64] on textarea at bounding box center [419, 62] width 78 height 11
type textarea "**********"
click at [447, 91] on button "Submit" at bounding box center [448, 94] width 20 height 7
click at [521, 64] on use at bounding box center [520, 63] width 4 height 4
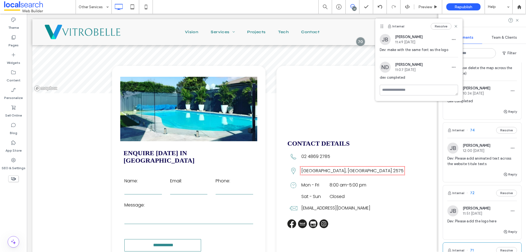
scroll to position [82, 0]
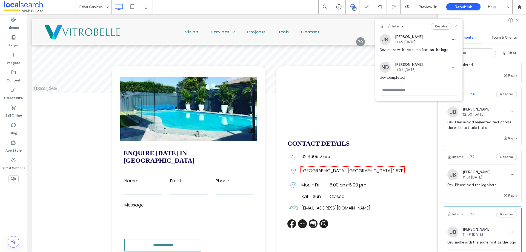
click at [472, 153] on div "Internal 72 Resolve" at bounding box center [482, 156] width 78 height 15
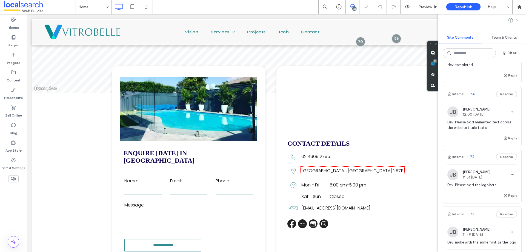
click at [517, 20] on icon at bounding box center [517, 20] width 4 height 4
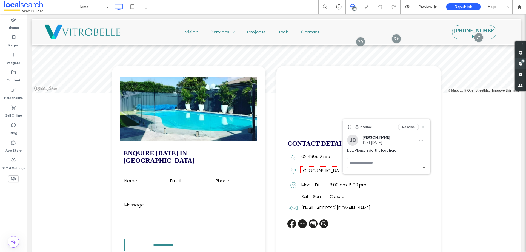
click at [523, 63] on span at bounding box center [520, 63] width 11 height 11
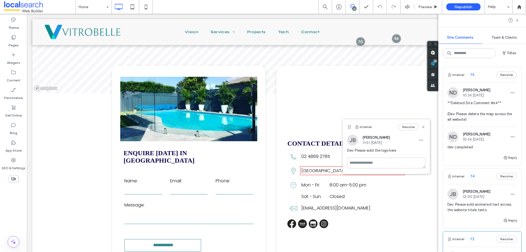
click at [475, 174] on div "Internal 74 Resolve" at bounding box center [482, 175] width 78 height 15
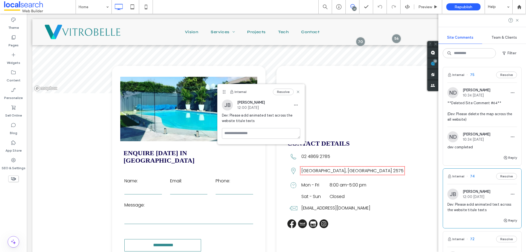
drag, startPoint x: 209, startPoint y: 126, endPoint x: 221, endPoint y: 91, distance: 37.2
click at [222, 91] on icon at bounding box center [224, 92] width 4 height 4
click at [295, 88] on div "Resolve" at bounding box center [282, 91] width 27 height 7
click at [295, 90] on div "Resolve" at bounding box center [282, 91] width 27 height 7
click at [295, 90] on icon at bounding box center [294, 92] width 4 height 4
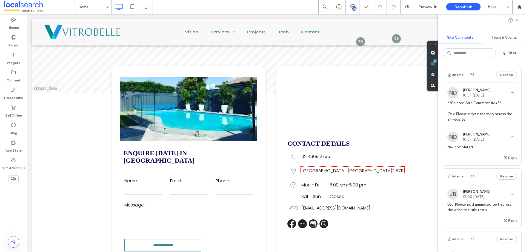
click at [516, 18] on div at bounding box center [482, 20] width 88 height 13
click at [517, 20] on use at bounding box center [517, 20] width 2 height 2
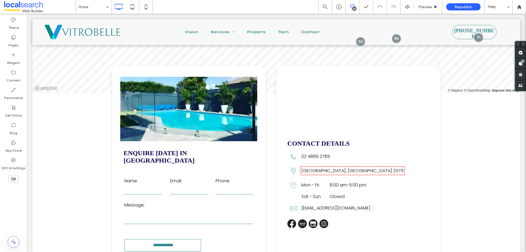
click at [355, 6] on span at bounding box center [352, 6] width 13 height 4
click at [518, 63] on use at bounding box center [520, 63] width 4 height 4
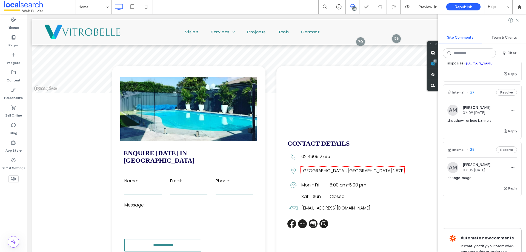
scroll to position [1635, 0]
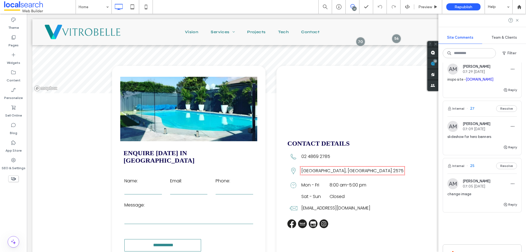
click at [473, 168] on span "25" at bounding box center [470, 165] width 8 height 5
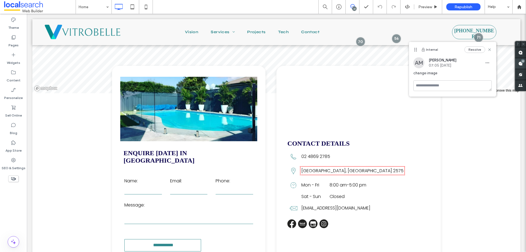
click at [520, 60] on span at bounding box center [520, 63] width 11 height 11
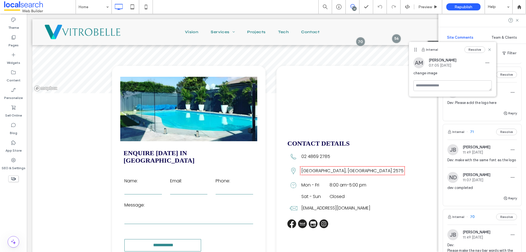
scroll to position [301, 0]
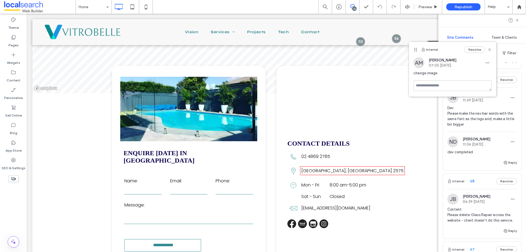
click at [490, 47] on div "Resolve" at bounding box center [477, 49] width 27 height 7
click at [490, 51] on icon at bounding box center [489, 49] width 4 height 4
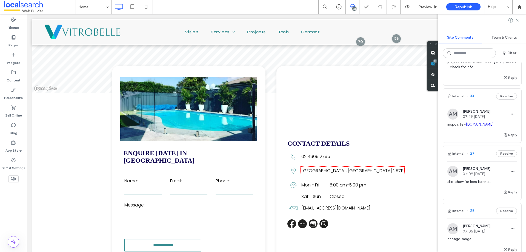
scroll to position [1590, 0]
click at [470, 156] on span "27" at bounding box center [470, 153] width 8 height 5
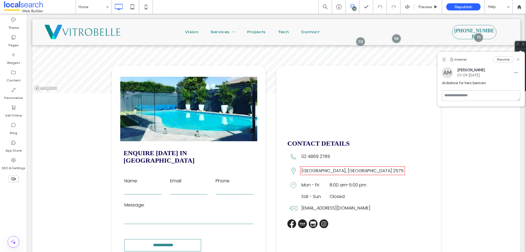
scroll to position [0, 0]
drag, startPoint x: 442, startPoint y: 83, endPoint x: 493, endPoint y: 83, distance: 51.2
click at [493, 83] on span "slideshow for hero banners" at bounding box center [481, 82] width 78 height 5
click at [461, 84] on span "slideshow for hero banners" at bounding box center [481, 82] width 78 height 5
click at [441, 84] on div "AM [PERSON_NAME] 07:05 [DATE] change image" at bounding box center [480, 78] width 87 height 23
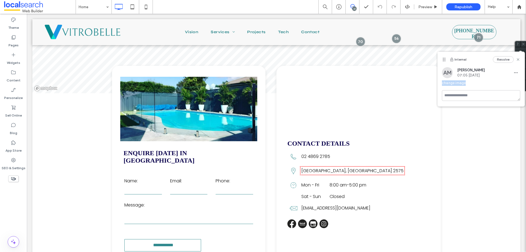
click at [470, 82] on span "change image" at bounding box center [481, 82] width 78 height 5
drag, startPoint x: 468, startPoint y: 83, endPoint x: 439, endPoint y: 83, distance: 29.0
click at [439, 83] on div "AM [PERSON_NAME] 07:05 [DATE] change image" at bounding box center [480, 78] width 87 height 23
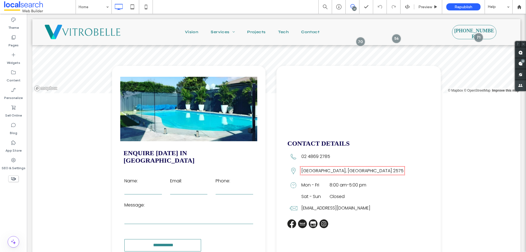
drag, startPoint x: 522, startPoint y: 61, endPoint x: 526, endPoint y: 89, distance: 27.9
click at [522, 61] on div "22" at bounding box center [523, 61] width 4 height 4
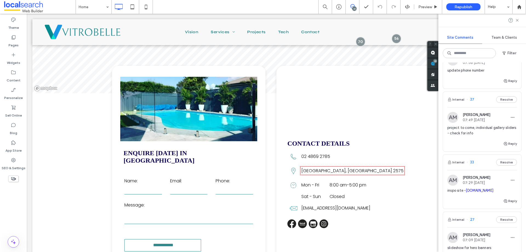
scroll to position [1490, 0]
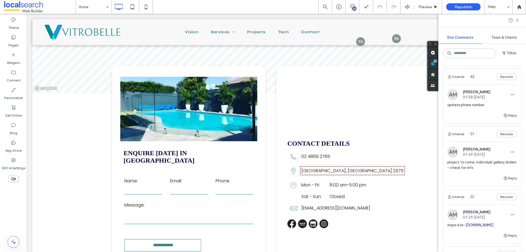
click at [475, 142] on div "Internal 37 Resolve" at bounding box center [482, 133] width 78 height 15
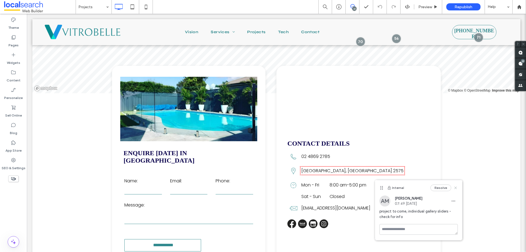
click at [457, 190] on icon at bounding box center [455, 187] width 4 height 4
click at [519, 64] on use at bounding box center [520, 63] width 4 height 4
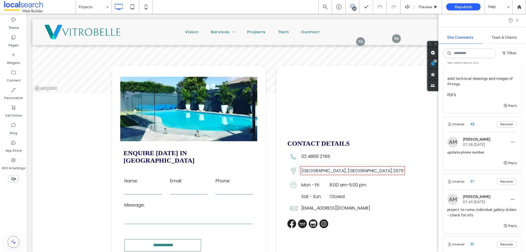
scroll to position [1451, 0]
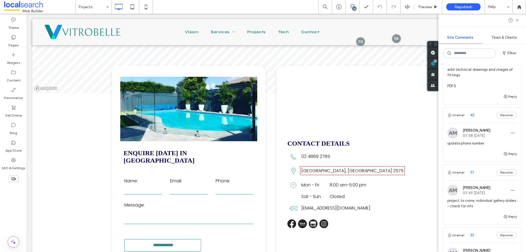
click at [472, 123] on div "Internal 42 Resolve" at bounding box center [482, 114] width 78 height 15
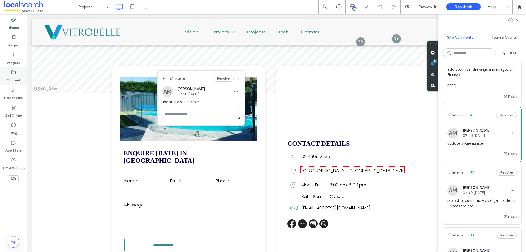
click at [11, 79] on label "Content" at bounding box center [14, 79] width 14 height 8
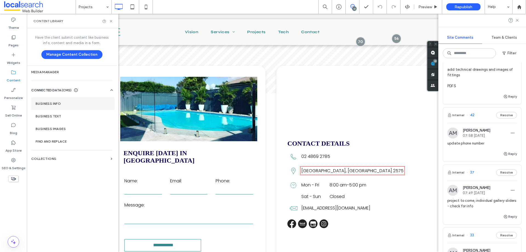
click at [58, 102] on label "Business Info" at bounding box center [73, 104] width 74 height 4
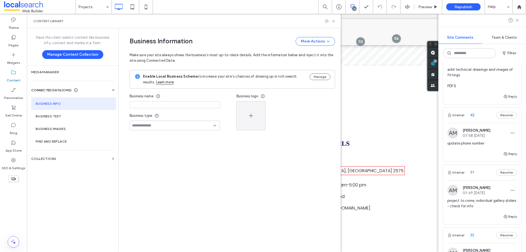
type input "**********"
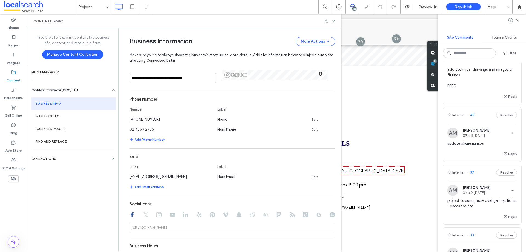
scroll to position [0, 0]
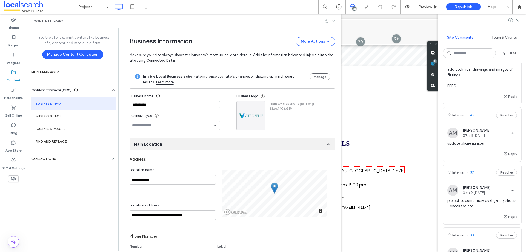
click at [333, 21] on use at bounding box center [333, 21] width 2 height 2
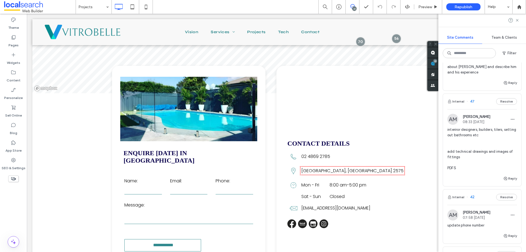
scroll to position [1369, 0]
click at [477, 109] on div "Internal 47 Resolve" at bounding box center [482, 101] width 78 height 15
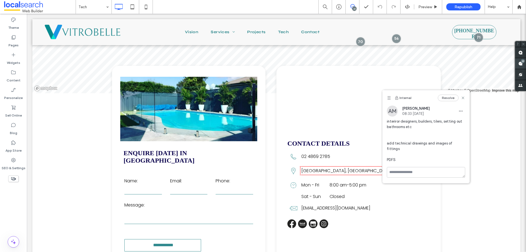
click at [520, 64] on use at bounding box center [520, 63] width 4 height 4
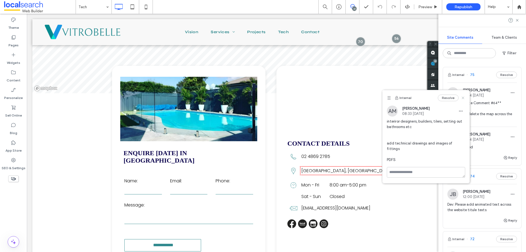
click at [464, 99] on use at bounding box center [463, 97] width 2 height 2
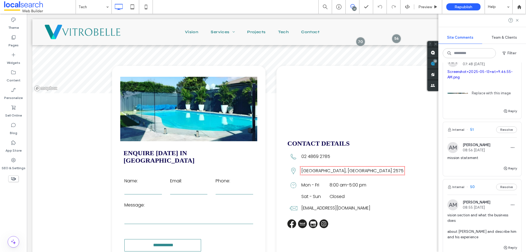
scroll to position [1287, 0]
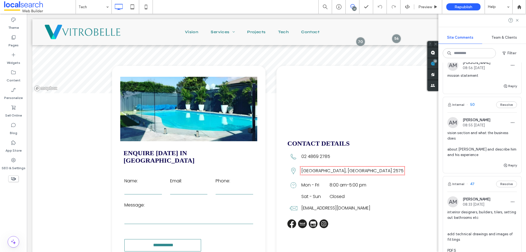
click at [476, 112] on div "Internal 50 Resolve" at bounding box center [482, 104] width 78 height 15
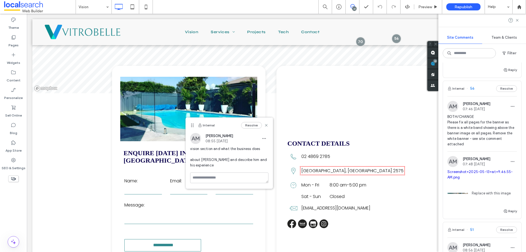
scroll to position [1095, 0]
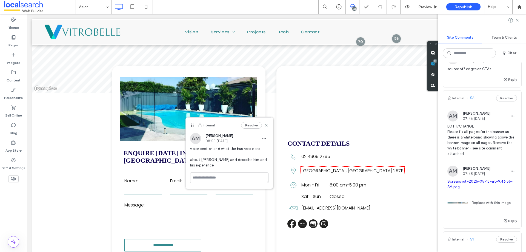
click at [464, 106] on div "Internal 56 Resolve" at bounding box center [482, 97] width 78 height 15
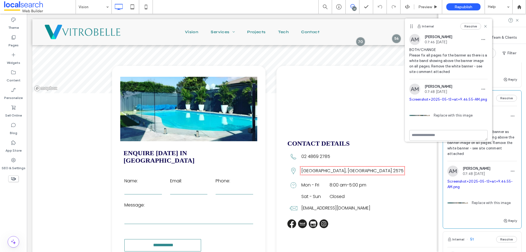
click at [483, 189] on link "Screenshot+2025-05-13+at+9.46.55-AM.png" at bounding box center [479, 184] width 65 height 10
click at [424, 6] on span "Preview" at bounding box center [425, 7] width 14 height 5
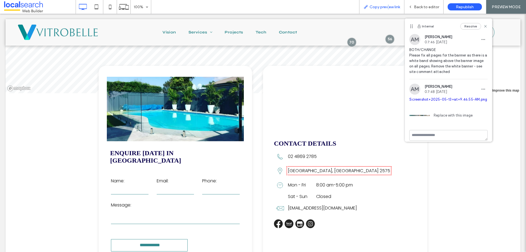
click at [388, 8] on span "Copy preview link" at bounding box center [384, 7] width 30 height 5
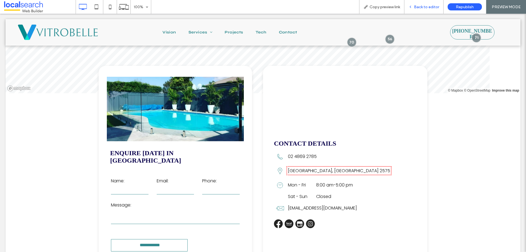
click at [438, 5] on span "Back to editor" at bounding box center [426, 7] width 25 height 5
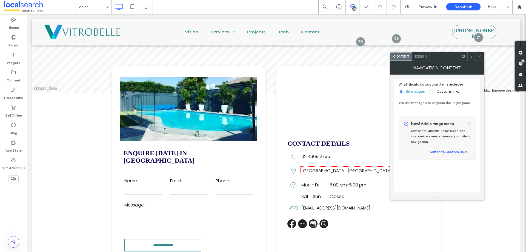
click at [421, 58] on span "Design" at bounding box center [421, 56] width 12 height 4
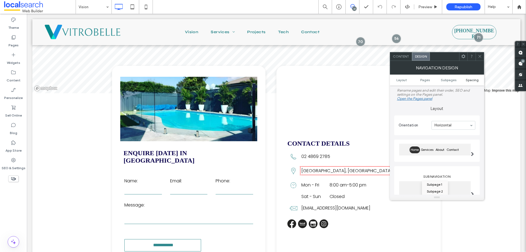
click at [468, 79] on span "Spacing" at bounding box center [472, 80] width 13 height 4
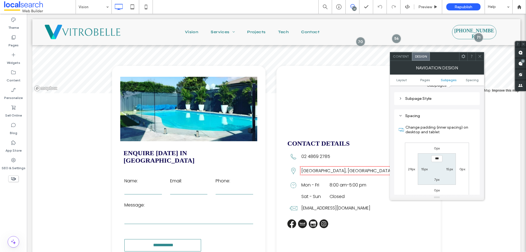
scroll to position [192, 0]
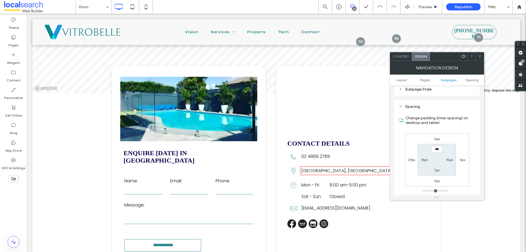
click at [411, 160] on label "29px" at bounding box center [411, 159] width 7 height 4
type input "**"
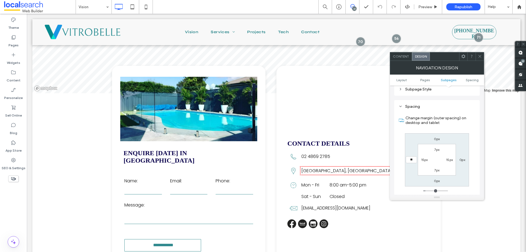
type input "**"
type input "****"
click at [480, 57] on icon at bounding box center [480, 56] width 4 height 4
